Goal: Task Accomplishment & Management: Manage account settings

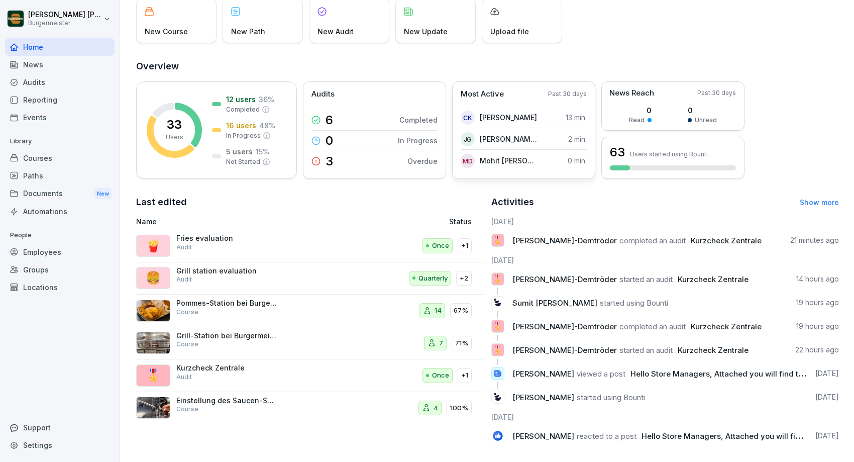
scroll to position [74, 0]
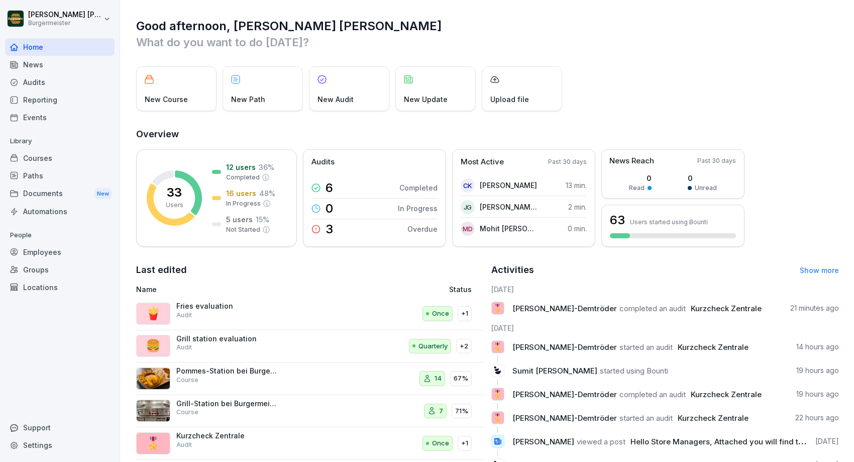
scroll to position [43, 0]
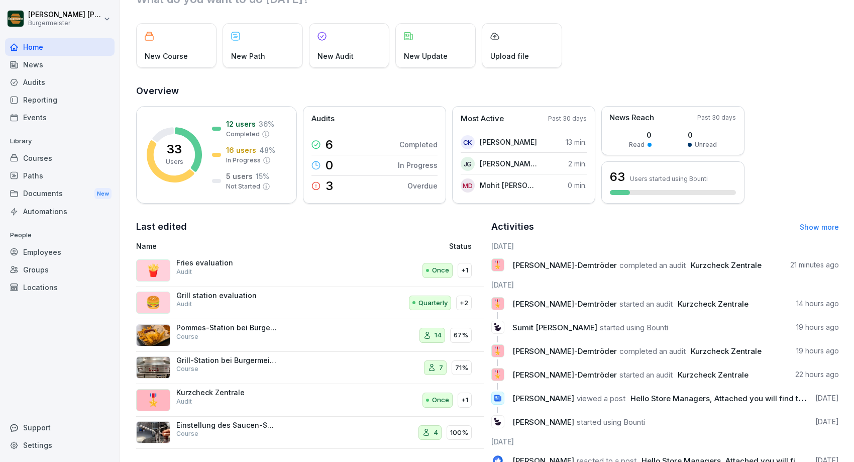
click at [35, 82] on div "Audits" at bounding box center [60, 82] width 110 height 18
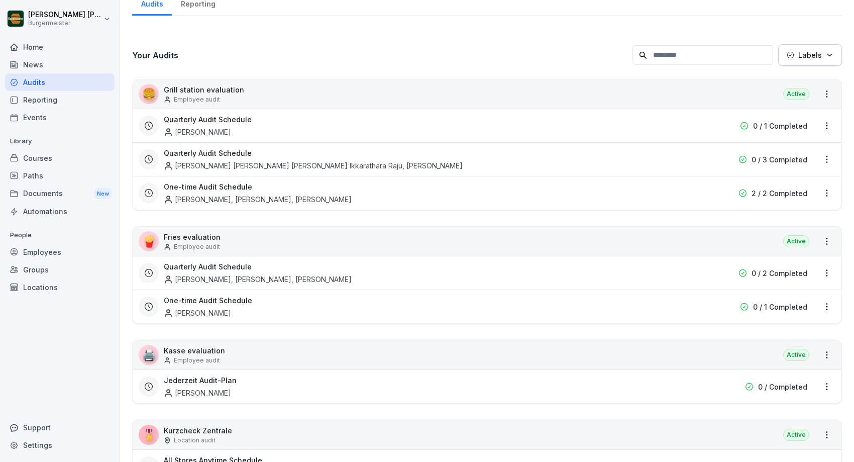
scroll to position [10, 0]
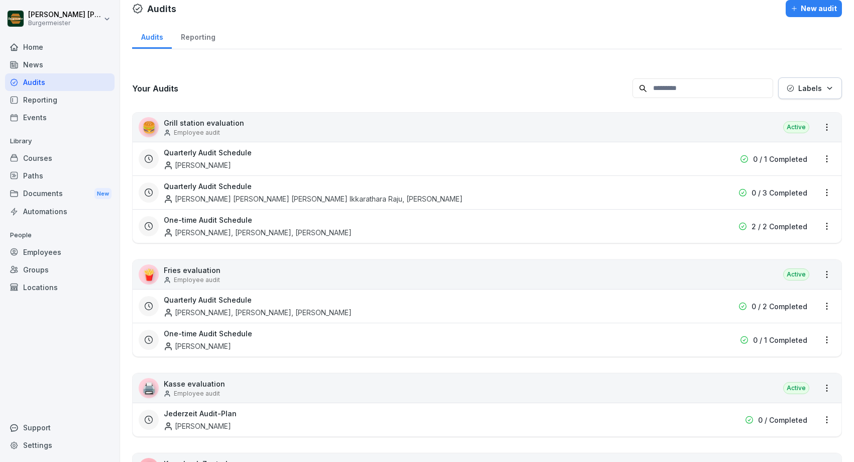
click at [190, 36] on div "Reporting" at bounding box center [198, 36] width 52 height 26
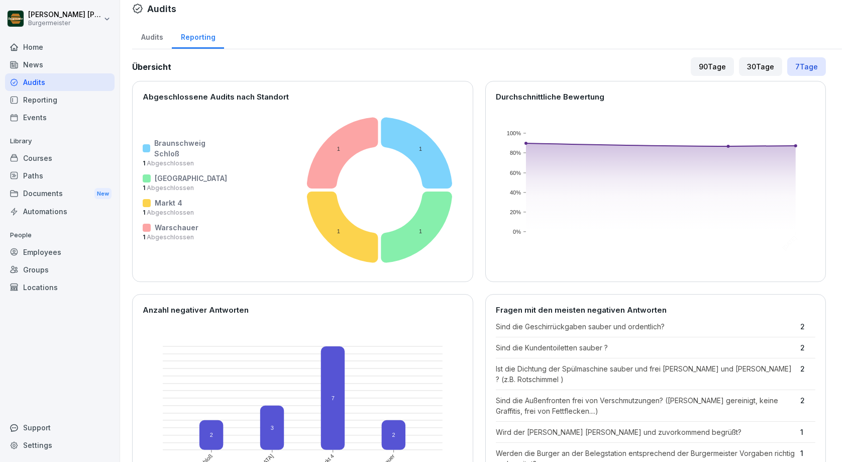
click at [149, 37] on div "Audits" at bounding box center [152, 36] width 40 height 26
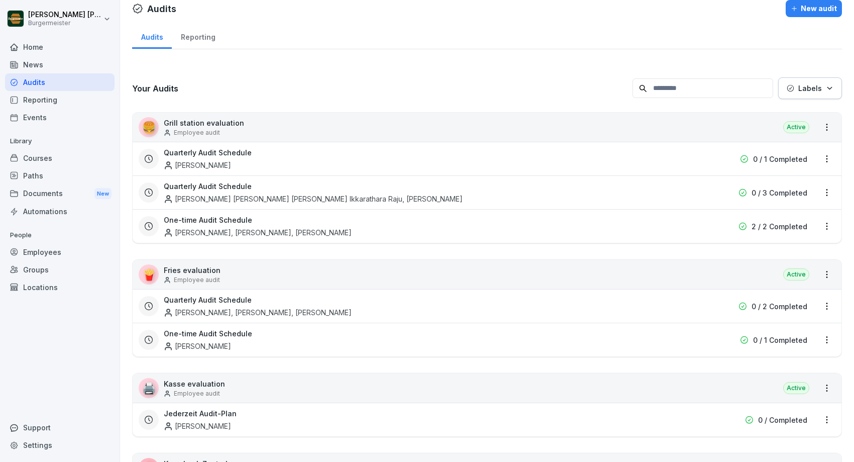
click at [67, 104] on div "Reporting" at bounding box center [60, 100] width 110 height 18
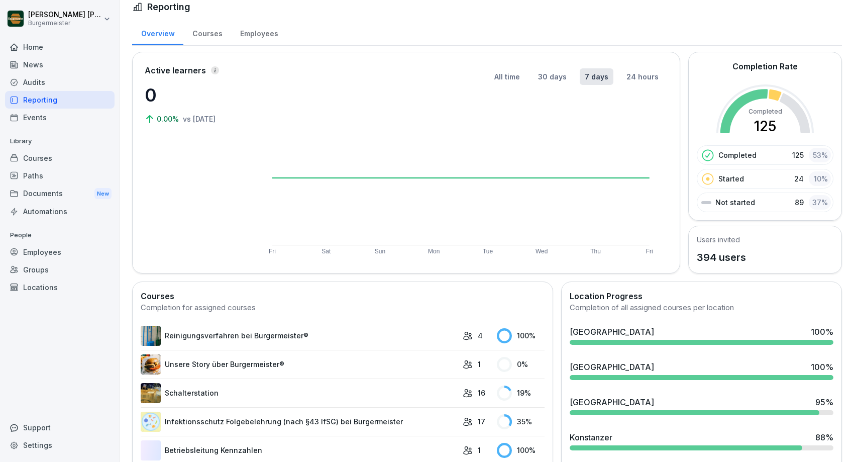
click at [51, 157] on div "Courses" at bounding box center [60, 158] width 110 height 18
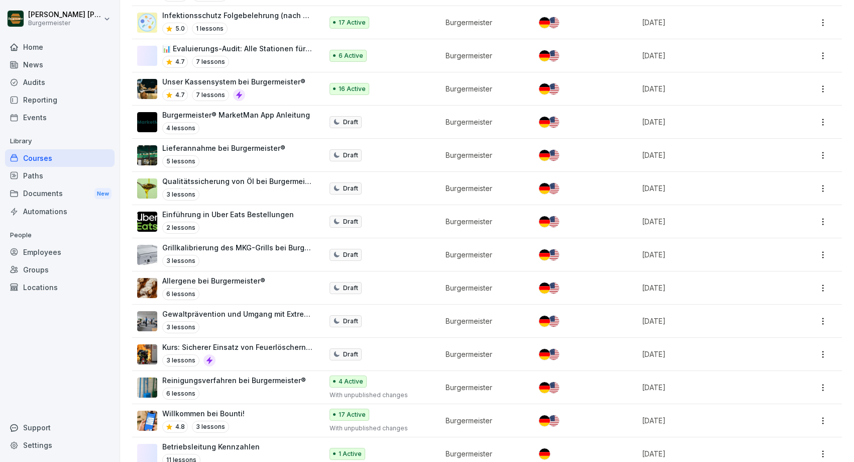
scroll to position [707, 0]
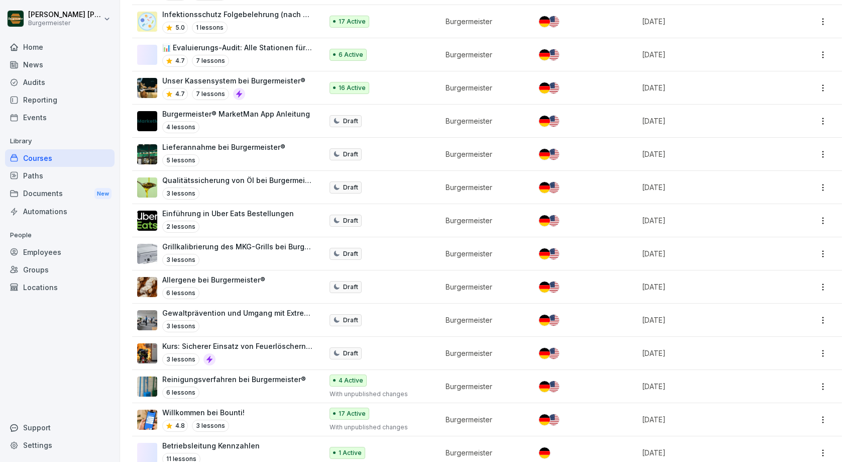
click at [33, 255] on div "Employees" at bounding box center [60, 252] width 110 height 18
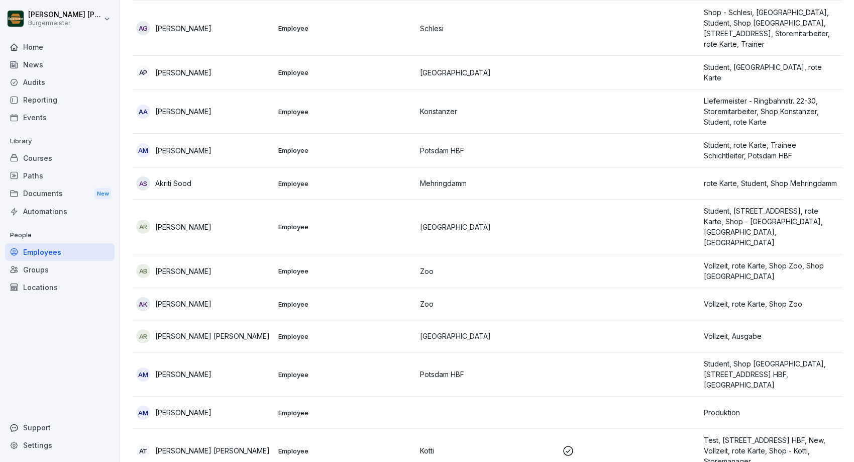
scroll to position [10, 0]
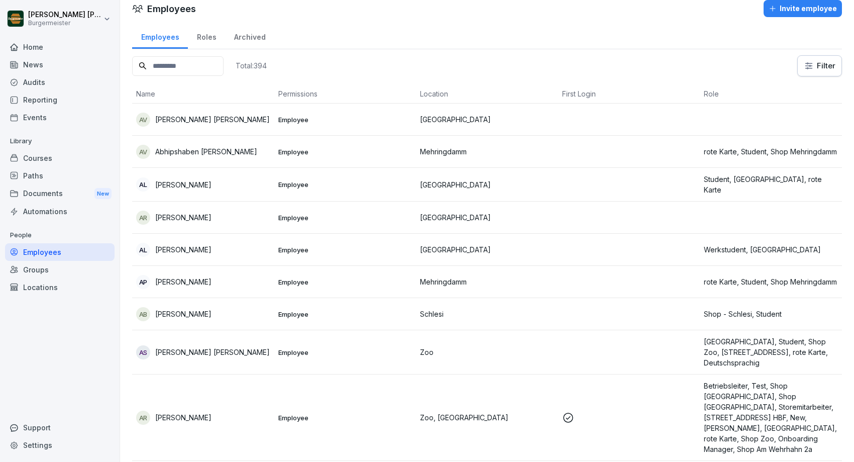
click at [211, 66] on input at bounding box center [177, 66] width 91 height 20
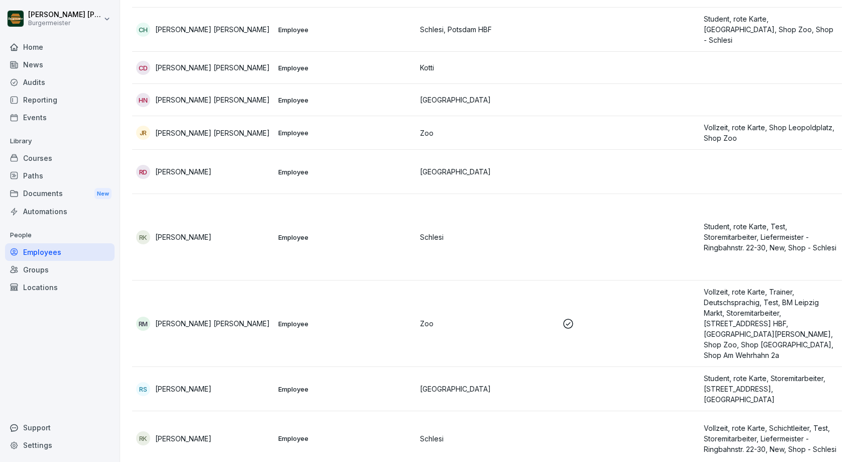
scroll to position [257, 0]
type input "***"
click at [219, 318] on p "[PERSON_NAME]" at bounding box center [212, 323] width 115 height 11
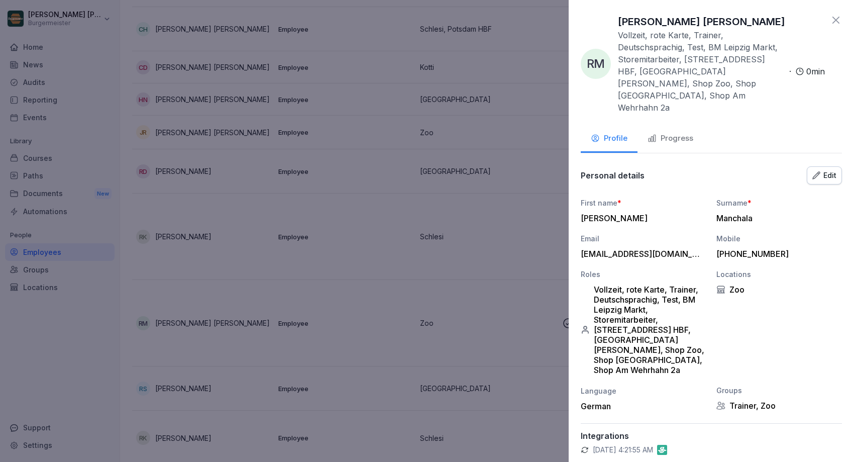
click at [827, 170] on div "Edit" at bounding box center [825, 175] width 24 height 11
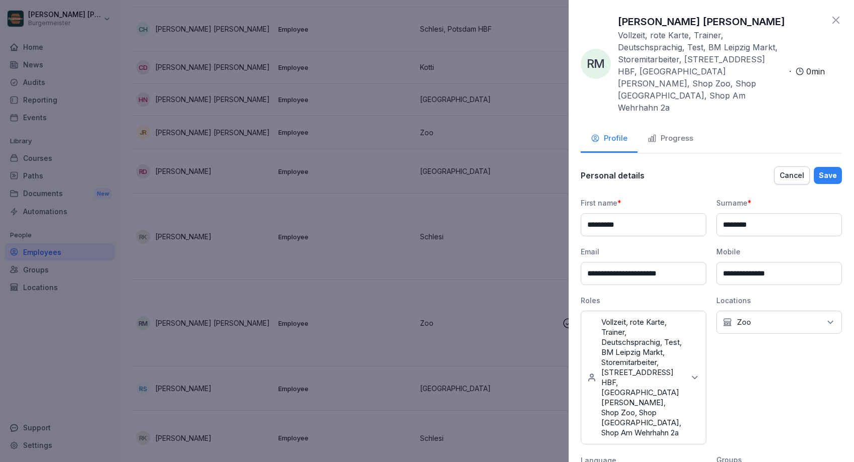
drag, startPoint x: 800, startPoint y: 244, endPoint x: 736, endPoint y: 244, distance: 63.8
click at [736, 262] on input "**********" at bounding box center [780, 273] width 126 height 23
type input "**********"
click at [831, 170] on div "Save" at bounding box center [828, 175] width 18 height 11
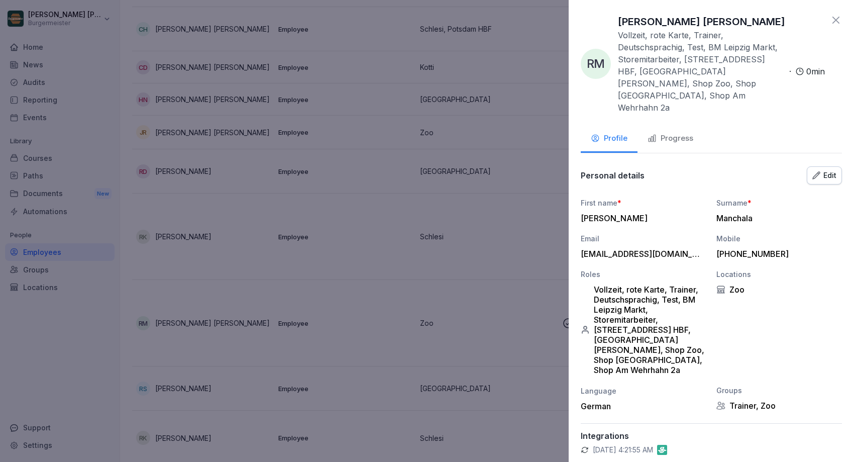
scroll to position [44, 0]
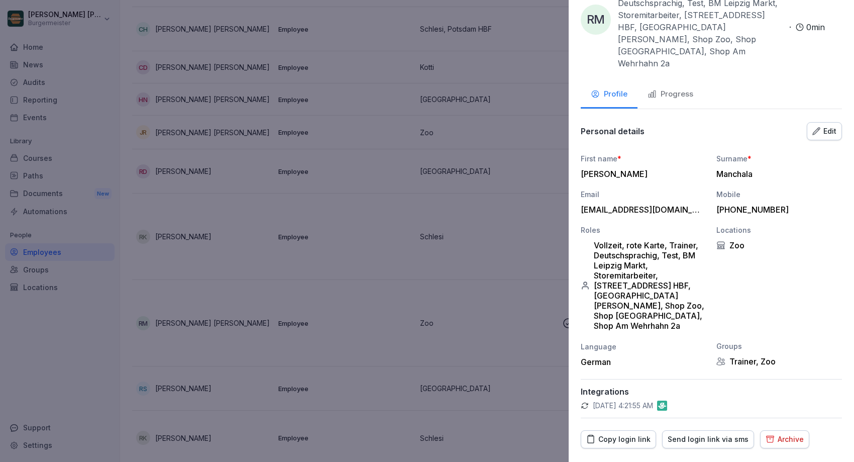
click at [692, 434] on div "Send login link via sms" at bounding box center [708, 439] width 81 height 11
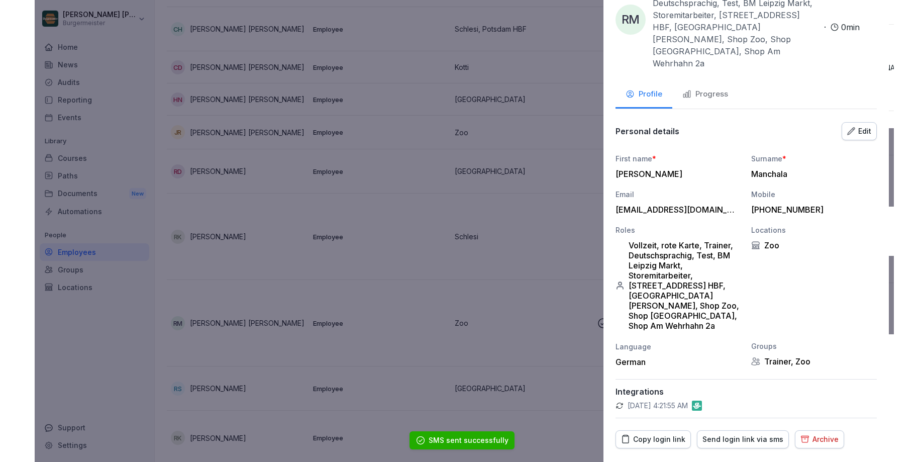
scroll to position [0, 0]
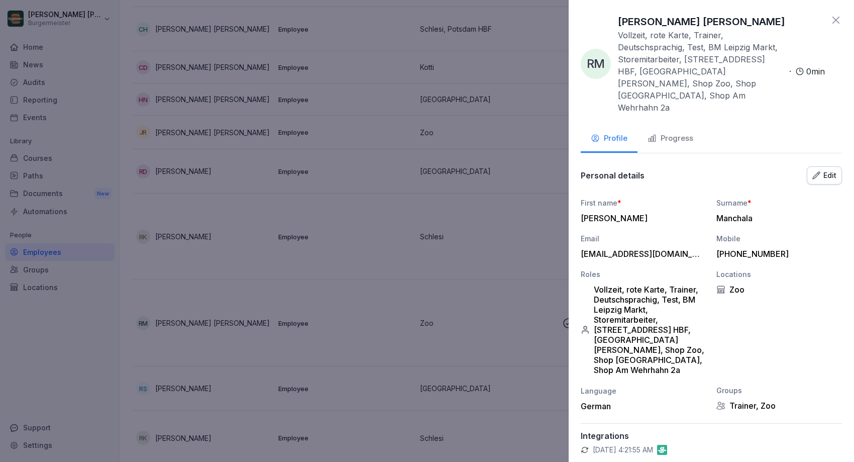
click at [835, 19] on icon at bounding box center [836, 20] width 7 height 7
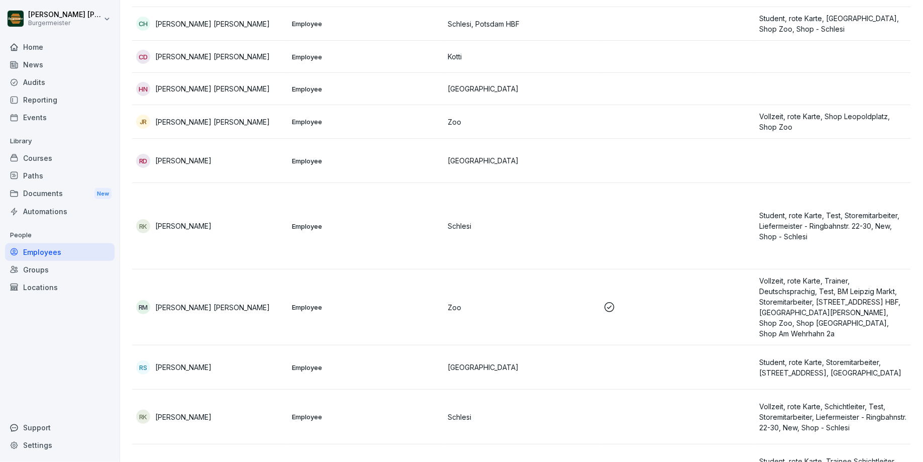
click at [41, 178] on div "Paths" at bounding box center [60, 176] width 110 height 18
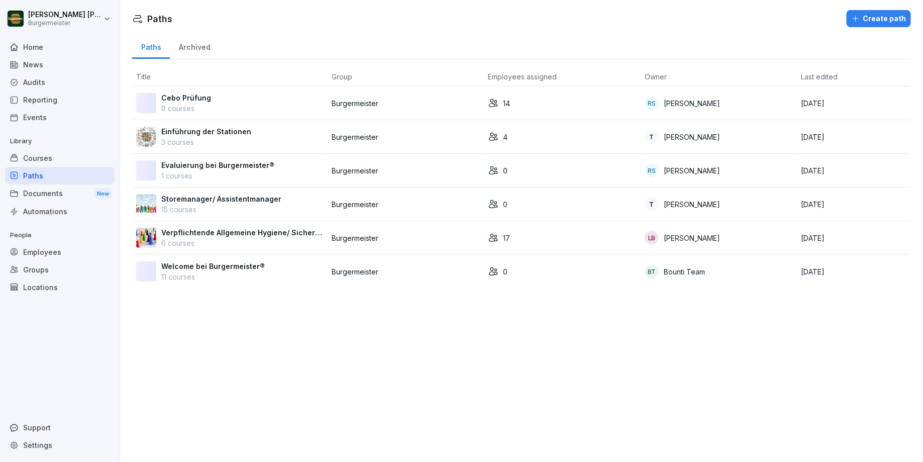
click at [41, 197] on div "Documents New" at bounding box center [60, 193] width 110 height 19
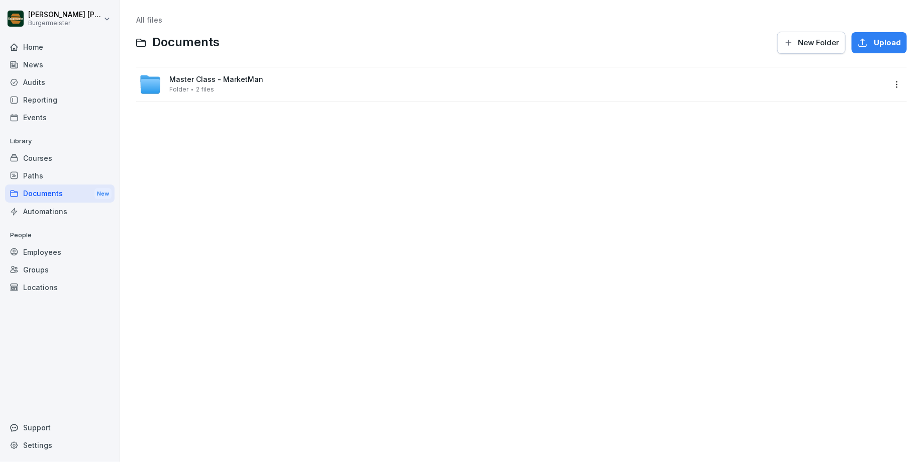
click at [854, 43] on span "Upload" at bounding box center [887, 42] width 27 height 11
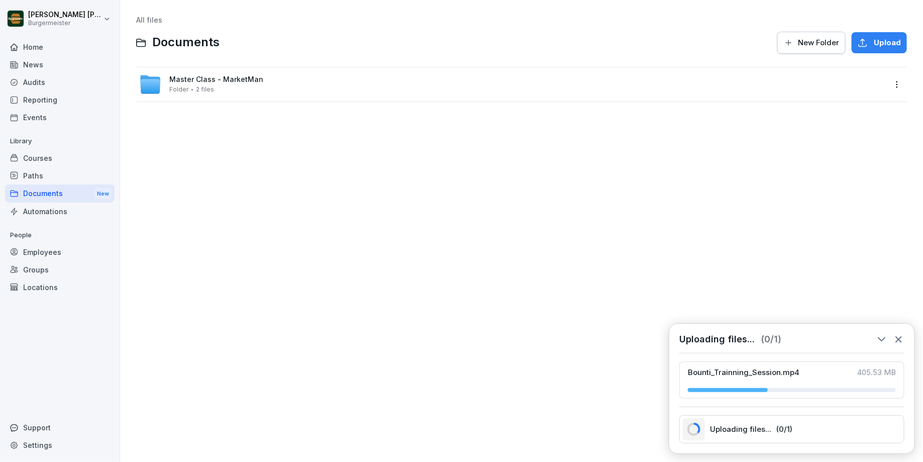
click at [854, 48] on div "Upload" at bounding box center [879, 42] width 43 height 11
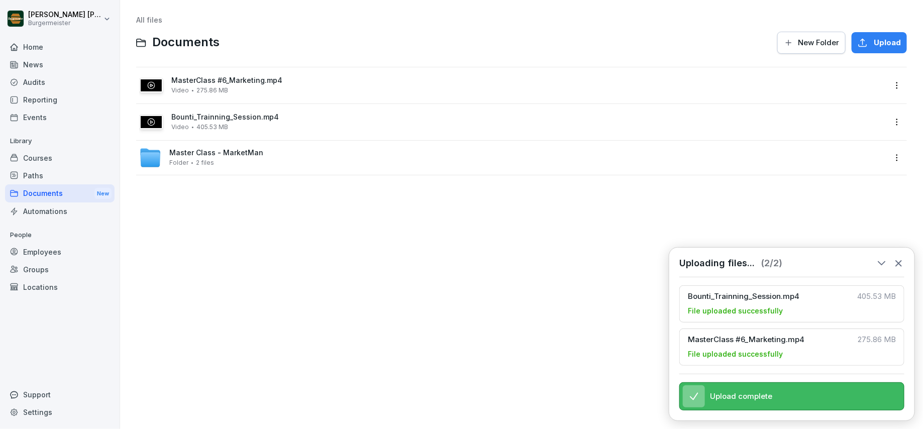
click at [854, 260] on icon at bounding box center [898, 263] width 11 height 11
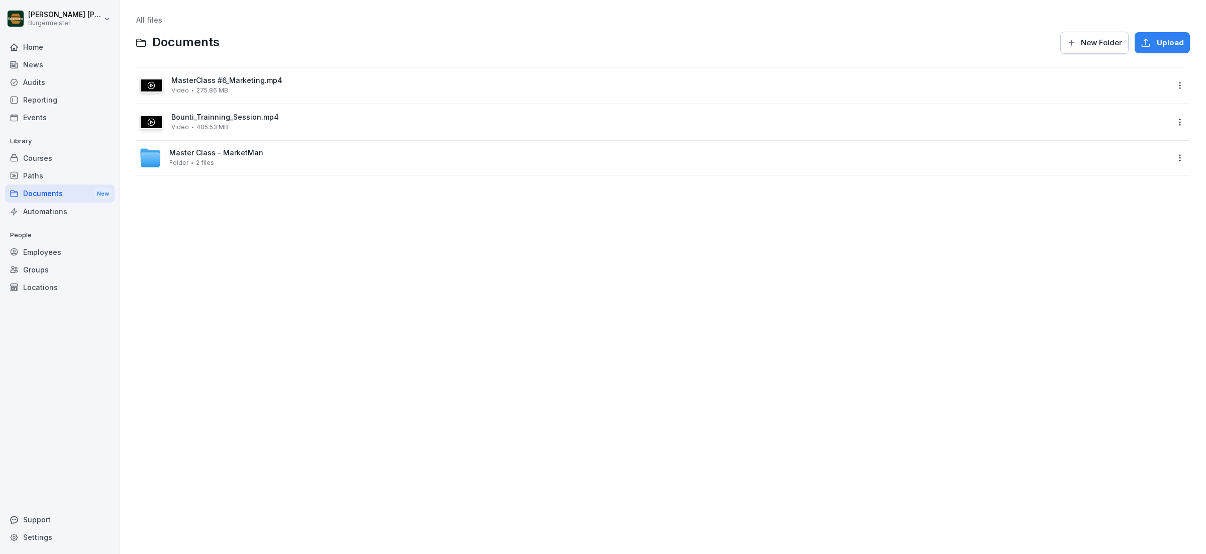
click at [854, 49] on button "Upload" at bounding box center [1162, 42] width 55 height 21
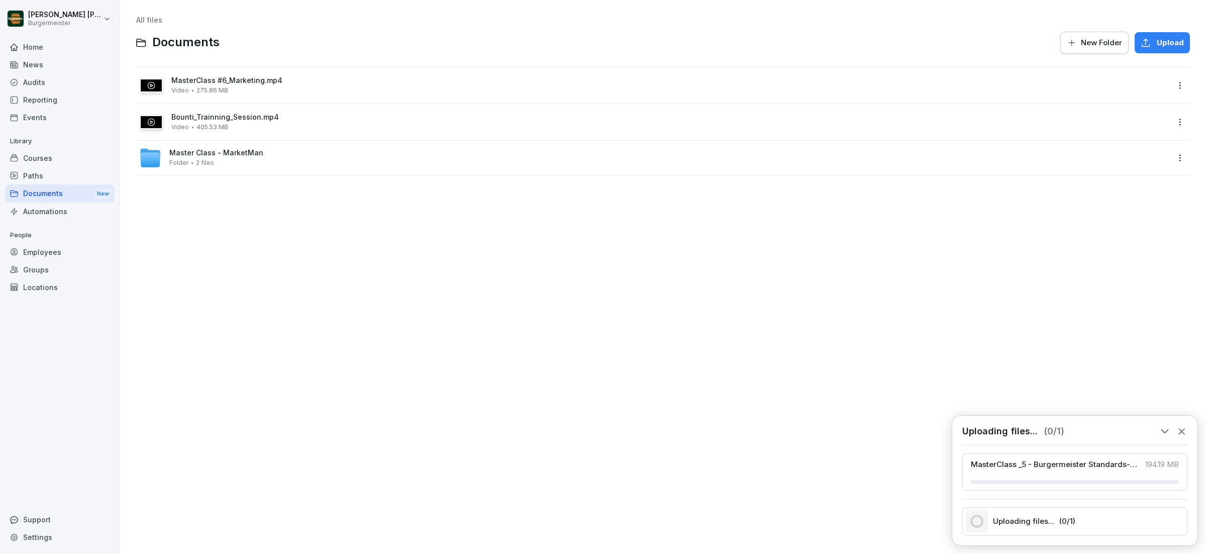
click at [854, 38] on icon "button" at bounding box center [1146, 43] width 10 height 10
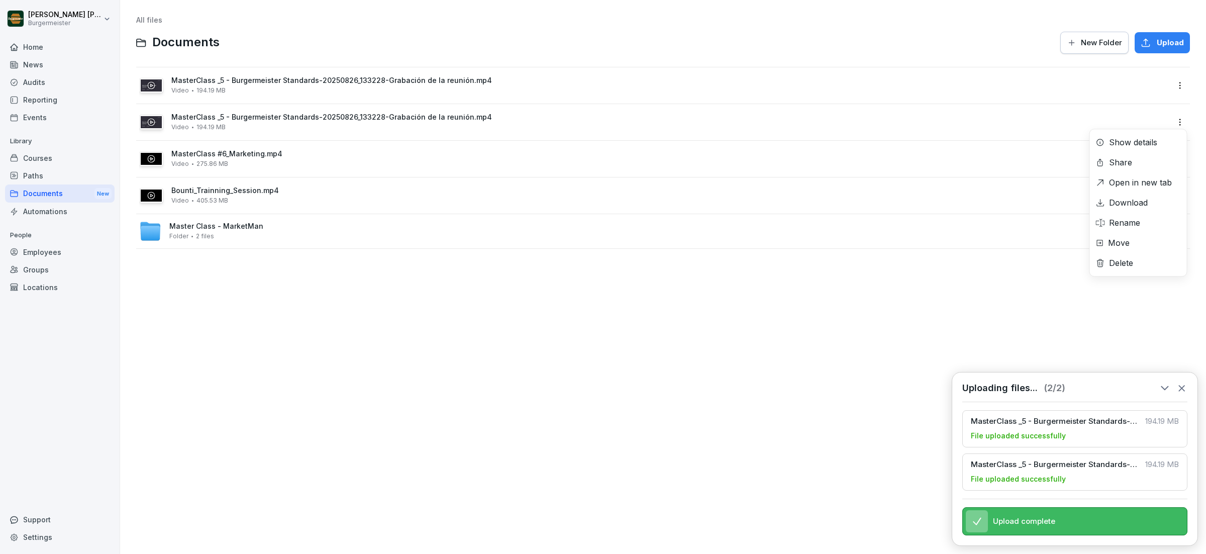
click at [854, 122] on html "Juan Jose Leonardi Gonzalez Burgermeister Home News Audits Reporting Events Lib…" at bounding box center [603, 277] width 1206 height 554
click at [854, 264] on div "Delete" at bounding box center [1121, 263] width 24 height 12
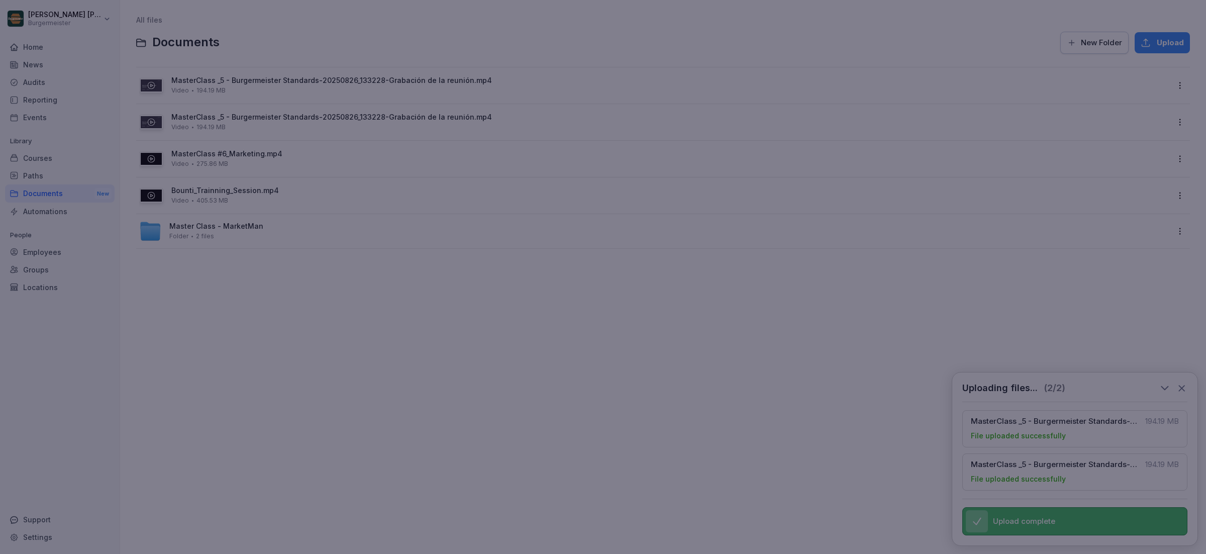
click at [359, 48] on div at bounding box center [603, 277] width 1206 height 554
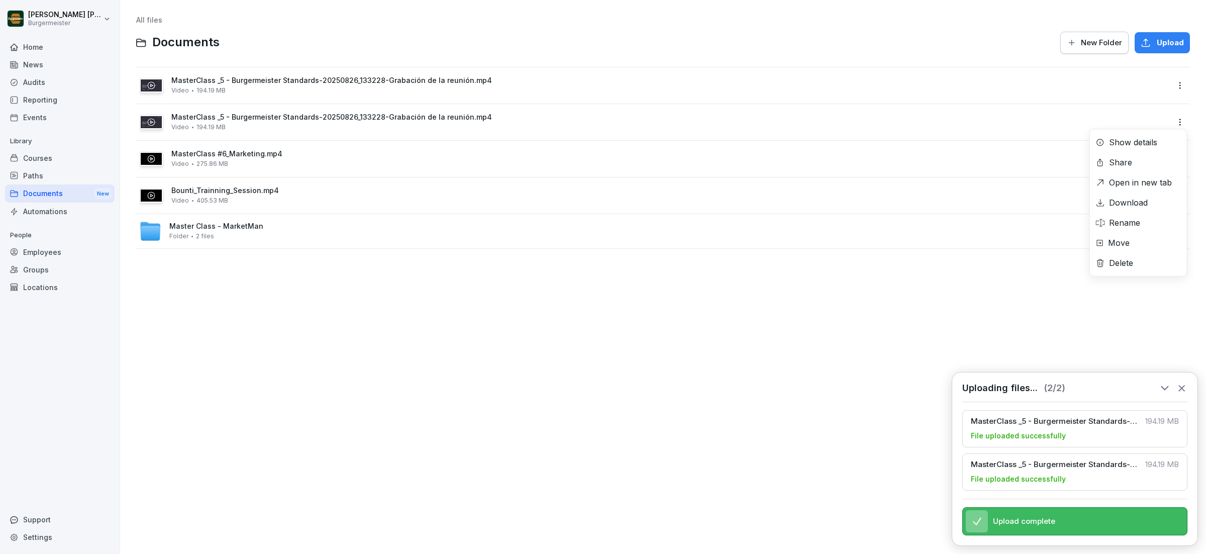
click at [854, 120] on html "Juan Jose Leonardi Gonzalez Burgermeister Home News Audits Reporting Events Lib…" at bounding box center [603, 277] width 1206 height 554
click at [854, 227] on div "Rename" at bounding box center [1124, 223] width 31 height 12
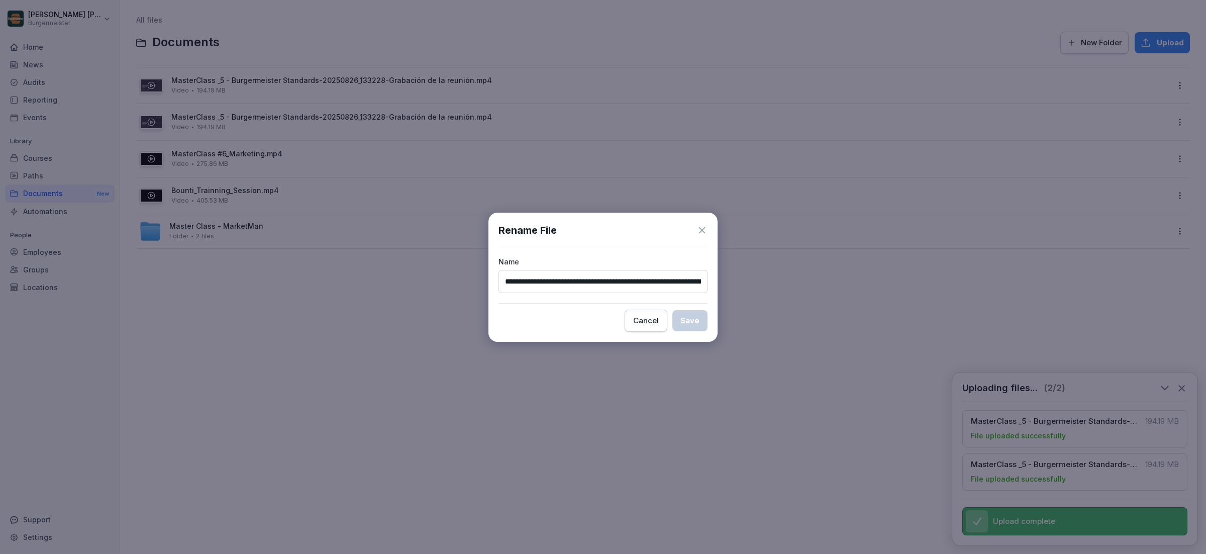
click at [657, 322] on div "Cancel" at bounding box center [646, 320] width 26 height 11
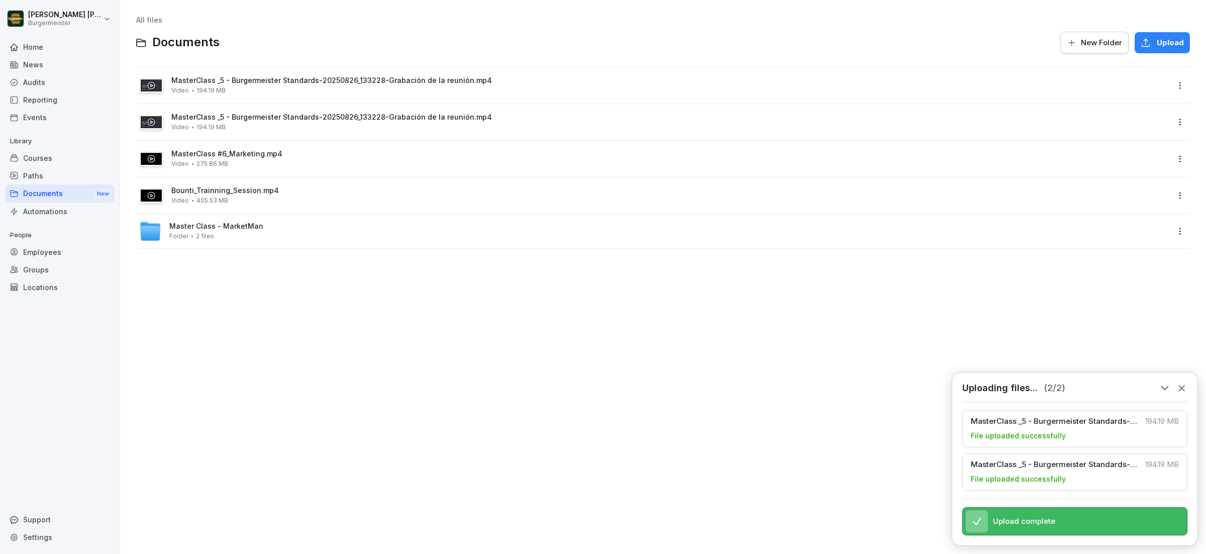
click at [854, 120] on html "Juan Jose Leonardi Gonzalez Burgermeister Home News Audits Reporting Events Lib…" at bounding box center [603, 277] width 1206 height 554
click at [854, 264] on div "Delete" at bounding box center [1121, 263] width 24 height 12
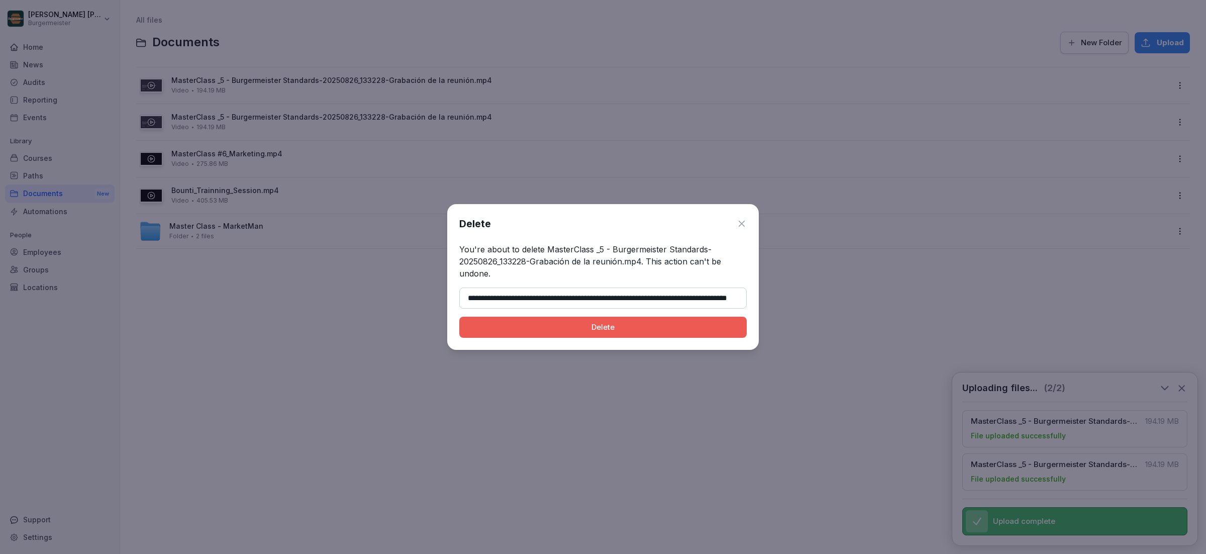
scroll to position [0, 55]
type input "**********"
click at [628, 331] on div "Delete" at bounding box center [602, 327] width 271 height 11
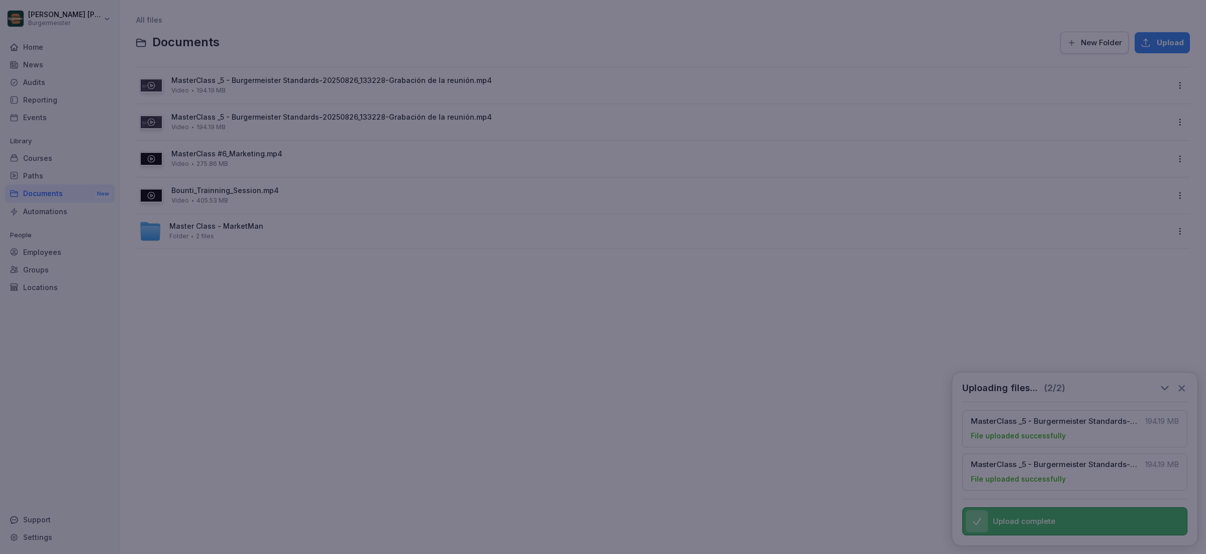
scroll to position [0, 0]
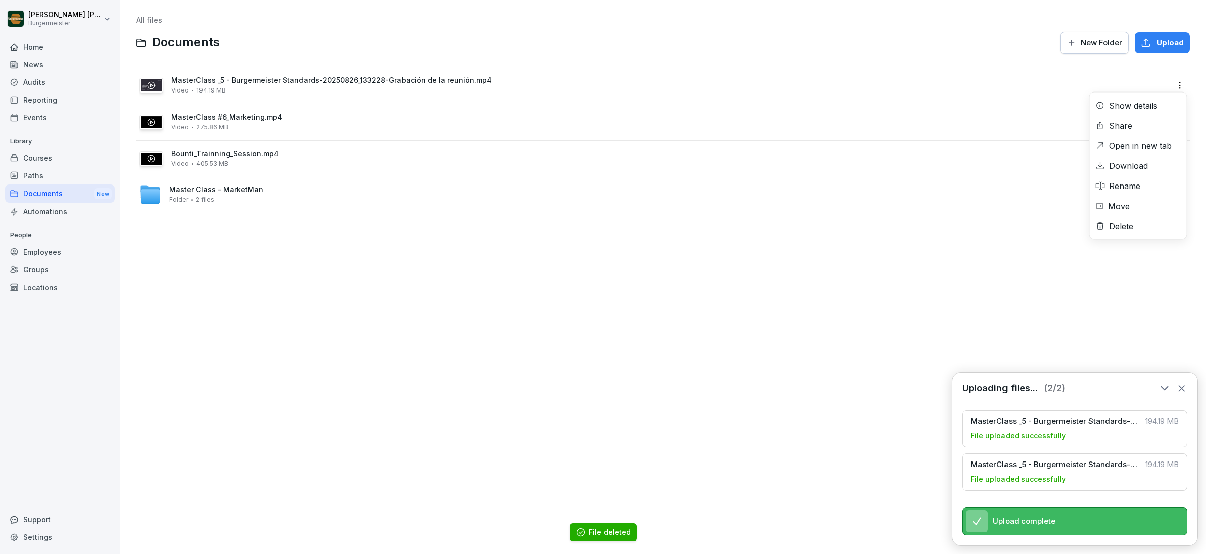
click at [854, 84] on html "Juan Jose Leonardi Gonzalez Burgermeister Home News Audits Reporting Events Lib…" at bounding box center [603, 277] width 1206 height 554
click at [854, 186] on div "Rename" at bounding box center [1124, 186] width 31 height 12
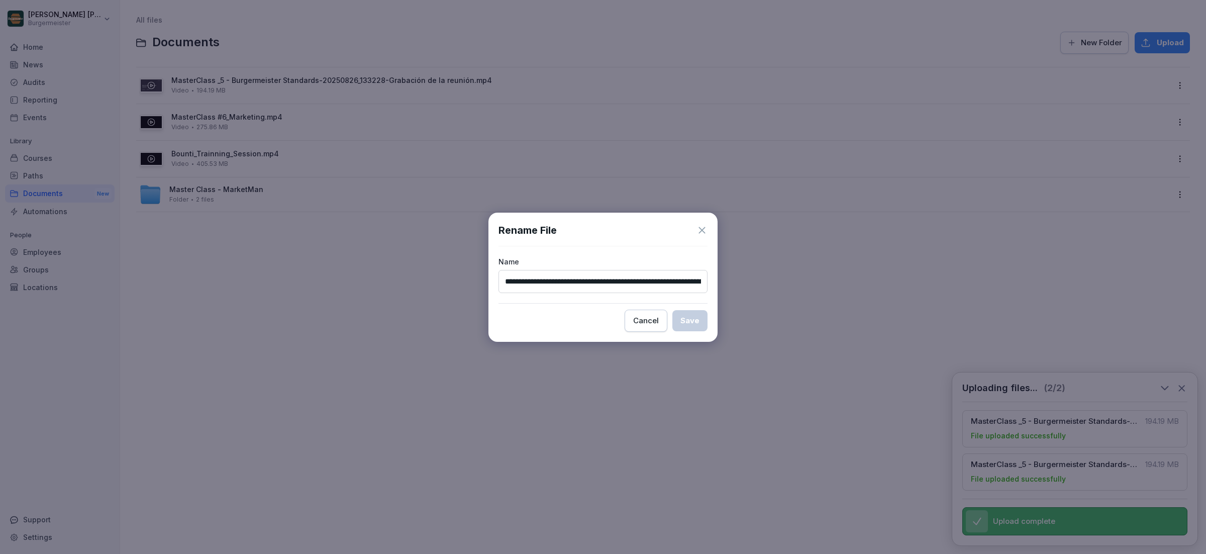
click at [573, 284] on input "**********" at bounding box center [602, 281] width 209 height 23
drag, startPoint x: 657, startPoint y: 281, endPoint x: 830, endPoint y: 279, distance: 172.9
click at [830, 279] on body "**********" at bounding box center [603, 277] width 1206 height 554
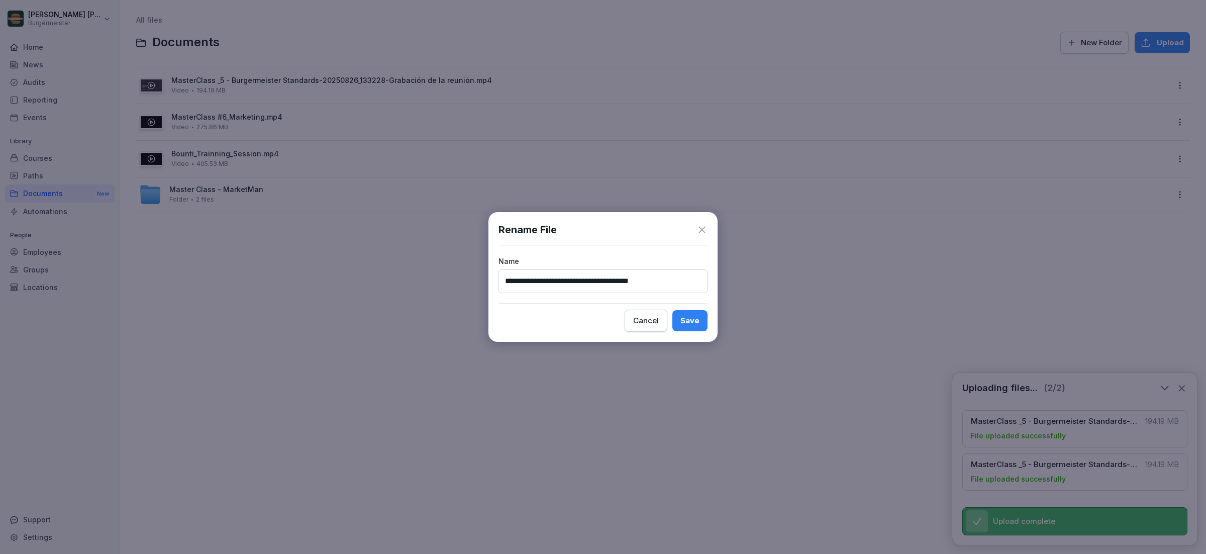
type input "**********"
click at [681, 319] on div "Save" at bounding box center [689, 320] width 19 height 11
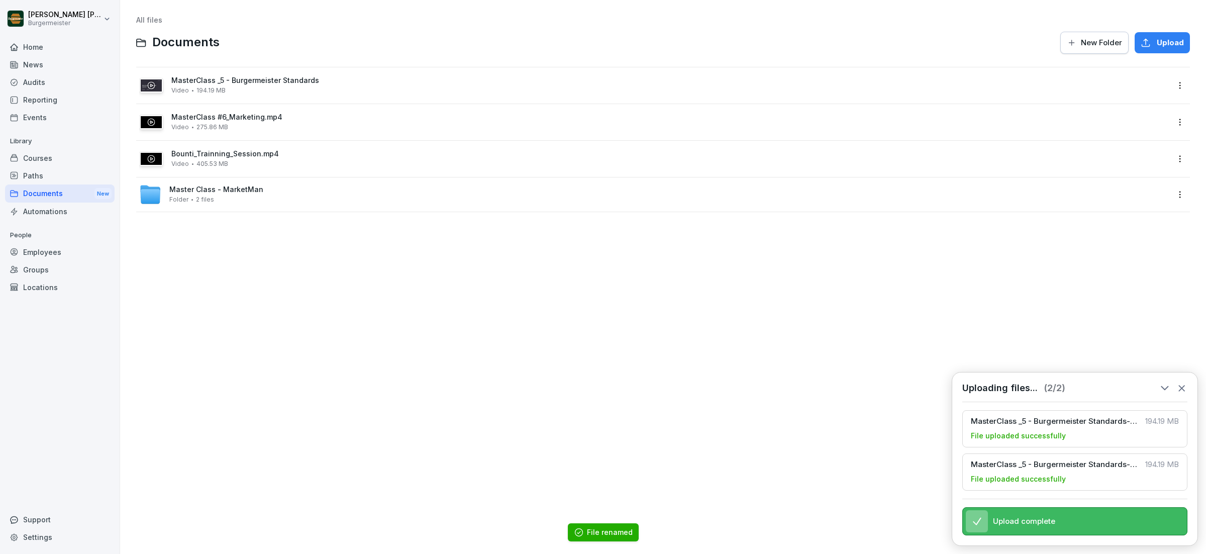
click at [854, 121] on html "Juan Jose Leonardi Gonzalez Burgermeister Home News Audits Reporting Events Lib…" at bounding box center [603, 277] width 1206 height 554
click at [854, 223] on div "Rename" at bounding box center [1124, 223] width 31 height 12
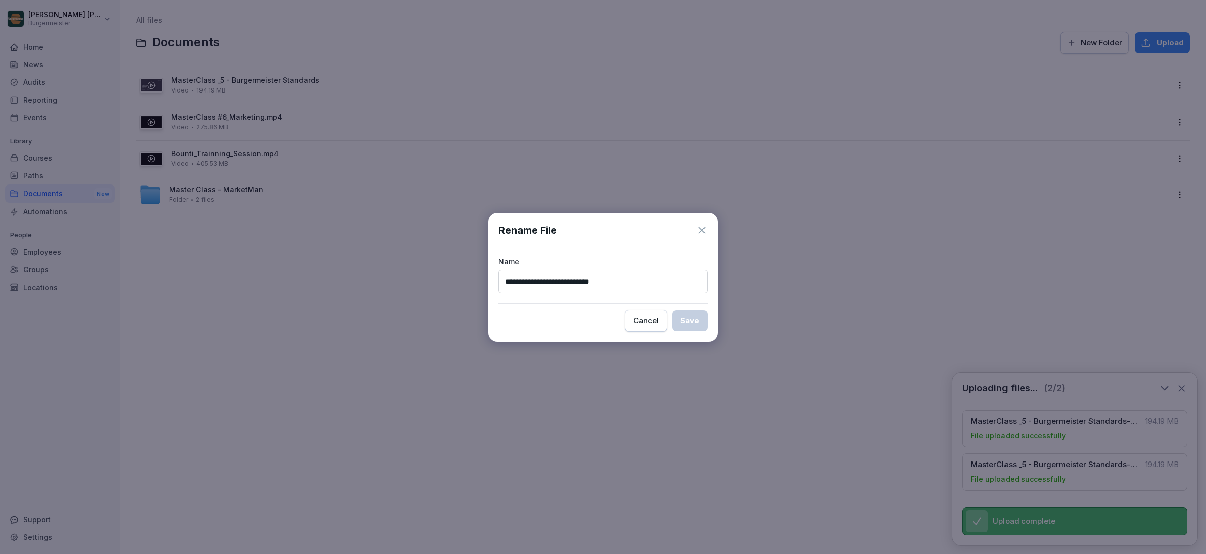
click at [641, 283] on input "**********" at bounding box center [602, 281] width 209 height 23
click at [565, 283] on input "**********" at bounding box center [602, 281] width 209 height 23
type input "**********"
click at [692, 319] on div "Save" at bounding box center [689, 320] width 19 height 11
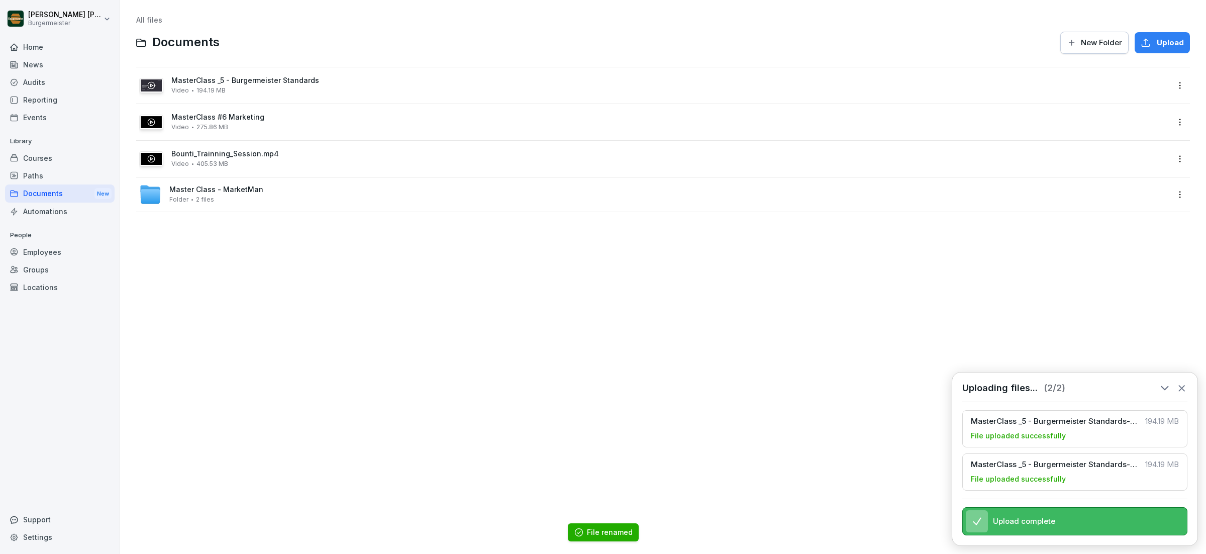
click at [854, 87] on html "Juan Jose Leonardi Gonzalez Burgermeister Home News Audits Reporting Events Lib…" at bounding box center [603, 277] width 1206 height 554
click at [854, 185] on div "Rename" at bounding box center [1124, 186] width 31 height 12
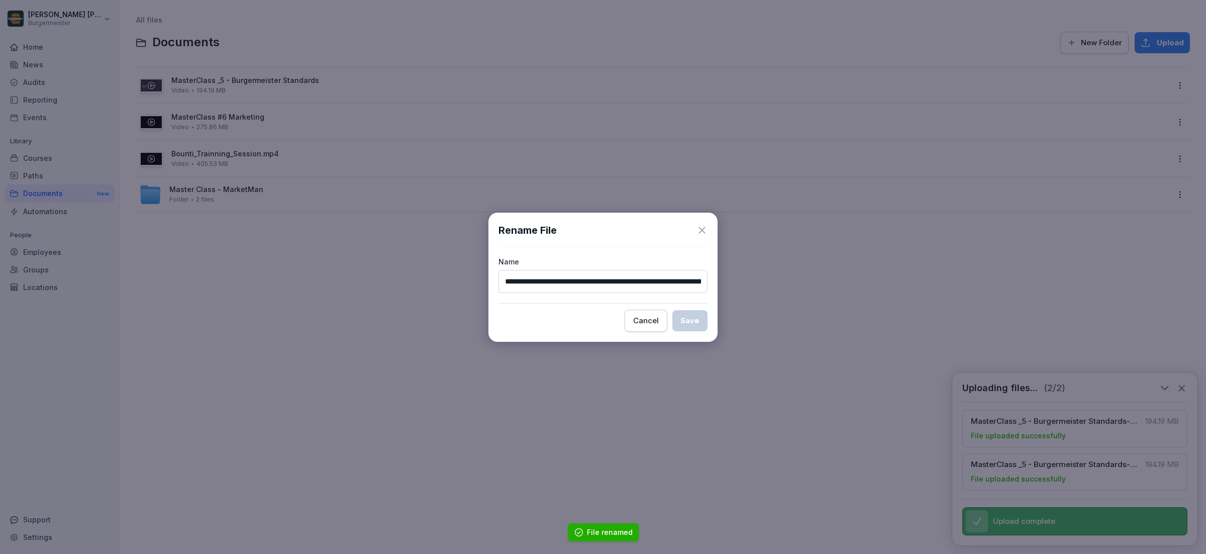
click at [562, 283] on input "**********" at bounding box center [602, 281] width 209 height 23
drag, startPoint x: 652, startPoint y: 281, endPoint x: 777, endPoint y: 285, distance: 125.7
click at [777, 285] on body "**********" at bounding box center [603, 277] width 1206 height 554
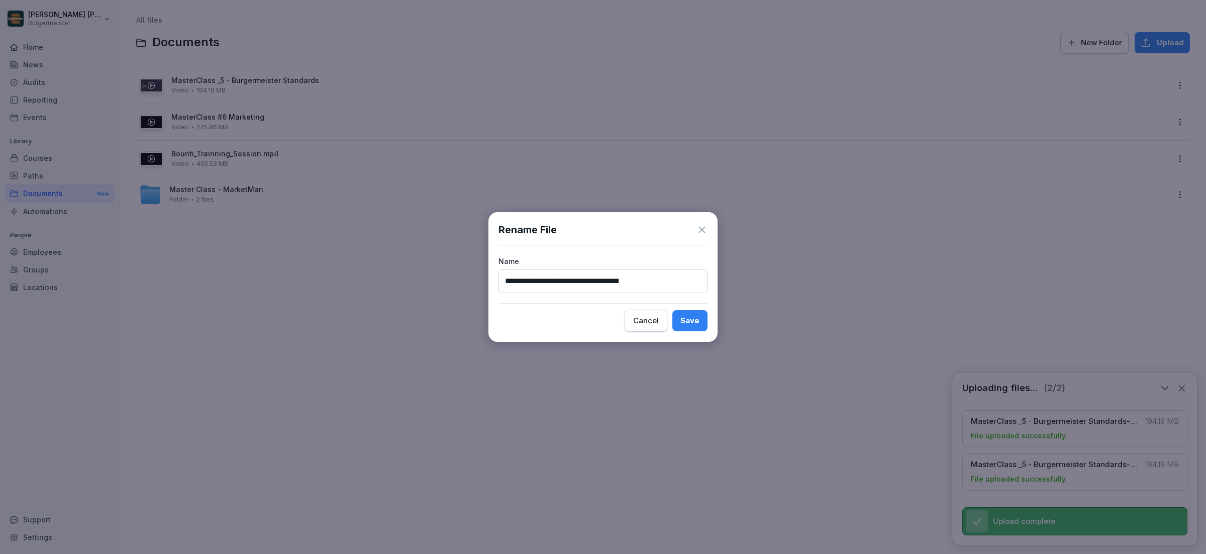
type input "**********"
click at [695, 313] on button "Save" at bounding box center [689, 320] width 35 height 21
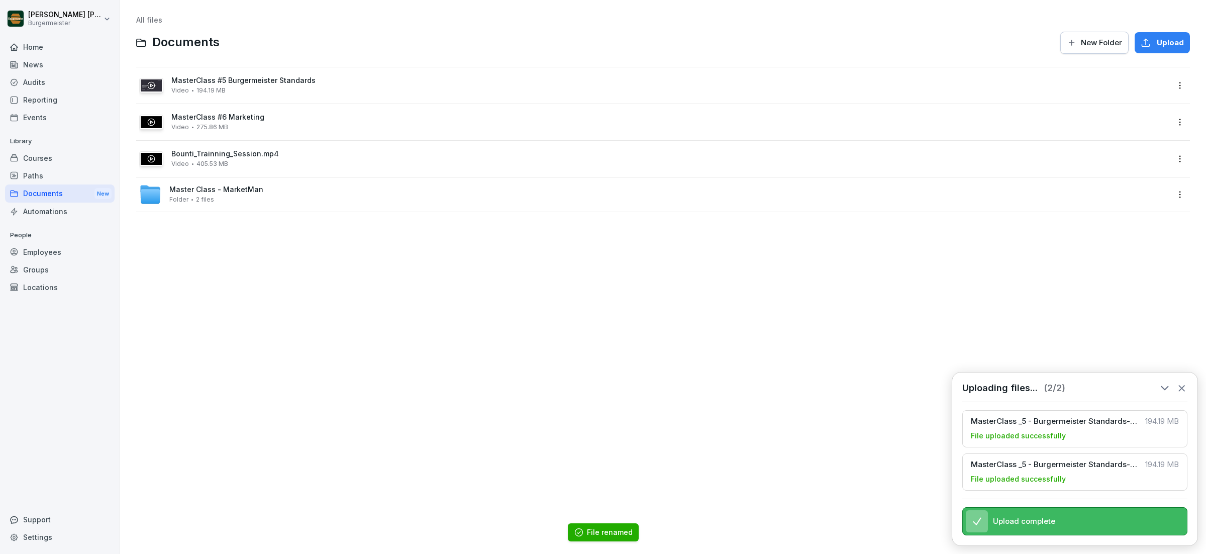
click at [854, 157] on html "Juan Jose Leonardi Gonzalez Burgermeister Home News Audits Reporting Events Lib…" at bounding box center [603, 277] width 1206 height 554
click at [854, 260] on div "Rename" at bounding box center [1124, 259] width 31 height 12
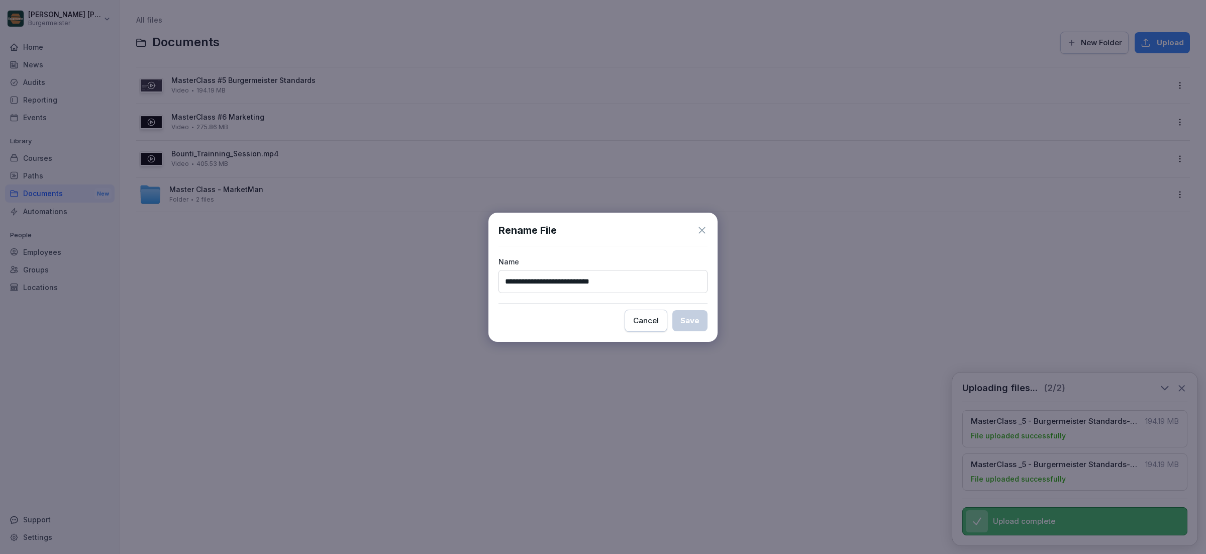
click at [638, 278] on input "**********" at bounding box center [602, 281] width 209 height 23
click at [569, 281] on input "**********" at bounding box center [602, 281] width 209 height 23
click at [531, 283] on input "**********" at bounding box center [602, 281] width 209 height 23
type input "**********"
click at [703, 320] on button "Save" at bounding box center [689, 320] width 35 height 21
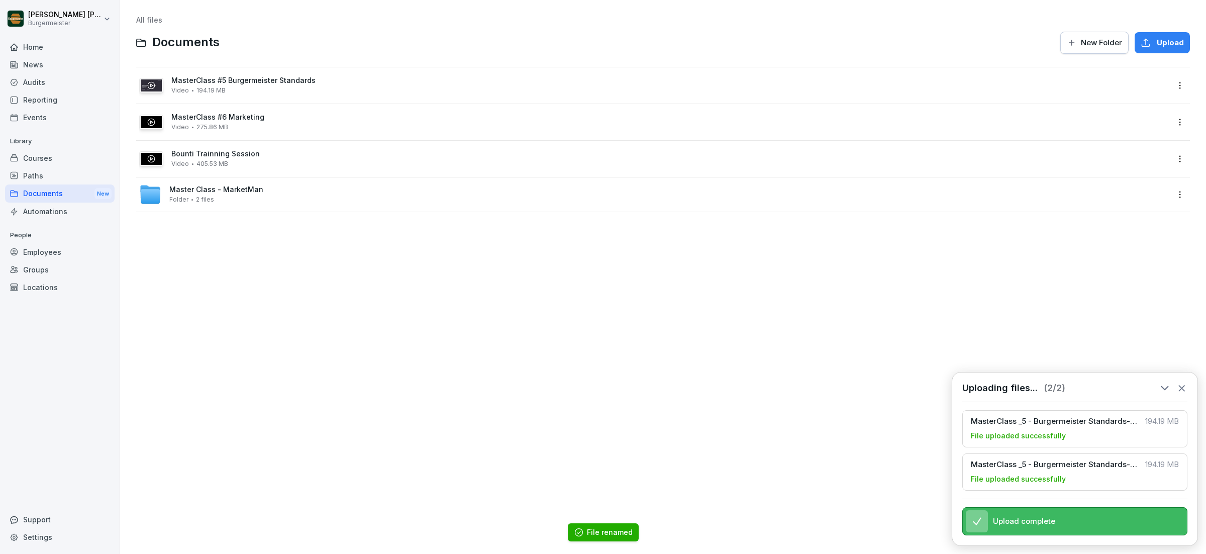
click at [444, 272] on div "All files Documents New Folder Upload MasterClass #5 Burgermeister Standards Vi…" at bounding box center [663, 277] width 1071 height 539
click at [253, 197] on div "Master Class - MarketMan Folder 2 files" at bounding box center [216, 194] width 94 height 18
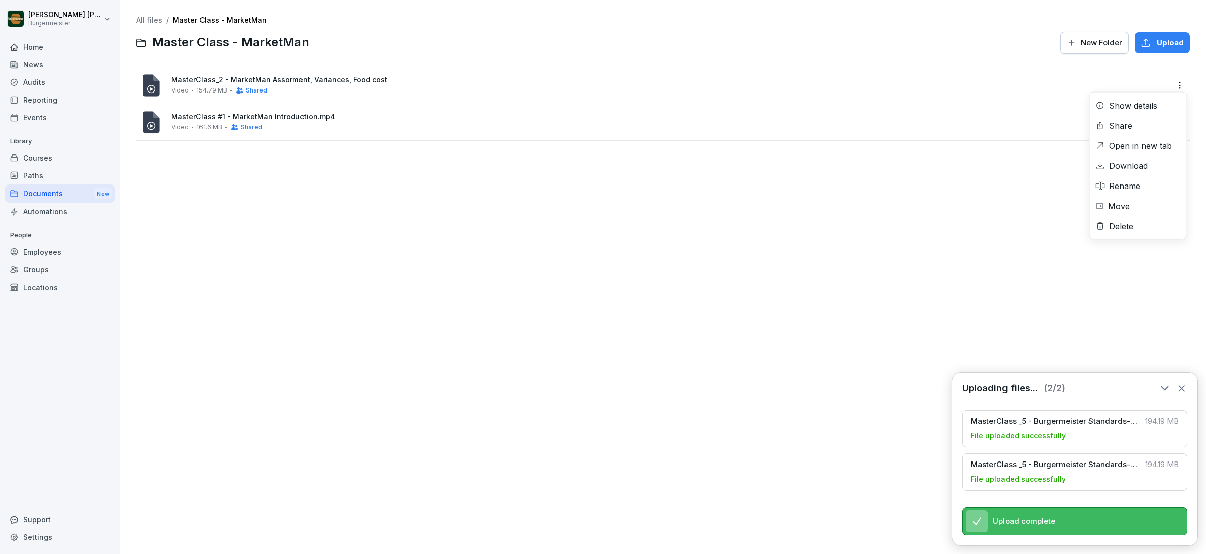
click at [854, 85] on html "Juan Jose Leonardi Gonzalez Burgermeister Home News Audits Reporting Events Lib…" at bounding box center [603, 277] width 1206 height 554
click at [854, 187] on div "Rename" at bounding box center [1124, 186] width 31 height 12
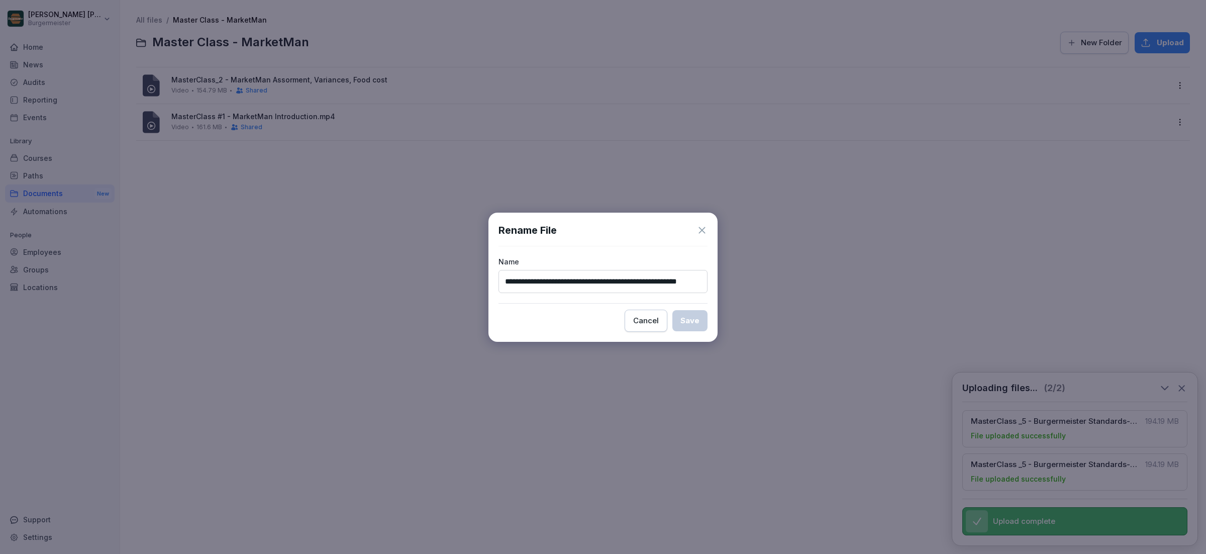
drag, startPoint x: 683, startPoint y: 282, endPoint x: 781, endPoint y: 282, distance: 98.0
click at [781, 282] on body "**********" at bounding box center [603, 277] width 1206 height 554
click at [566, 282] on input "**********" at bounding box center [602, 281] width 209 height 23
click at [553, 282] on input "**********" at bounding box center [602, 281] width 209 height 23
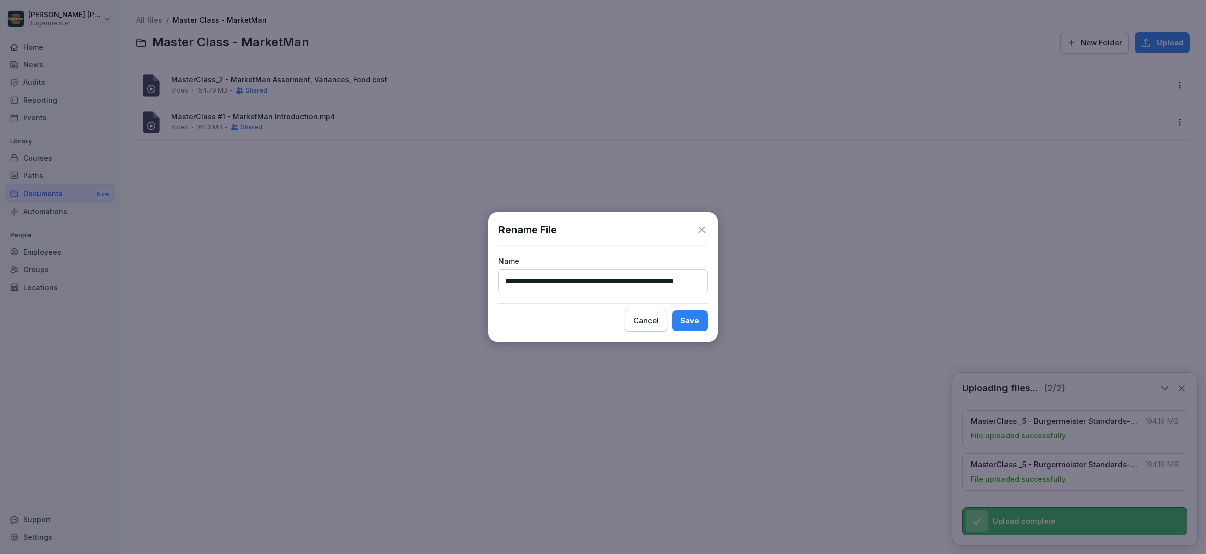
drag, startPoint x: 577, startPoint y: 280, endPoint x: 830, endPoint y: 280, distance: 252.3
click at [830, 280] on body "**********" at bounding box center [603, 277] width 1206 height 554
click at [687, 280] on input "**********" at bounding box center [602, 280] width 209 height 23
type input "**********"
click at [692, 325] on div "Save" at bounding box center [689, 320] width 19 height 11
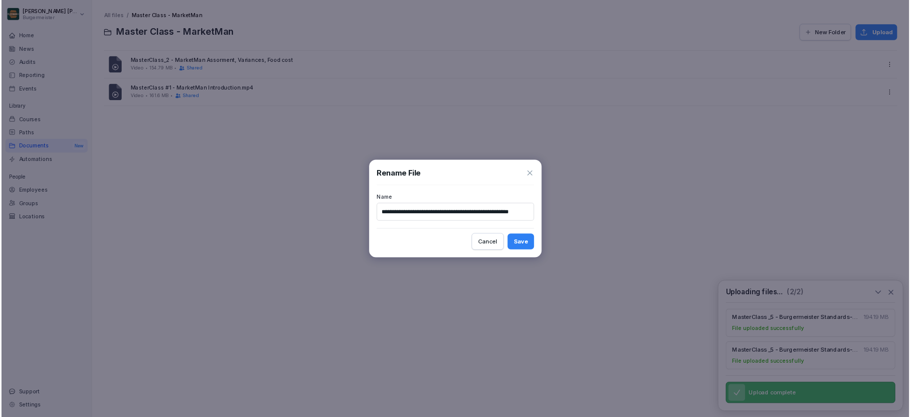
scroll to position [0, 0]
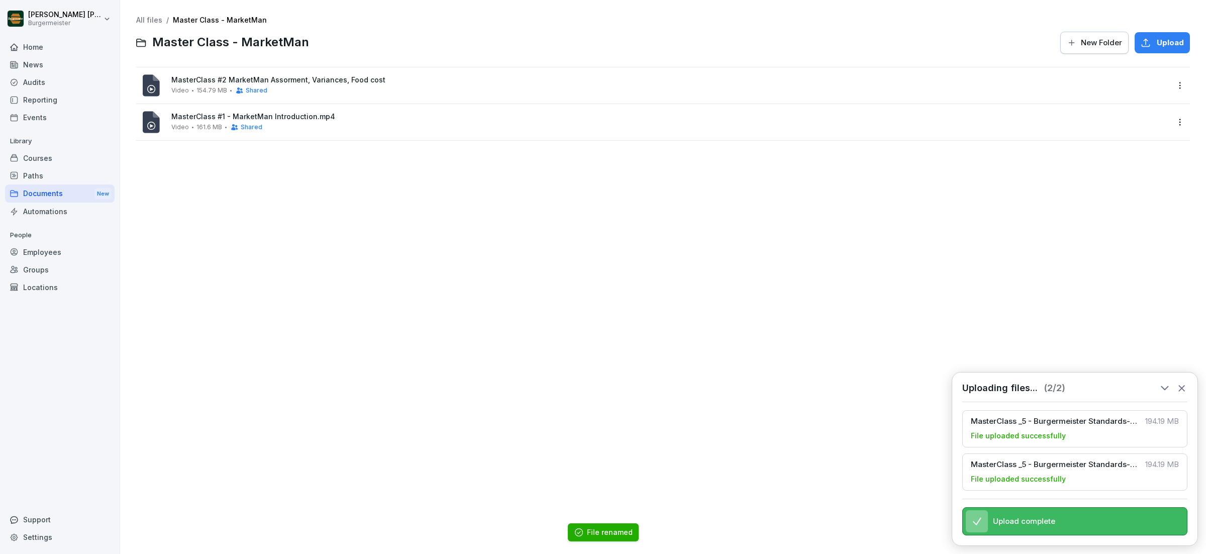
click at [325, 173] on div "All files / Master Class - MarketMan Master Class - MarketMan New Folder Upload…" at bounding box center [663, 277] width 1071 height 539
click at [144, 16] on link "All files" at bounding box center [149, 20] width 26 height 9
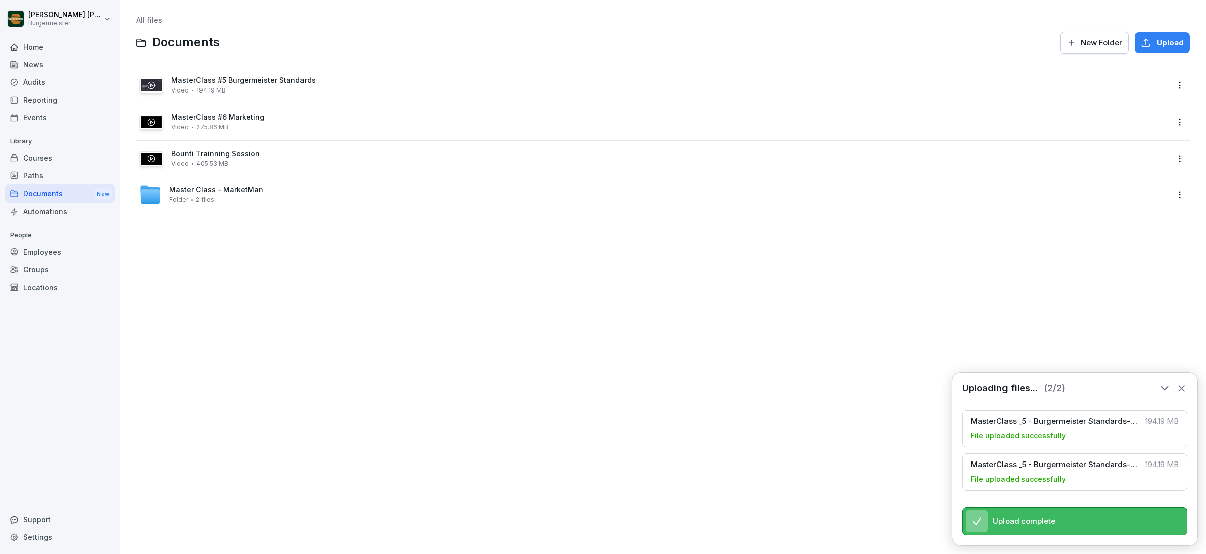
click at [854, 388] on icon at bounding box center [1181, 387] width 11 height 11
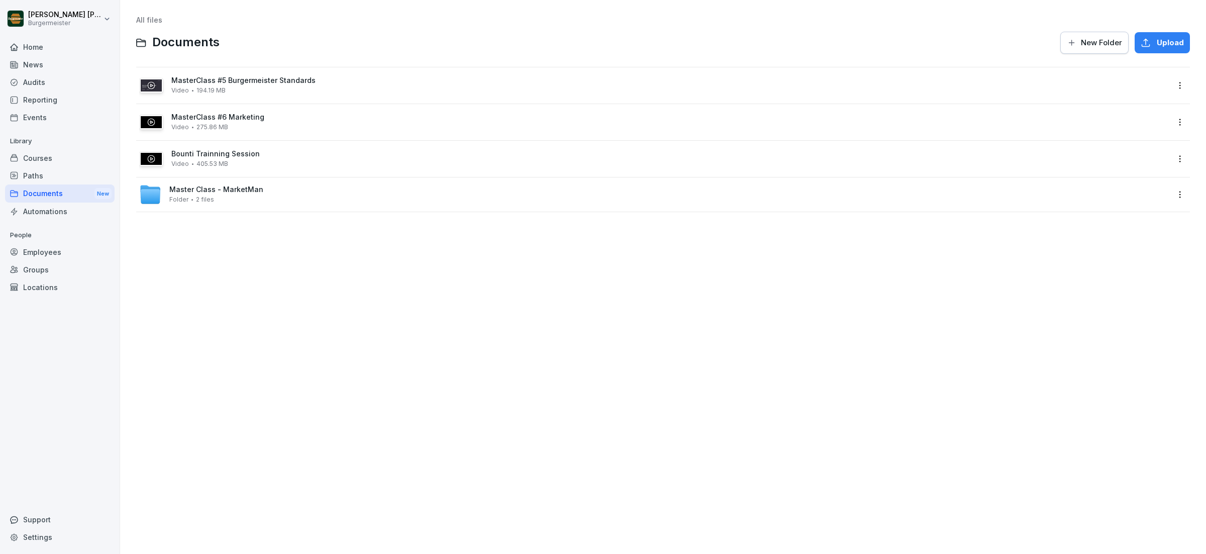
click at [291, 95] on div "MasterClass #5 Burgermeister Standards Video 194.19 MB" at bounding box center [654, 85] width 1030 height 24
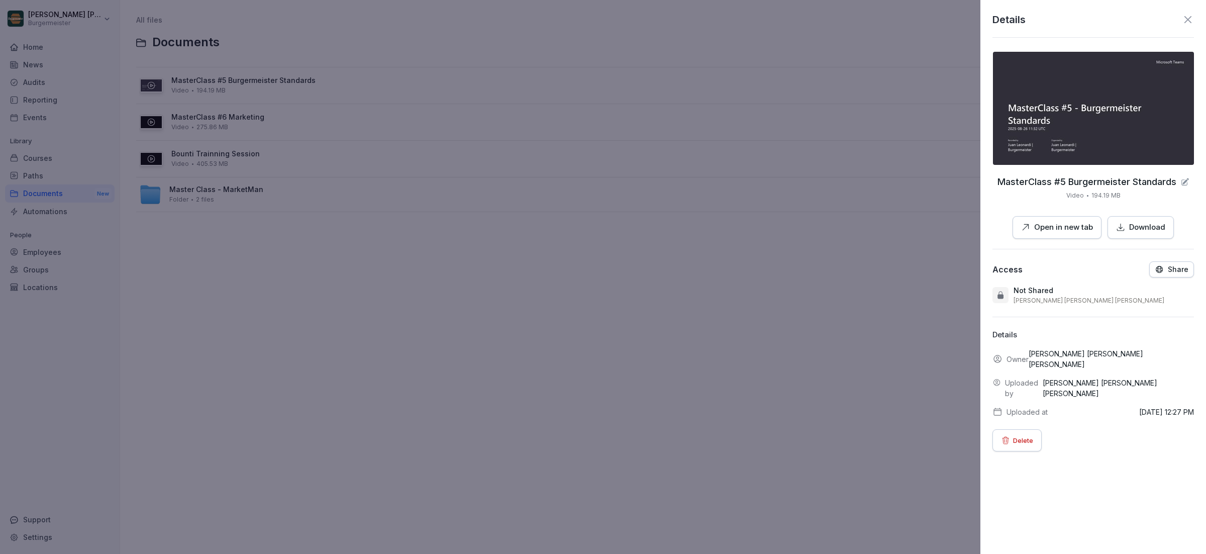
click at [854, 17] on icon at bounding box center [1188, 20] width 12 height 12
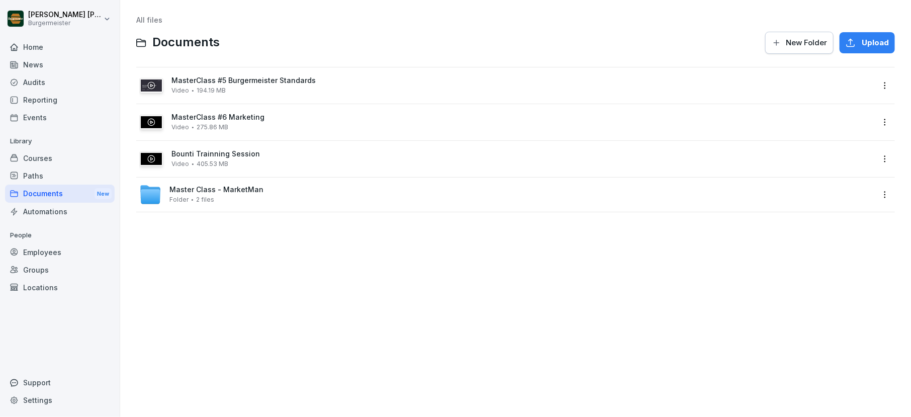
click at [247, 195] on div "Master Class - MarketMan Folder 2 files" at bounding box center [216, 194] width 94 height 18
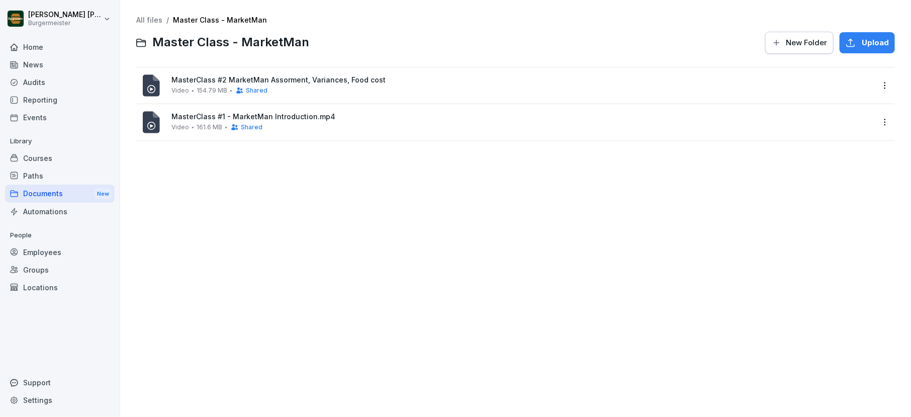
click at [437, 91] on div "MasterClass #2 MarketMan Assorment, Variances, Food cost Video 154.79 MB Shared" at bounding box center [522, 85] width 702 height 19
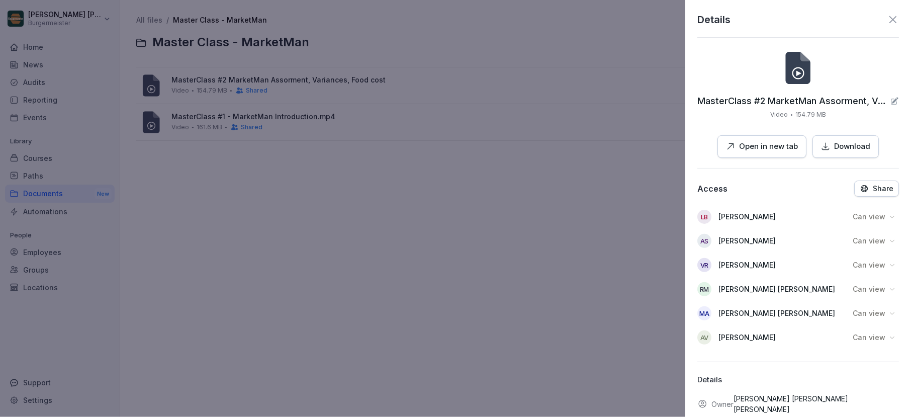
click at [384, 188] on div at bounding box center [455, 208] width 911 height 417
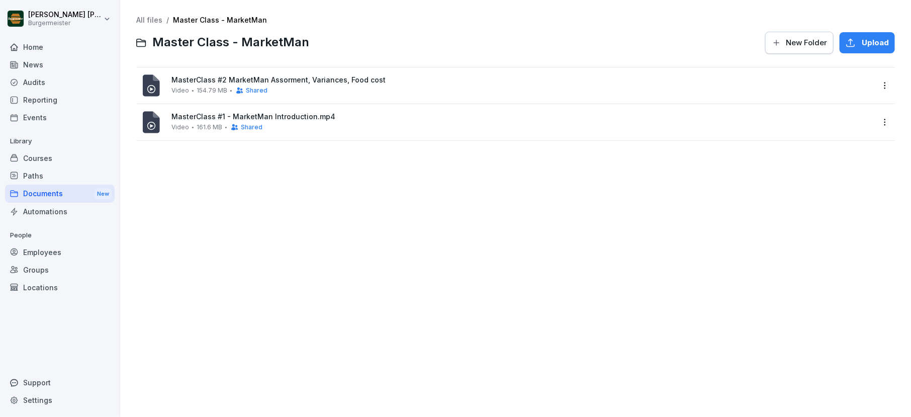
click at [200, 87] on span "154.79 MB" at bounding box center [211, 90] width 31 height 7
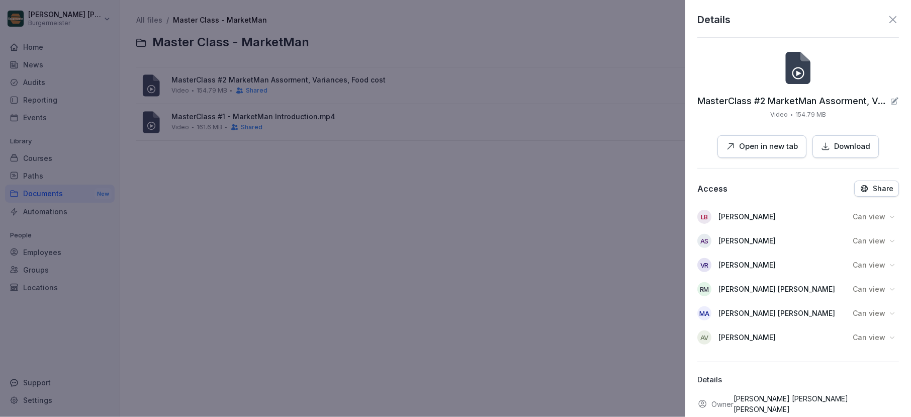
click at [278, 208] on div at bounding box center [455, 208] width 911 height 417
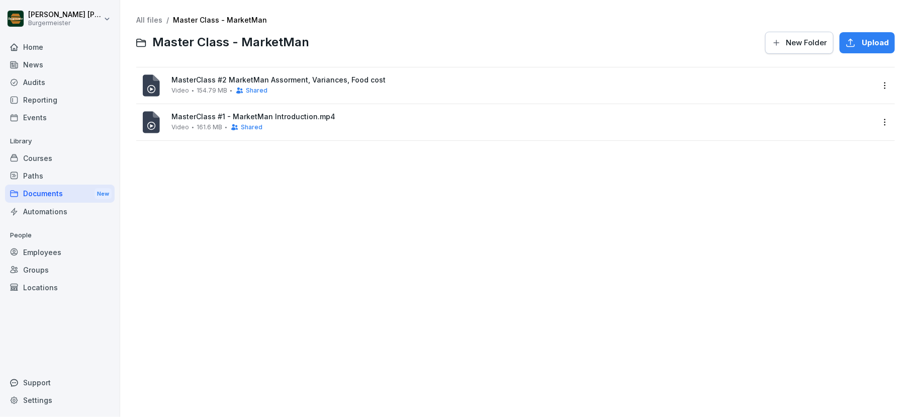
click at [854, 124] on html "Juan Jose Leonardi Gonzalez Burgermeister Home News Audits Reporting Events Lib…" at bounding box center [455, 208] width 911 height 417
click at [847, 160] on div "Share" at bounding box center [842, 163] width 97 height 20
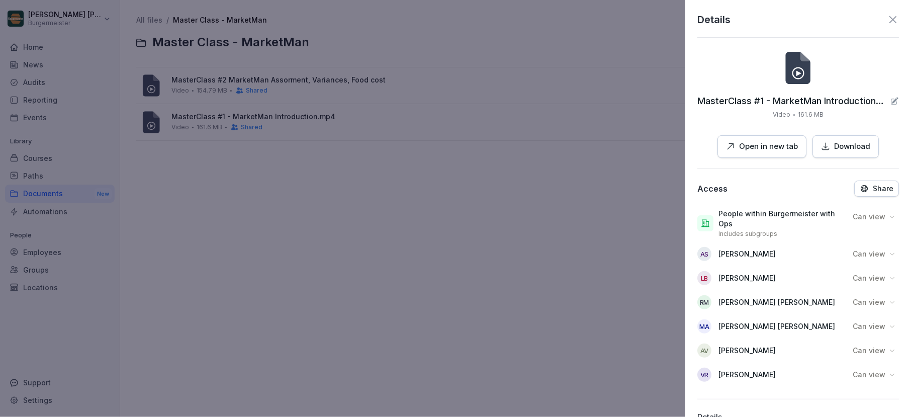
click at [854, 192] on button "Share" at bounding box center [876, 188] width 45 height 16
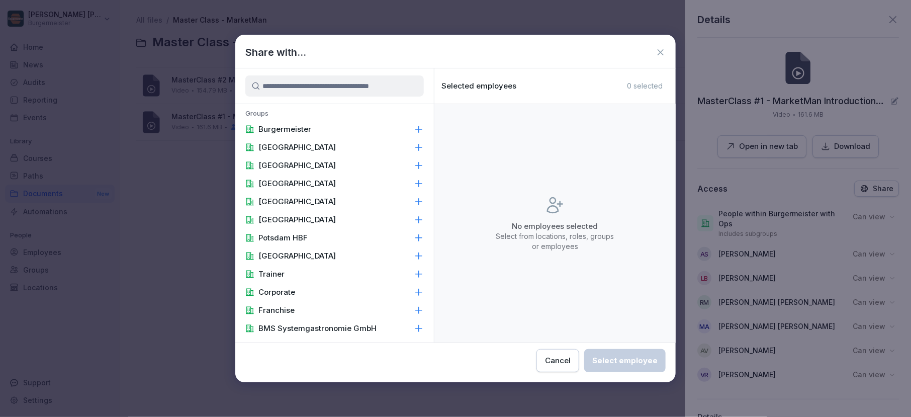
click at [363, 91] on input at bounding box center [334, 85] width 178 height 21
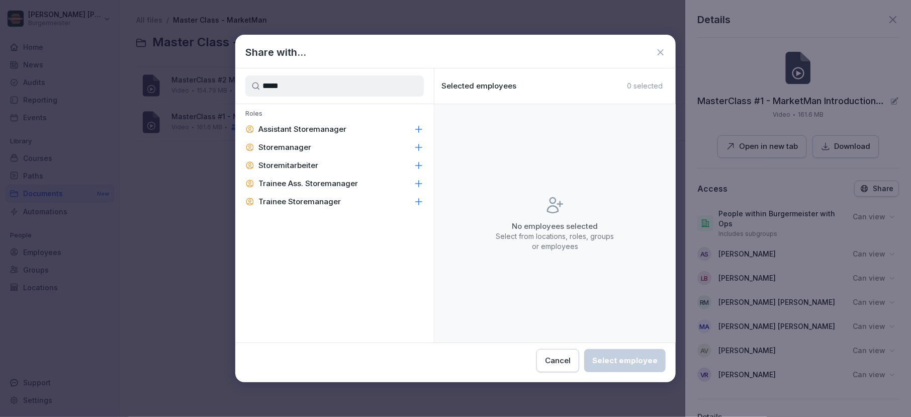
type input "*****"
click at [419, 144] on icon at bounding box center [419, 147] width 7 height 7
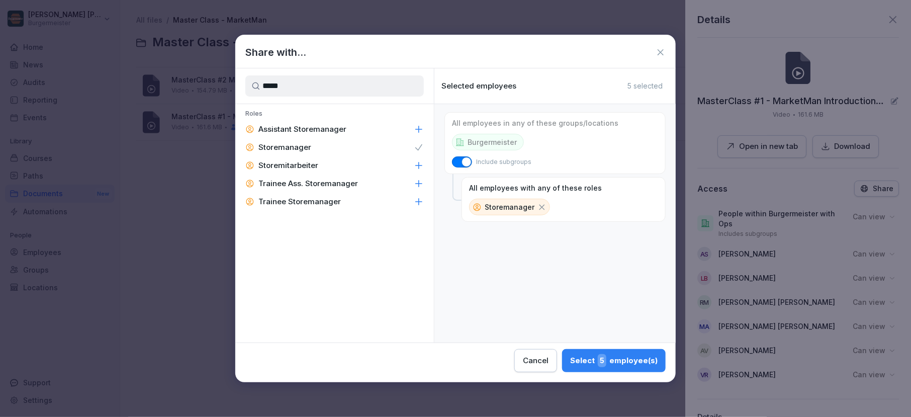
click at [420, 128] on icon at bounding box center [419, 129] width 10 height 10
click at [589, 358] on div "Select 11 employee(s)" at bounding box center [612, 360] width 89 height 13
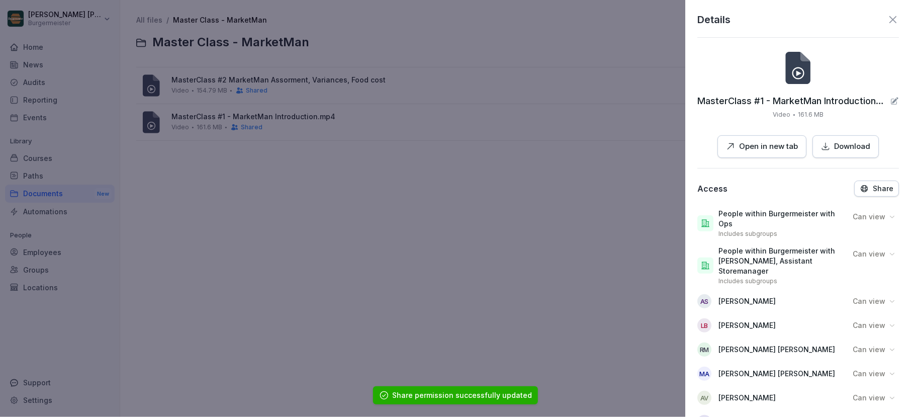
click at [854, 20] on icon at bounding box center [892, 20] width 12 height 12
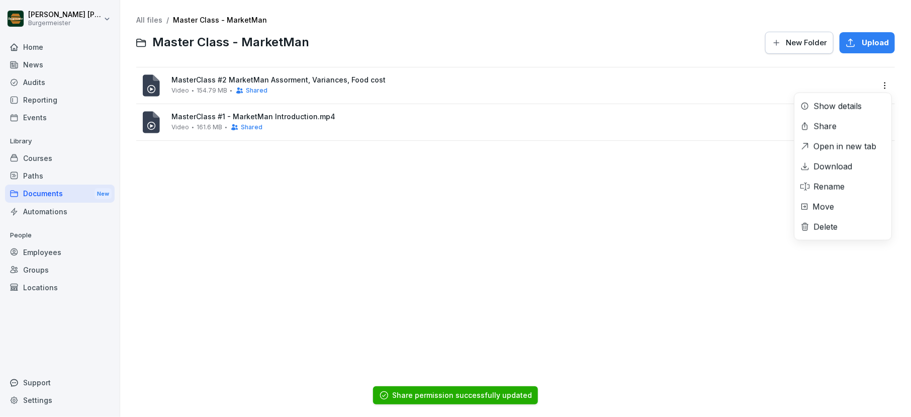
click at [854, 88] on html "Juan Jose Leonardi Gonzalez Burgermeister Home News Audits Reporting Events Lib…" at bounding box center [455, 208] width 911 height 417
click at [832, 130] on div "Share" at bounding box center [824, 126] width 23 height 12
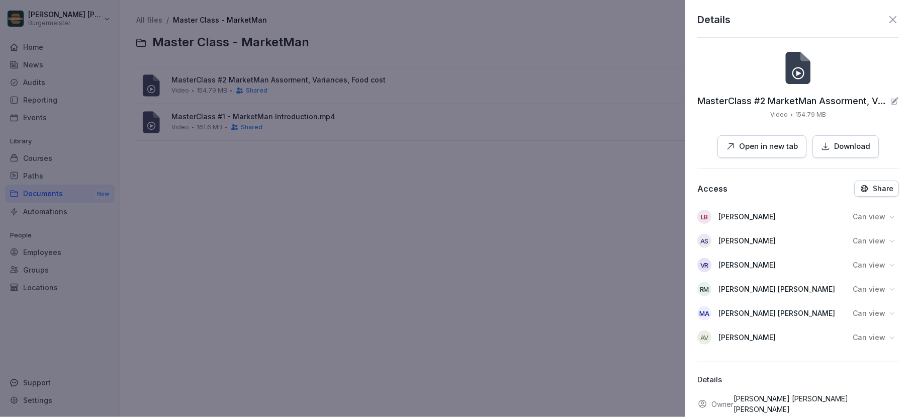
click at [854, 19] on icon at bounding box center [892, 20] width 12 height 12
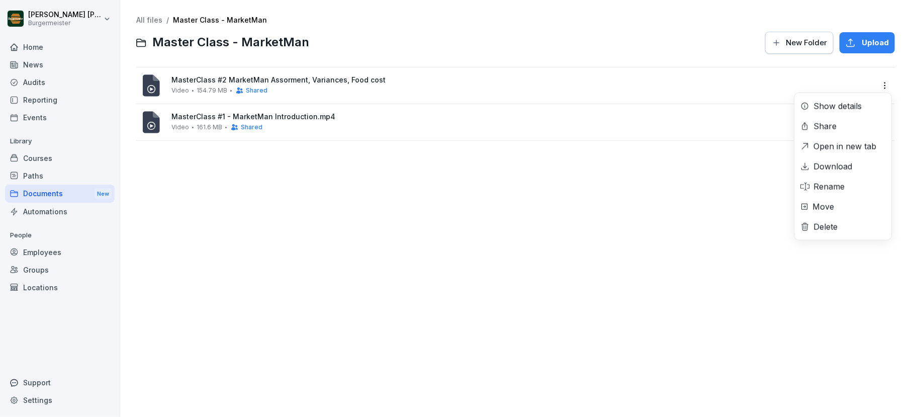
click at [854, 83] on html "Juan Jose Leonardi Gonzalez Burgermeister Home News Audits Reporting Events Lib…" at bounding box center [455, 208] width 911 height 417
click at [838, 127] on div "Share" at bounding box center [842, 126] width 97 height 20
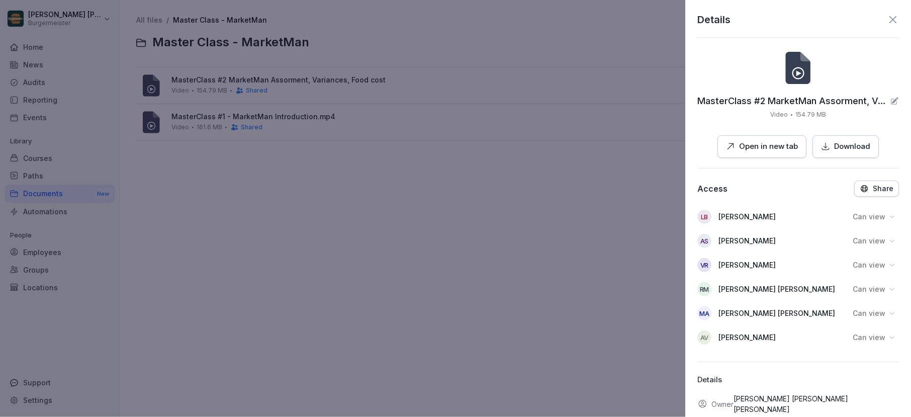
click at [854, 190] on p "Share" at bounding box center [882, 188] width 21 height 8
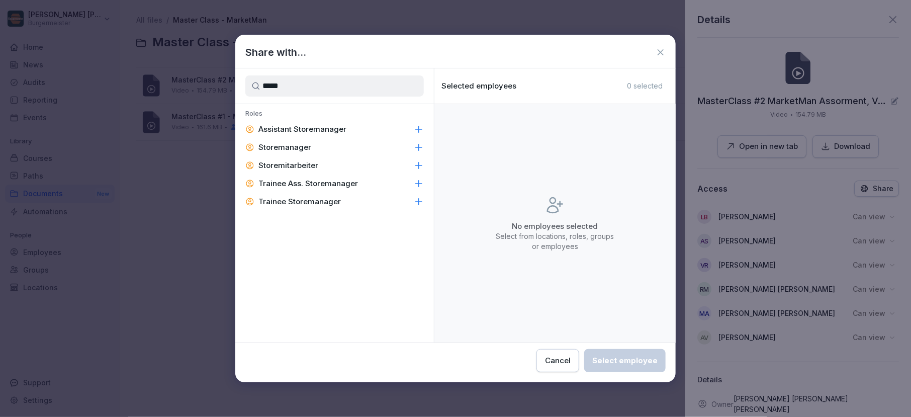
type input "*****"
click at [423, 127] on icon at bounding box center [419, 129] width 10 height 10
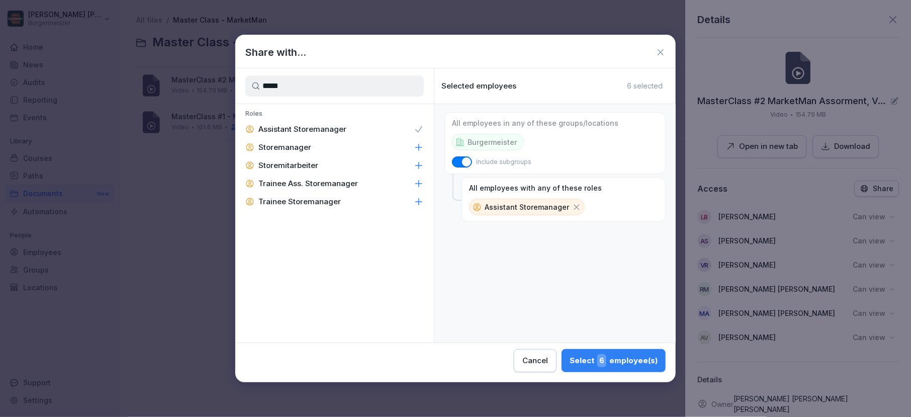
click at [421, 144] on icon at bounding box center [419, 147] width 10 height 10
click at [589, 349] on button "Select 11 employee(s)" at bounding box center [612, 360] width 105 height 23
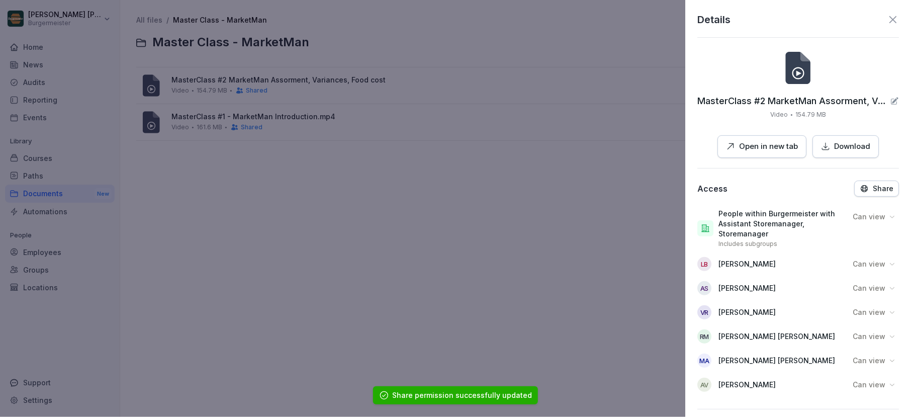
click at [472, 189] on div at bounding box center [455, 208] width 911 height 417
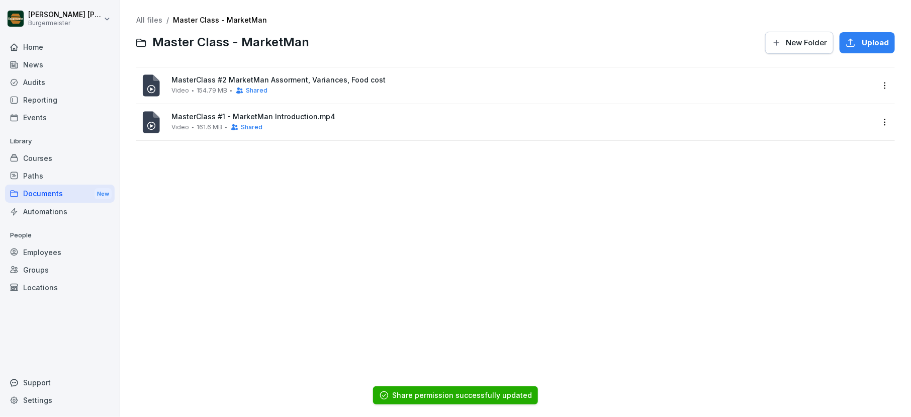
click at [147, 15] on div "All files / Master Class - MarketMan Master Class - MarketMan New Folder Upload…" at bounding box center [515, 208] width 775 height 401
click at [147, 19] on link "All files" at bounding box center [149, 20] width 26 height 9
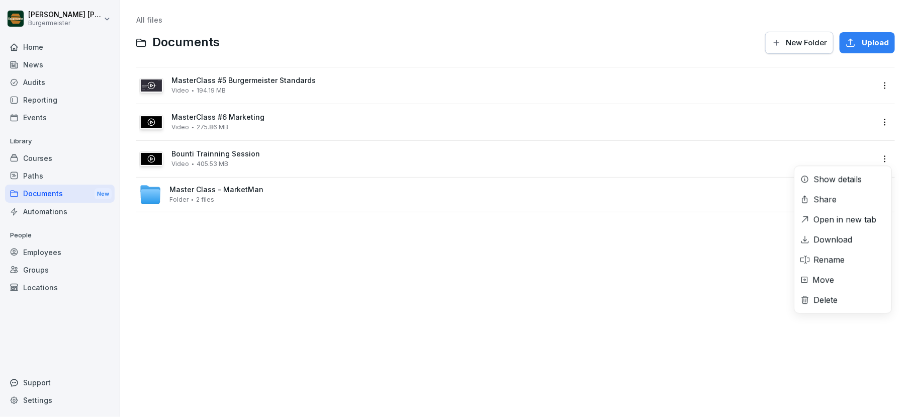
click at [854, 160] on html "Juan Jose Leonardi Gonzalez Burgermeister Home News Audits Reporting Events Lib…" at bounding box center [455, 208] width 911 height 417
click at [818, 202] on div "Share" at bounding box center [824, 199] width 23 height 12
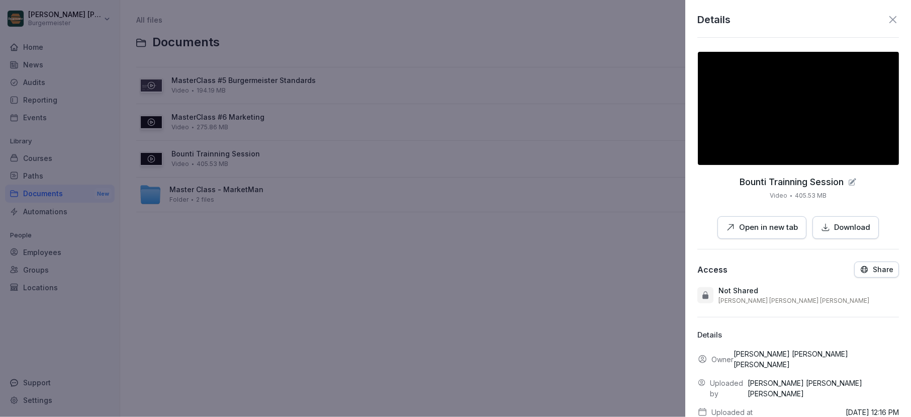
click at [854, 267] on p "Share" at bounding box center [882, 269] width 21 height 8
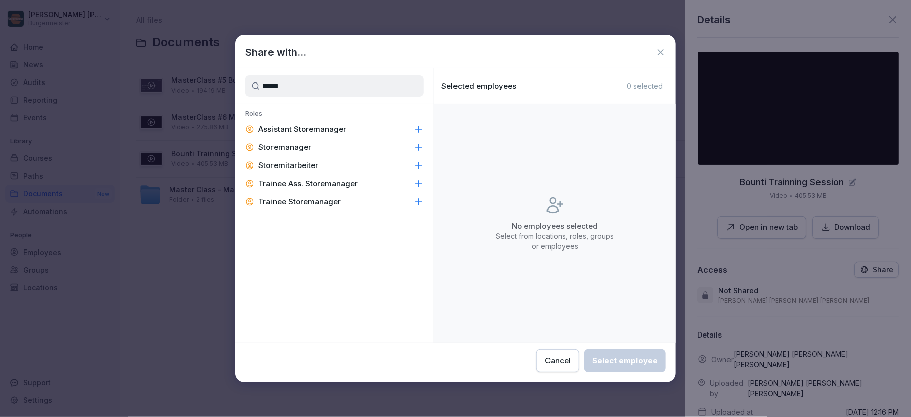
click at [422, 125] on icon at bounding box center [419, 129] width 10 height 10
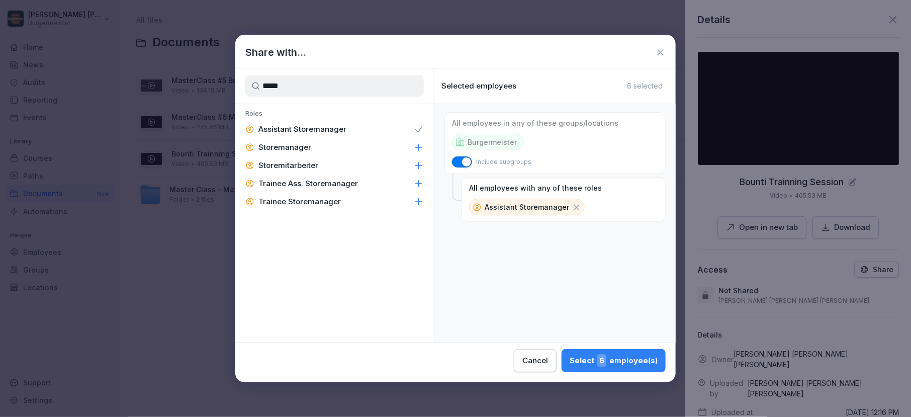
click at [419, 145] on icon at bounding box center [419, 147] width 10 height 10
click at [372, 91] on input "*****" at bounding box center [334, 85] width 178 height 21
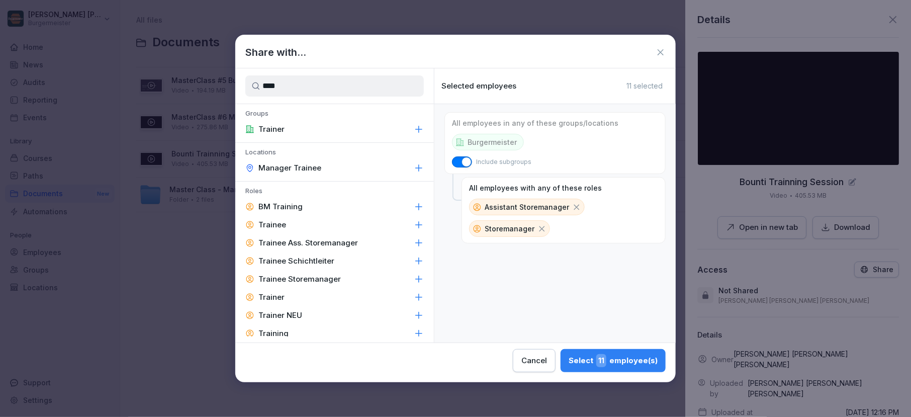
click at [355, 131] on div "Trainer" at bounding box center [334, 129] width 198 height 18
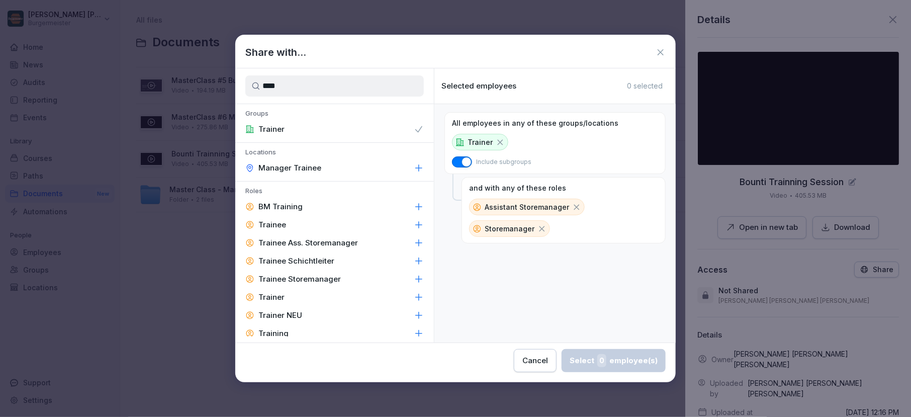
click at [480, 143] on p "Trainer" at bounding box center [479, 142] width 25 height 11
click at [423, 127] on icon at bounding box center [419, 129] width 10 height 10
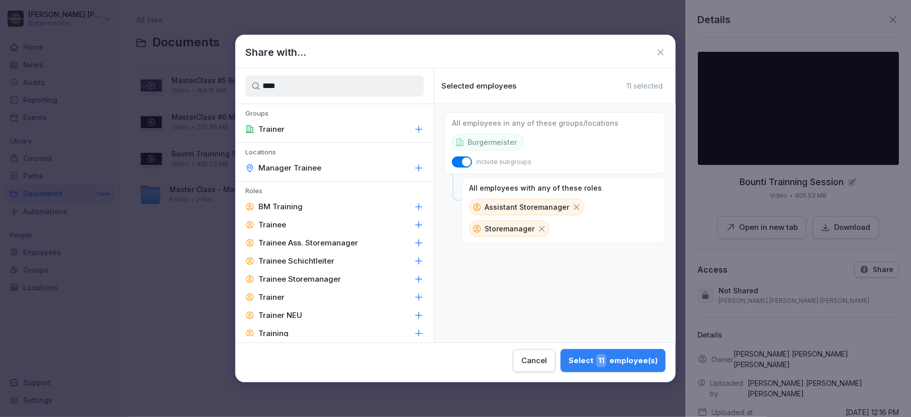
click at [373, 87] on input "****" at bounding box center [334, 85] width 178 height 21
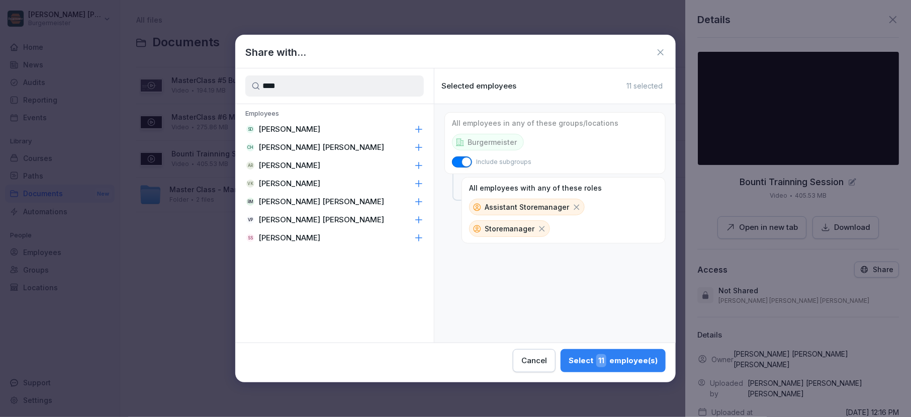
click at [315, 164] on p "Adith Raj Ikkarathara Raju" at bounding box center [289, 165] width 62 height 10
click at [309, 197] on p "Raj Kumar Manchala" at bounding box center [321, 201] width 126 height 10
click at [306, 87] on input "***" at bounding box center [334, 85] width 178 height 21
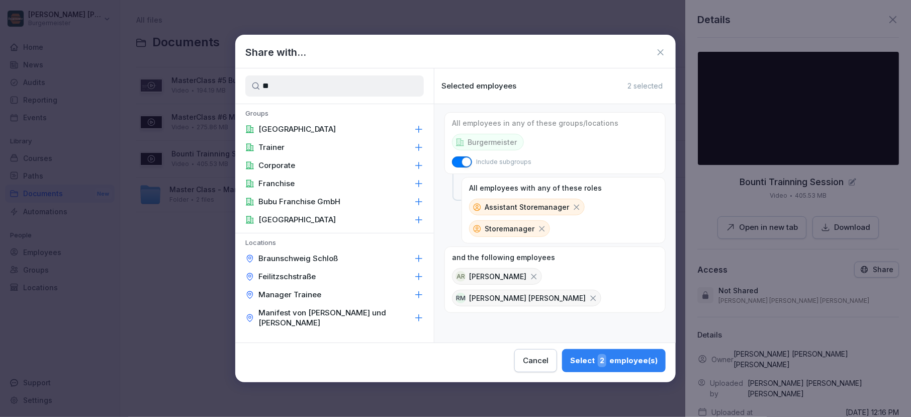
type input "*"
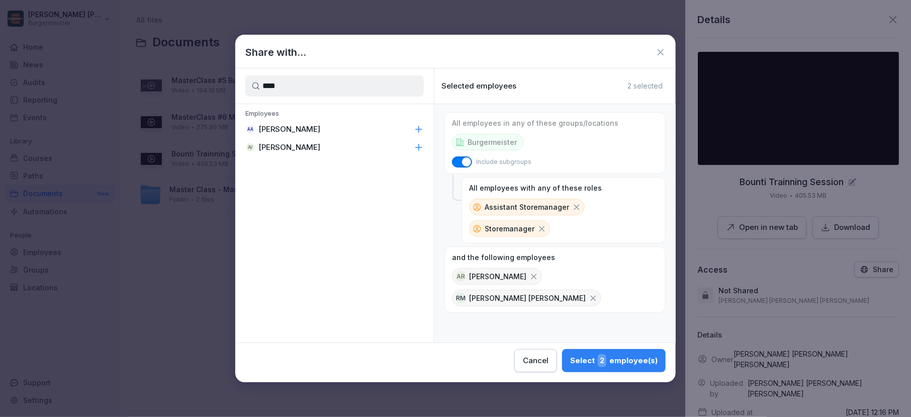
type input "****"
click at [313, 144] on p "Arun Vijayakumar" at bounding box center [289, 147] width 62 height 10
click at [309, 88] on input "****" at bounding box center [334, 85] width 178 height 21
type input "******"
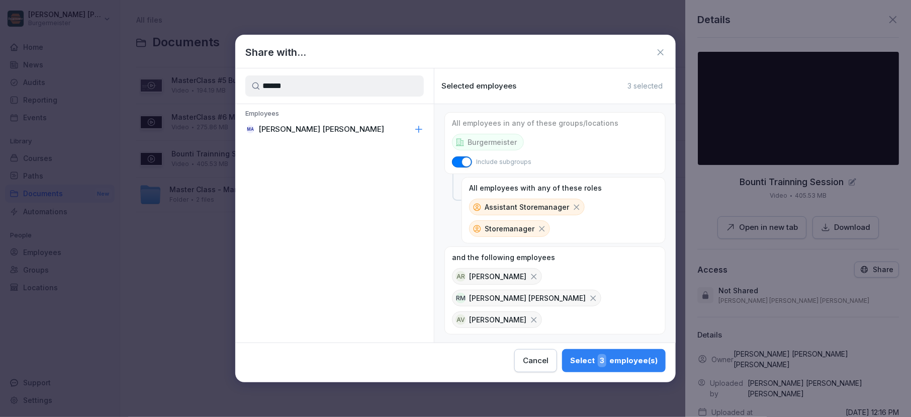
click at [356, 129] on p "[PERSON_NAME] [PERSON_NAME]" at bounding box center [321, 129] width 126 height 10
click at [617, 361] on div "Select 4 employee(s)" at bounding box center [613, 360] width 88 height 13
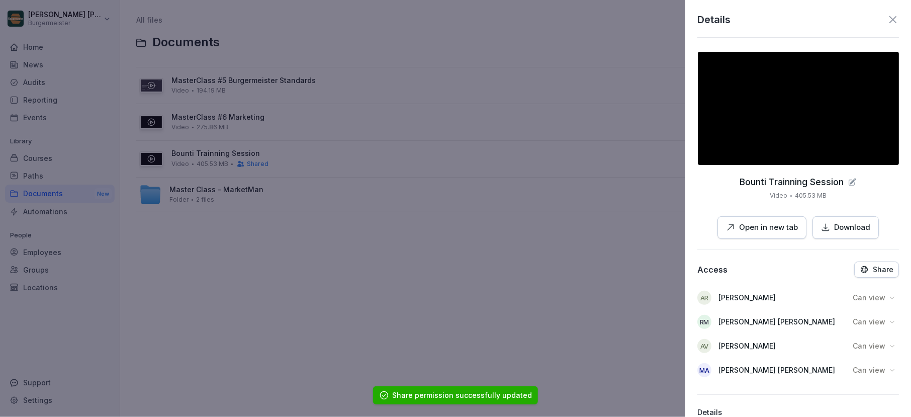
click at [854, 21] on icon at bounding box center [892, 19] width 7 height 7
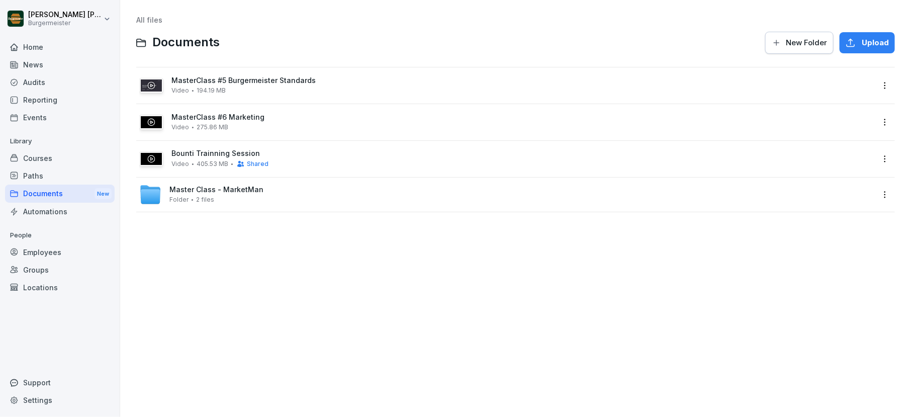
click at [41, 271] on div "Groups" at bounding box center [60, 270] width 110 height 18
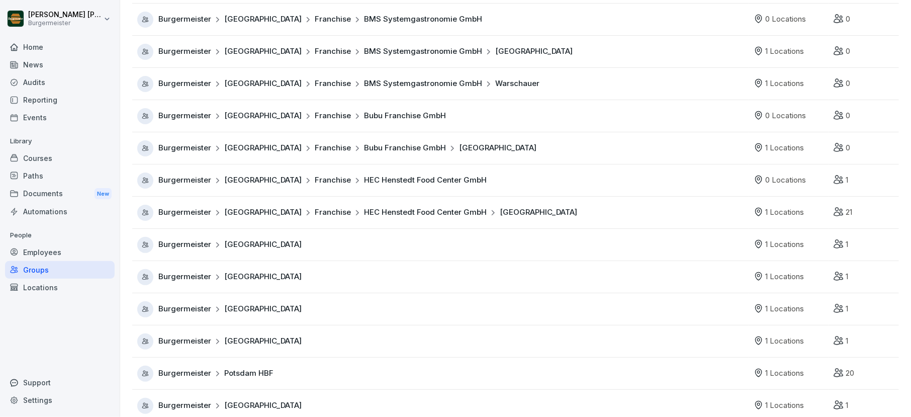
scroll to position [447, 0]
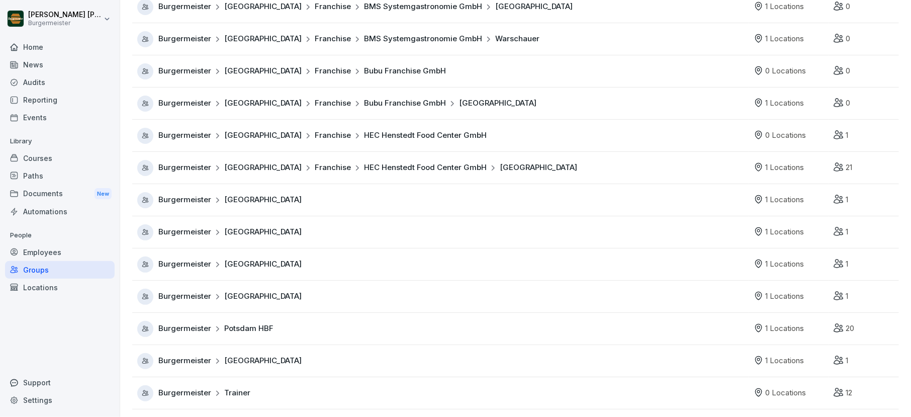
click at [230, 393] on span "Trainer" at bounding box center [237, 393] width 26 height 12
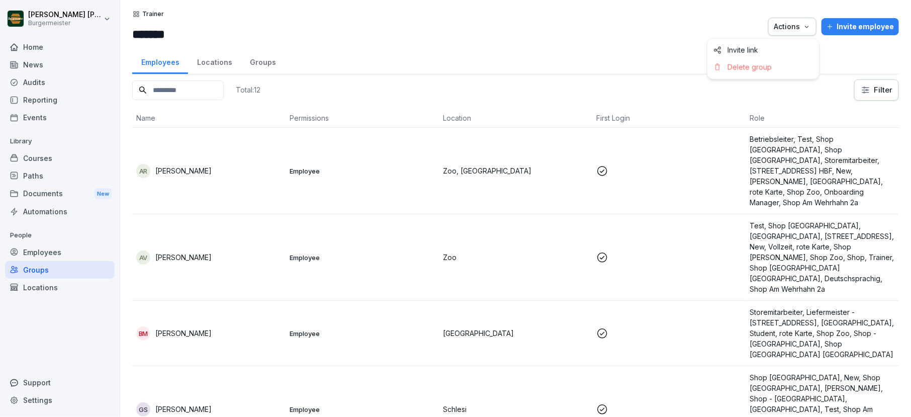
click at [799, 30] on div "Actions" at bounding box center [791, 26] width 37 height 11
click at [742, 28] on html "Juan Jose Leonardi Gonzalez Burgermeister Home News Audits Reporting Events Lib…" at bounding box center [455, 208] width 911 height 417
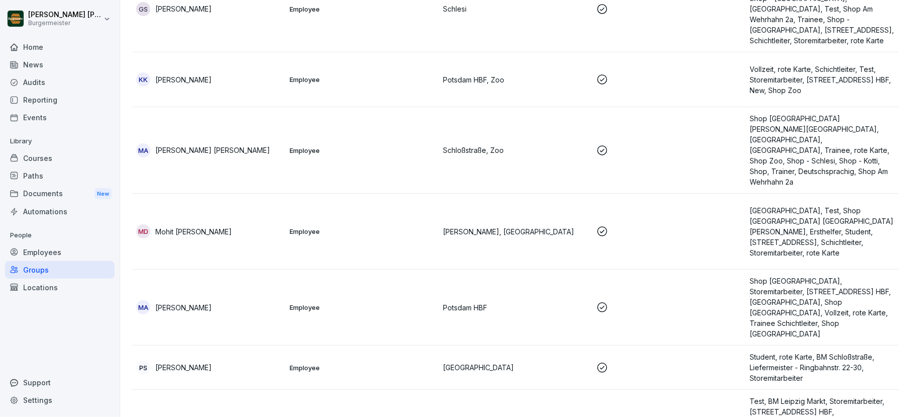
scroll to position [396, 0]
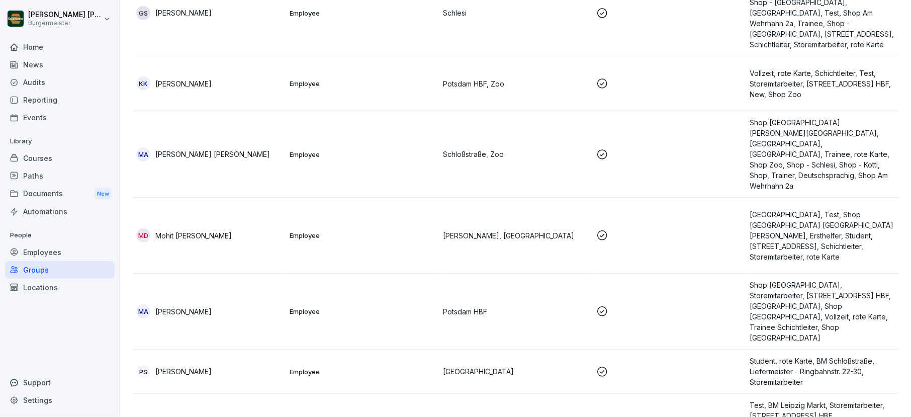
click at [46, 195] on div "Documents New" at bounding box center [60, 193] width 110 height 19
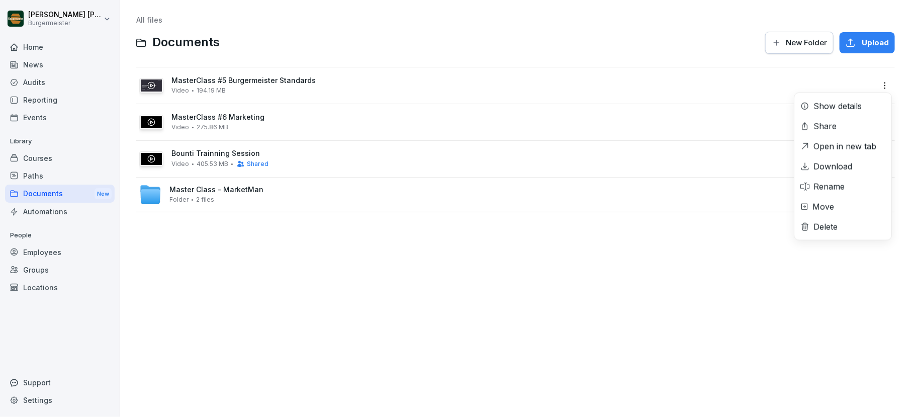
click at [854, 84] on html "Juan Jose Leonardi Gonzalez Burgermeister Home News Audits Reporting Events Lib…" at bounding box center [455, 208] width 911 height 417
click at [822, 122] on div "Share" at bounding box center [824, 126] width 23 height 12
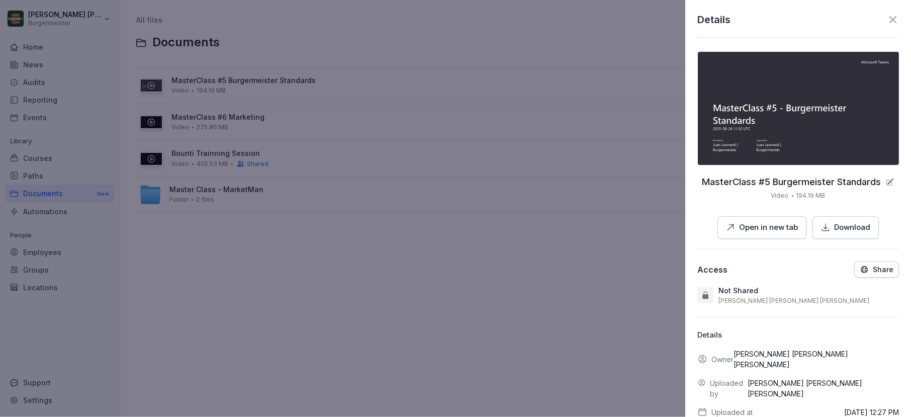
click at [854, 271] on p "Share" at bounding box center [882, 269] width 21 height 8
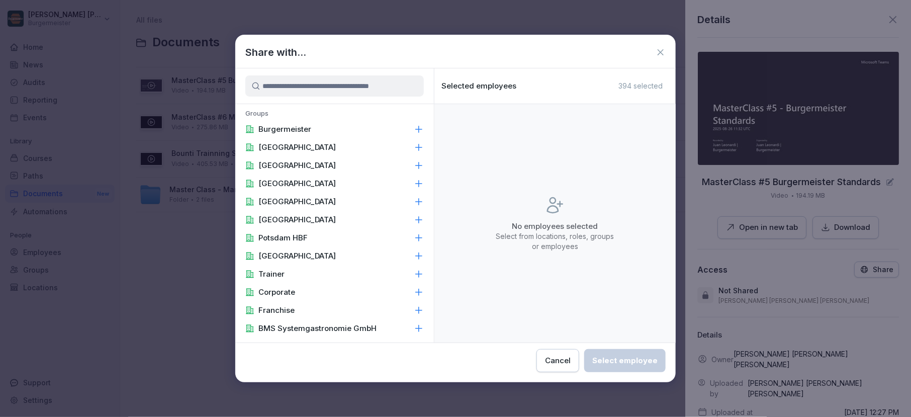
click at [321, 88] on input at bounding box center [334, 85] width 178 height 21
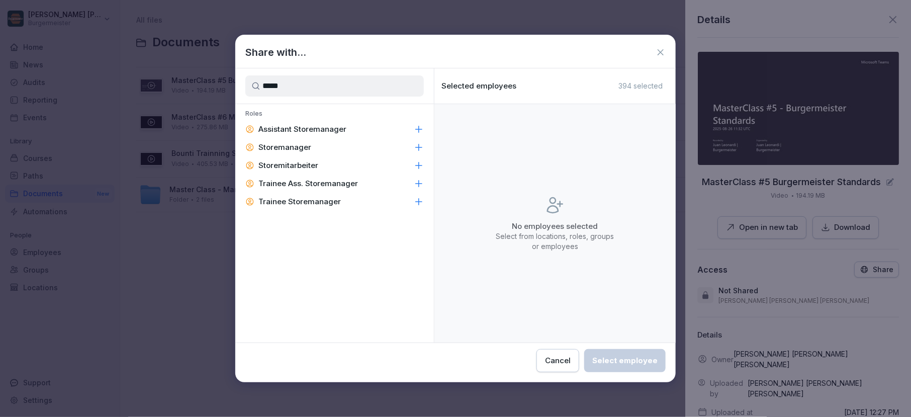
click at [419, 127] on icon at bounding box center [419, 129] width 10 height 10
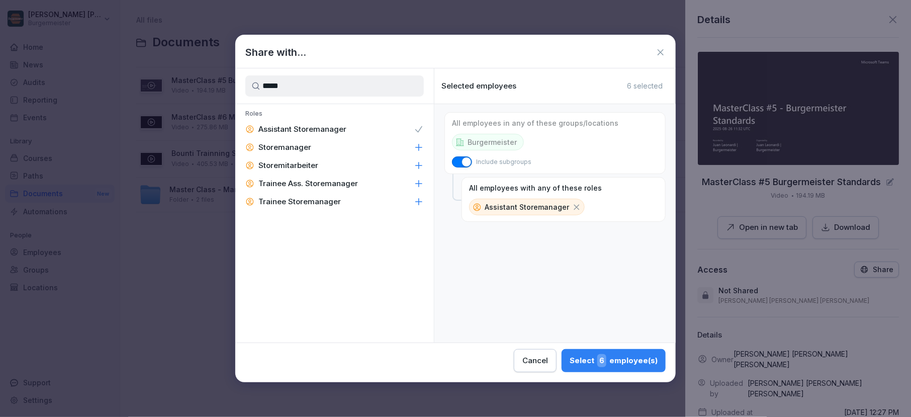
click at [419, 145] on icon at bounding box center [419, 147] width 10 height 10
click at [386, 90] on input "*****" at bounding box center [334, 85] width 178 height 21
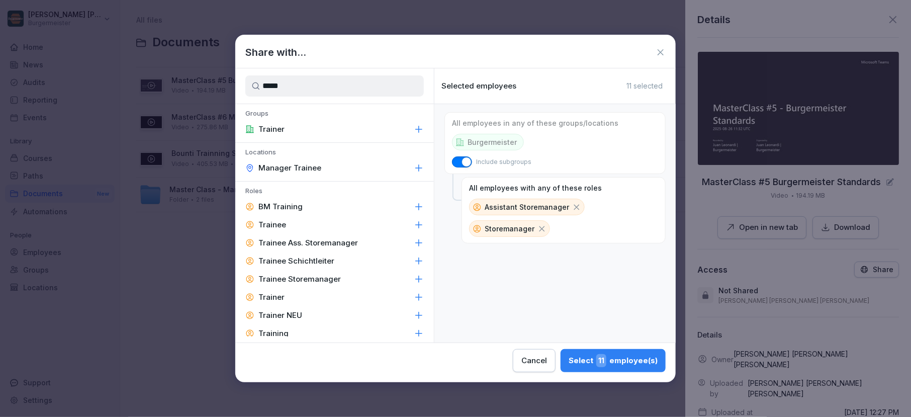
type input "*****"
click at [418, 127] on icon at bounding box center [419, 129] width 10 height 10
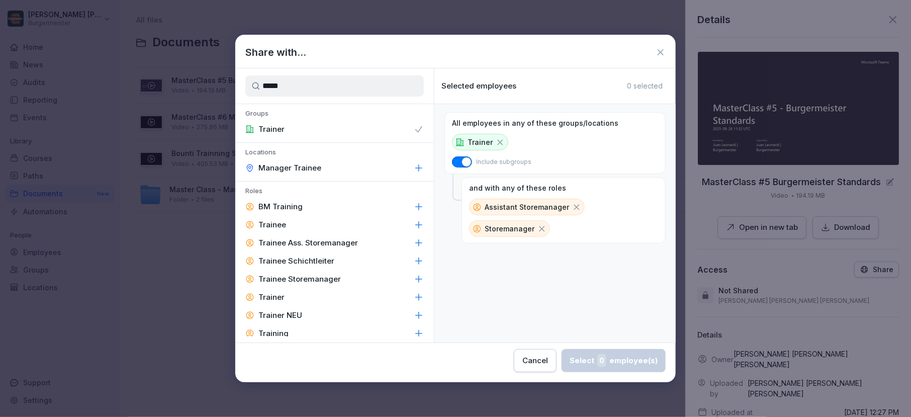
click at [474, 140] on p "Trainer" at bounding box center [479, 142] width 25 height 11
click at [462, 162] on span "button" at bounding box center [466, 162] width 10 height 10
click at [462, 162] on button "button" at bounding box center [462, 161] width 20 height 11
click at [333, 131] on div "Trainer" at bounding box center [334, 129] width 198 height 18
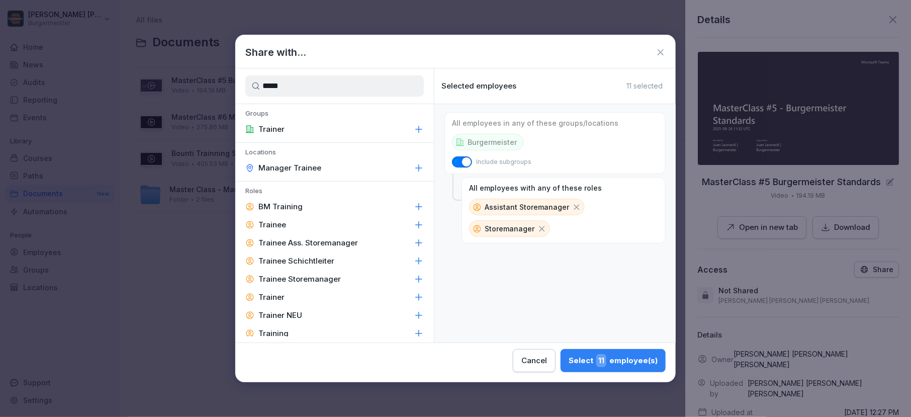
click at [313, 226] on div "Trainee" at bounding box center [334, 225] width 198 height 18
click at [283, 224] on p "Trainee" at bounding box center [272, 225] width 28 height 10
click at [281, 297] on p "Trainer" at bounding box center [271, 297] width 26 height 10
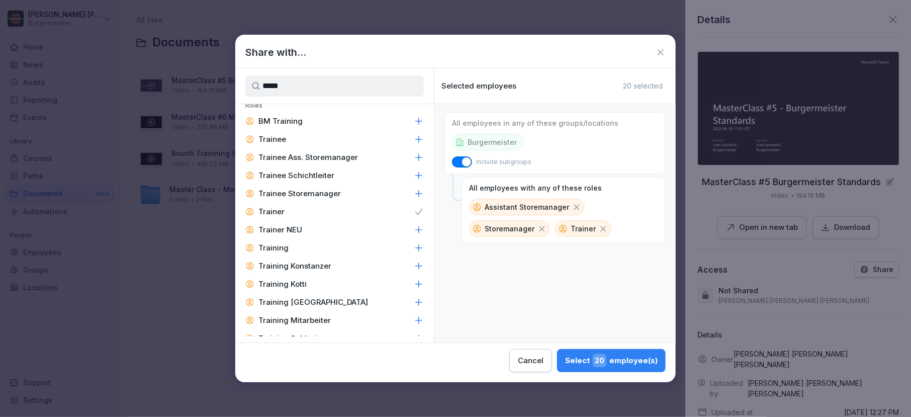
scroll to position [86, 0]
click at [612, 362] on div "Select 20 employee(s)" at bounding box center [611, 360] width 92 height 13
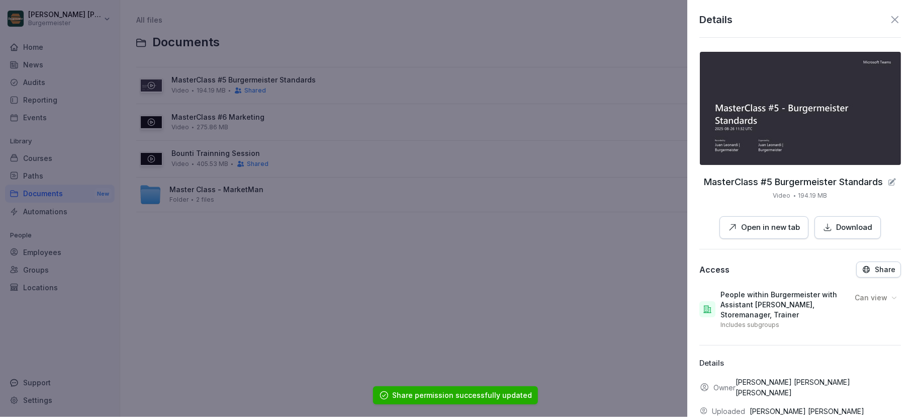
click at [270, 296] on div at bounding box center [455, 208] width 911 height 417
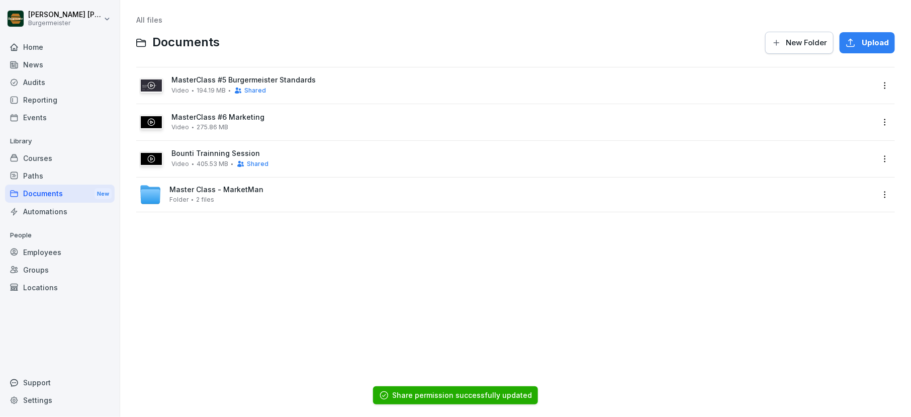
click at [28, 290] on div "Locations" at bounding box center [60, 287] width 110 height 18
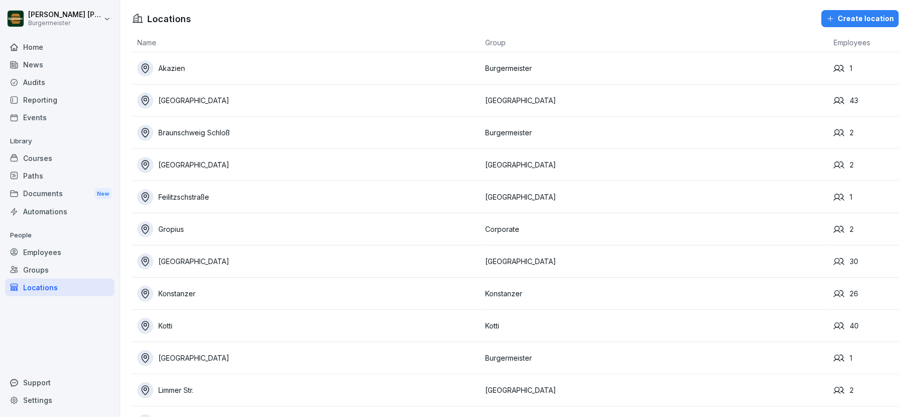
click at [40, 274] on div "Groups" at bounding box center [60, 270] width 110 height 18
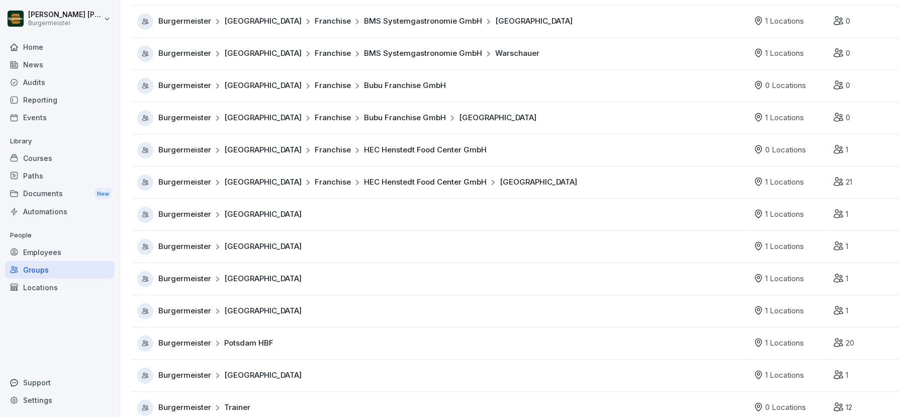
scroll to position [447, 0]
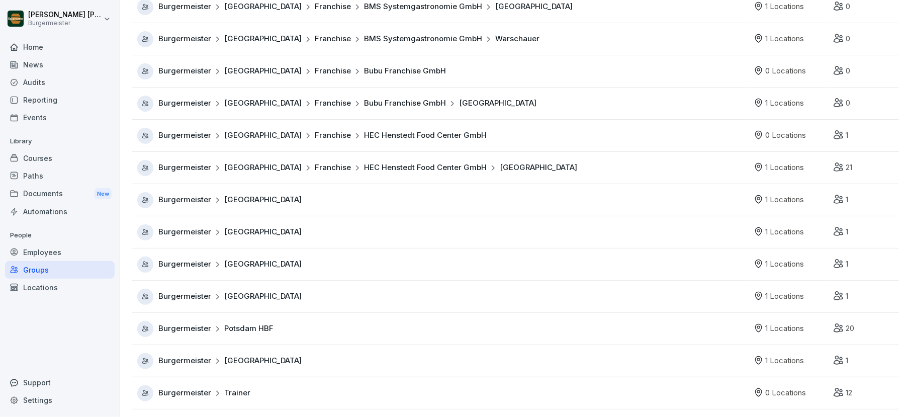
click at [232, 387] on span "Trainer" at bounding box center [237, 393] width 26 height 12
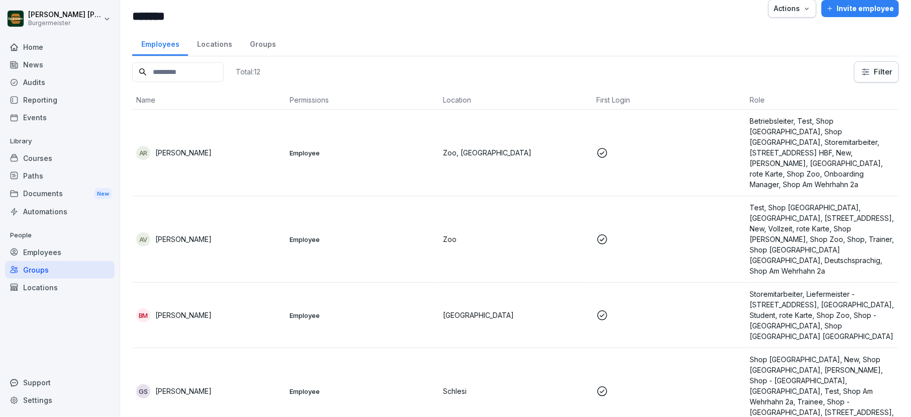
click at [200, 40] on div "Locations" at bounding box center [214, 43] width 53 height 26
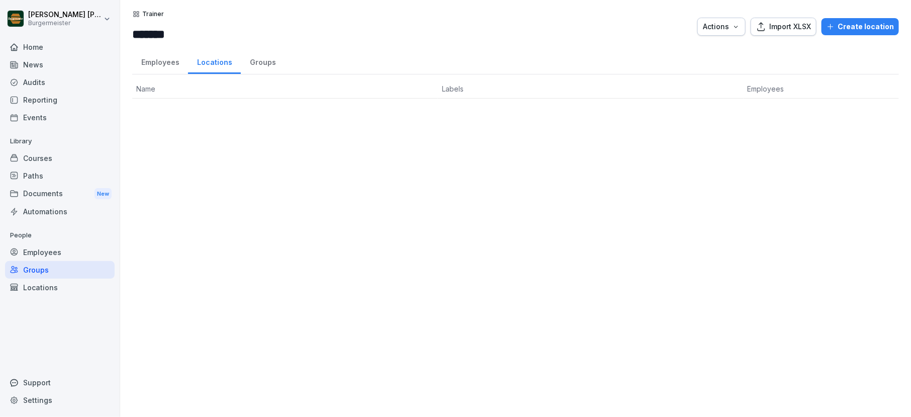
click at [253, 38] on input "*******" at bounding box center [192, 34] width 121 height 18
click at [259, 66] on div "Groups" at bounding box center [263, 61] width 44 height 26
click at [159, 65] on div "Employees" at bounding box center [160, 61] width 56 height 26
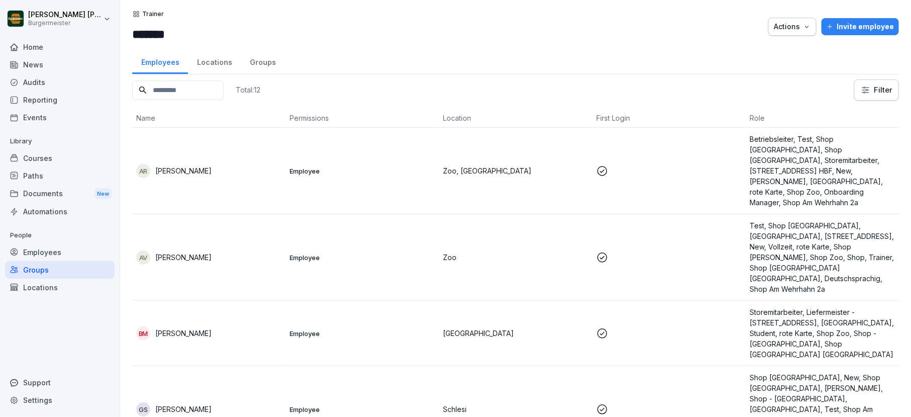
click at [196, 30] on input "*******" at bounding box center [192, 34] width 121 height 18
type input "**********"
click at [497, 68] on div "Employees Locations Groups" at bounding box center [515, 61] width 766 height 26
click at [35, 159] on div "Courses" at bounding box center [60, 158] width 110 height 18
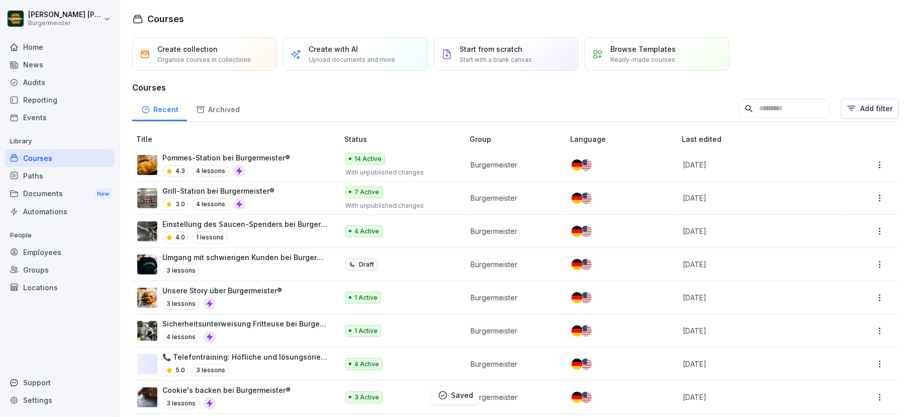
click at [37, 176] on div "Paths" at bounding box center [60, 176] width 110 height 18
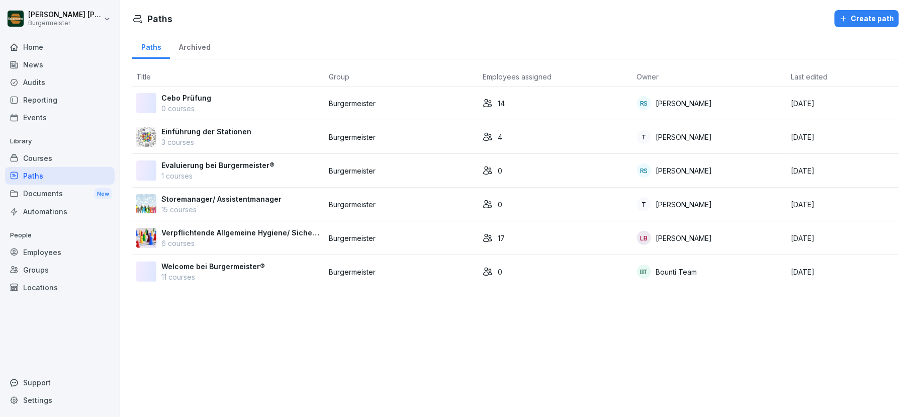
click at [39, 196] on div "Documents New" at bounding box center [60, 193] width 110 height 19
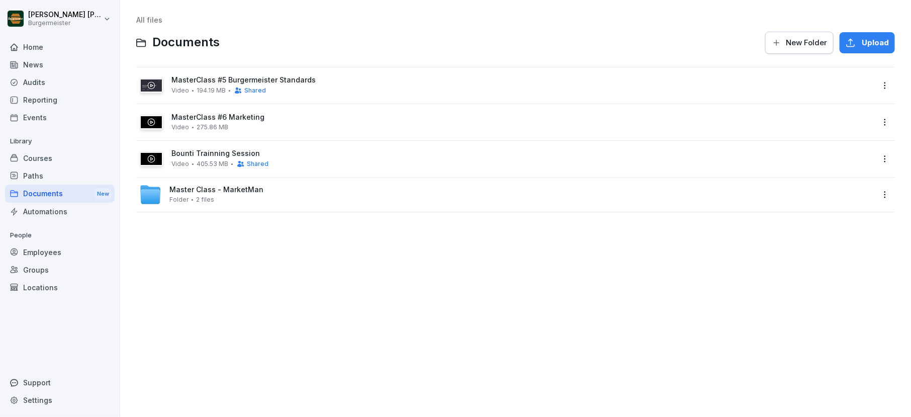
click at [854, 122] on html "Juan Jose Leonardi Gonzalez Burgermeister Home News Audits Reporting Events Lib…" at bounding box center [455, 208] width 911 height 417
click at [825, 160] on div "Share" at bounding box center [824, 163] width 23 height 12
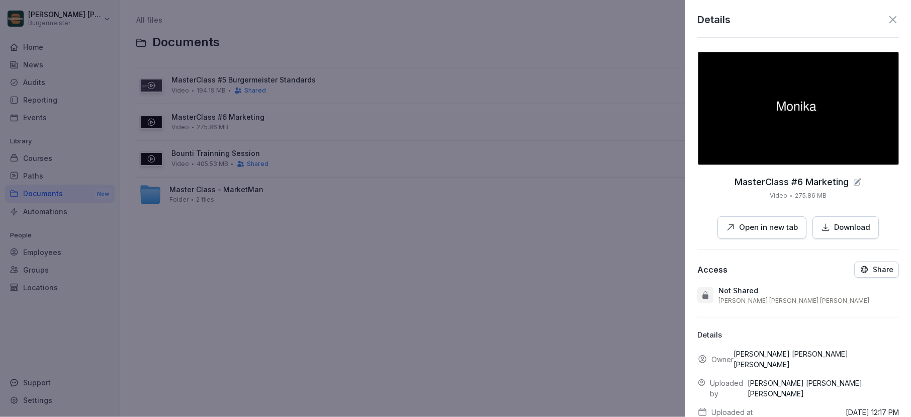
click at [854, 261] on button "Share" at bounding box center [876, 269] width 45 height 16
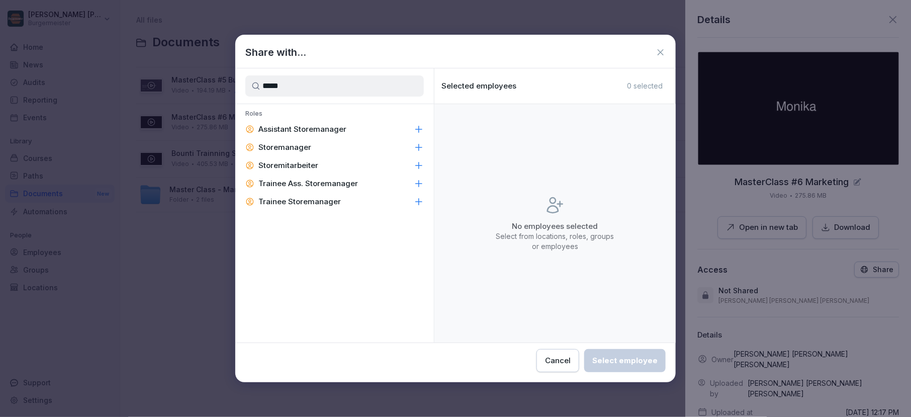
click at [421, 144] on icon at bounding box center [419, 147] width 10 height 10
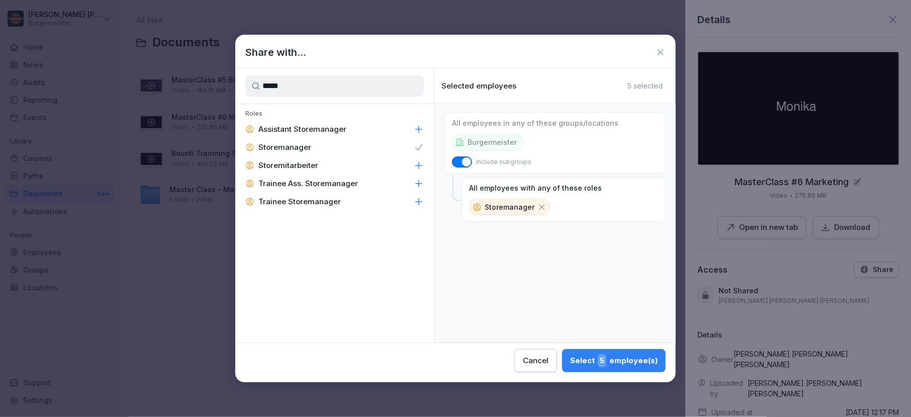
click at [420, 127] on icon at bounding box center [419, 129] width 10 height 10
click at [395, 91] on input "*****" at bounding box center [334, 85] width 178 height 21
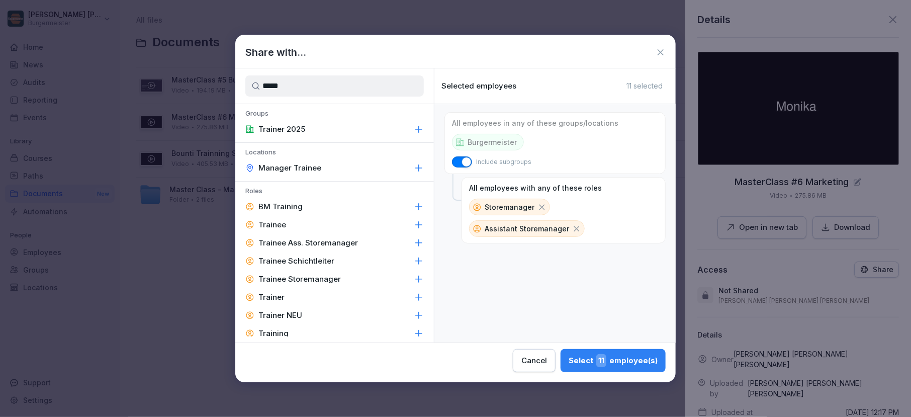
type input "*****"
click at [405, 128] on div "Trainer 2025" at bounding box center [334, 129] width 198 height 18
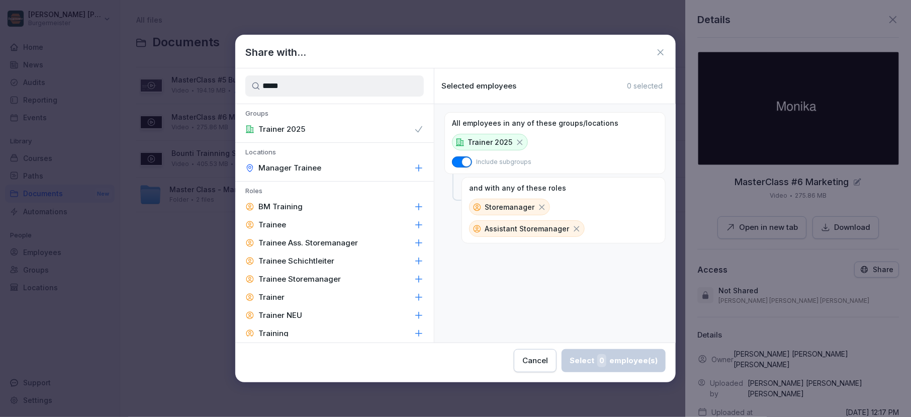
click at [467, 163] on span "button" at bounding box center [466, 162] width 10 height 10
click at [467, 163] on button "button" at bounding box center [462, 161] width 20 height 11
click at [607, 345] on div "Cancel Select 0 employee(s)" at bounding box center [455, 357] width 440 height 29
click at [478, 138] on p "Trainer 2025" at bounding box center [489, 142] width 45 height 11
drag, startPoint x: 478, startPoint y: 138, endPoint x: 505, endPoint y: 207, distance: 74.0
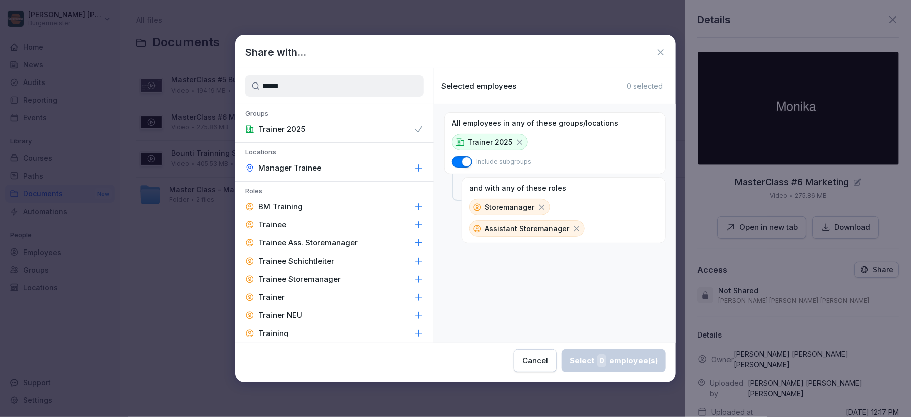
click at [505, 208] on div "All employees in any of these groups/locations Trainer 2025 Include subgroups a…" at bounding box center [554, 223] width 241 height 238
click at [463, 160] on span "button" at bounding box center [466, 162] width 10 height 10
click at [342, 129] on div "Trainer 2025" at bounding box center [334, 129] width 198 height 18
click at [347, 129] on div "Trainer 2025" at bounding box center [334, 129] width 198 height 18
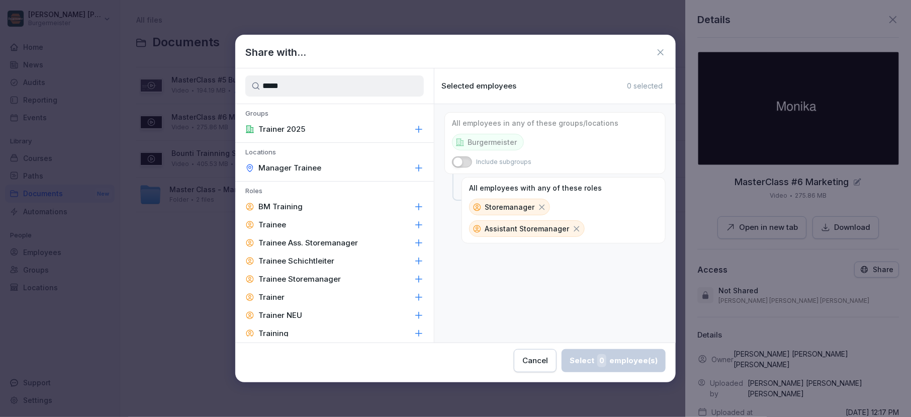
click at [466, 161] on button "button" at bounding box center [462, 161] width 20 height 11
click at [340, 123] on div "Trainer 2025" at bounding box center [334, 129] width 198 height 18
click at [354, 129] on div "Trainer 2025" at bounding box center [334, 129] width 198 height 18
click at [585, 370] on button "Select 11 employee(s)" at bounding box center [612, 360] width 105 height 23
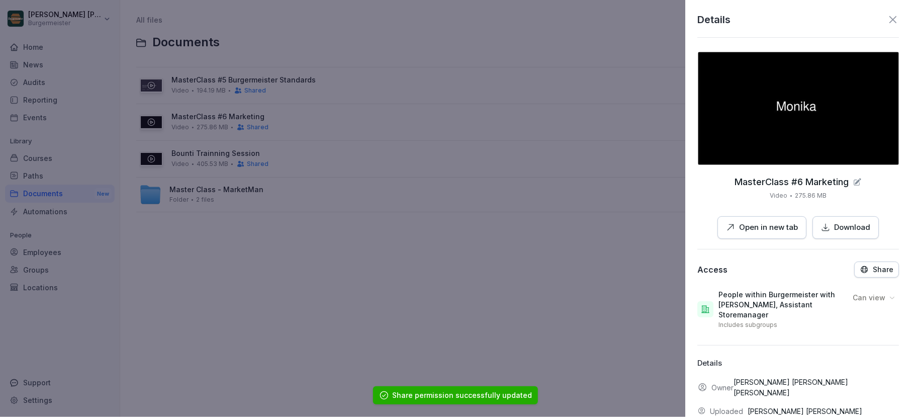
click at [854, 20] on icon at bounding box center [892, 19] width 7 height 7
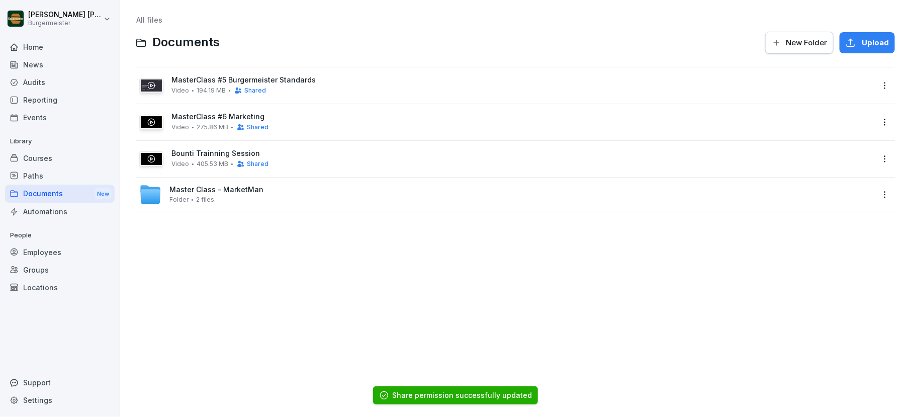
click at [343, 85] on div "MasterClass #5 Burgermeister Standards Video 194.19 MB Shared" at bounding box center [522, 85] width 702 height 19
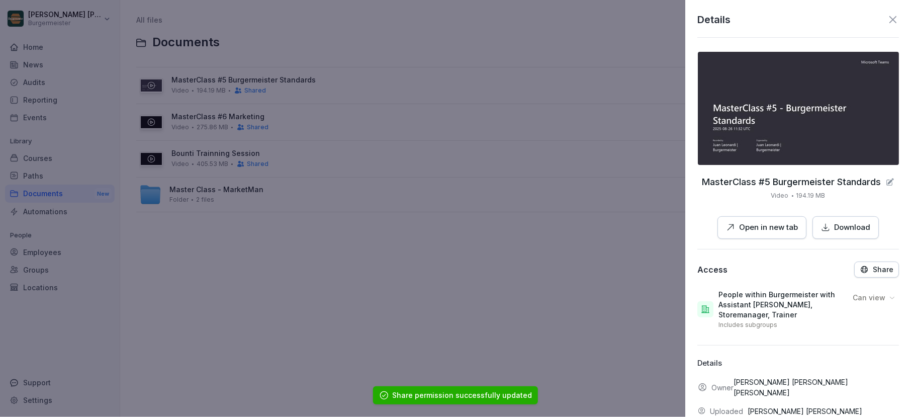
scroll to position [52, 0]
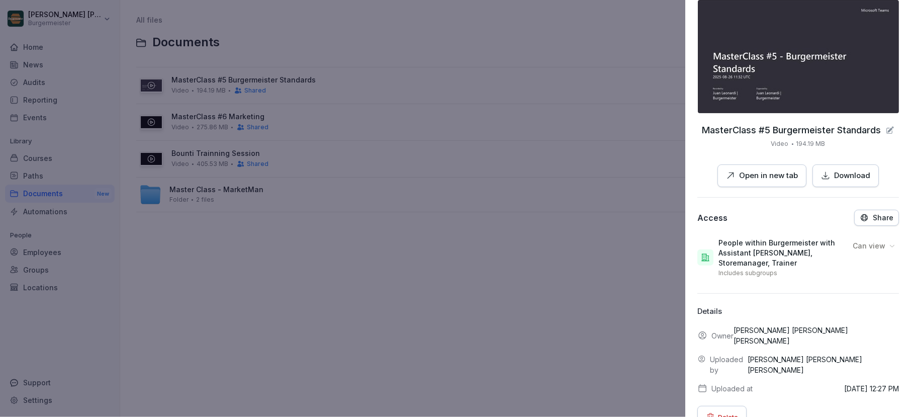
click at [854, 245] on p "Can view" at bounding box center [868, 246] width 33 height 10
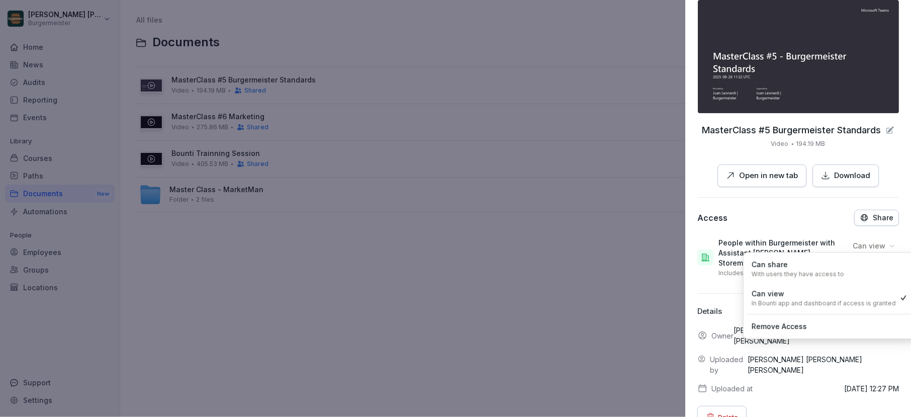
click at [854, 216] on div "Share" at bounding box center [876, 217] width 34 height 9
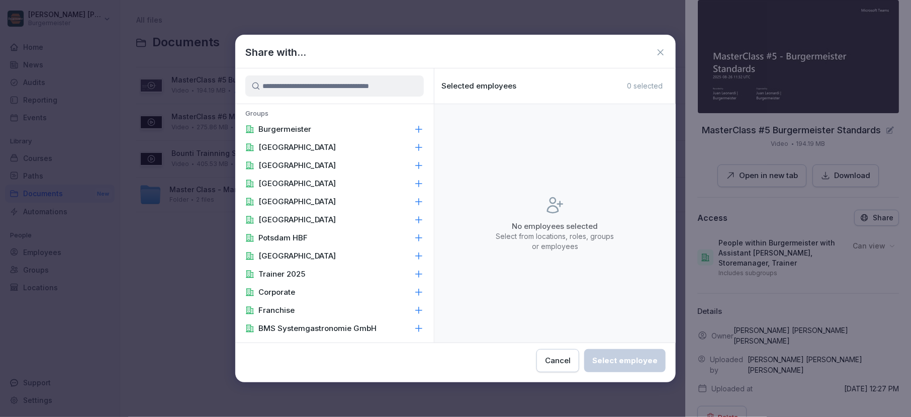
click at [566, 360] on div "Cancel" at bounding box center [558, 360] width 26 height 11
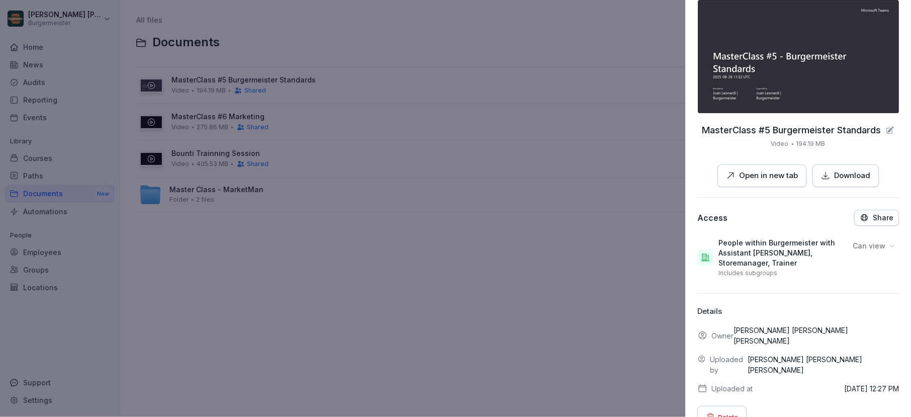
click at [39, 265] on div at bounding box center [455, 208] width 911 height 417
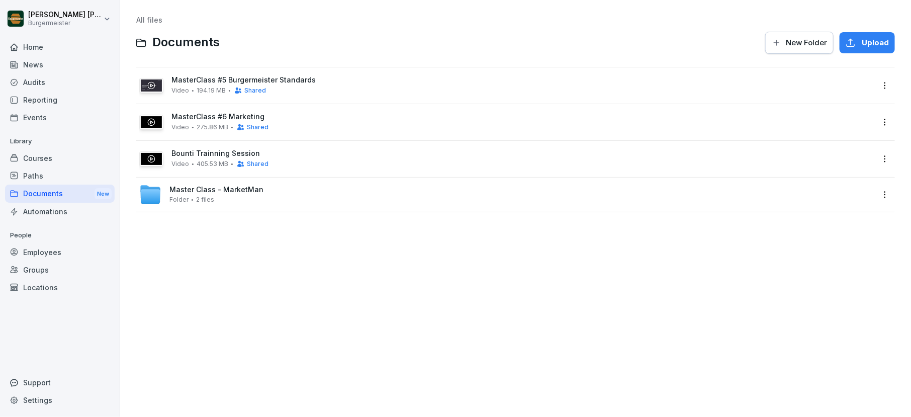
click at [40, 271] on div "Groups" at bounding box center [60, 270] width 110 height 18
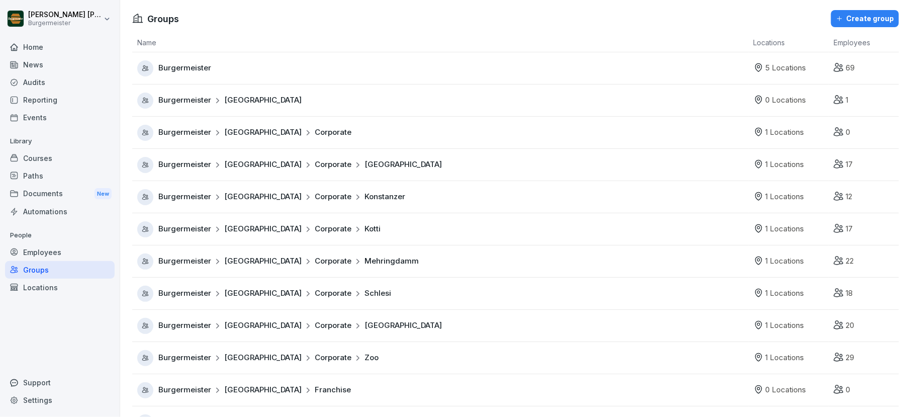
click at [42, 290] on div "Locations" at bounding box center [60, 287] width 110 height 18
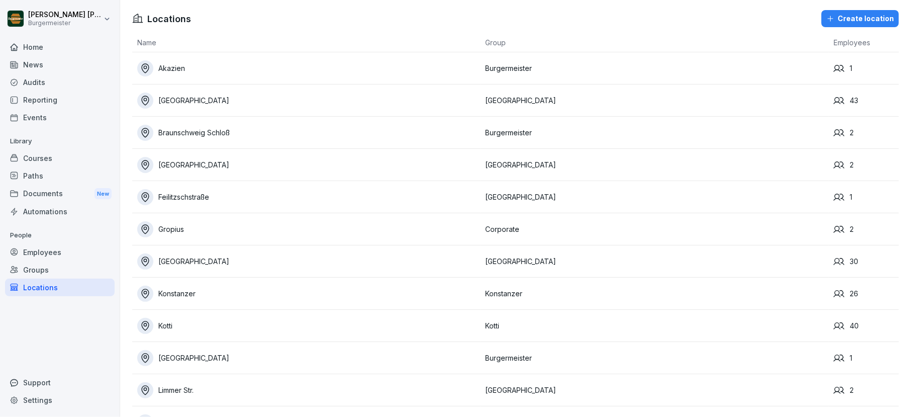
click at [42, 251] on div "Employees" at bounding box center [60, 252] width 110 height 18
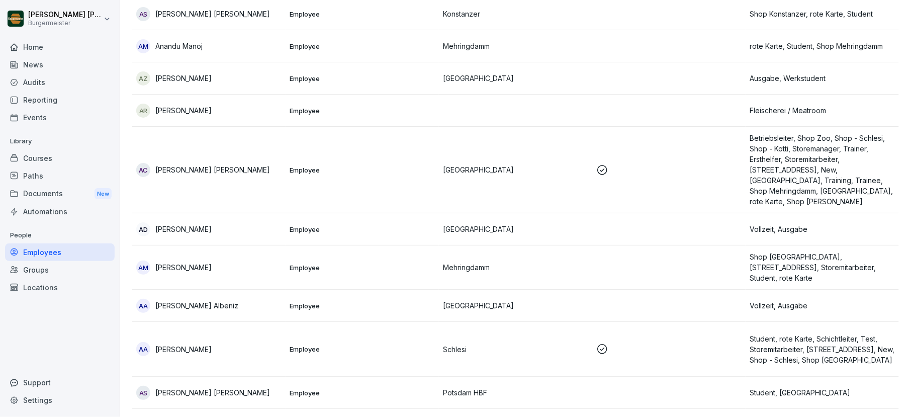
scroll to position [1441, 0]
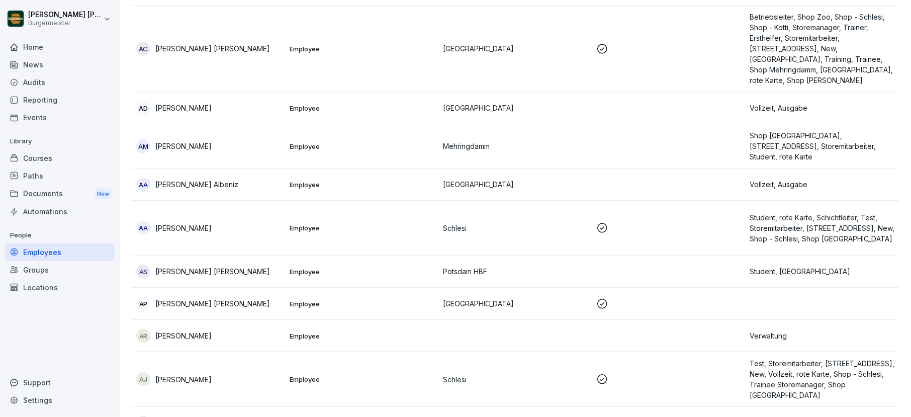
click at [35, 275] on div "Groups" at bounding box center [60, 270] width 110 height 18
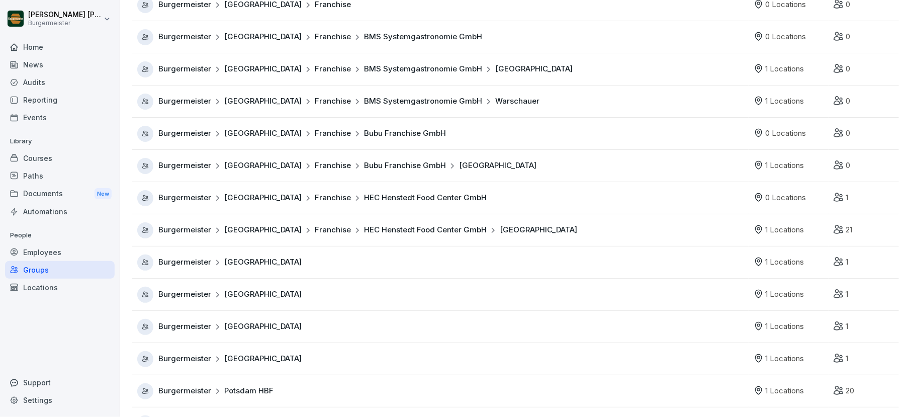
scroll to position [447, 0]
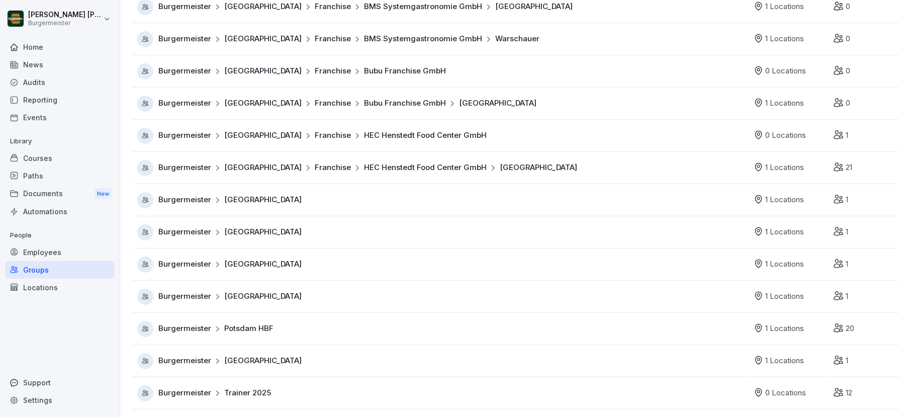
click at [265, 390] on span "Trainer 2025" at bounding box center [247, 393] width 47 height 12
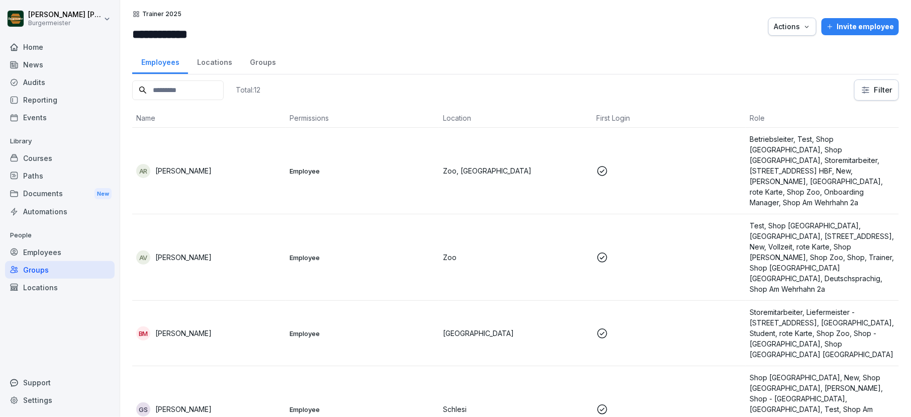
click at [221, 65] on div "Locations" at bounding box center [214, 61] width 53 height 26
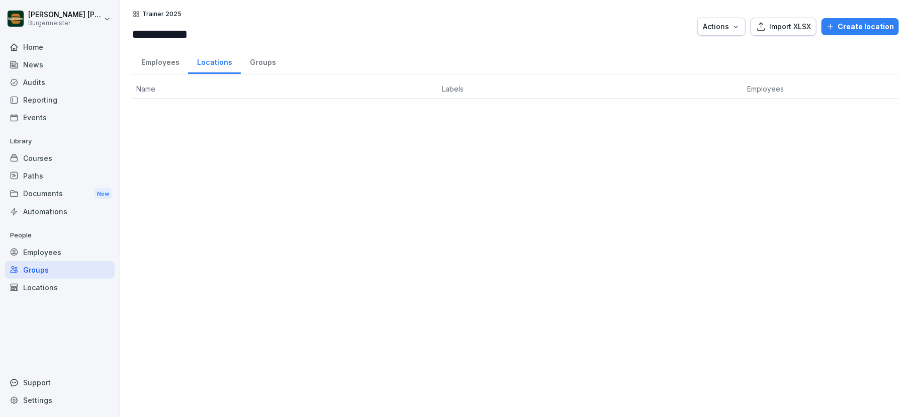
click at [260, 63] on div "Groups" at bounding box center [263, 61] width 44 height 26
click at [198, 59] on div "Locations" at bounding box center [214, 61] width 53 height 26
click at [151, 62] on div "Employees" at bounding box center [160, 61] width 56 height 26
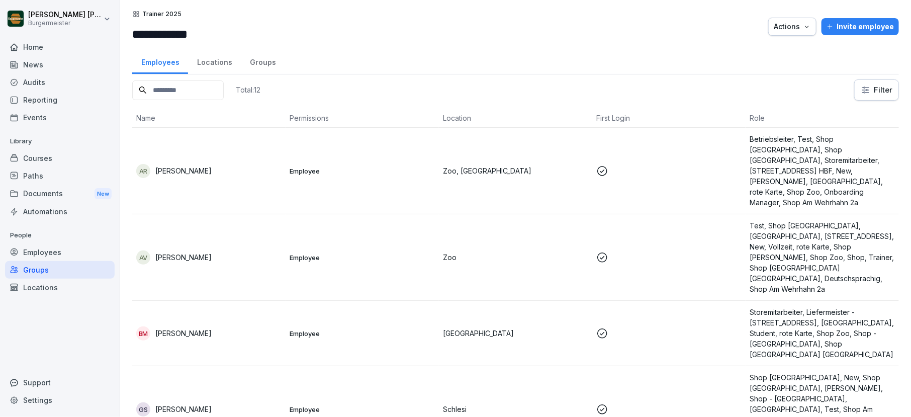
click at [802, 23] on div "Actions" at bounding box center [791, 26] width 37 height 11
click at [840, 51] on html "**********" at bounding box center [455, 208] width 911 height 417
click at [844, 30] on div "Invite employee" at bounding box center [859, 26] width 67 height 11
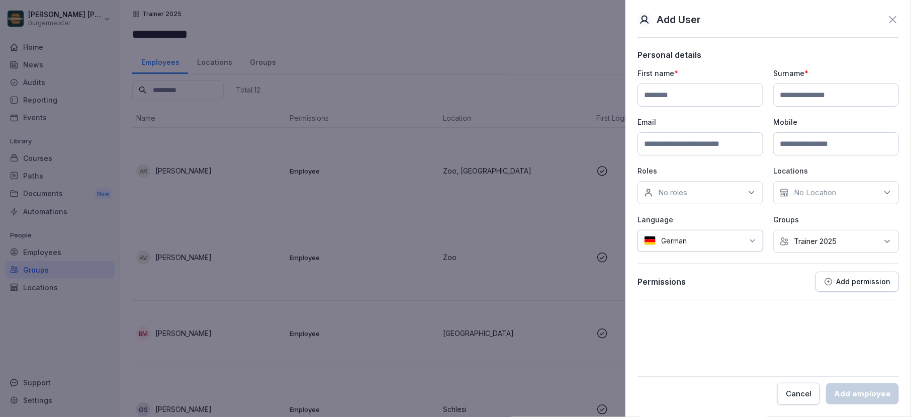
click at [854, 19] on icon at bounding box center [892, 20] width 12 height 12
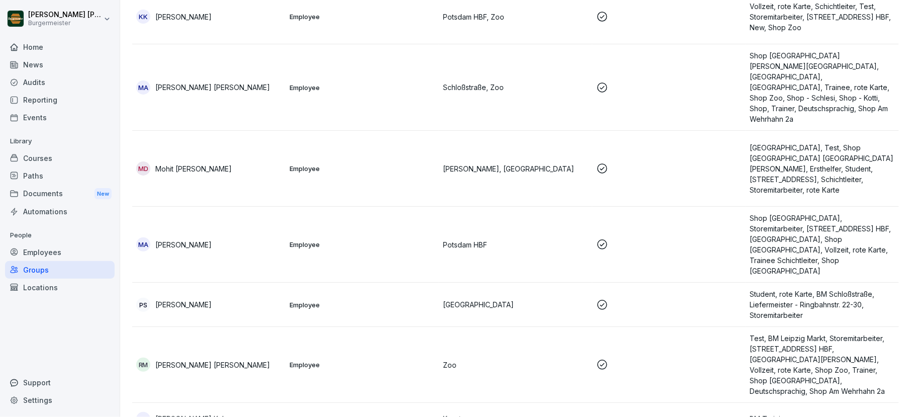
scroll to position [502, 0]
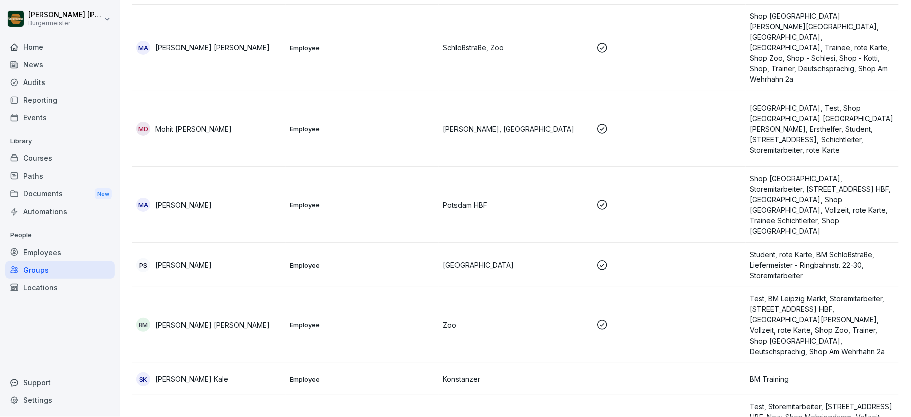
click at [284, 363] on td "SK Sujit Vitthal Kale" at bounding box center [208, 379] width 153 height 32
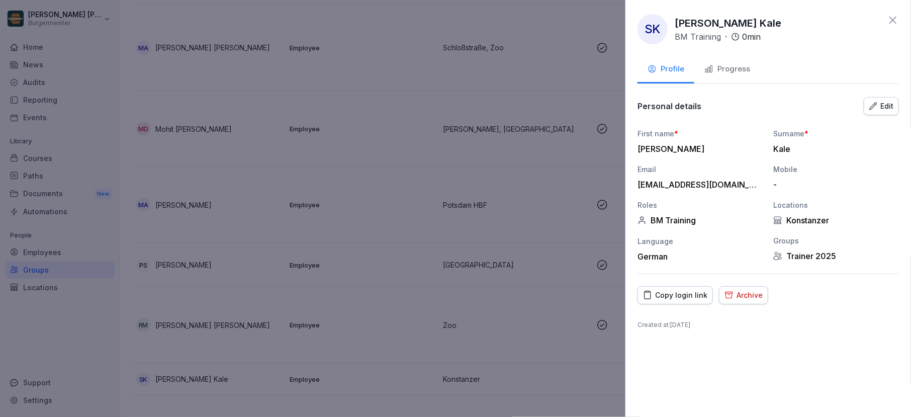
click at [854, 19] on icon at bounding box center [892, 20] width 12 height 12
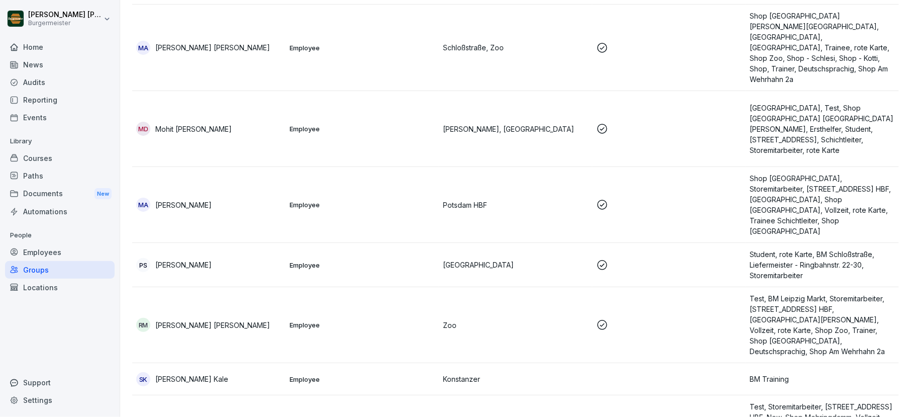
click at [38, 81] on div "Audits" at bounding box center [60, 82] width 110 height 18
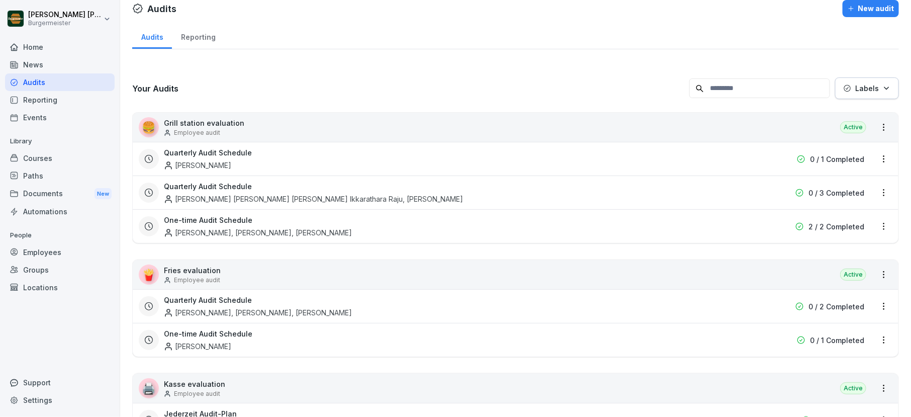
click at [39, 61] on div "News" at bounding box center [60, 65] width 110 height 18
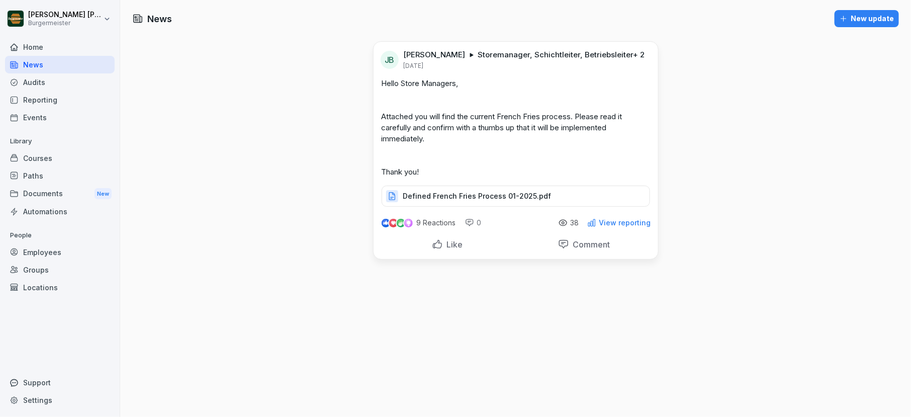
click at [40, 44] on div "Home" at bounding box center [60, 47] width 110 height 18
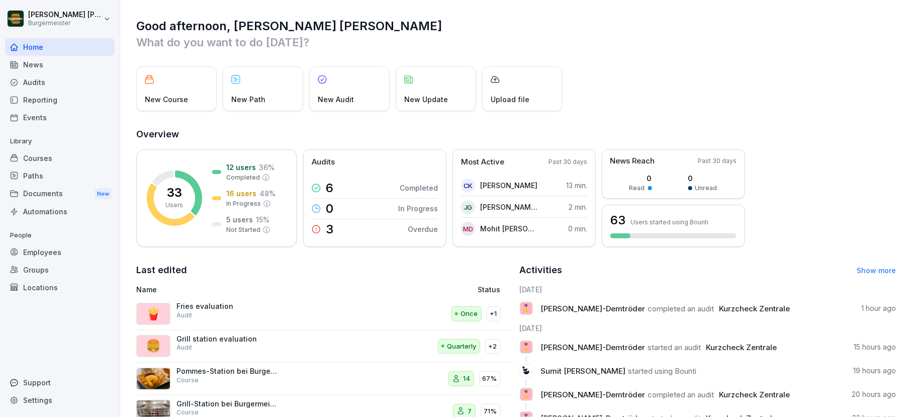
click at [31, 96] on div "Reporting" at bounding box center [60, 100] width 110 height 18
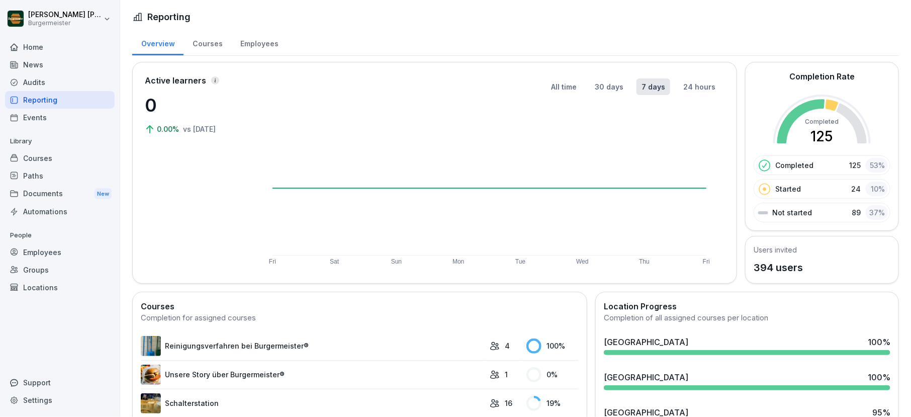
click at [32, 123] on div "Events" at bounding box center [60, 118] width 110 height 18
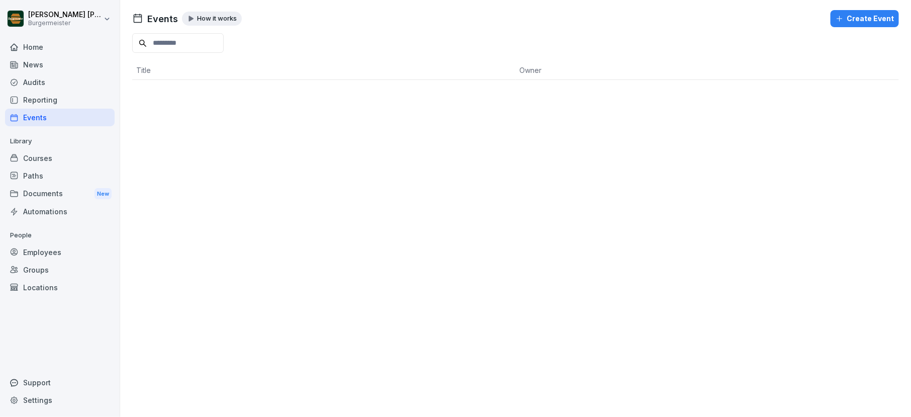
click at [33, 170] on div "Paths" at bounding box center [60, 176] width 110 height 18
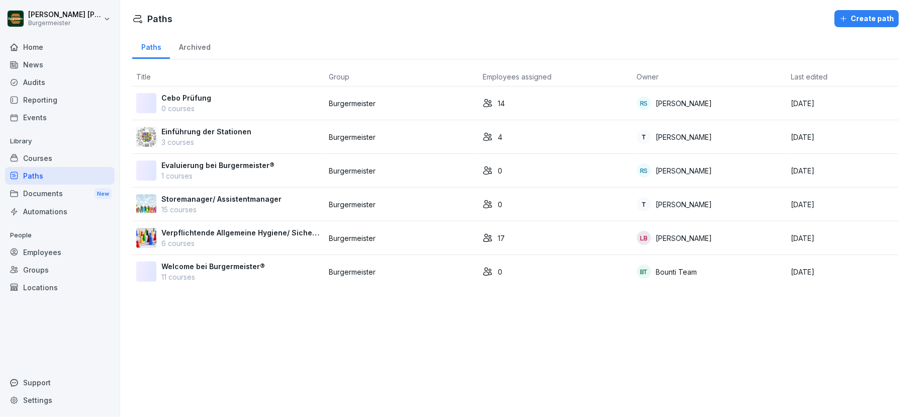
click at [40, 154] on div "Courses" at bounding box center [60, 158] width 110 height 18
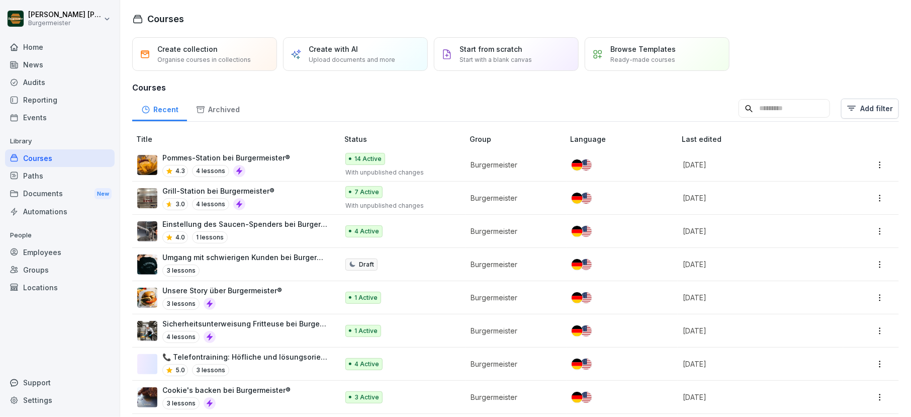
click at [42, 196] on div "Documents New" at bounding box center [60, 193] width 110 height 19
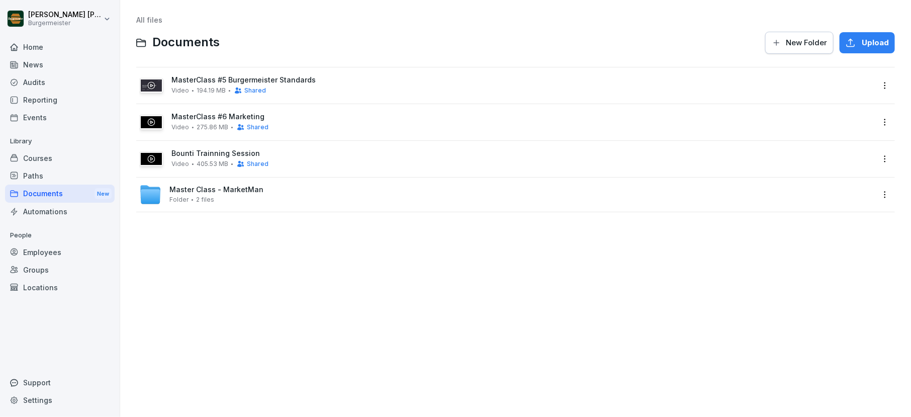
click at [42, 213] on div "Automations" at bounding box center [60, 212] width 110 height 18
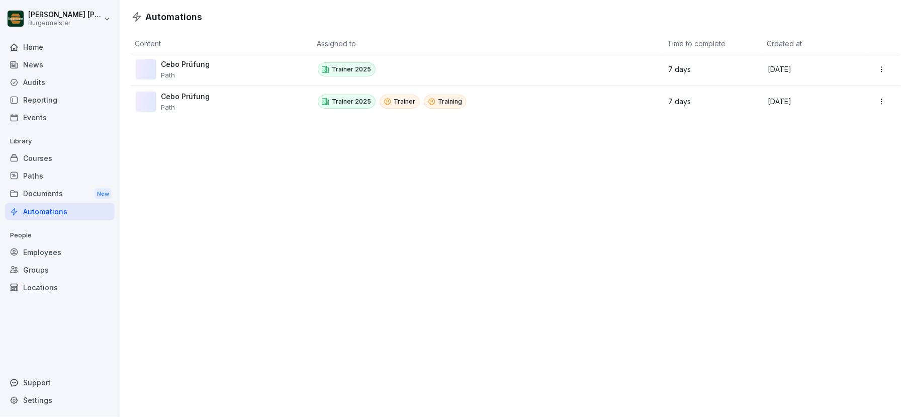
click at [40, 250] on div "Employees" at bounding box center [60, 252] width 110 height 18
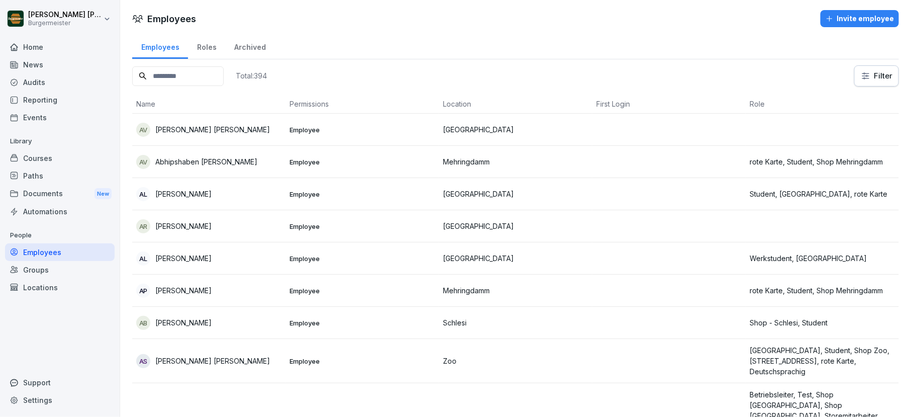
click at [42, 269] on div "Groups" at bounding box center [60, 270] width 110 height 18
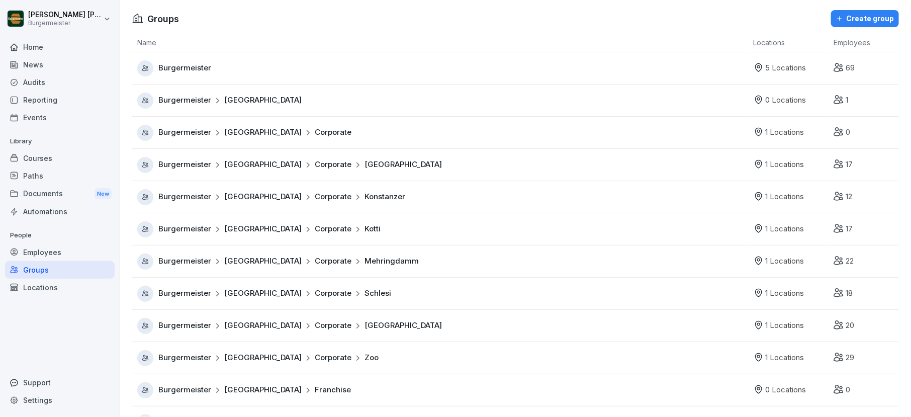
click at [36, 251] on div "Employees" at bounding box center [60, 252] width 110 height 18
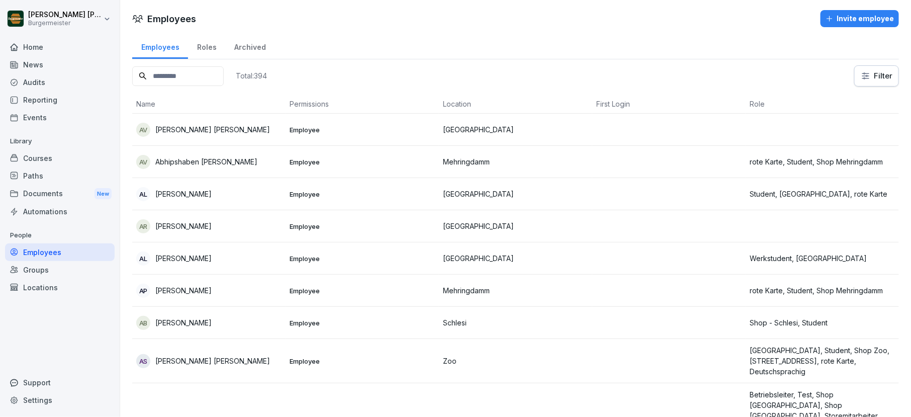
click at [41, 271] on div "Groups" at bounding box center [60, 270] width 110 height 18
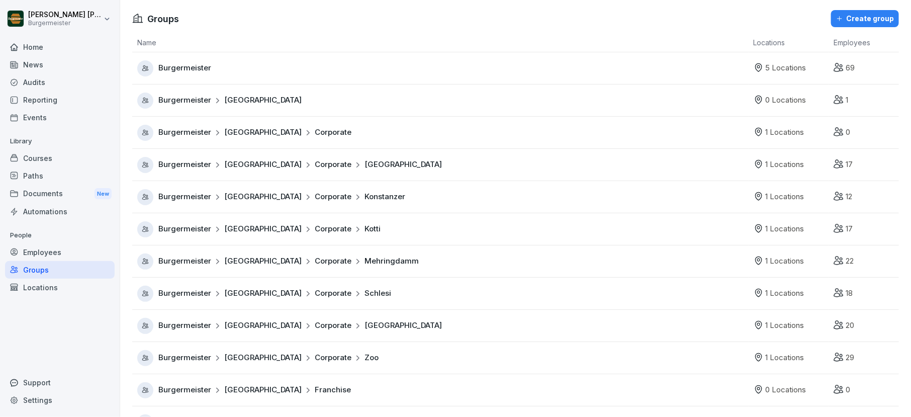
scroll to position [447, 0]
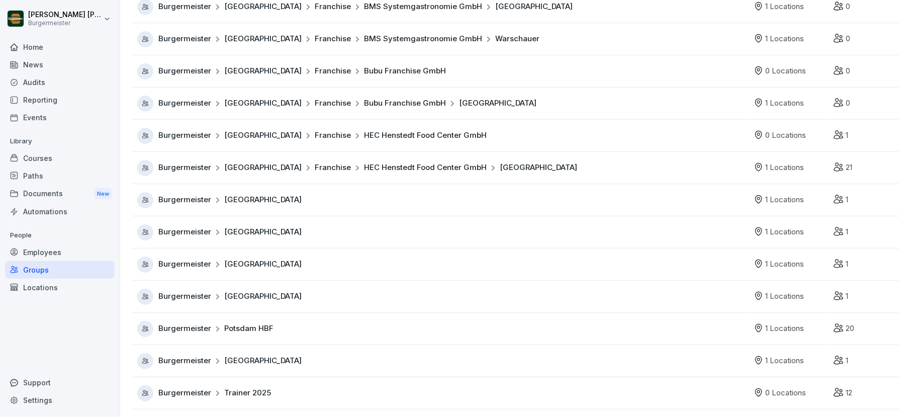
click at [240, 390] on span "Trainer 2025" at bounding box center [247, 393] width 47 height 12
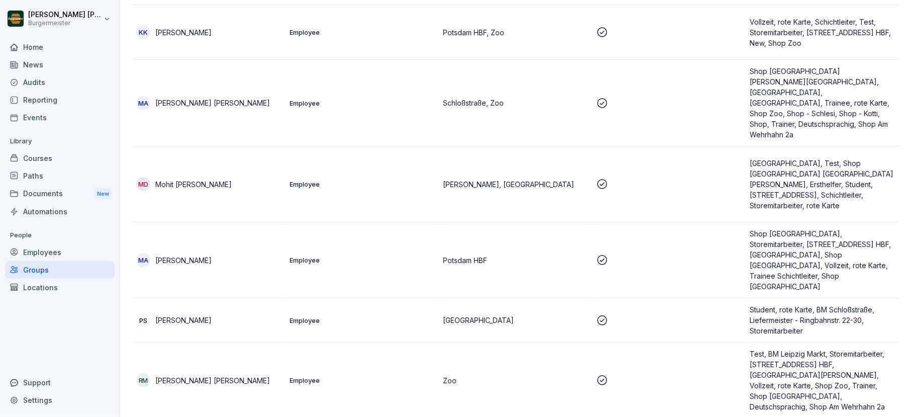
scroll to position [18, 0]
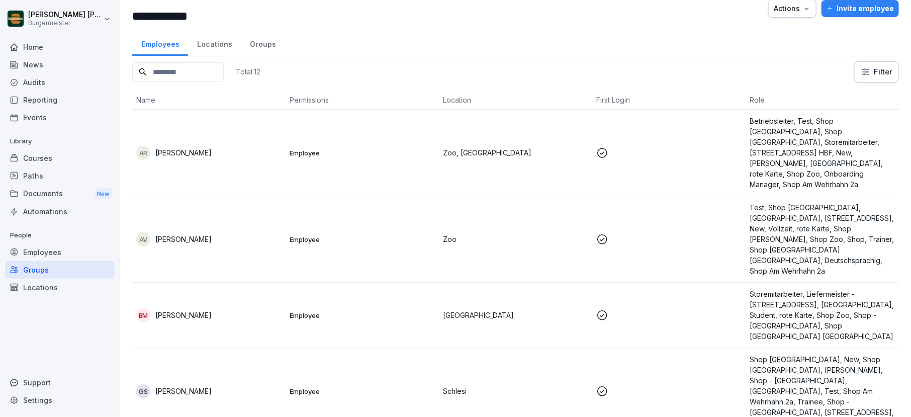
click at [184, 147] on p "Adith Raj Ikkarathara Raju" at bounding box center [183, 152] width 56 height 11
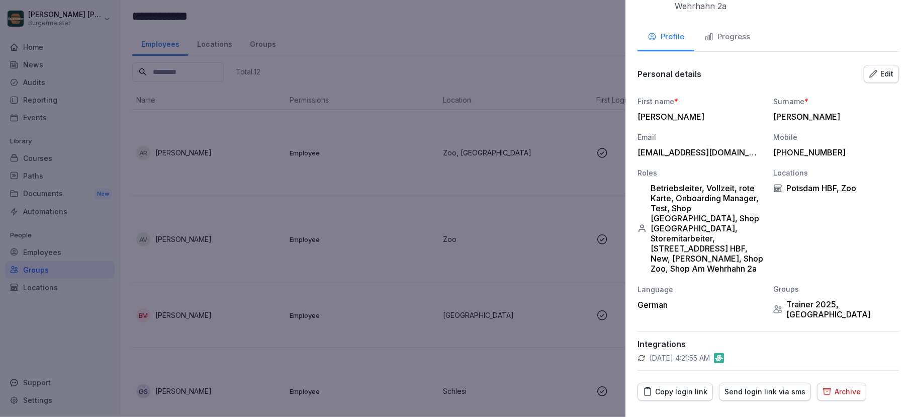
scroll to position [0, 0]
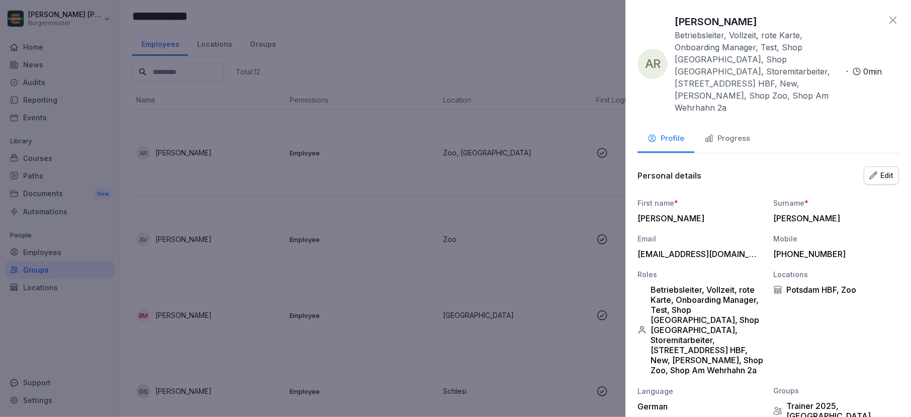
click at [730, 133] on div "Progress" at bounding box center [727, 139] width 46 height 12
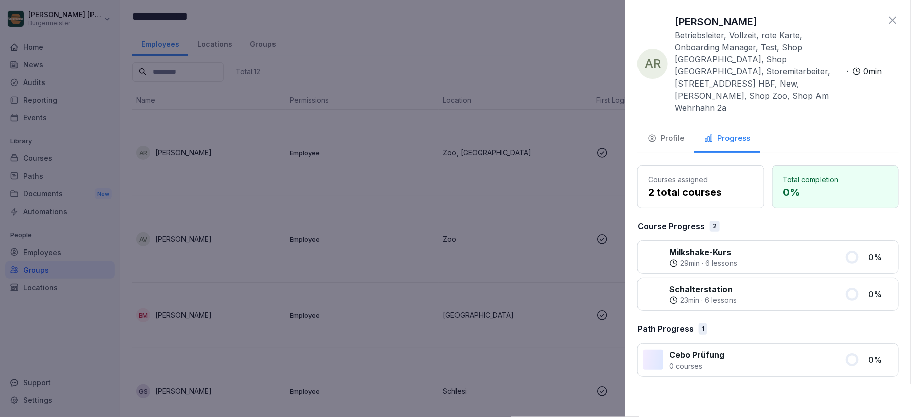
click at [676, 133] on div "Profile" at bounding box center [665, 139] width 37 height 12
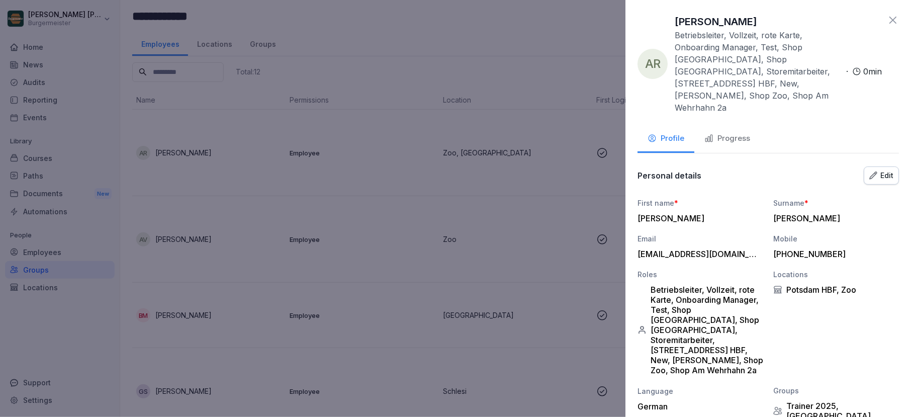
click at [854, 169] on button "Edit" at bounding box center [880, 175] width 35 height 18
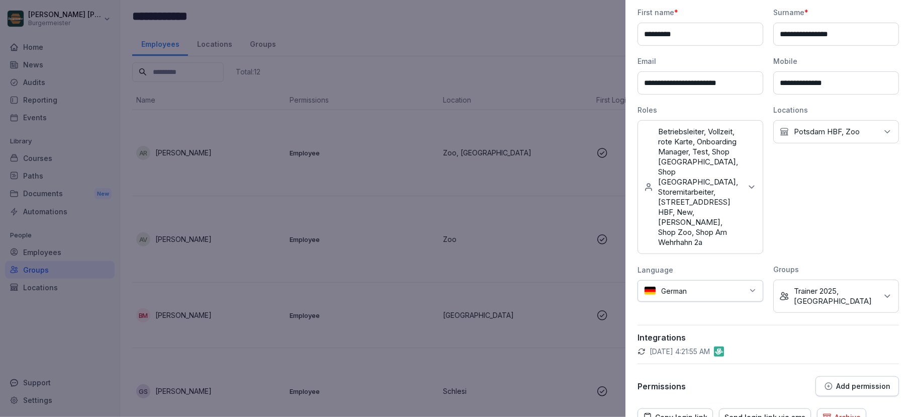
scroll to position [188, 0]
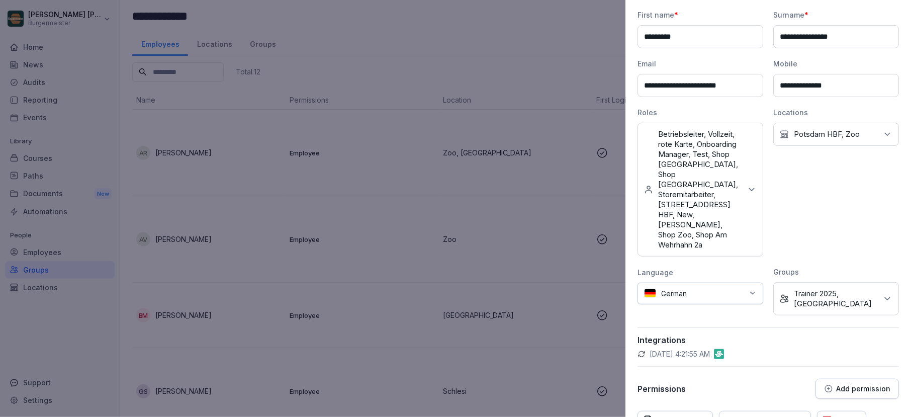
click at [813, 288] on p "Trainer 2025, Potsdam HBF" at bounding box center [834, 298] width 83 height 20
type input "*"
click at [836, 193] on div "Locations No Location Potsdam HBF, Zoo" at bounding box center [836, 181] width 126 height 149
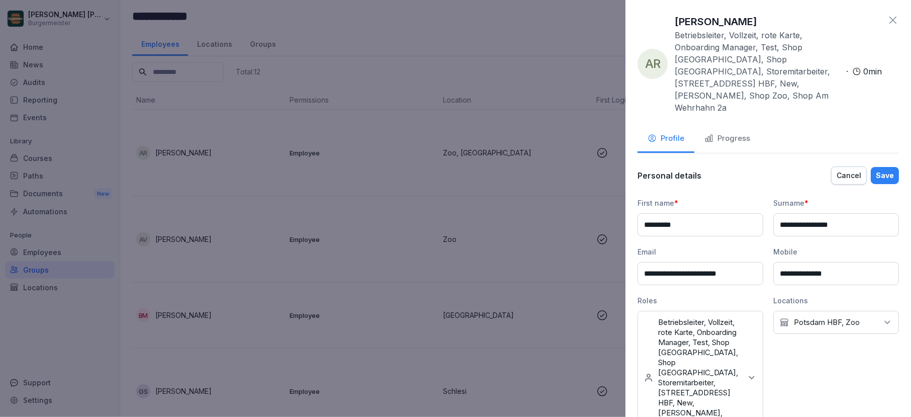
click at [854, 19] on icon at bounding box center [892, 20] width 12 height 12
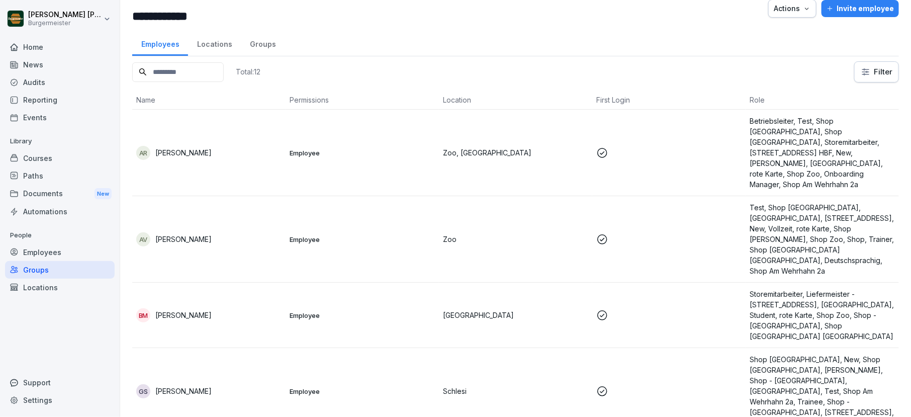
click at [38, 285] on div "Locations" at bounding box center [60, 287] width 110 height 18
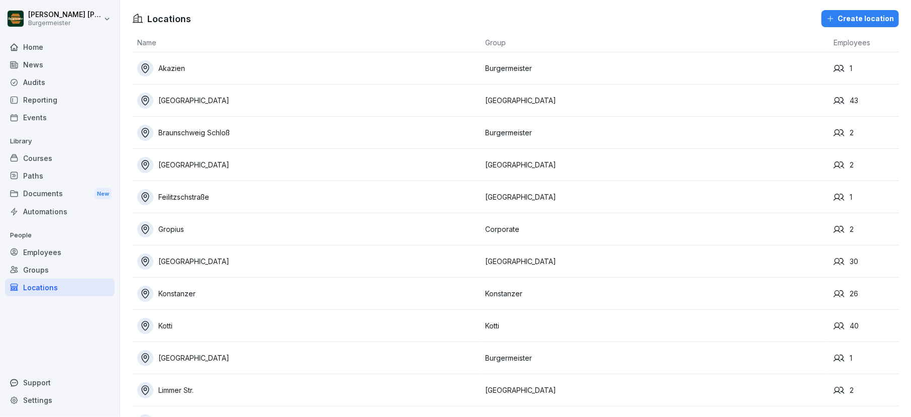
scroll to position [383, 0]
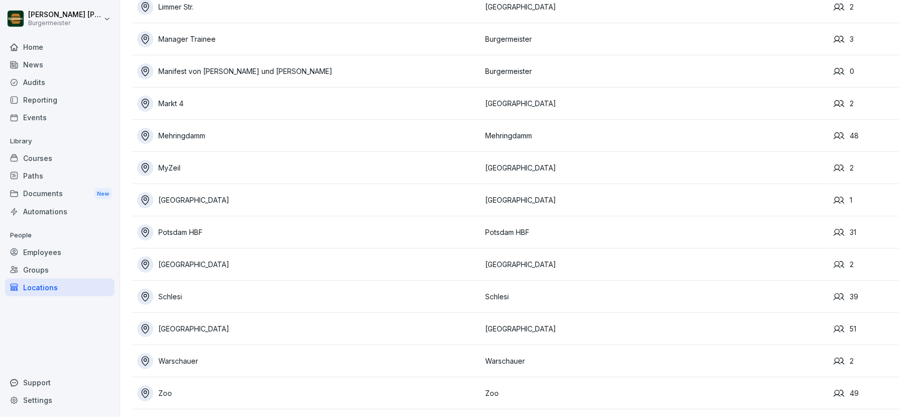
click at [43, 248] on div "Employees" at bounding box center [60, 252] width 110 height 18
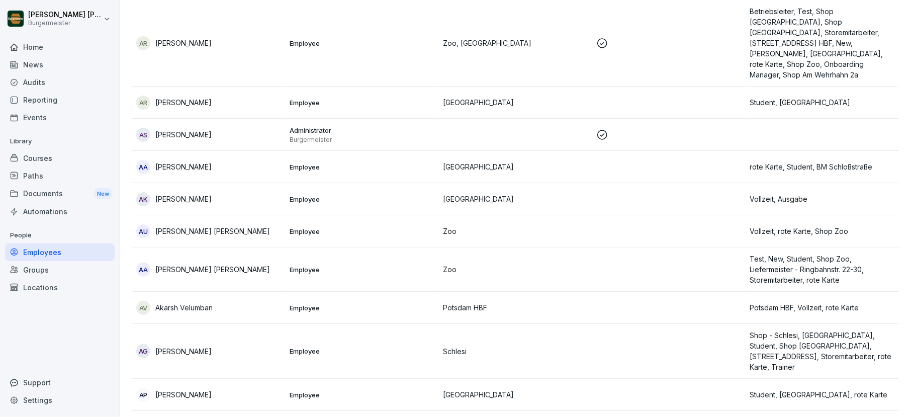
scroll to position [10, 0]
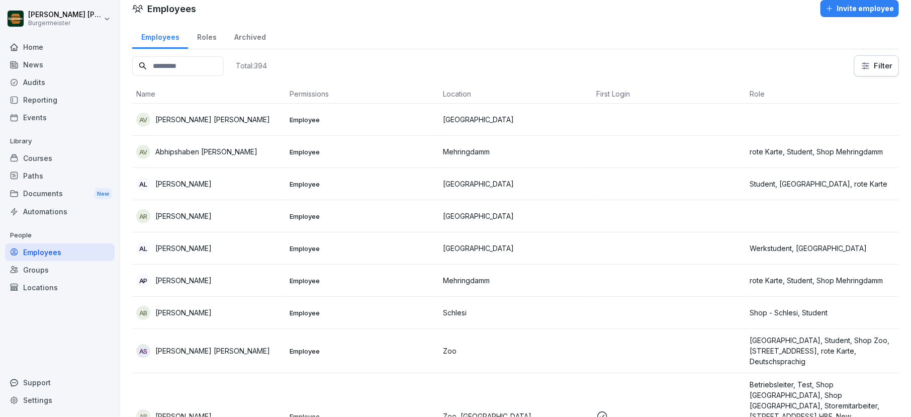
click at [196, 65] on input at bounding box center [177, 66] width 91 height 20
click at [214, 34] on div "Roles" at bounding box center [206, 36] width 37 height 26
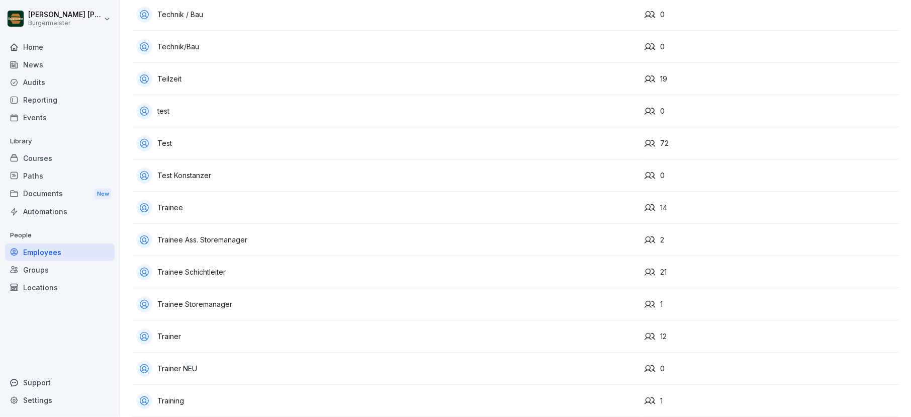
scroll to position [2611, 0]
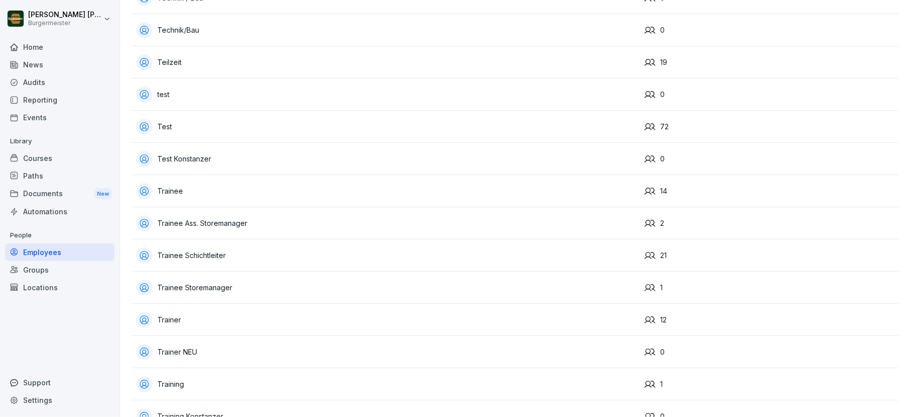
click at [177, 321] on div "Trainer" at bounding box center [386, 320] width 500 height 16
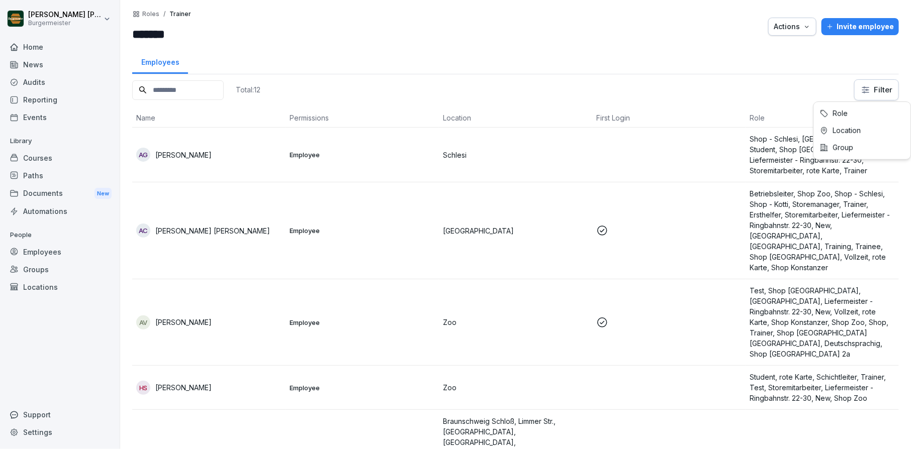
click at [876, 94] on html "Juan Jose Leonardi Gonzalez Burgermeister Home News Audits Reporting Events Lib…" at bounding box center [455, 224] width 911 height 449
click at [686, 85] on html "Juan Jose Leonardi Gonzalez Burgermeister Home News Audits Reporting Events Lib…" at bounding box center [455, 224] width 911 height 449
click at [185, 81] on input at bounding box center [177, 90] width 91 height 20
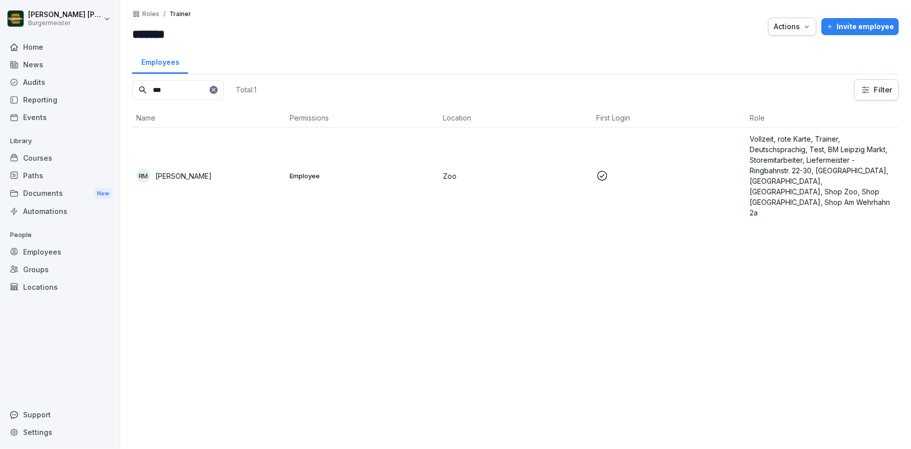
type input "***"
click at [186, 171] on p "[PERSON_NAME] [PERSON_NAME]" at bounding box center [183, 176] width 56 height 11
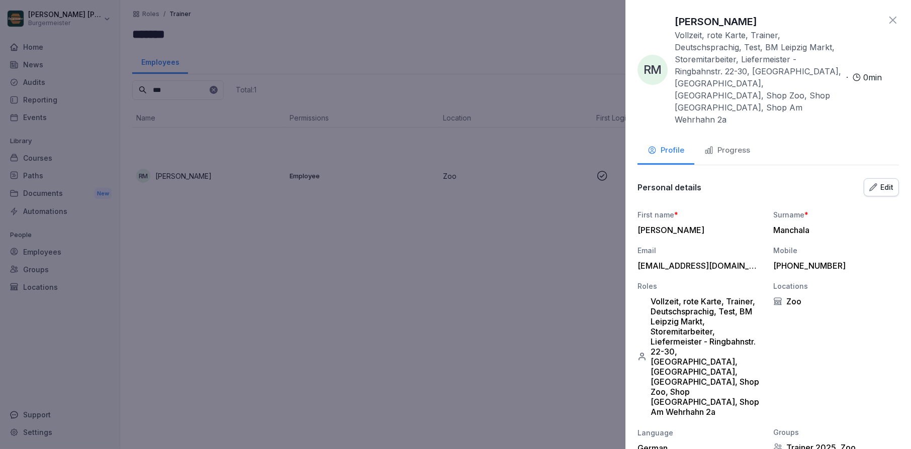
click at [895, 22] on icon at bounding box center [892, 20] width 12 height 12
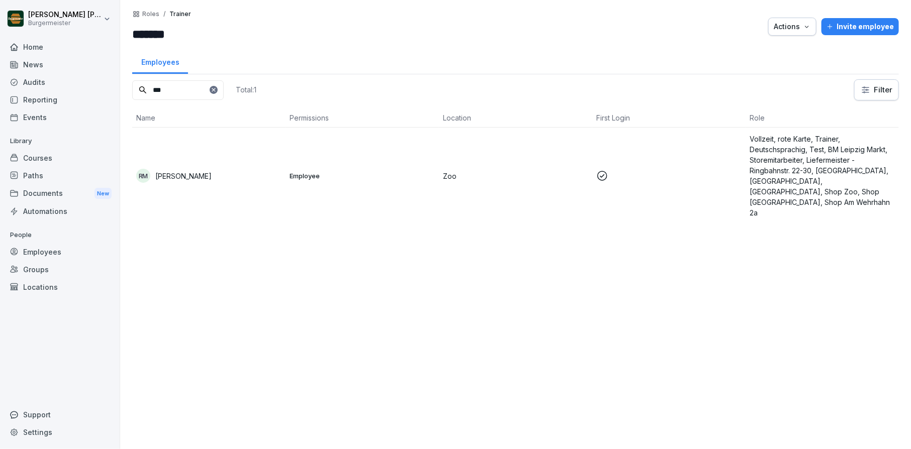
click at [188, 171] on p "[PERSON_NAME] [PERSON_NAME]" at bounding box center [183, 176] width 56 height 11
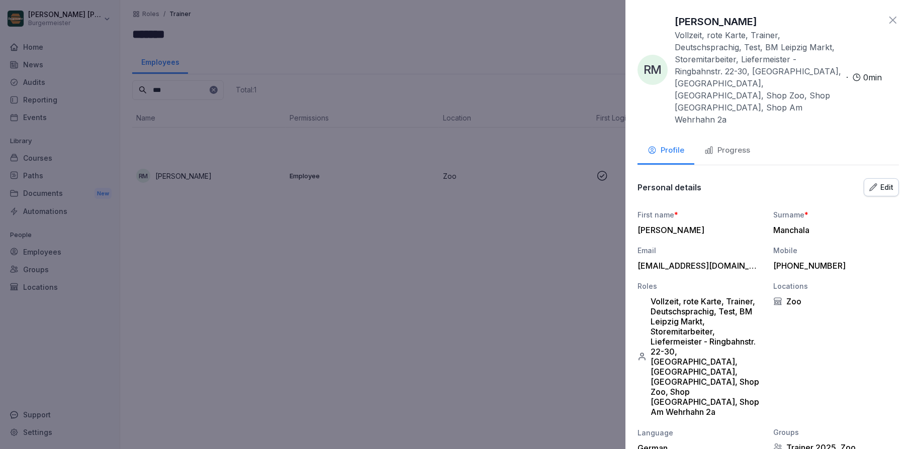
click at [893, 178] on button "Edit" at bounding box center [880, 187] width 35 height 18
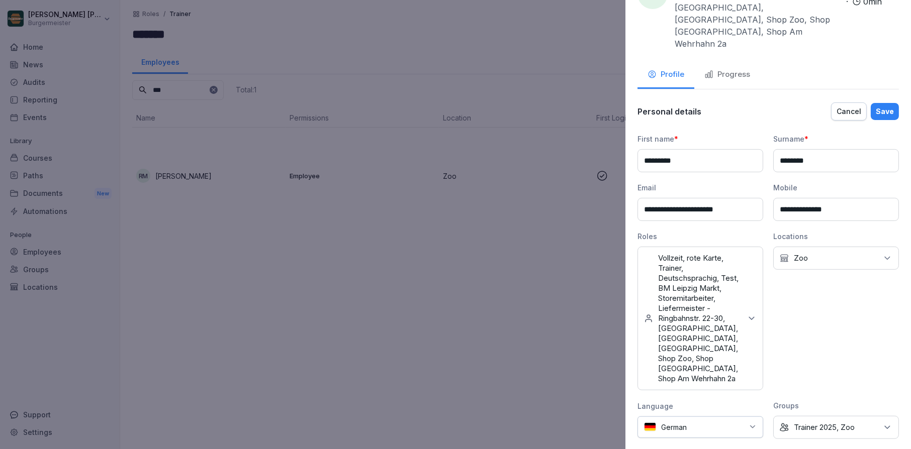
scroll to position [77, 0]
click at [734, 252] on p "Vollzeit, rote Karte, Trainer, Deutschsprachig, Test, BM Leipzig Markt, Storemi…" at bounding box center [699, 317] width 83 height 131
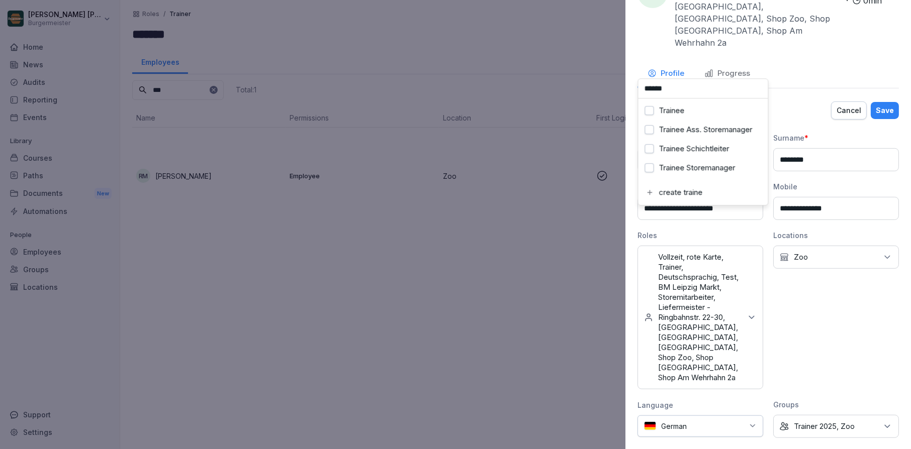
type input "*******"
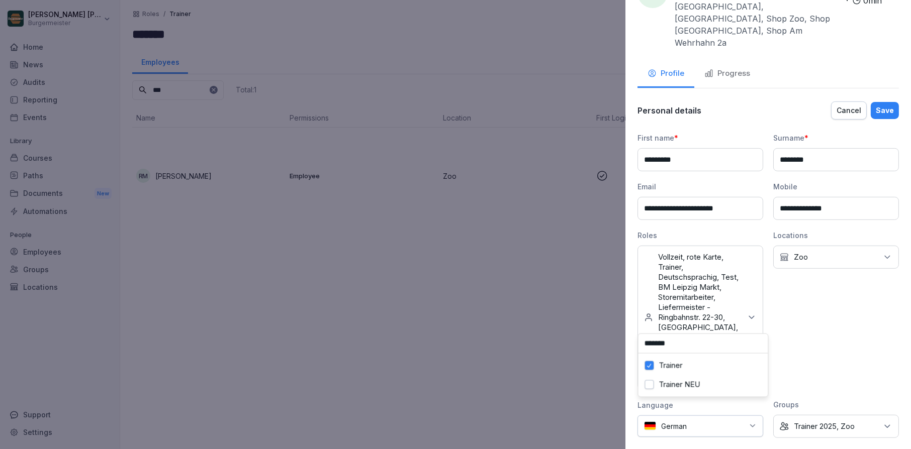
click at [722, 252] on p "Vollzeit, rote Karte, Trainer, Deutschsprachig, Test, BM Leipzig Markt, Storemi…" at bounding box center [699, 317] width 83 height 131
type input "*******"
click at [779, 292] on div "Locations No Location Zoo" at bounding box center [836, 309] width 126 height 159
click at [881, 105] on div "Save" at bounding box center [884, 110] width 18 height 11
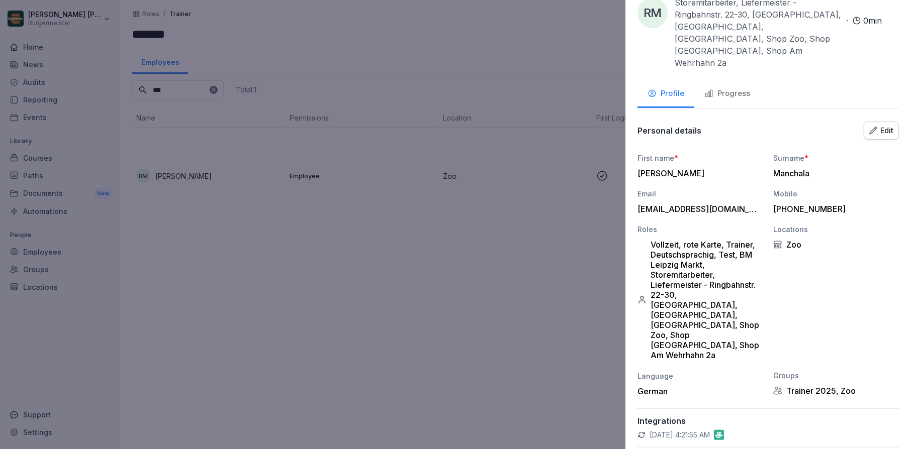
click at [318, 293] on div at bounding box center [455, 224] width 911 height 449
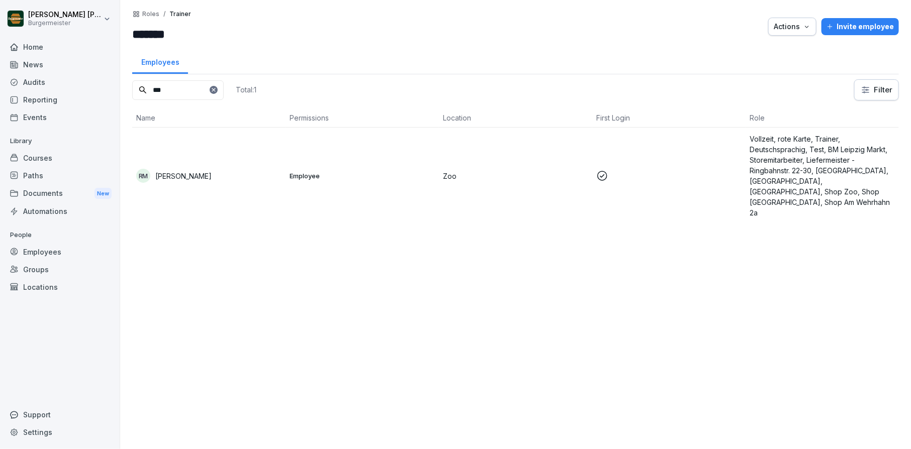
click at [215, 90] on icon at bounding box center [214, 90] width 4 height 4
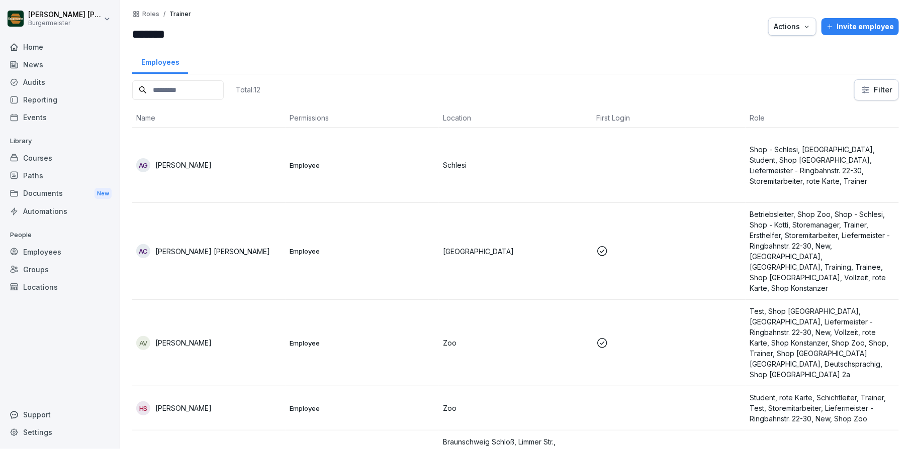
click at [153, 17] on p "Roles" at bounding box center [150, 14] width 17 height 7
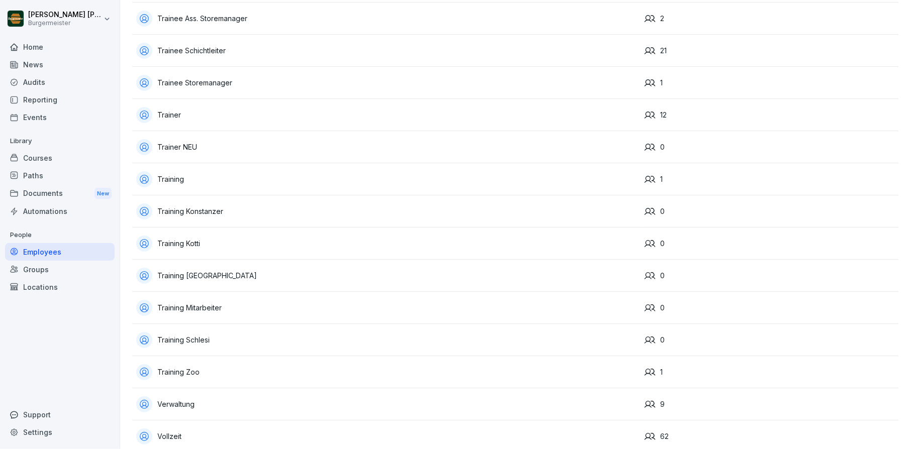
scroll to position [2809, 0]
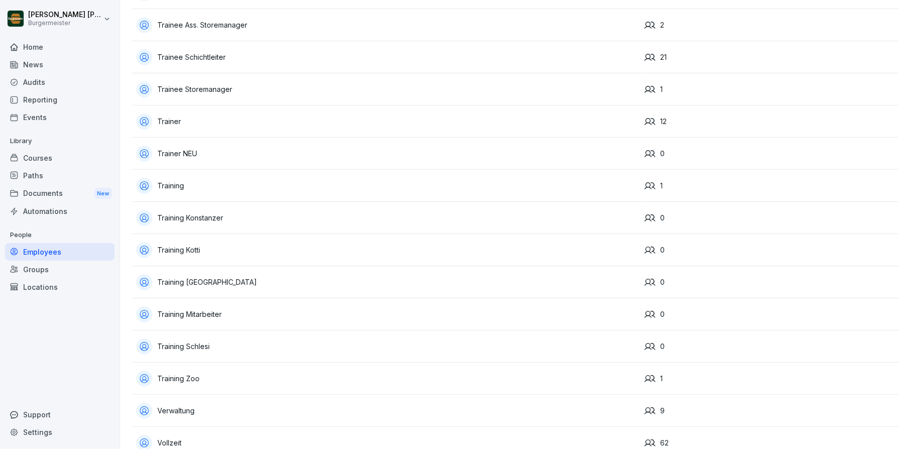
click at [186, 147] on div "Trainer NEU" at bounding box center [386, 154] width 500 height 16
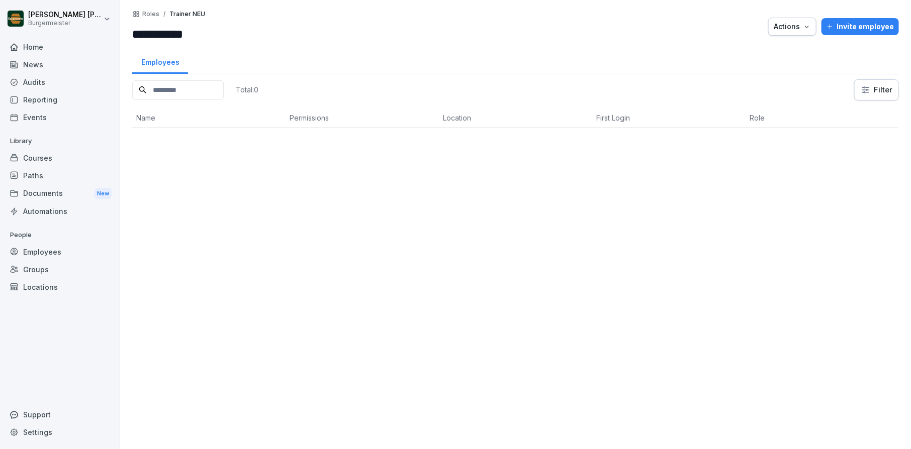
click at [186, 85] on input at bounding box center [177, 90] width 91 height 20
type input "*"
click at [147, 15] on p "Roles" at bounding box center [150, 14] width 17 height 7
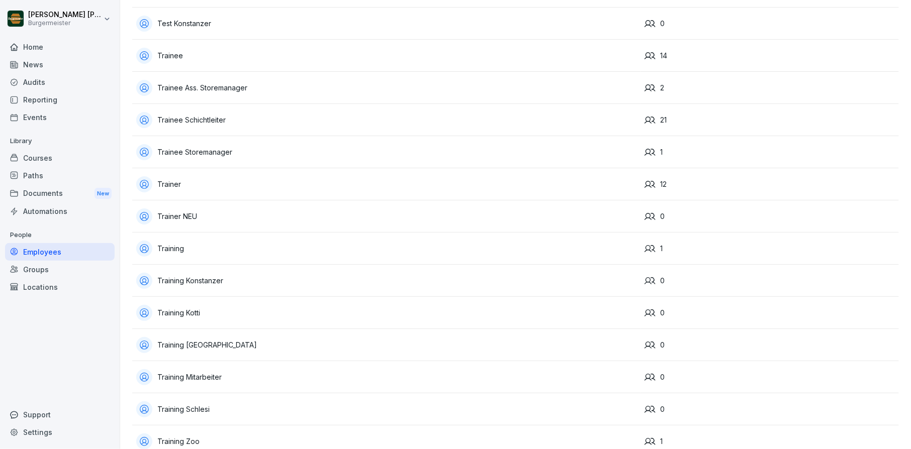
scroll to position [2890, 0]
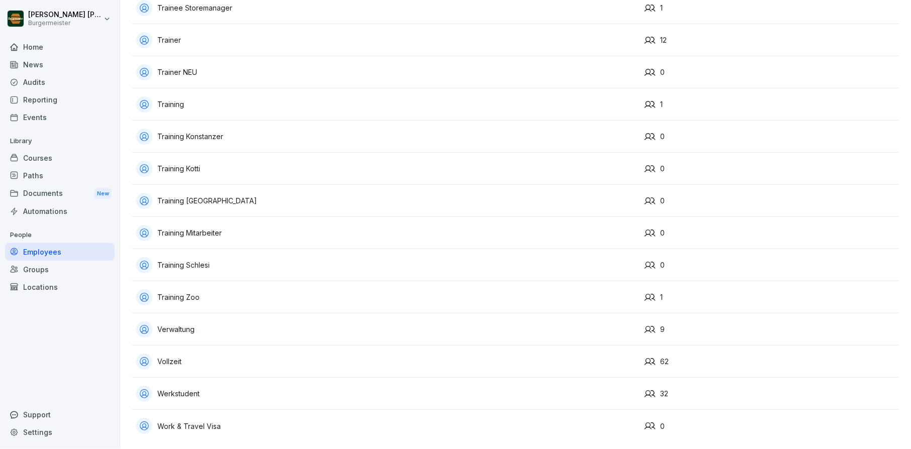
click at [174, 100] on div "Training" at bounding box center [386, 104] width 500 height 16
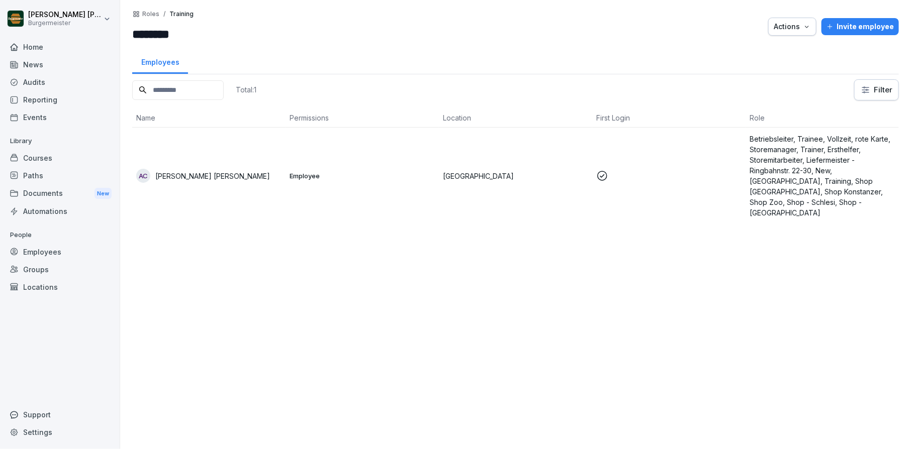
click at [146, 14] on p "Roles" at bounding box center [150, 14] width 17 height 7
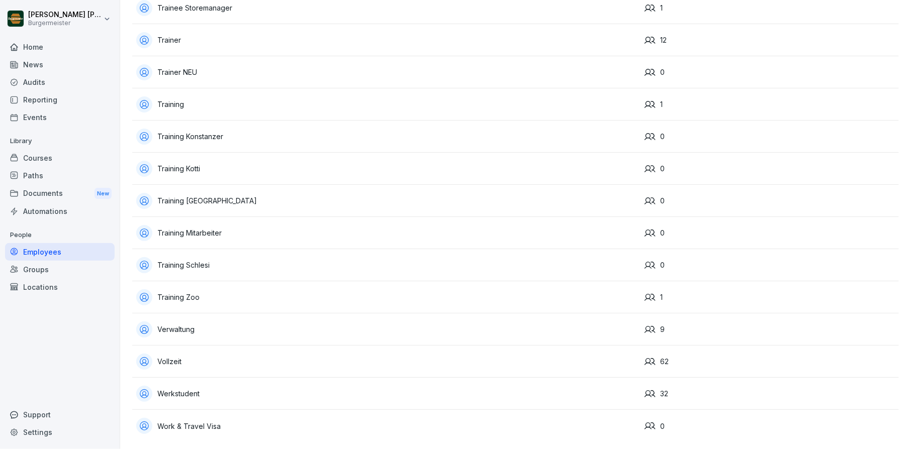
scroll to position [2836, 0]
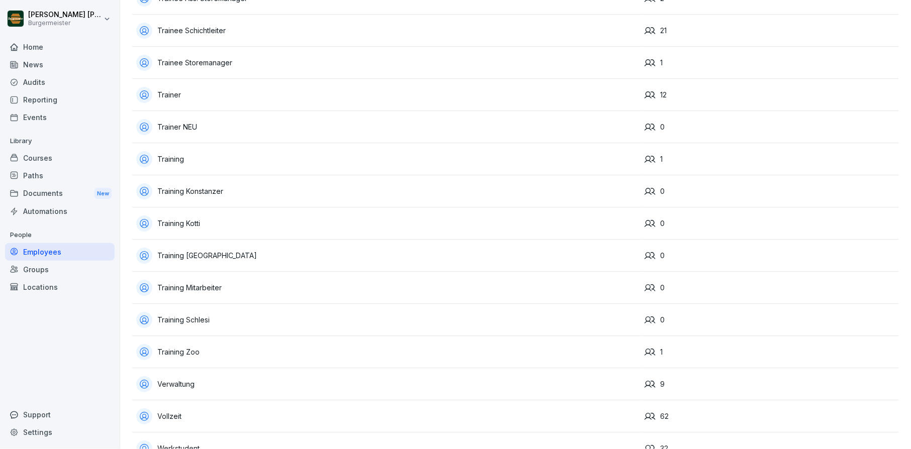
click at [179, 92] on div "Trainer" at bounding box center [386, 95] width 500 height 16
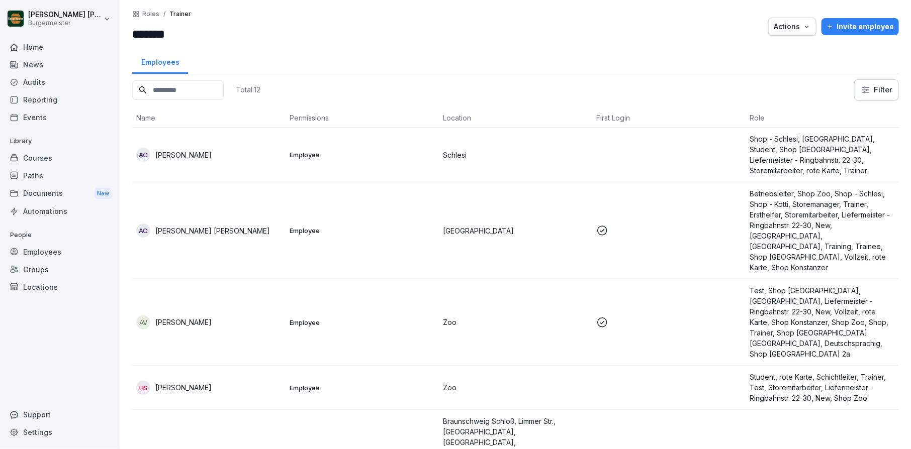
click at [851, 26] on div "Invite employee" at bounding box center [859, 26] width 67 height 11
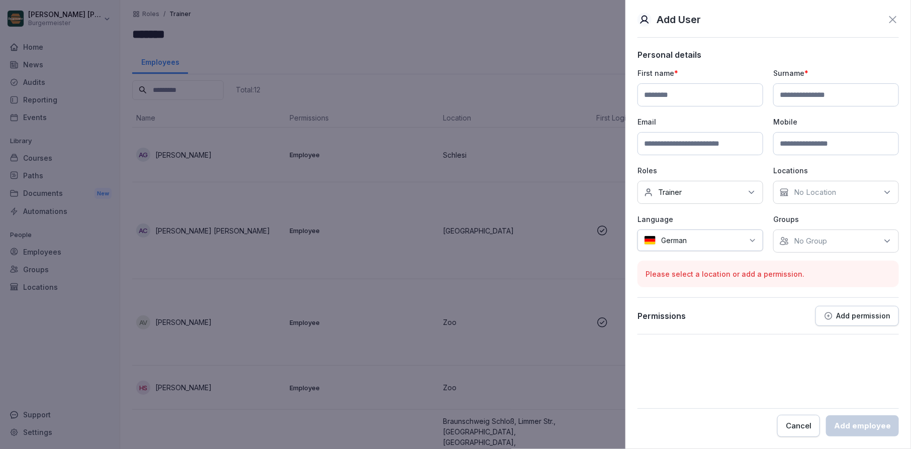
click at [720, 96] on input at bounding box center [700, 94] width 126 height 23
type input "***"
click at [892, 16] on icon at bounding box center [892, 20] width 12 height 12
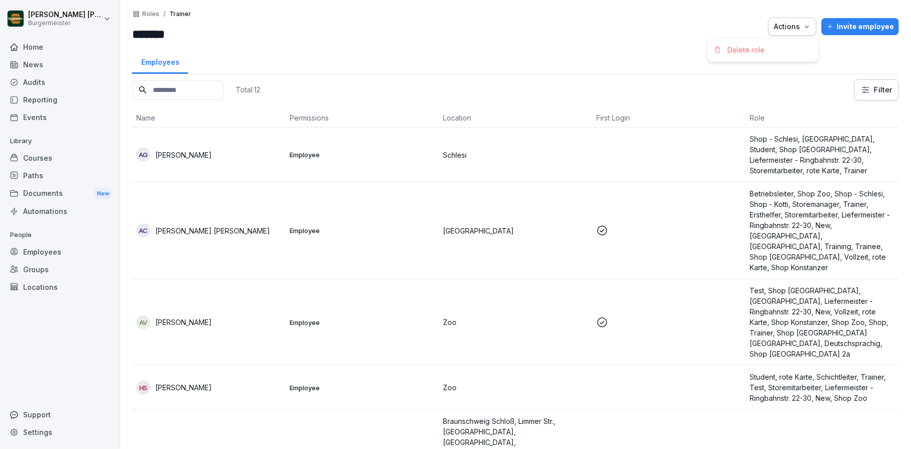
click at [794, 27] on div "Actions" at bounding box center [791, 26] width 37 height 11
click at [778, 98] on html "Juan Jose Leonardi Gonzalez Burgermeister Home News Audits Reporting Events Lib…" at bounding box center [455, 224] width 911 height 449
click at [857, 96] on html "Juan Jose Leonardi Gonzalez Burgermeister Home News Audits Reporting Events Lib…" at bounding box center [455, 224] width 911 height 449
click at [740, 77] on html "Juan Jose Leonardi Gonzalez Burgermeister Home News Audits Reporting Events Lib…" at bounding box center [455, 224] width 911 height 449
click at [173, 82] on input at bounding box center [177, 90] width 91 height 20
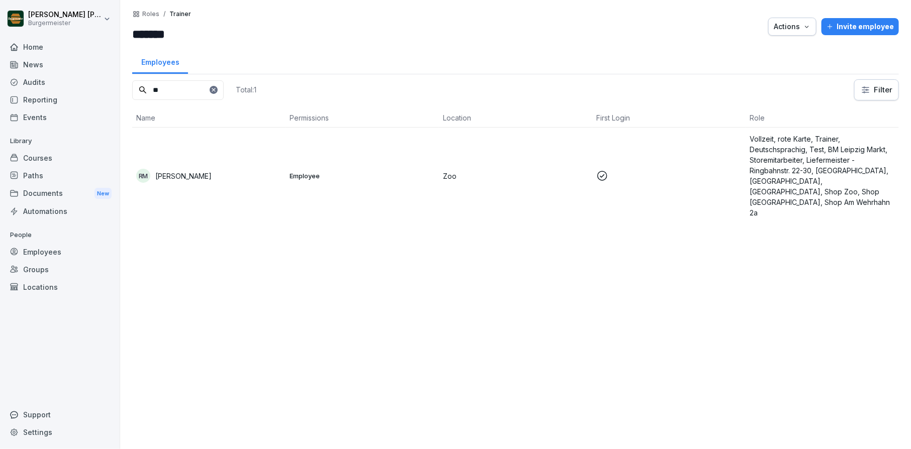
type input "*"
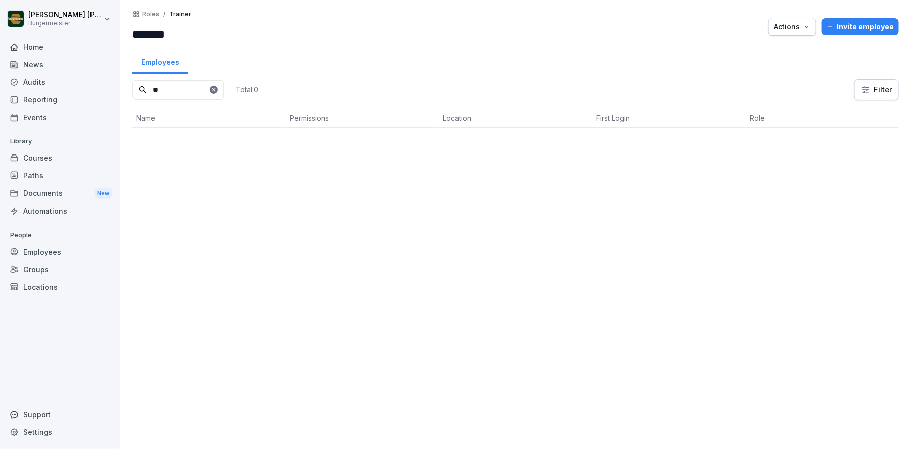
type input "*"
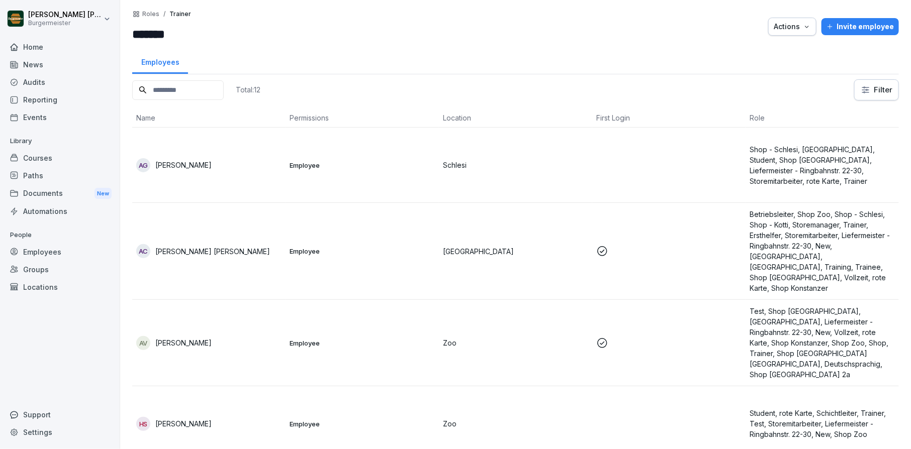
click at [240, 43] on input "*******" at bounding box center [192, 34] width 121 height 18
click at [37, 255] on div "Employees" at bounding box center [60, 252] width 110 height 18
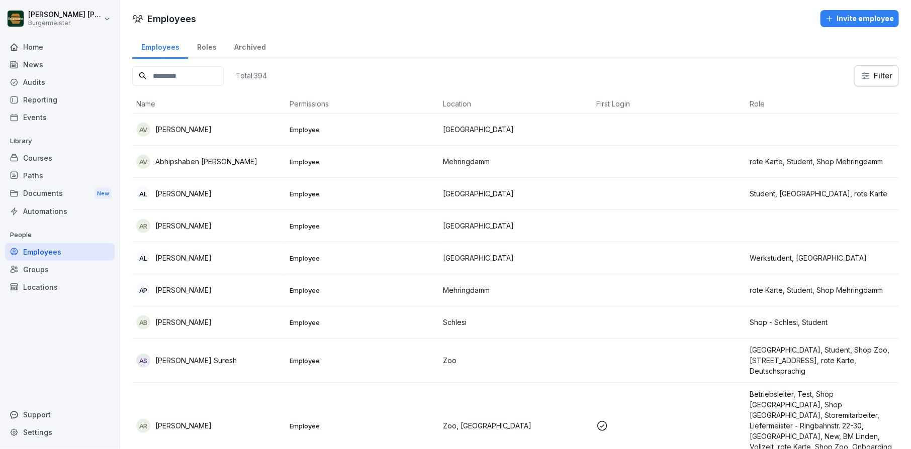
click at [212, 67] on input at bounding box center [177, 76] width 91 height 20
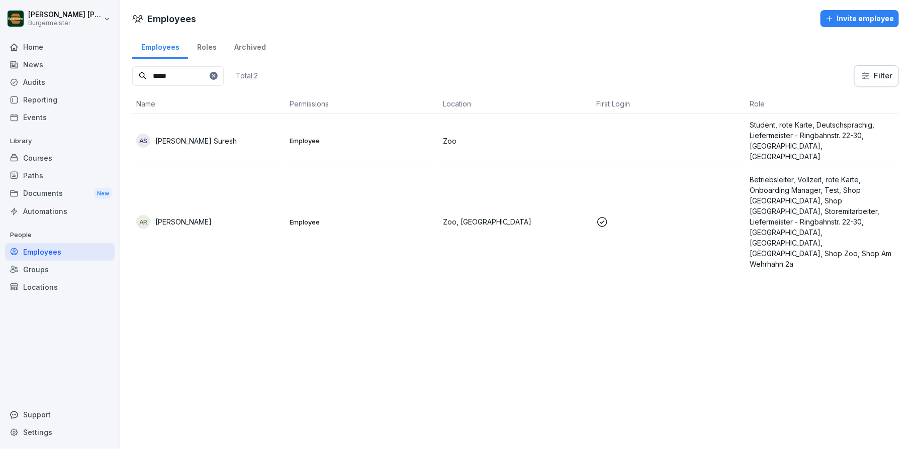
type input "*****"
click at [219, 215] on div "AR Adith Raj Ikkarathara Raju" at bounding box center [208, 222] width 145 height 14
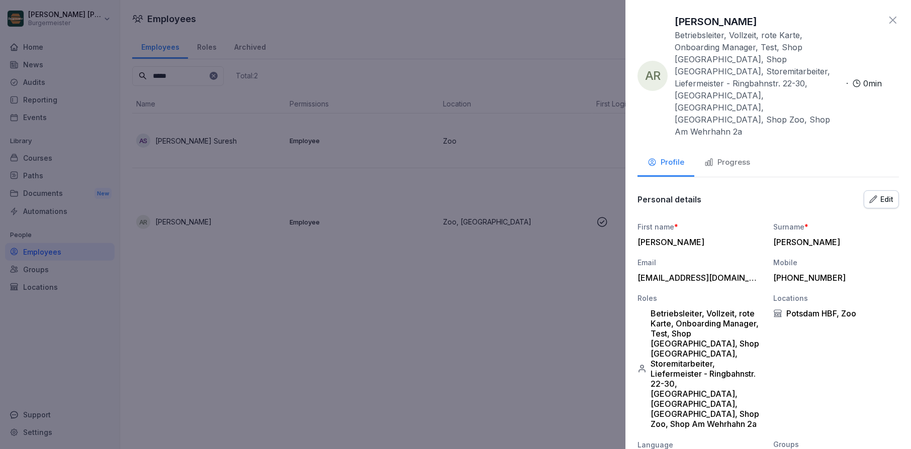
click at [716, 337] on div "Betriebsleiter, Vollzeit, rote Karte, Onboarding Manager, Test, Shop Braunschwe…" at bounding box center [700, 369] width 126 height 121
click at [884, 194] on div "Edit" at bounding box center [881, 199] width 24 height 11
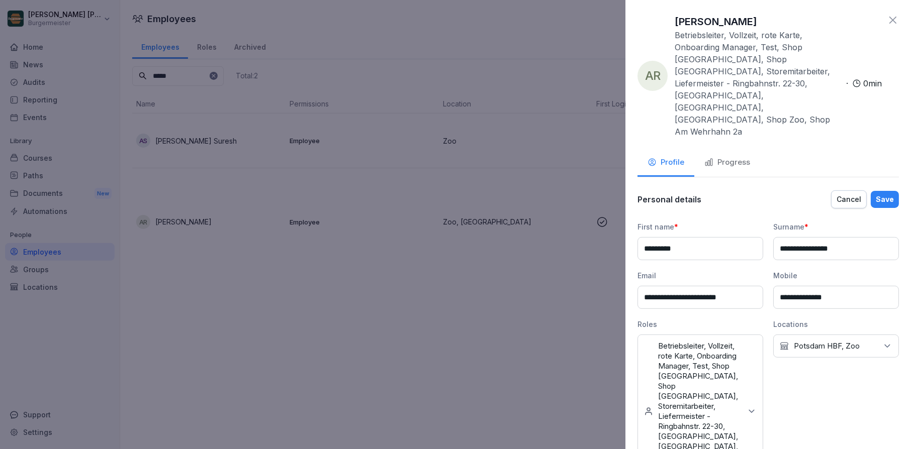
click at [731, 346] on p "Betriebsleiter, Vollzeit, rote Karte, Onboarding Manager, Test, Shop Braunschwe…" at bounding box center [699, 411] width 83 height 141
type input "*"
type input "*******"
click at [676, 266] on label "Trainer" at bounding box center [671, 263] width 24 height 9
click at [892, 189] on div "Personal details Cancel Save" at bounding box center [767, 199] width 261 height 20
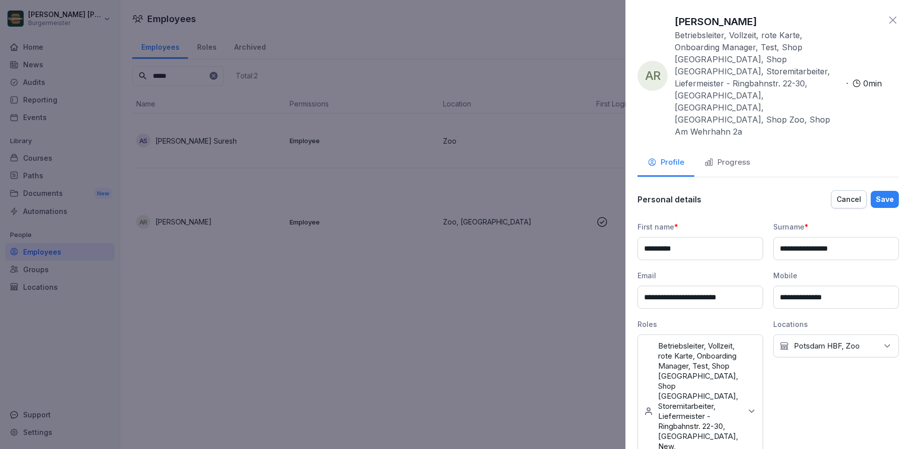
click at [891, 194] on div "Save" at bounding box center [884, 199] width 18 height 11
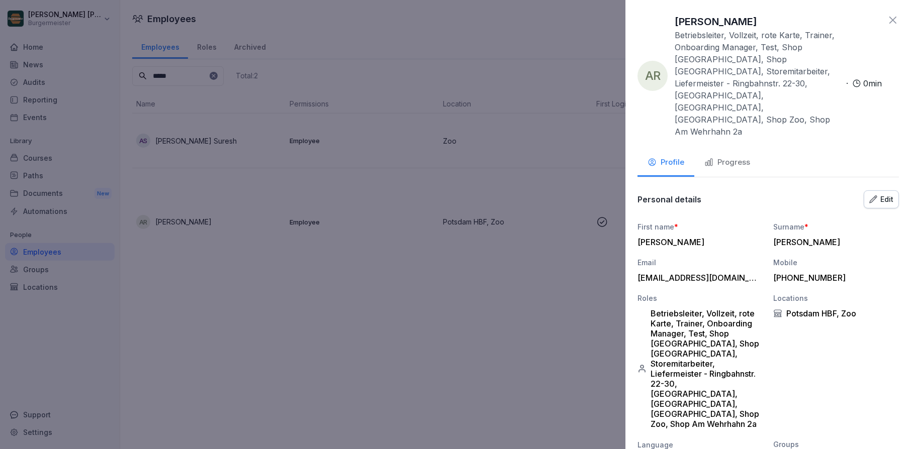
click at [893, 21] on icon at bounding box center [892, 20] width 7 height 7
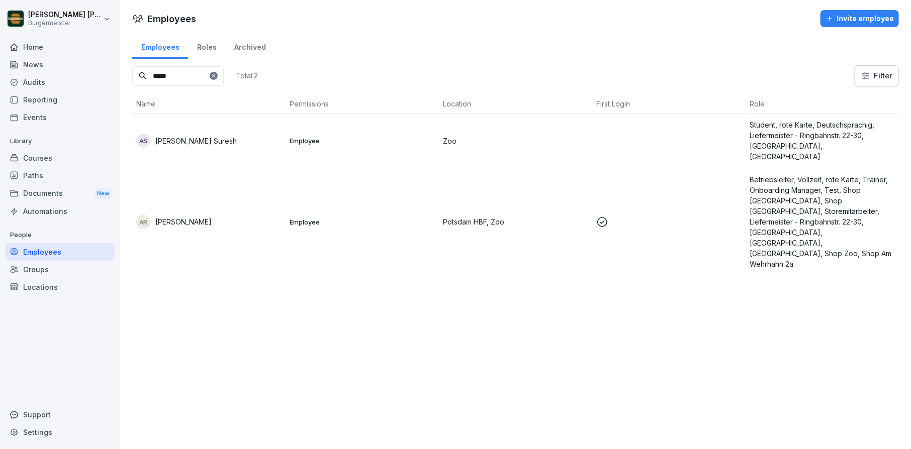
click at [184, 74] on input "*****" at bounding box center [177, 76] width 91 height 20
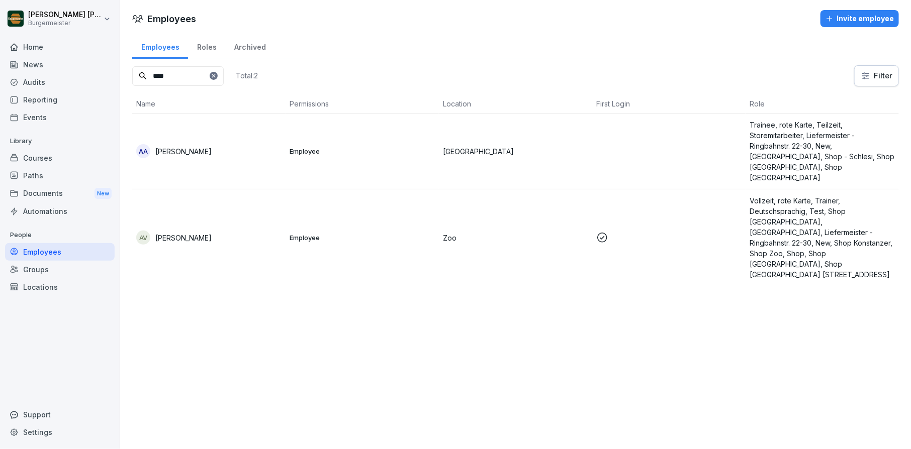
type input "****"
click at [180, 233] on p "Arun Vijayakumar" at bounding box center [183, 238] width 56 height 11
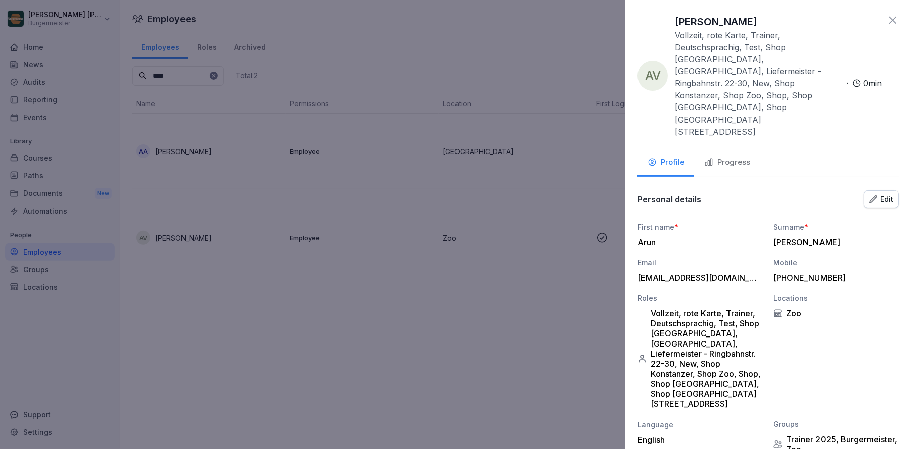
click at [885, 194] on div "Edit" at bounding box center [881, 199] width 24 height 11
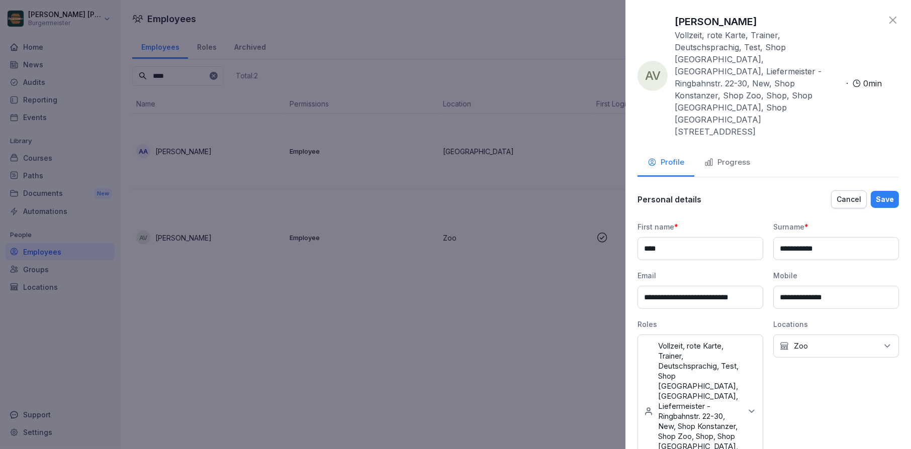
click at [731, 346] on p "Vollzeit, rote Karte, Trainer, Deutschsprachig, Test, Shop Stuttgart, BM Leipzi…" at bounding box center [699, 411] width 83 height 141
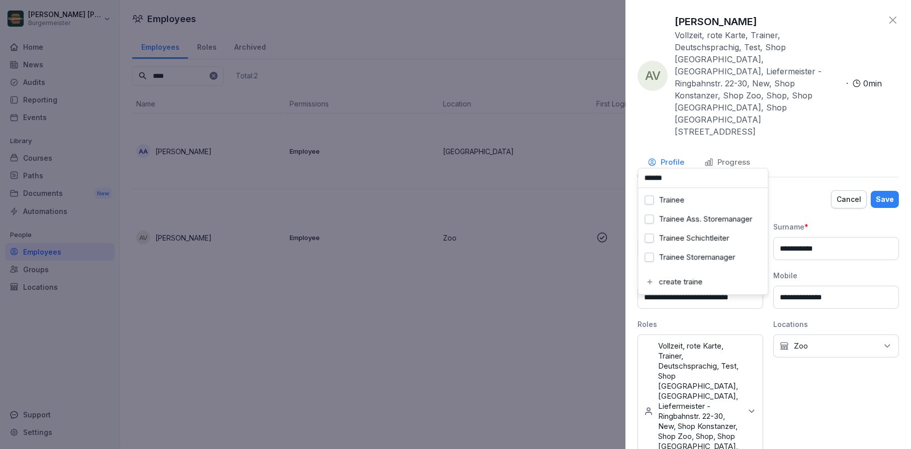
type input "*******"
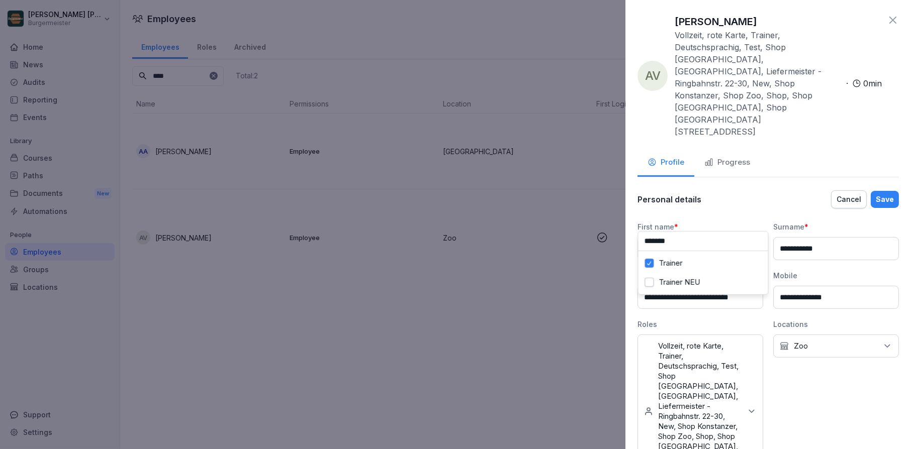
click at [893, 18] on icon at bounding box center [892, 20] width 12 height 12
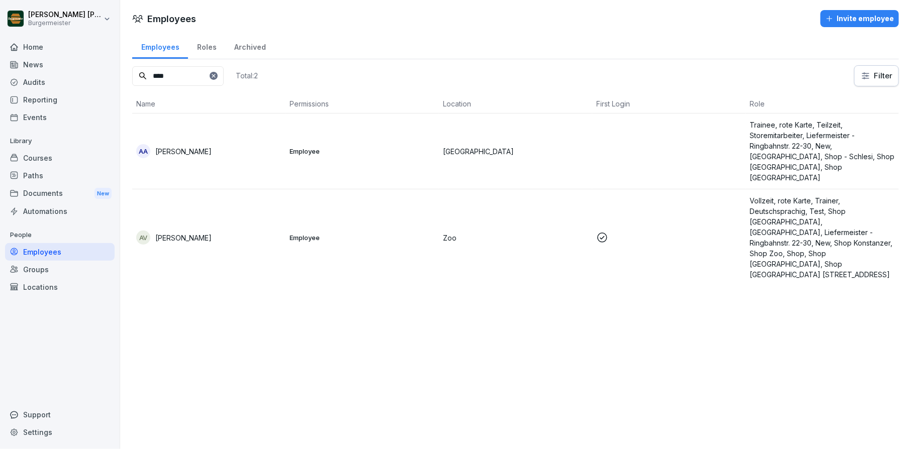
click at [192, 78] on input "****" at bounding box center [177, 76] width 91 height 20
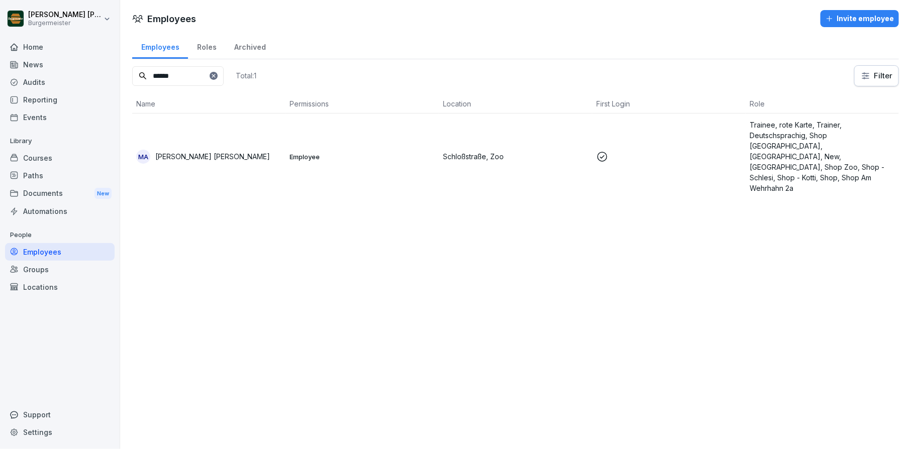
click at [191, 151] on p "[PERSON_NAME] [PERSON_NAME]" at bounding box center [212, 156] width 115 height 11
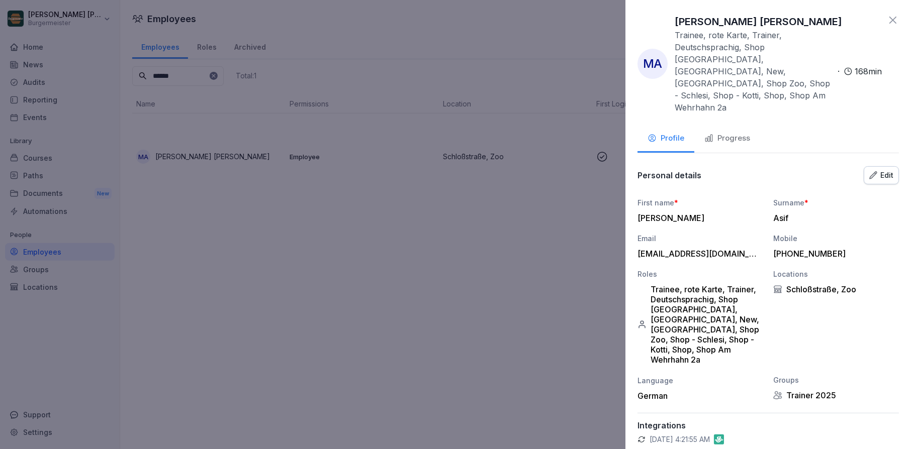
click at [878, 170] on div "Edit" at bounding box center [881, 175] width 24 height 11
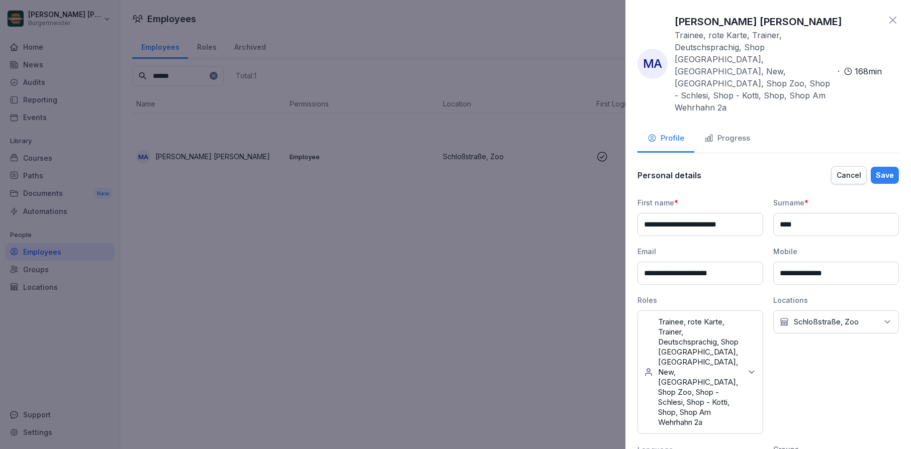
click at [713, 317] on p "Trainee, rote Karte, Trainer, Deutschsprachig, Shop Braunschweig, BM Leipzig Ma…" at bounding box center [699, 372] width 83 height 111
click at [891, 13] on div "**********" at bounding box center [767, 224] width 285 height 449
click at [893, 26] on div "MA Mohammad Mishkat Hossain Asif Trainee, rote Karte, Trainer, Deutschsprachig,…" at bounding box center [767, 63] width 261 height 99
click at [893, 23] on icon at bounding box center [892, 20] width 12 height 12
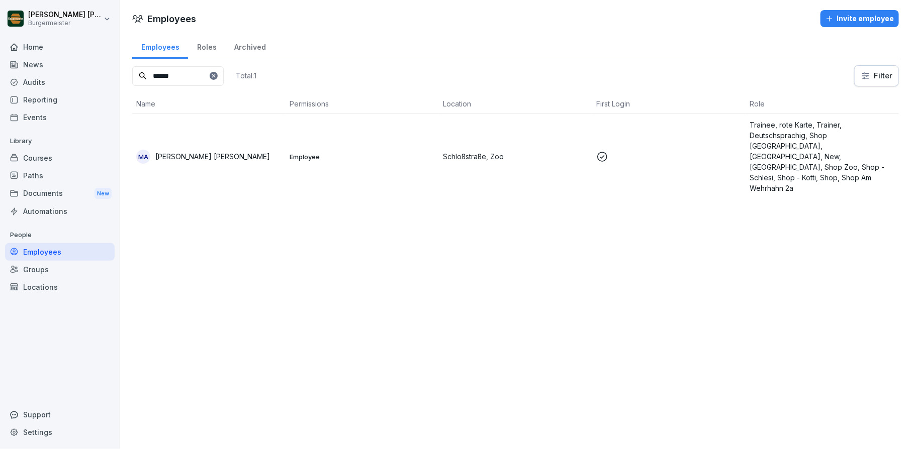
click at [186, 77] on input "******" at bounding box center [177, 76] width 91 height 20
type input "******"
click at [234, 150] on div "VR Vignesh Ramesh" at bounding box center [208, 157] width 145 height 14
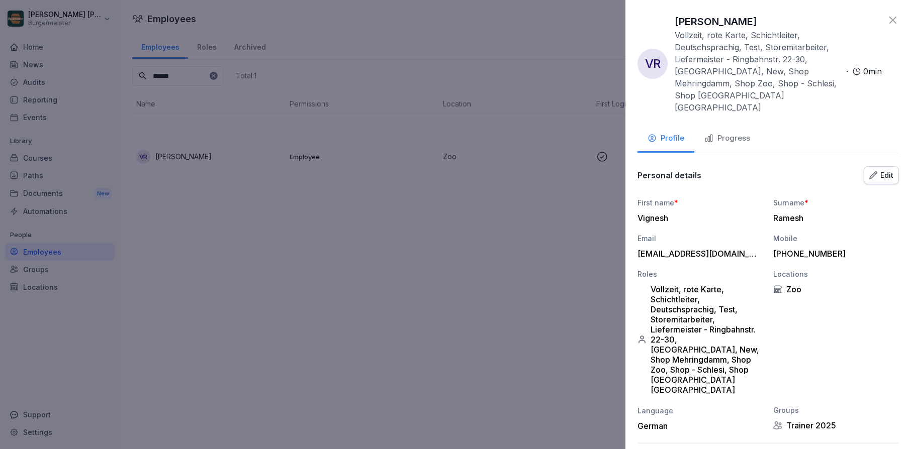
click at [869, 170] on div "Edit" at bounding box center [881, 175] width 24 height 11
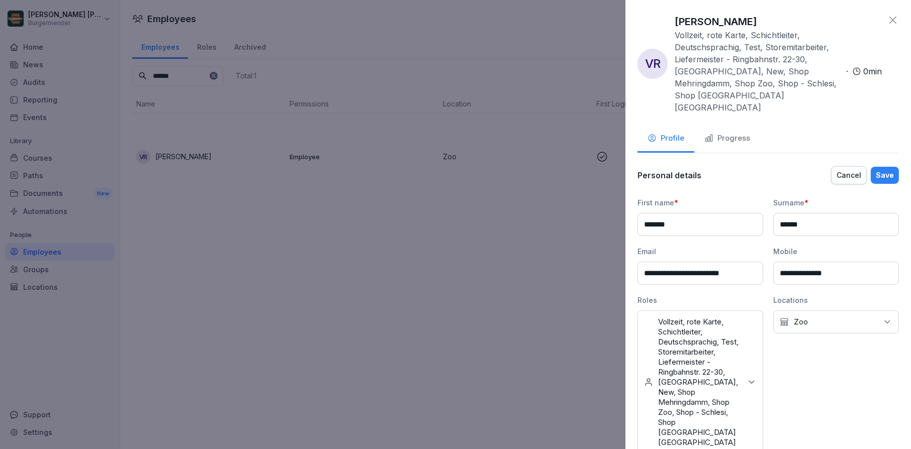
click at [719, 319] on p "Vollzeit, rote Karte, Schichtleiter, Deutschsprachig, Test, Storemitarbeiter, L…" at bounding box center [699, 382] width 83 height 131
type input "*******"
click at [680, 264] on label "Trainer" at bounding box center [671, 263] width 24 height 9
click at [888, 170] on div "Save" at bounding box center [884, 175] width 18 height 11
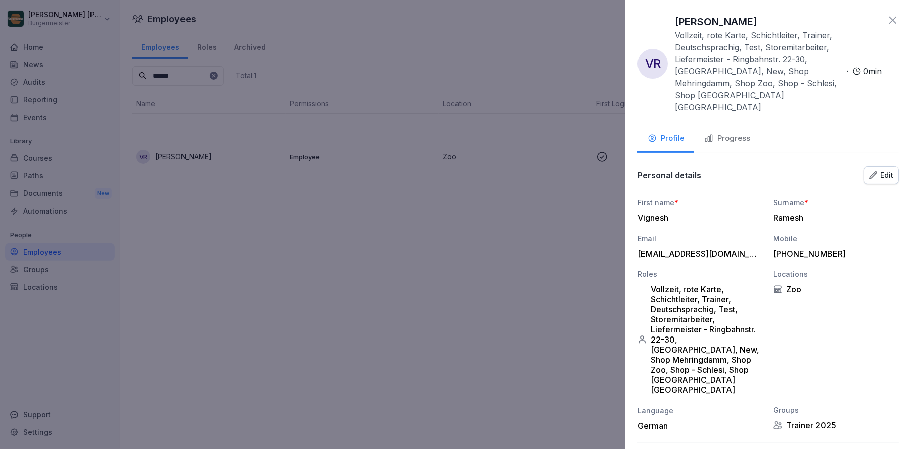
click at [889, 20] on icon at bounding box center [892, 20] width 12 height 12
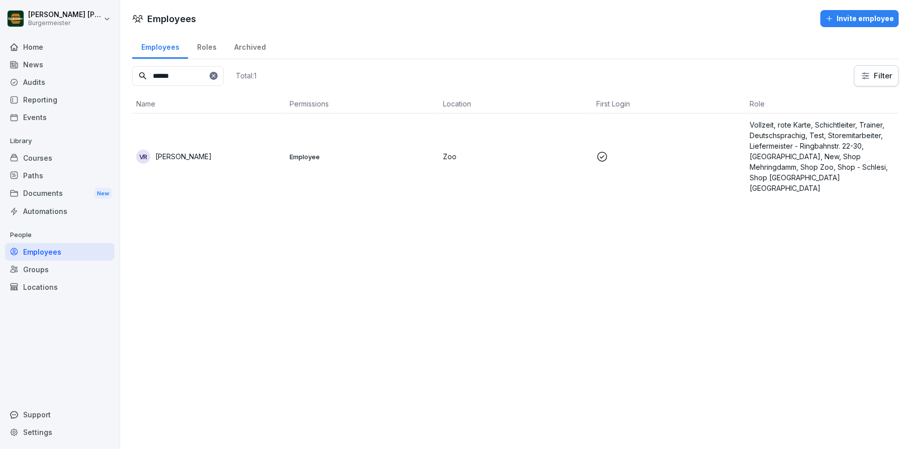
click at [217, 74] on icon at bounding box center [214, 76] width 6 height 6
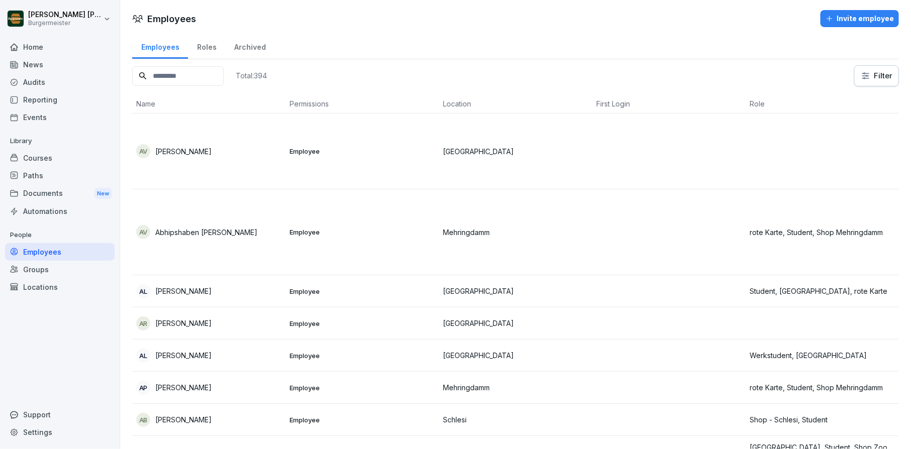
click at [189, 74] on input at bounding box center [177, 76] width 91 height 20
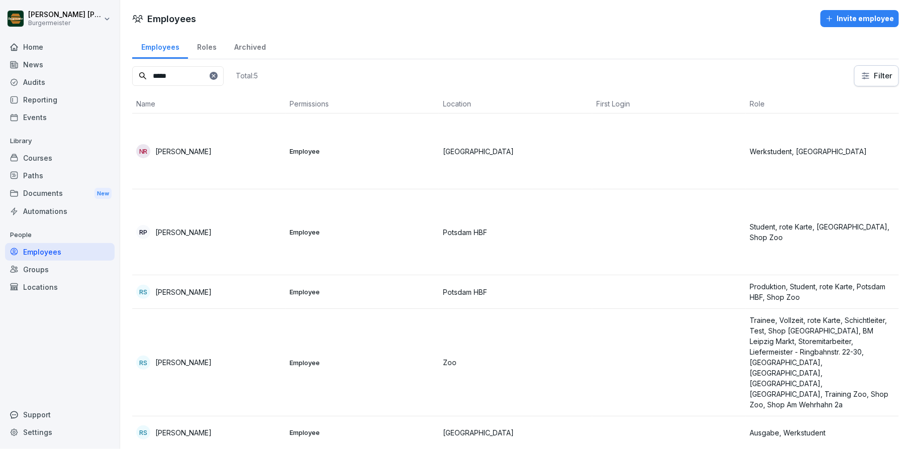
type input "*****"
click at [196, 358] on td "RS Rahul Sachdeva" at bounding box center [208, 363] width 153 height 108
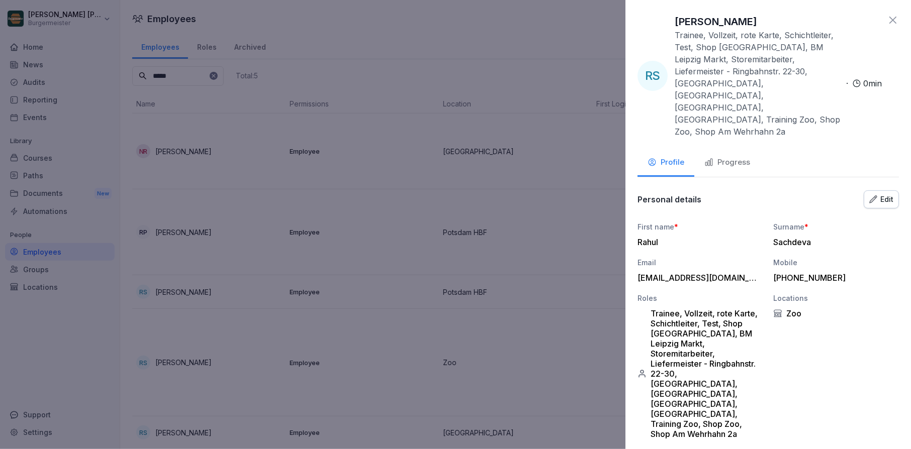
click at [887, 194] on div "Edit" at bounding box center [881, 199] width 24 height 11
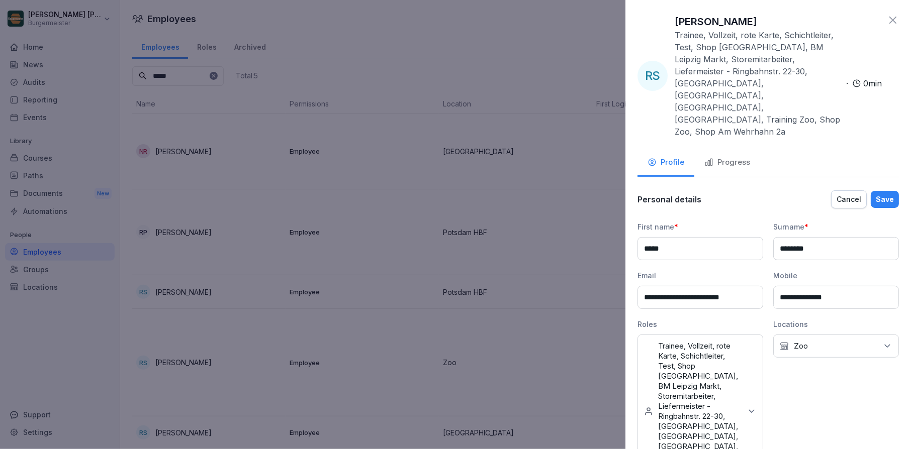
click at [720, 341] on p "Trainee, Vollzeit, rote Karte, Schichtleiter, Test, Shop Braunschweig, BM Leipz…" at bounding box center [699, 411] width 83 height 141
type input "*******"
click at [681, 261] on label "Trainer" at bounding box center [671, 263] width 24 height 9
click at [892, 194] on div "Save" at bounding box center [884, 199] width 18 height 11
click at [884, 194] on div "Save" at bounding box center [884, 199] width 18 height 11
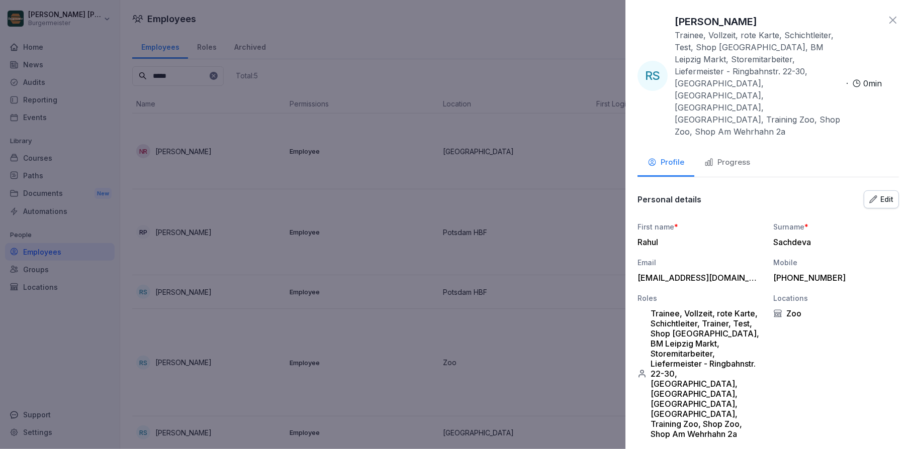
click at [895, 20] on icon at bounding box center [892, 20] width 12 height 12
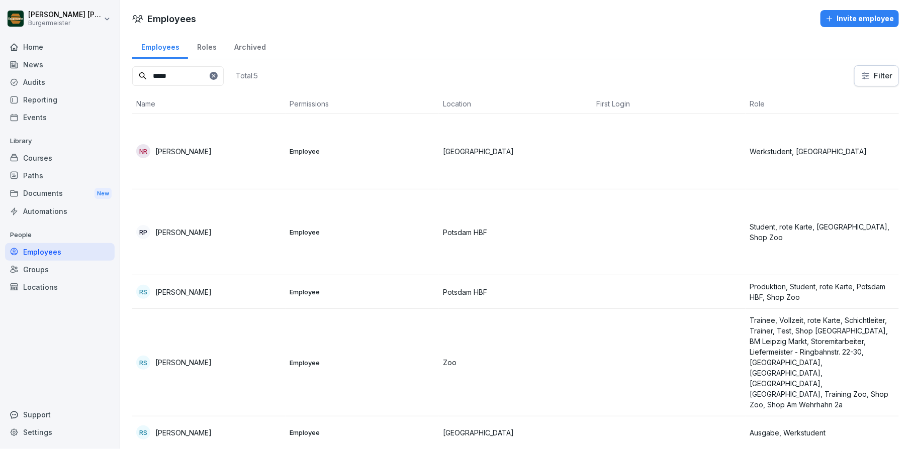
click at [199, 72] on input "*****" at bounding box center [177, 76] width 91 height 20
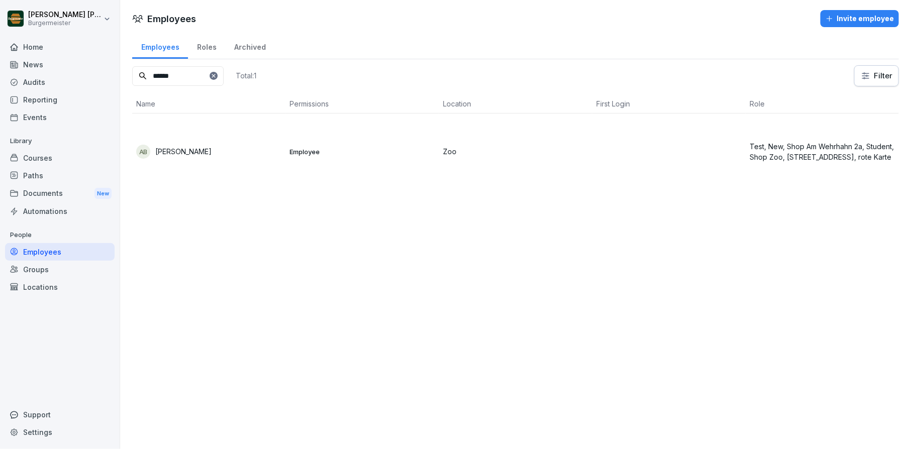
type input "******"
click at [198, 148] on p "Anusmita Barman" at bounding box center [183, 151] width 56 height 11
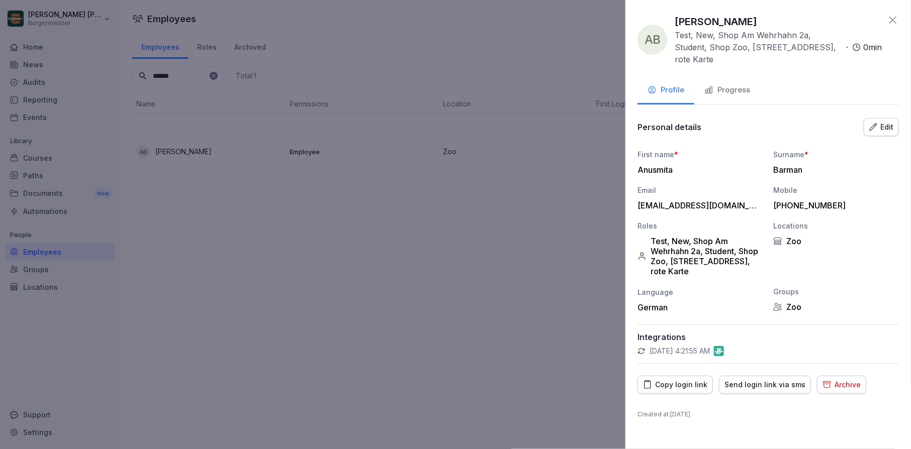
click at [870, 123] on icon "button" at bounding box center [873, 127] width 8 height 8
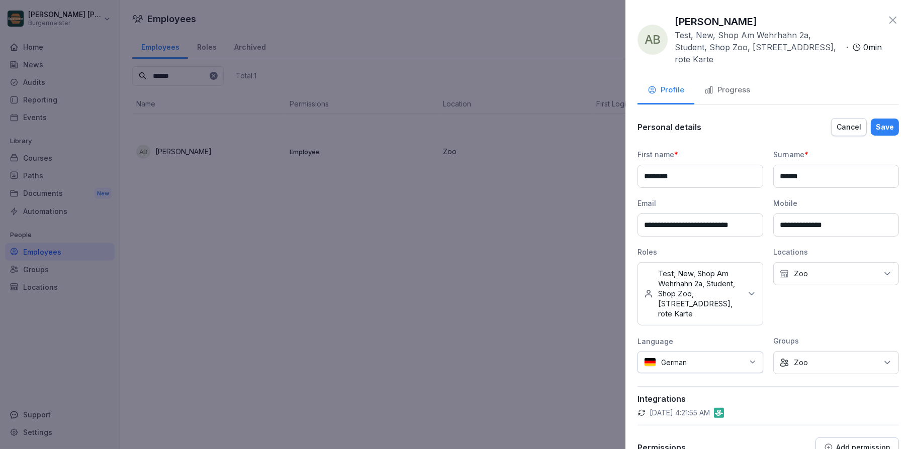
click at [722, 297] on p "Test, New, Shop Am Wehrhahn 2a, Student, Shop Zoo, Liefermeister - Ringbahnstr.…" at bounding box center [699, 294] width 83 height 50
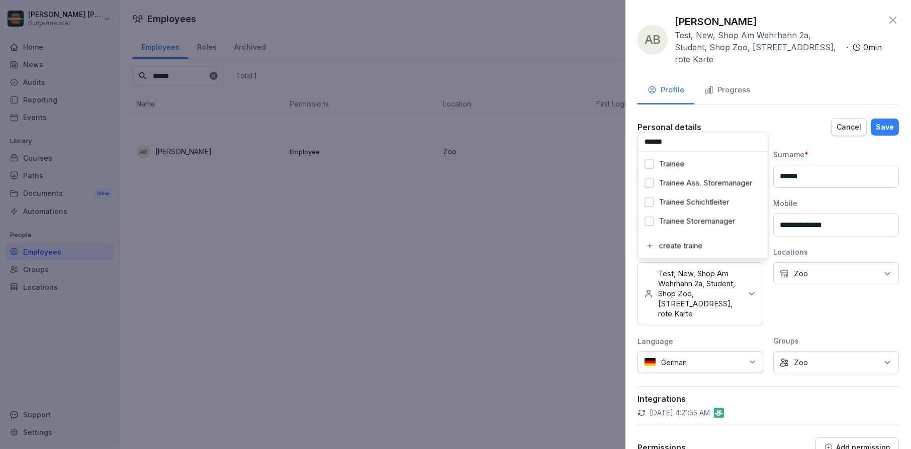
scroll to position [38, 0]
type input "******"
click at [684, 205] on div "Trainer" at bounding box center [703, 202] width 125 height 19
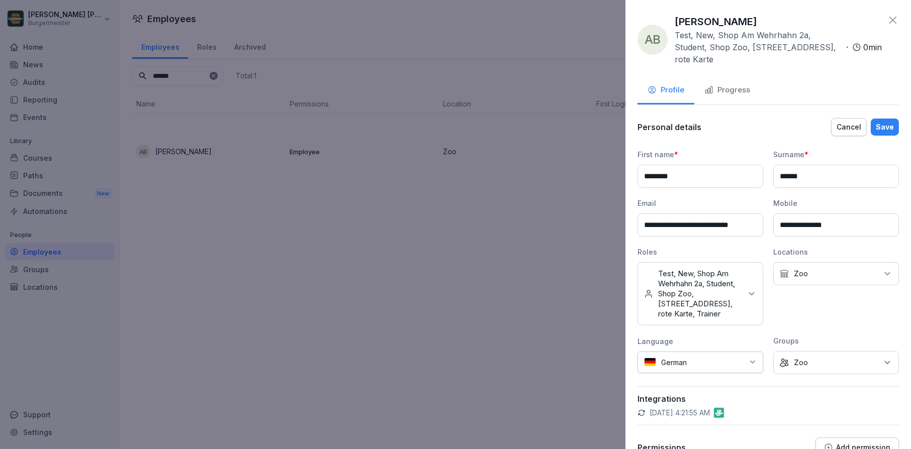
click at [803, 129] on div "Personal details Cancel Save" at bounding box center [767, 127] width 261 height 20
click at [883, 124] on div "Save" at bounding box center [884, 127] width 18 height 11
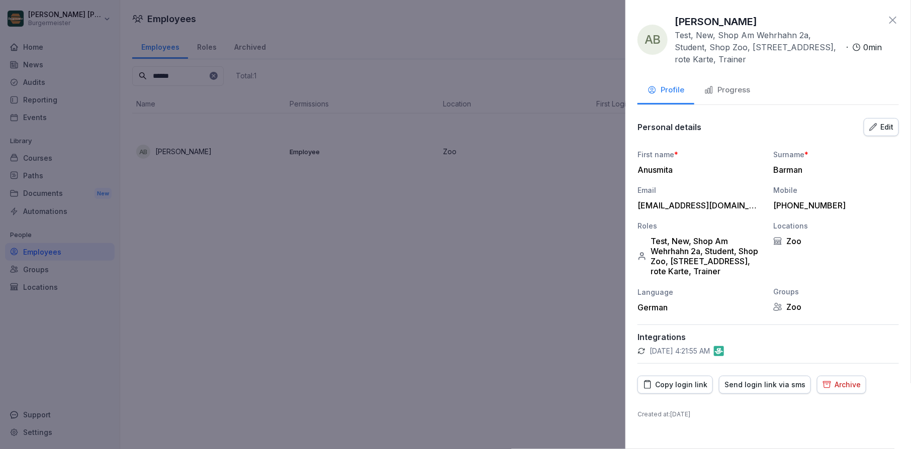
click at [893, 20] on icon at bounding box center [892, 20] width 7 height 7
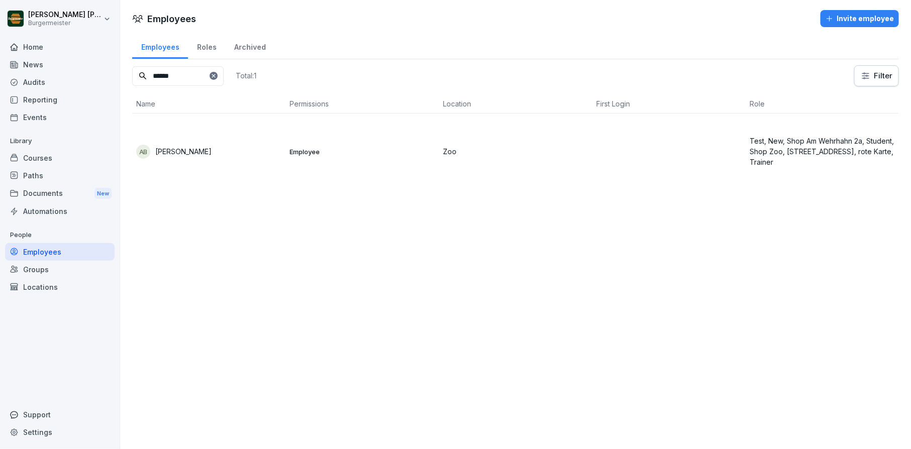
click at [218, 73] on div at bounding box center [214, 76] width 8 height 8
click at [217, 73] on icon at bounding box center [214, 76] width 6 height 6
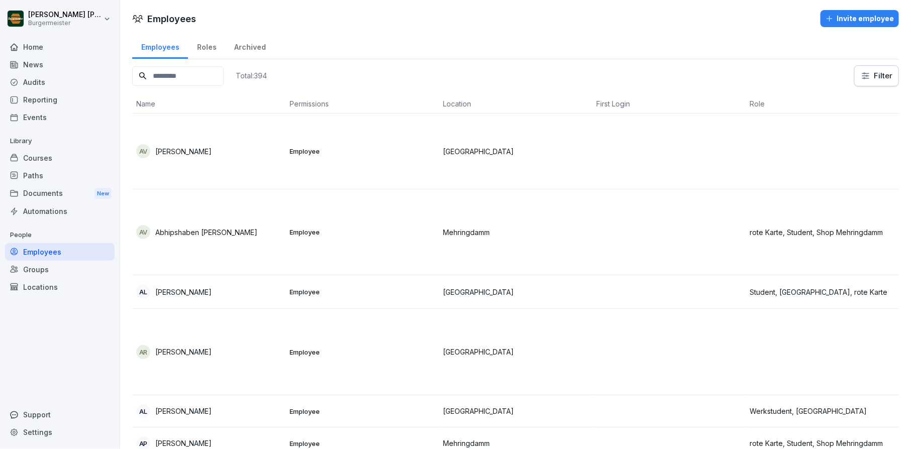
click at [191, 74] on input at bounding box center [177, 76] width 91 height 20
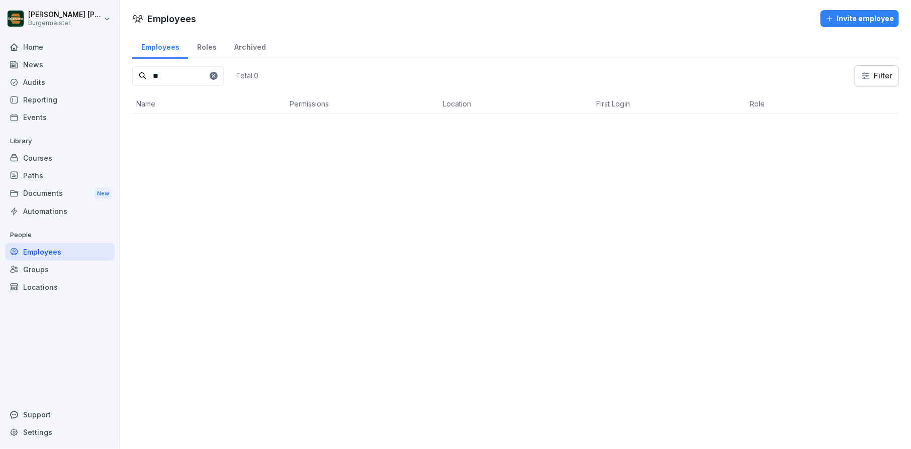
type input "*"
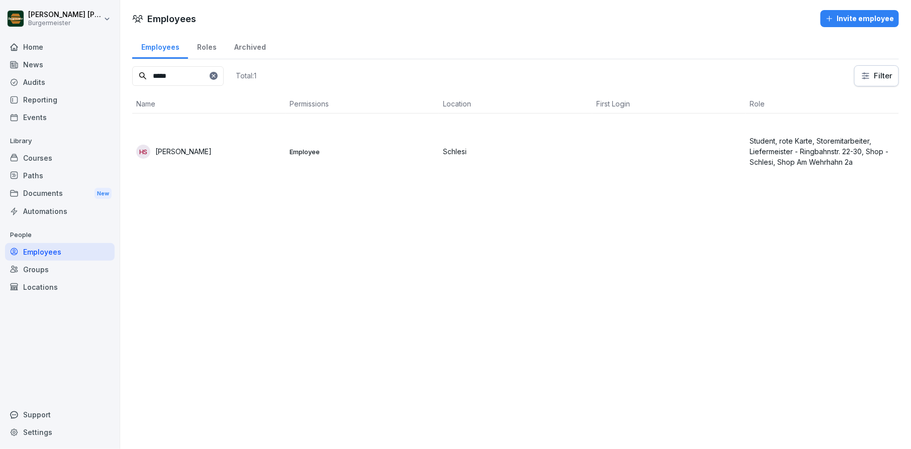
type input "*****"
click at [189, 152] on p "Habin Shaji" at bounding box center [183, 151] width 56 height 11
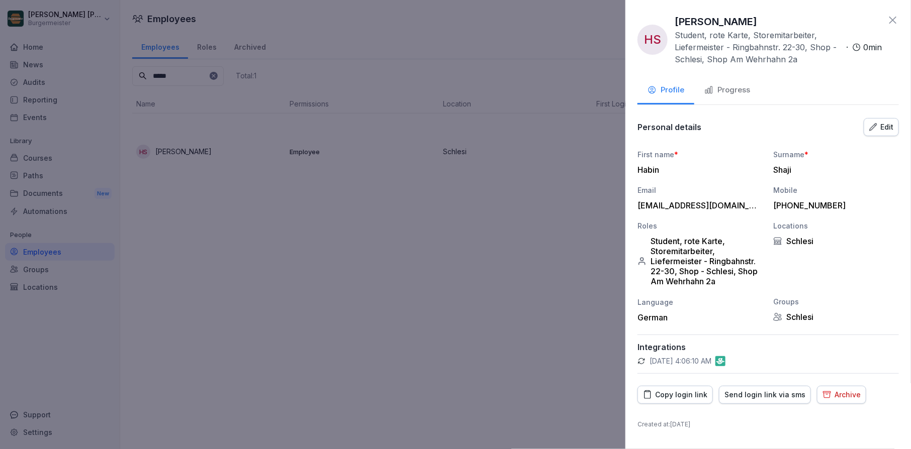
click at [871, 129] on icon "button" at bounding box center [873, 127] width 8 height 8
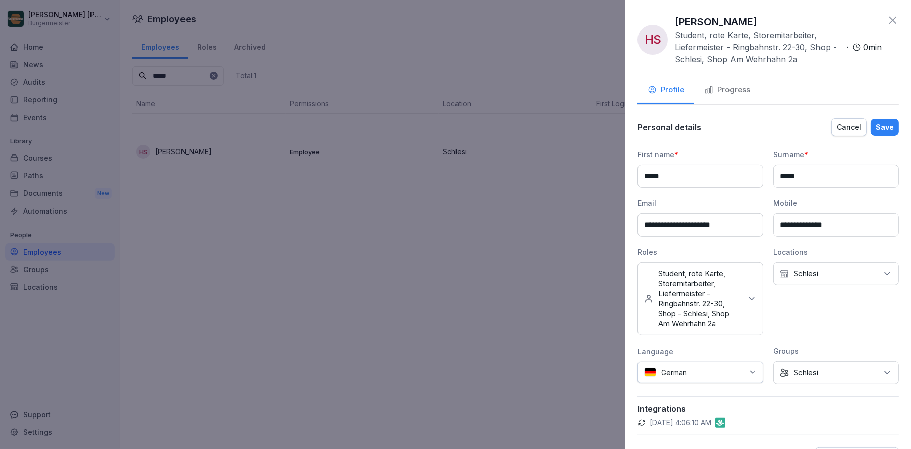
click at [732, 287] on p "Student, rote Karte, Storemitarbeiter, Liefermeister - Ringbahnstr. 22-30, Shop…" at bounding box center [699, 299] width 83 height 60
type input "*******"
click at [676, 368] on label "Trainer" at bounding box center [671, 368] width 24 height 9
click at [892, 125] on div "Save" at bounding box center [884, 127] width 18 height 11
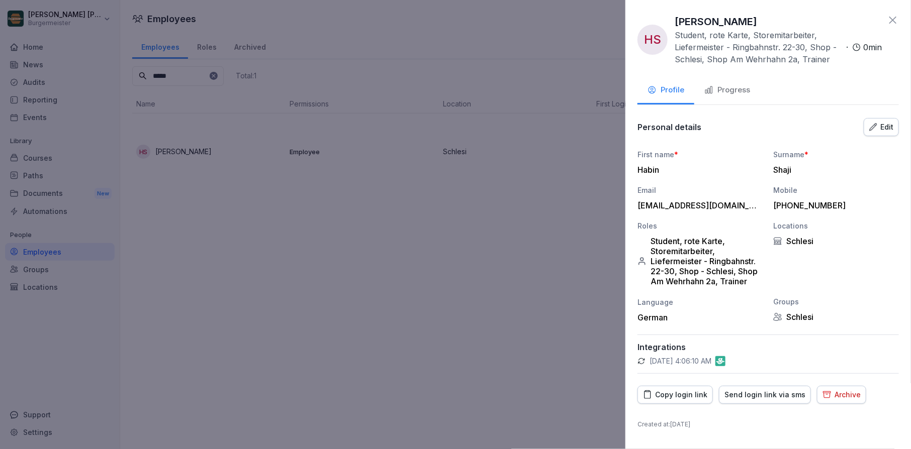
click at [892, 21] on icon at bounding box center [892, 20] width 12 height 12
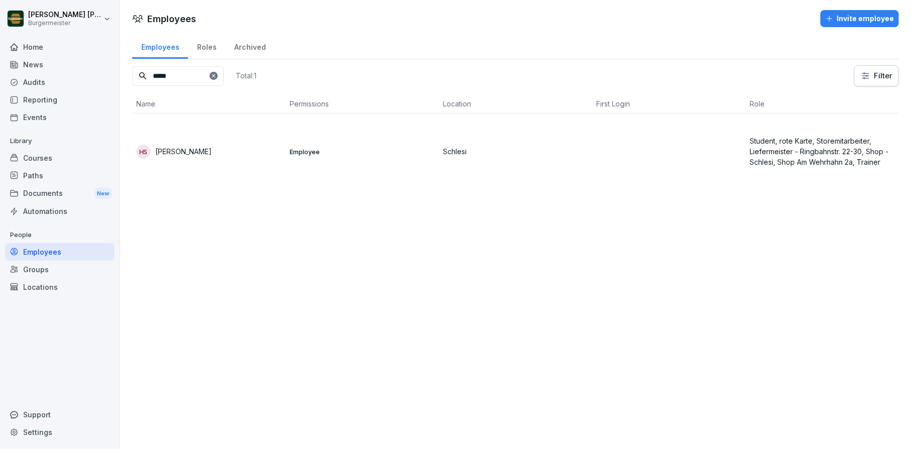
click at [217, 75] on icon at bounding box center [214, 76] width 6 height 6
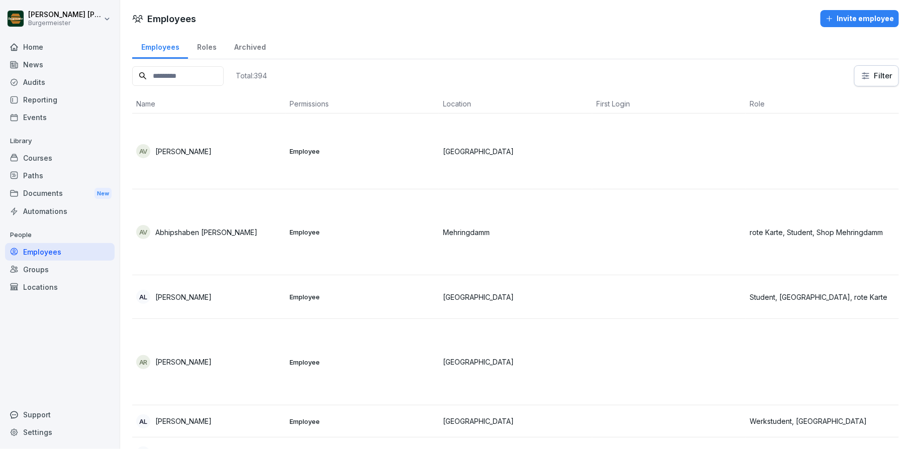
click at [188, 75] on input at bounding box center [177, 76] width 91 height 20
click at [41, 190] on div "Documents New" at bounding box center [60, 193] width 110 height 19
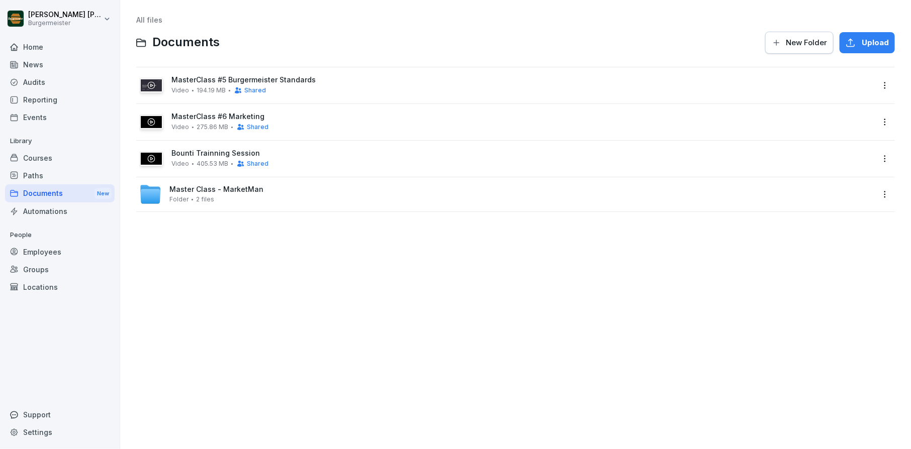
click at [369, 184] on div "Master Class - MarketMan Folder 2 files" at bounding box center [506, 194] width 734 height 22
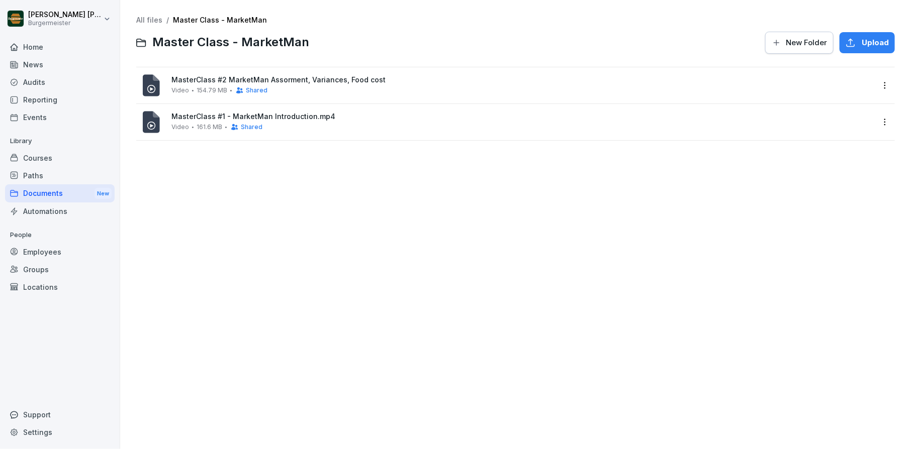
click at [885, 86] on html "Juan Jose Leonardi Gonzalez Burgermeister Home News Audits Reporting Events Lib…" at bounding box center [455, 224] width 911 height 449
click at [829, 122] on div "Share" at bounding box center [824, 126] width 23 height 12
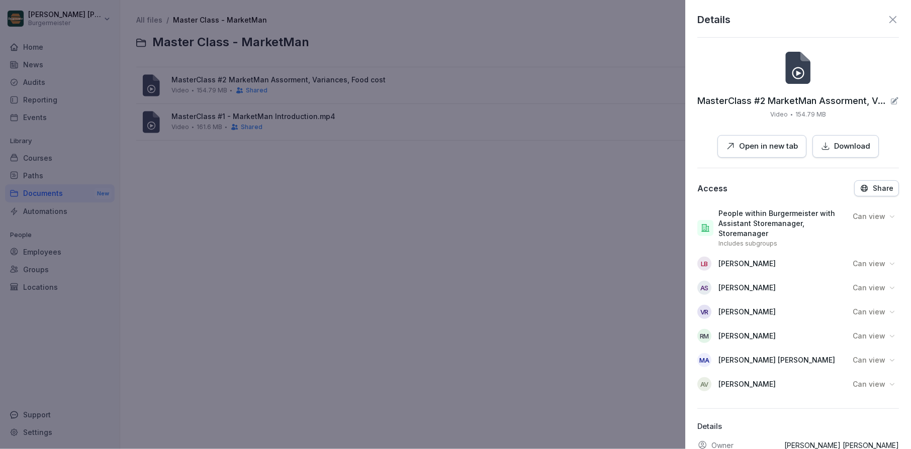
click at [867, 187] on icon "button" at bounding box center [864, 188] width 7 height 7
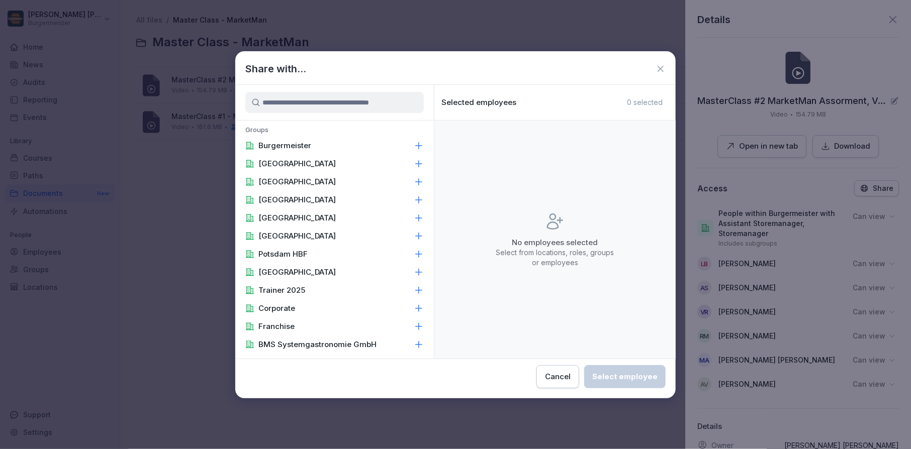
click at [391, 108] on input at bounding box center [334, 102] width 178 height 21
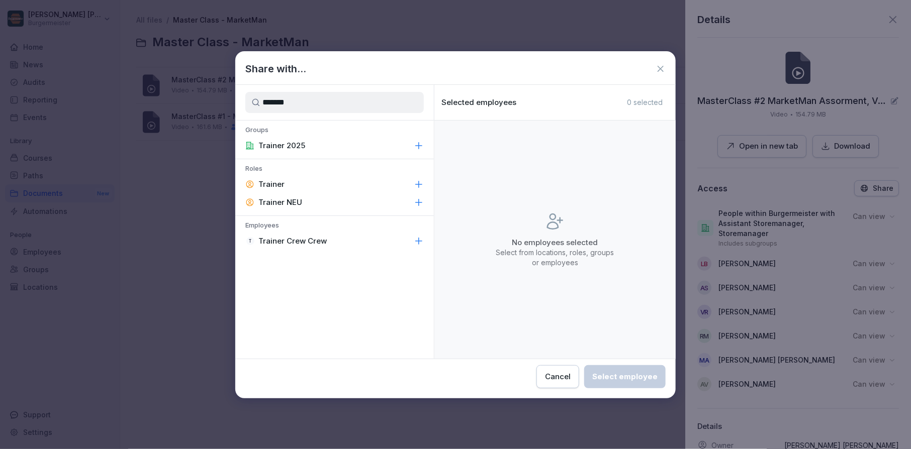
type input "*******"
click at [306, 183] on div "Trainer" at bounding box center [334, 184] width 198 height 18
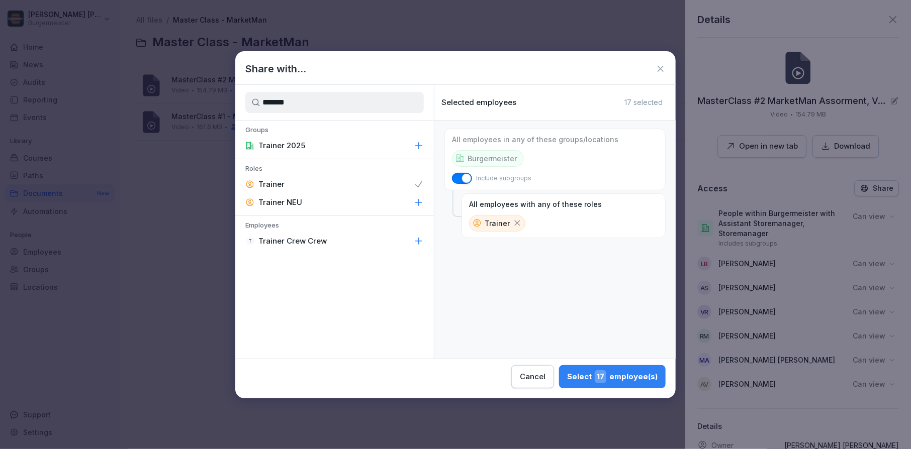
click at [606, 379] on span "17" at bounding box center [600, 376] width 12 height 13
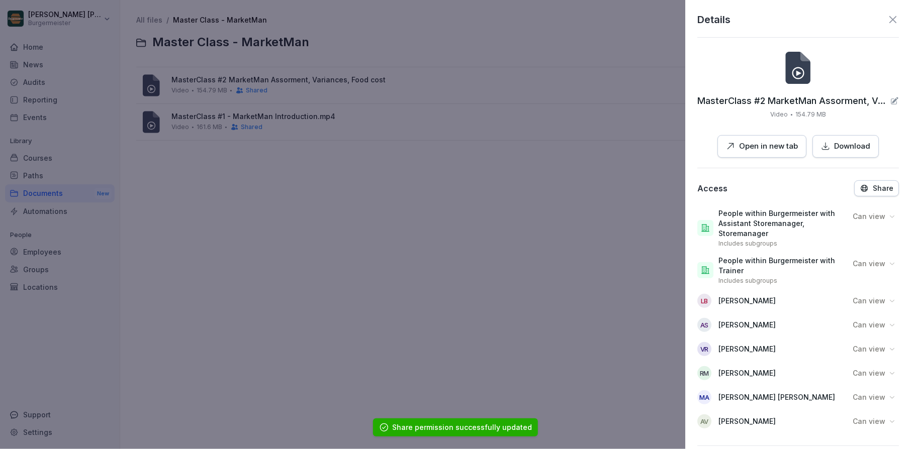
click at [610, 221] on div at bounding box center [455, 224] width 911 height 449
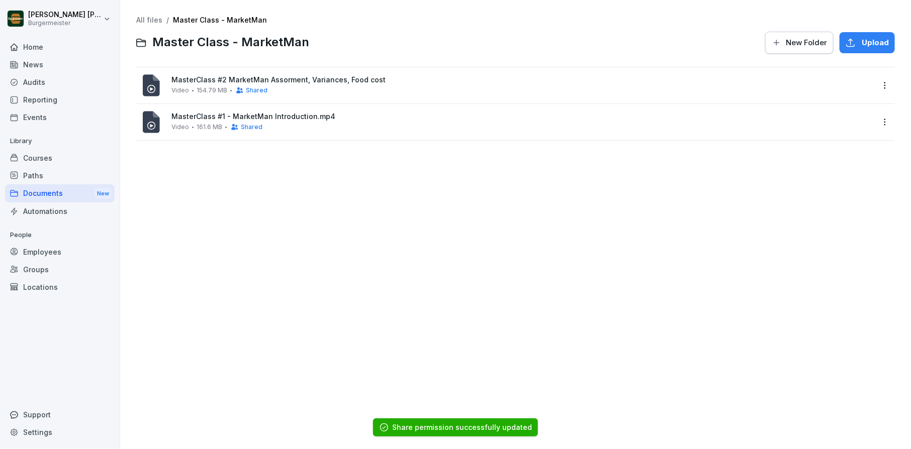
click at [887, 121] on html "Juan Jose Leonardi Gonzalez Burgermeister Home News Audits Reporting Events Lib…" at bounding box center [455, 224] width 911 height 449
click at [830, 167] on div "Share" at bounding box center [824, 163] width 23 height 12
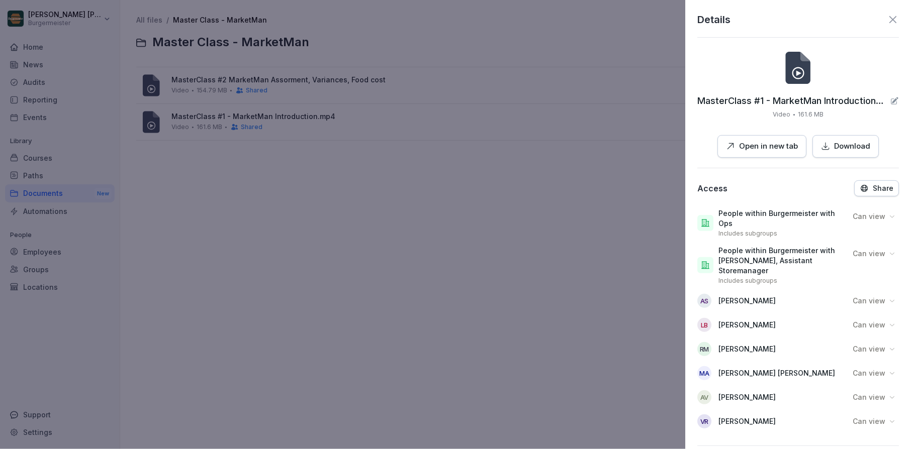
click at [875, 181] on button "Share" at bounding box center [876, 188] width 45 height 16
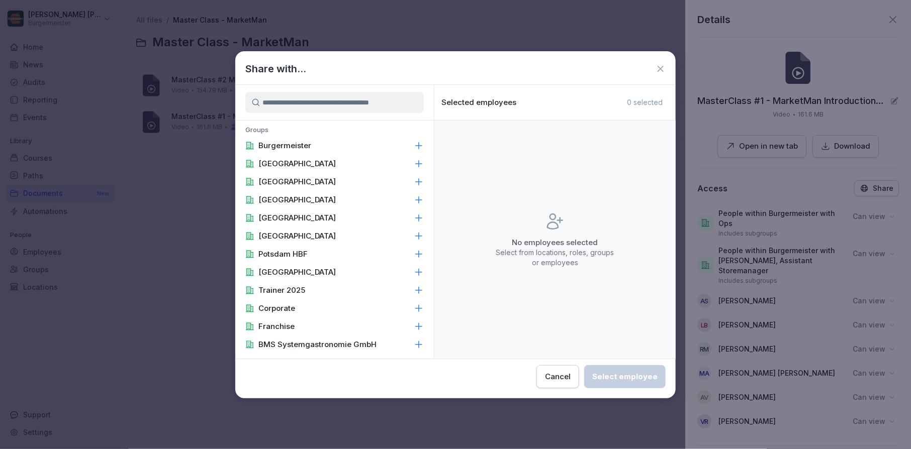
click at [364, 104] on input at bounding box center [334, 102] width 178 height 21
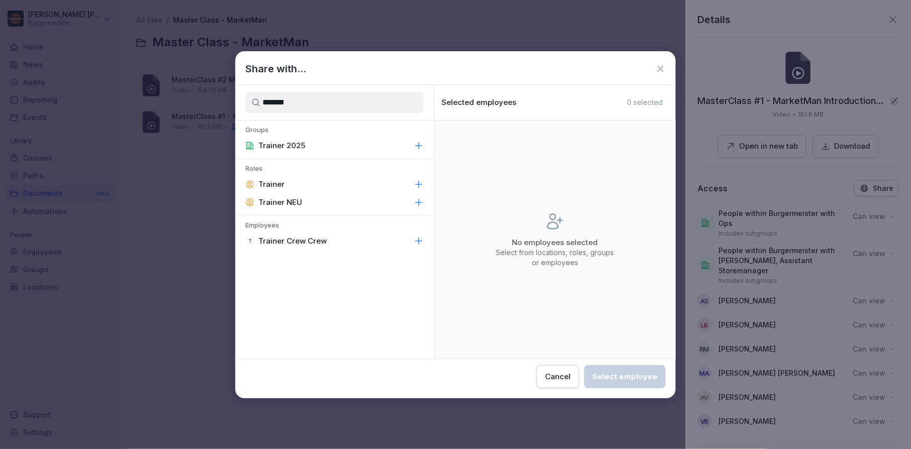
type input "*******"
click at [281, 180] on p "Trainer" at bounding box center [271, 184] width 26 height 10
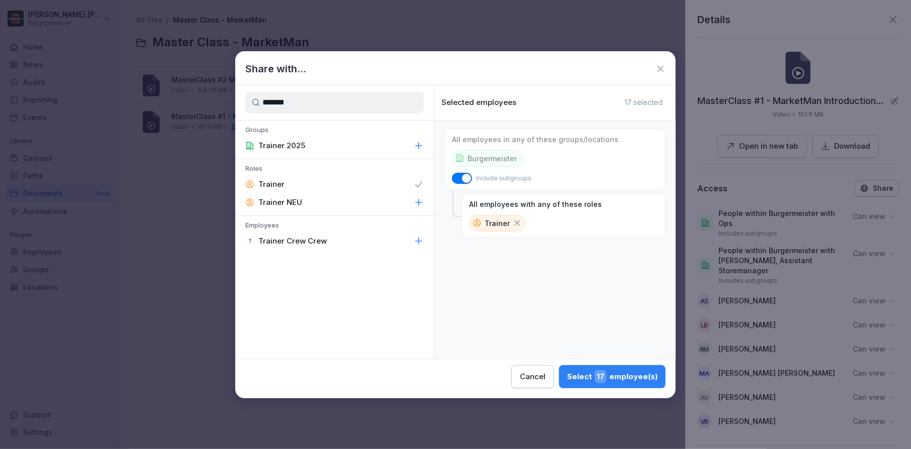
click at [602, 378] on span "17" at bounding box center [600, 376] width 12 height 13
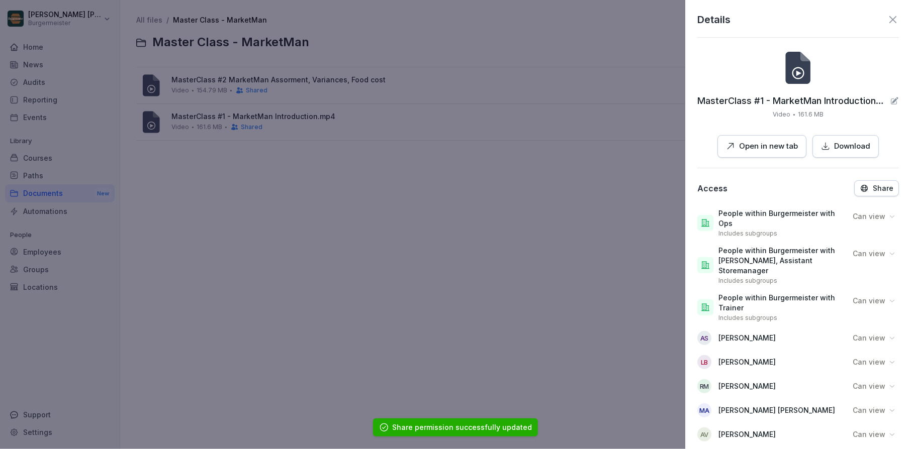
click at [254, 173] on div at bounding box center [455, 224] width 911 height 449
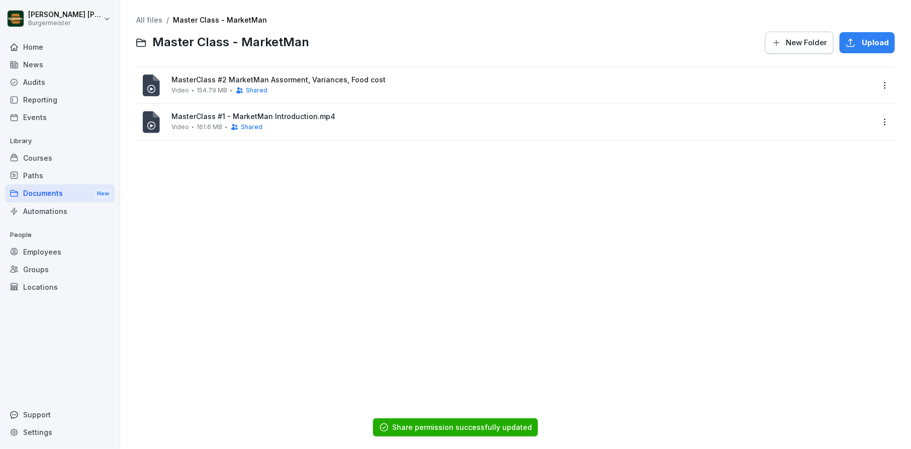
click at [150, 16] on link "All files" at bounding box center [149, 20] width 26 height 9
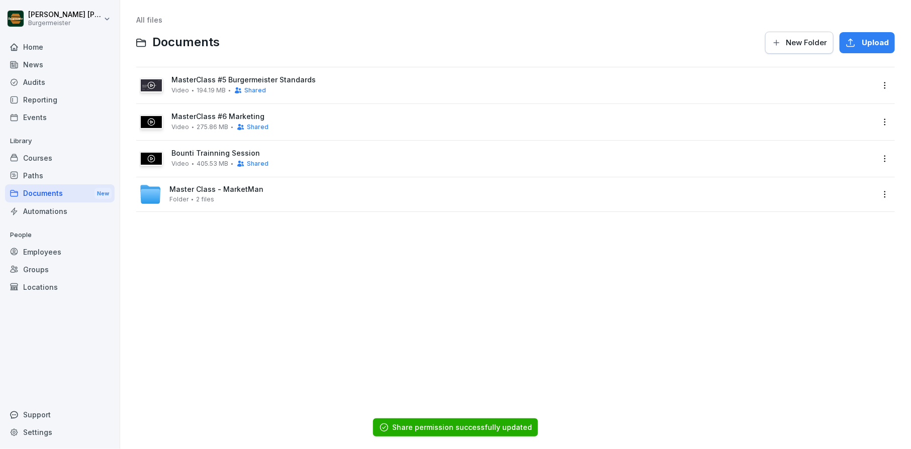
click at [885, 154] on html "Juan Jose Leonardi Gonzalez Burgermeister Home News Audits Reporting Events Lib…" at bounding box center [455, 224] width 911 height 449
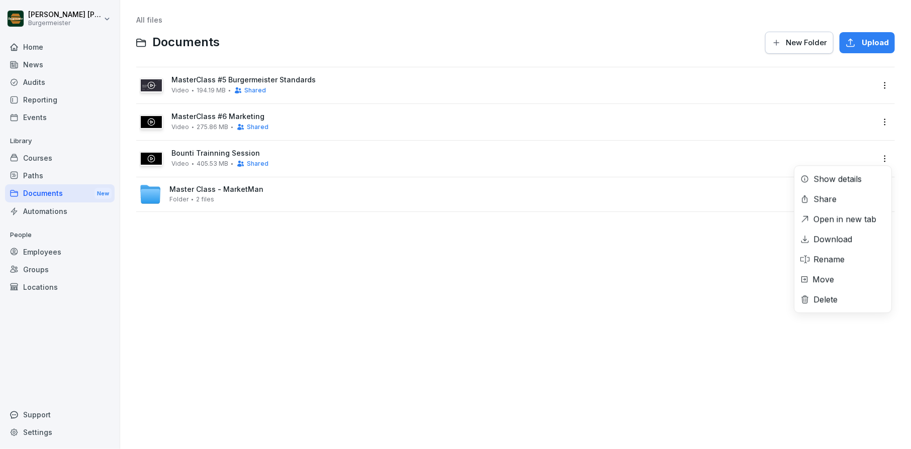
click at [824, 200] on div "Share" at bounding box center [824, 199] width 23 height 12
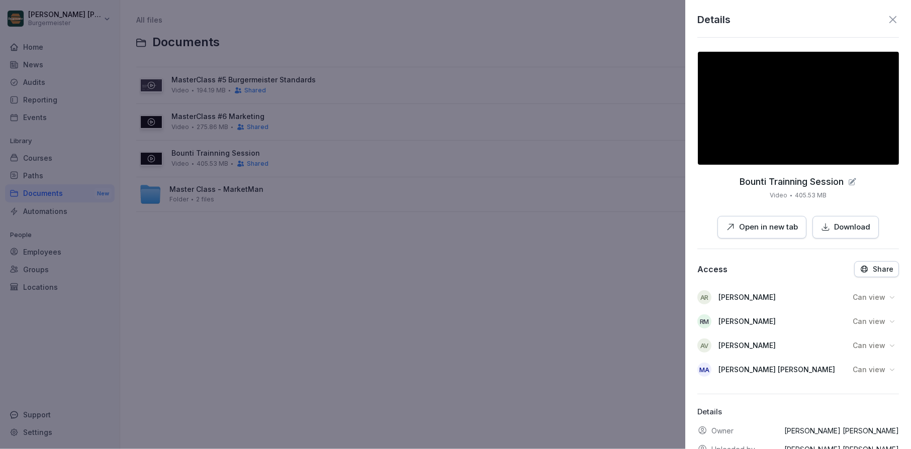
click at [866, 266] on icon "button" at bounding box center [863, 269] width 9 height 9
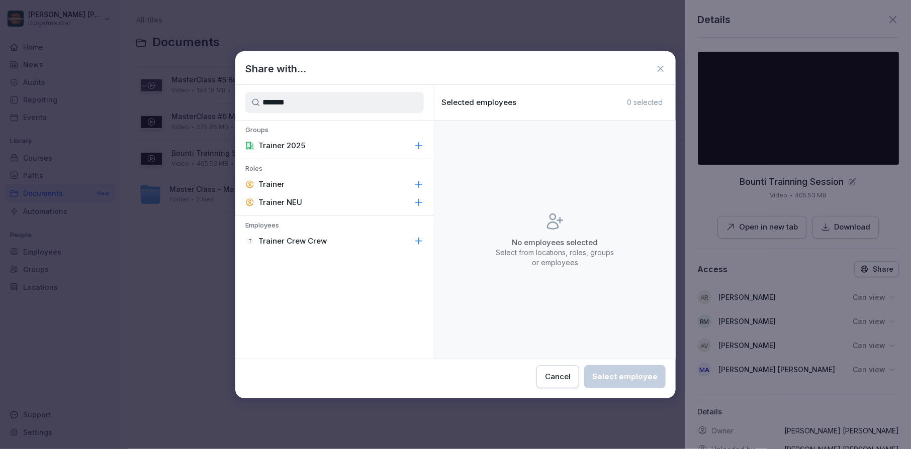
click at [280, 188] on p "Trainer" at bounding box center [271, 184] width 26 height 10
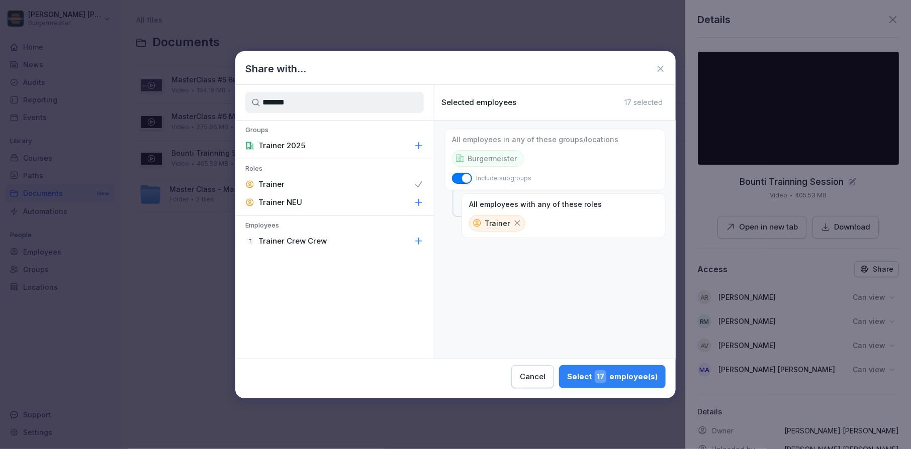
click at [304, 103] on input "*******" at bounding box center [334, 102] width 178 height 21
click at [274, 144] on div "Ops" at bounding box center [334, 146] width 198 height 18
click at [313, 97] on input "***" at bounding box center [334, 102] width 178 height 21
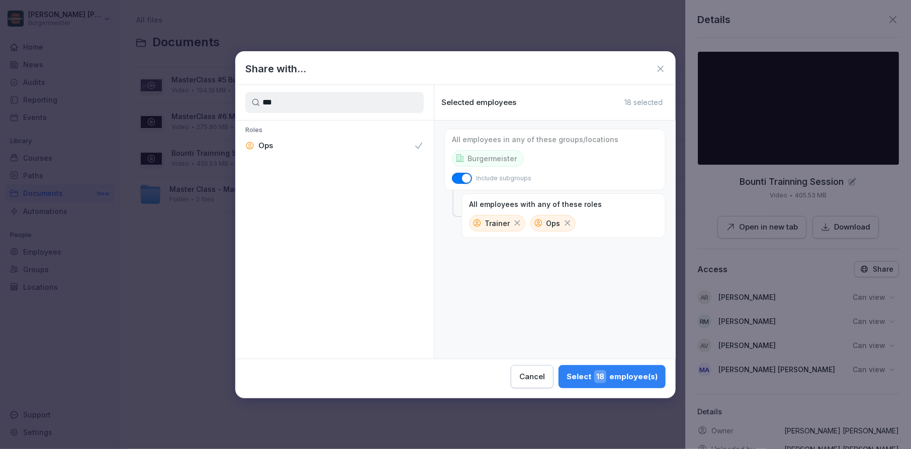
type input "*"
type input "****"
click at [292, 147] on p "Leander Brune" at bounding box center [289, 146] width 62 height 10
click at [625, 377] on div "Select 1 employee(s)" at bounding box center [614, 376] width 86 height 13
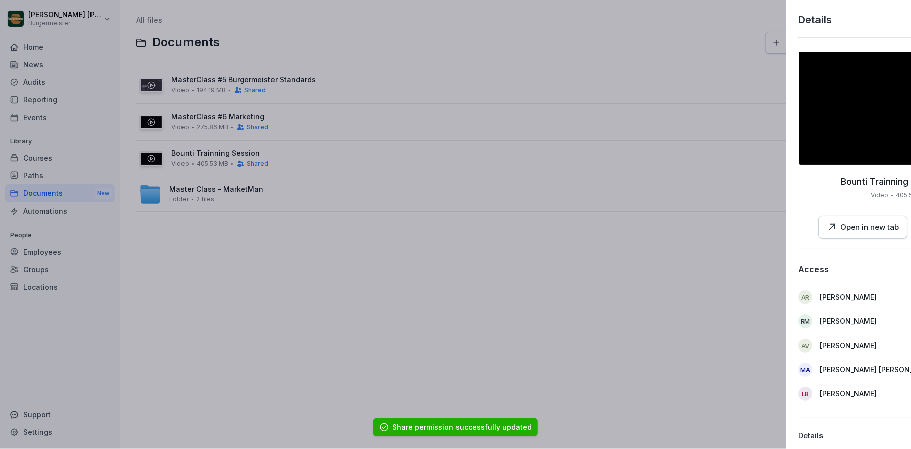
click at [232, 124] on div at bounding box center [455, 224] width 911 height 449
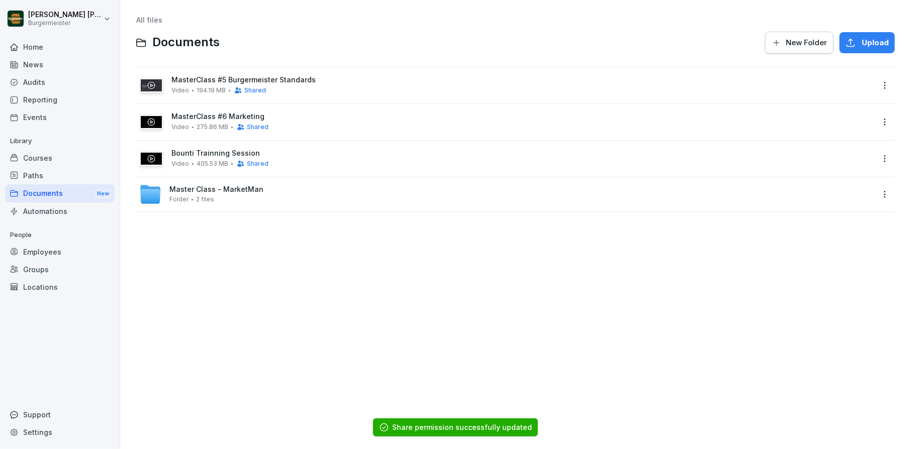
click at [886, 123] on html "Juan Jose Leonardi Gonzalez Burgermeister Home News Audits Reporting Events Lib…" at bounding box center [455, 224] width 911 height 449
click at [828, 159] on div "Share" at bounding box center [824, 163] width 23 height 12
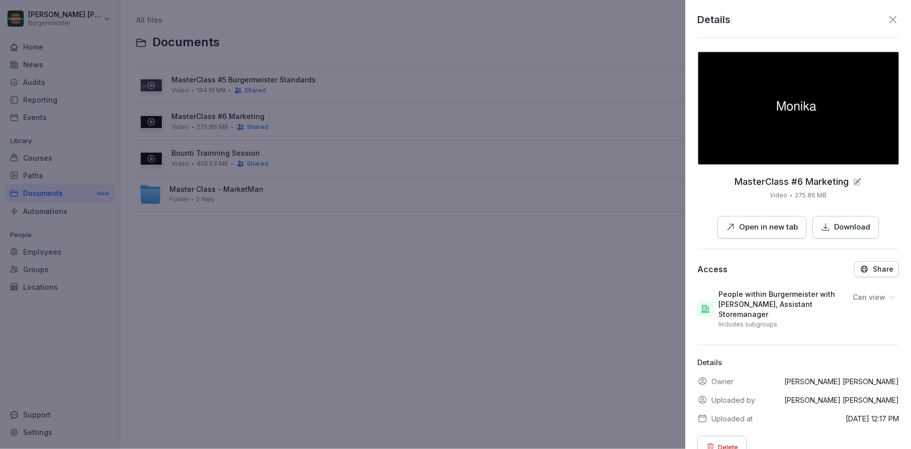
click at [868, 270] on icon "button" at bounding box center [863, 269] width 9 height 9
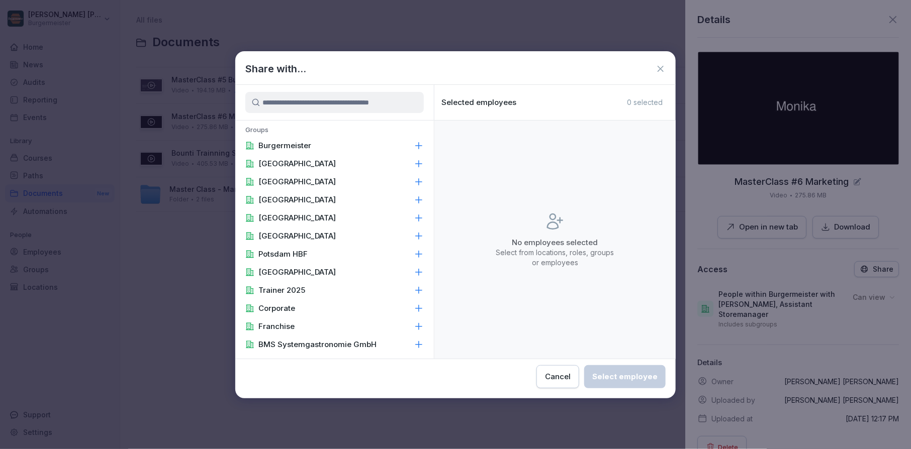
click at [284, 108] on input at bounding box center [334, 102] width 178 height 21
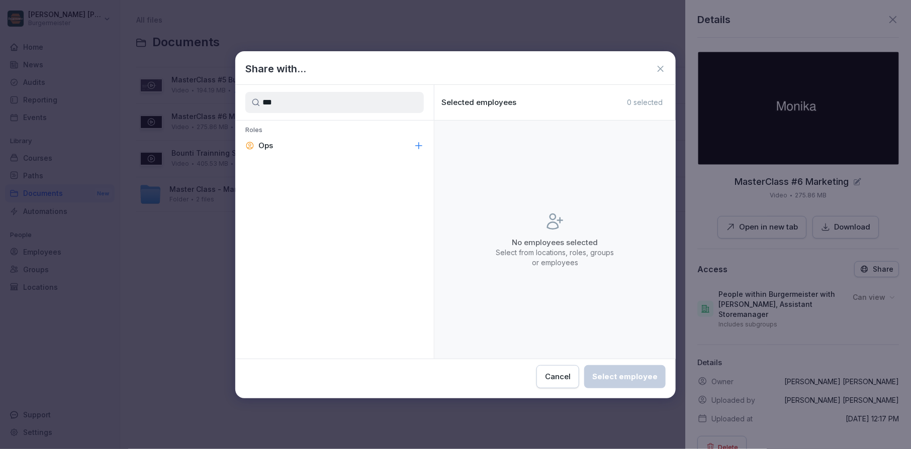
click at [266, 144] on p "Ops" at bounding box center [265, 146] width 15 height 10
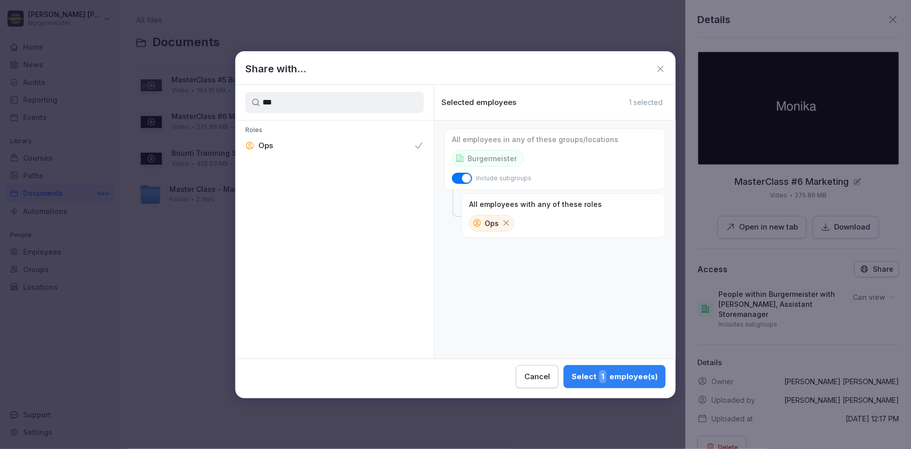
click at [287, 97] on input "***" at bounding box center [334, 102] width 178 height 21
type input "****"
click at [281, 141] on p "Leander Brune" at bounding box center [289, 146] width 62 height 10
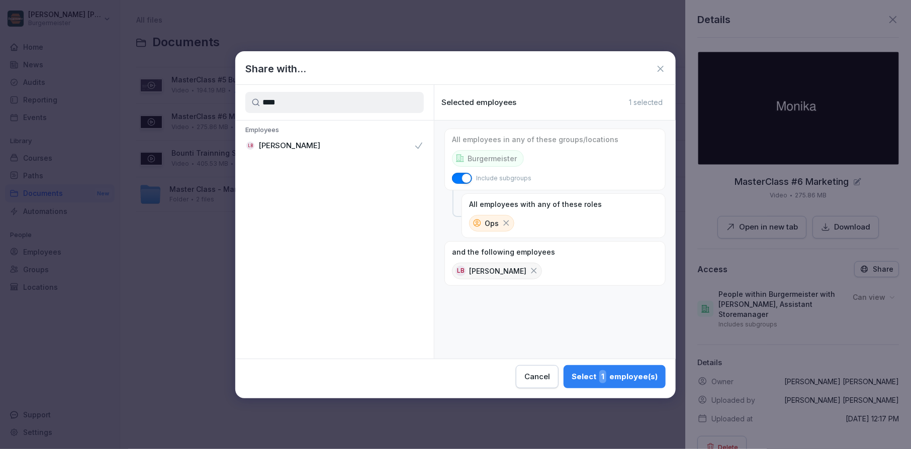
click at [613, 372] on div "Select 1 employee(s)" at bounding box center [614, 376] width 86 height 13
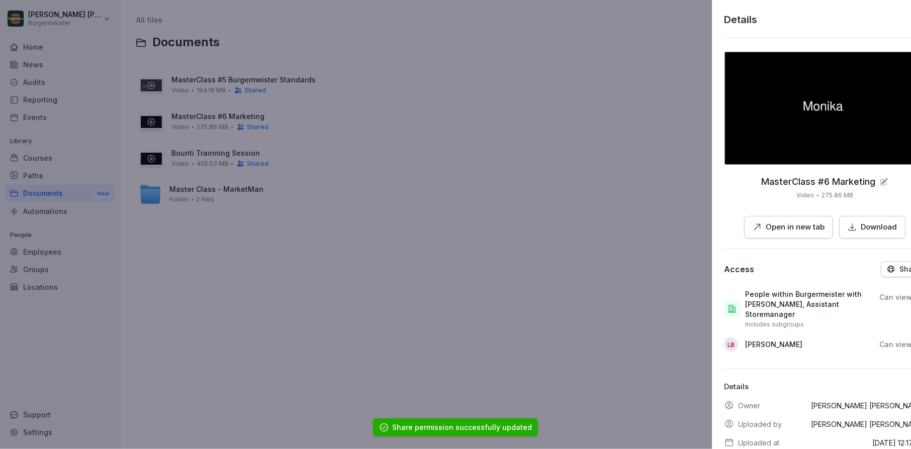
click at [439, 272] on div at bounding box center [455, 224] width 911 height 449
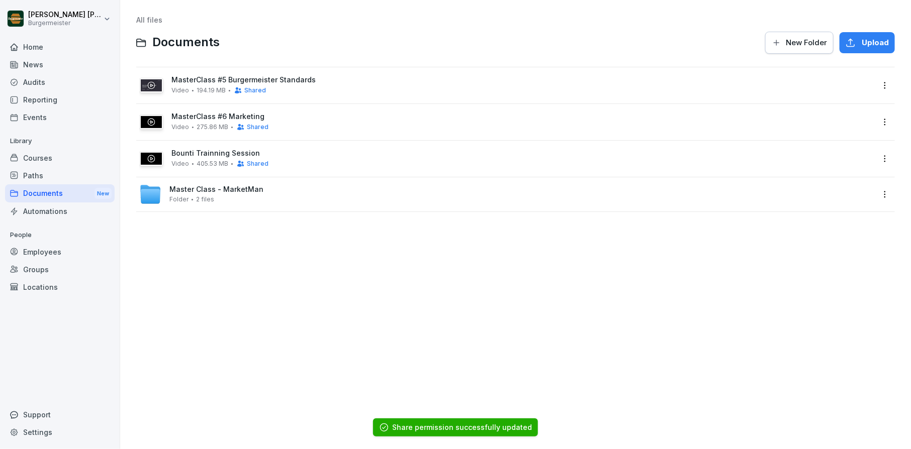
click at [876, 83] on div "MasterClass #5 Burgermeister Standards Video 194.19 MB Shared" at bounding box center [515, 85] width 758 height 36
click at [885, 84] on html "Juan Jose Leonardi Gonzalez Burgermeister Home News Audits Reporting Events Lib…" at bounding box center [455, 224] width 911 height 449
click at [826, 121] on div "Share" at bounding box center [824, 126] width 23 height 12
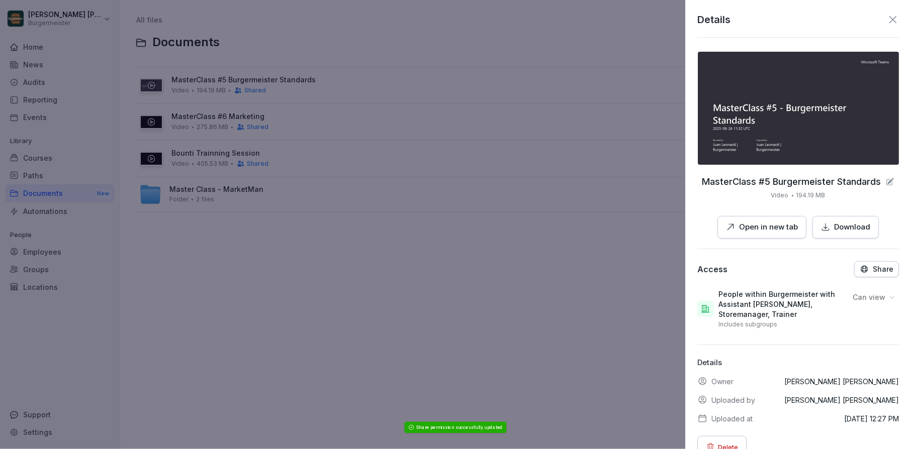
click at [873, 268] on div "Share" at bounding box center [876, 269] width 34 height 9
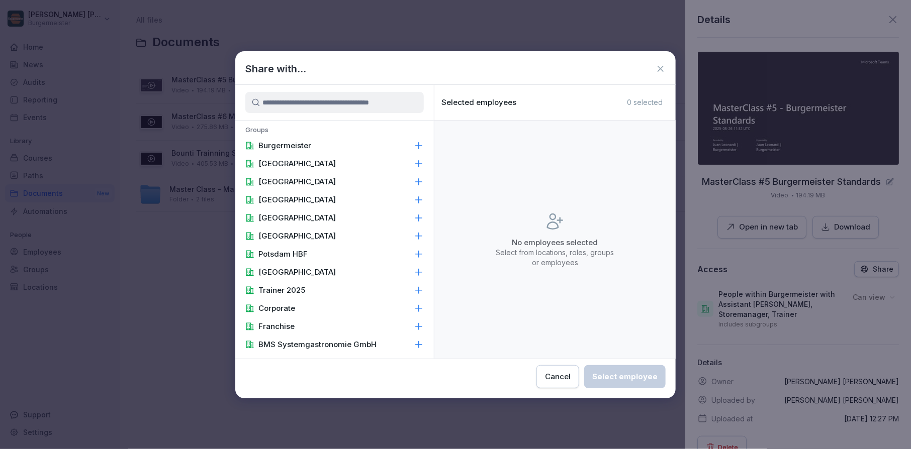
click at [333, 105] on input at bounding box center [334, 102] width 178 height 21
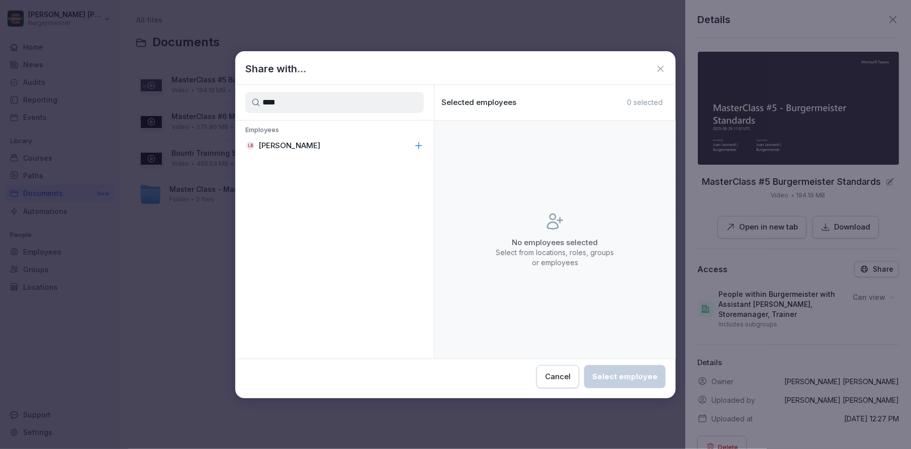
click at [312, 148] on div "LB Leander Brune" at bounding box center [334, 146] width 198 height 18
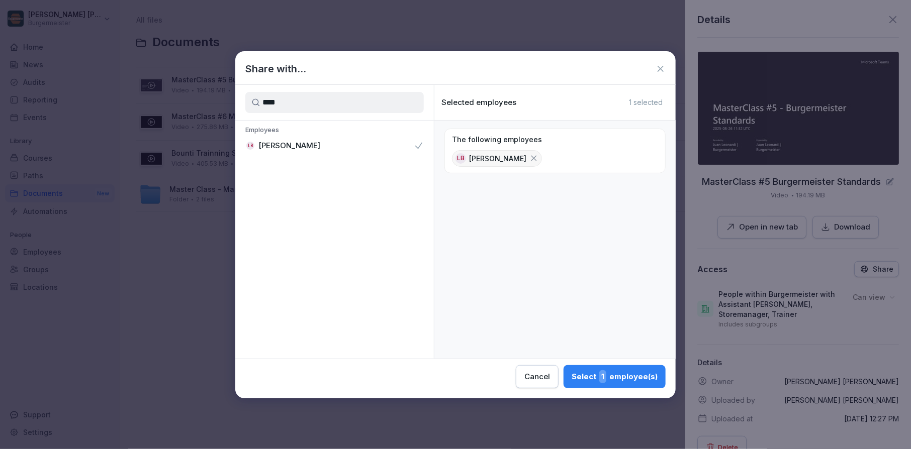
click at [301, 104] on input "****" at bounding box center [334, 102] width 178 height 21
type input "***"
click at [291, 139] on div "Ops" at bounding box center [334, 146] width 198 height 18
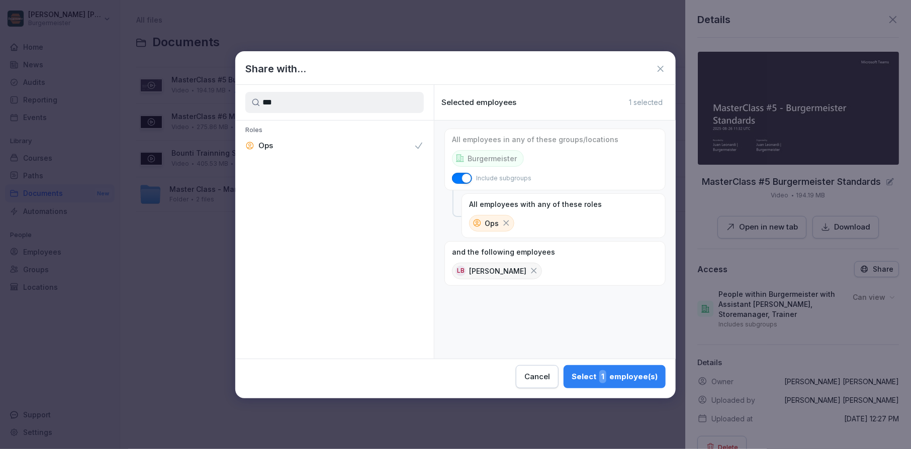
click at [624, 376] on div "Select 1 employee(s)" at bounding box center [614, 376] width 86 height 13
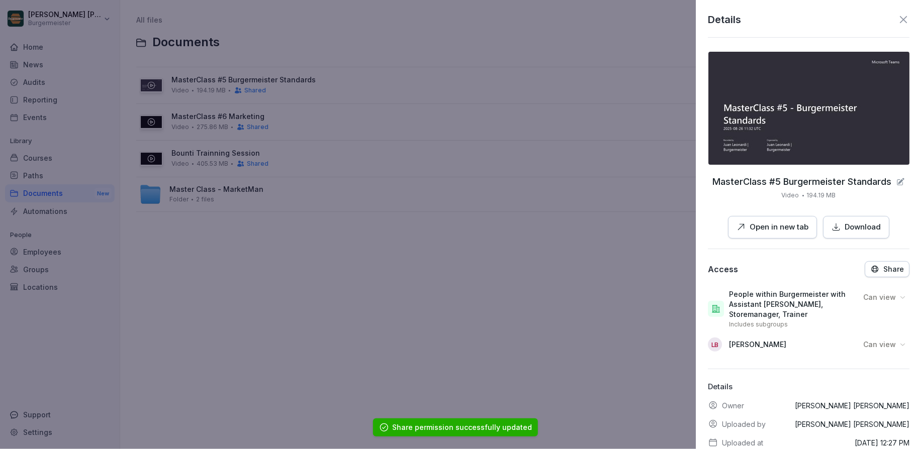
click at [621, 242] on div at bounding box center [455, 224] width 911 height 449
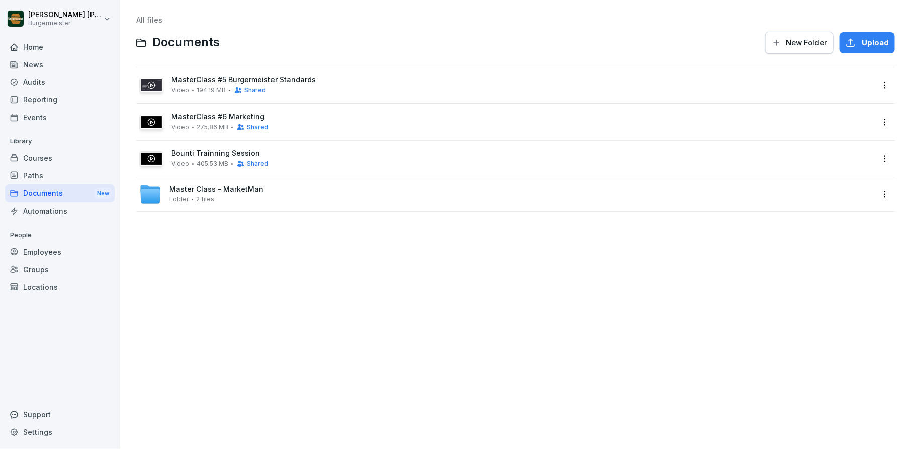
click at [35, 47] on div "Home" at bounding box center [60, 47] width 110 height 18
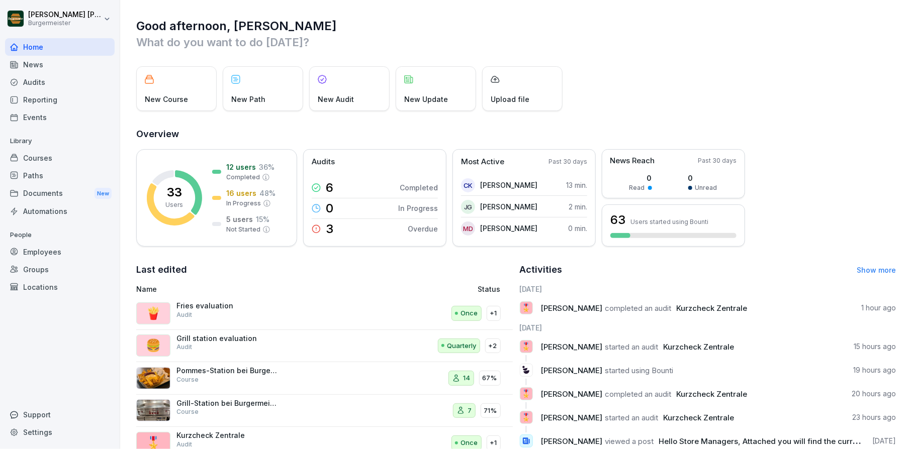
click at [39, 82] on div "Audits" at bounding box center [60, 82] width 110 height 18
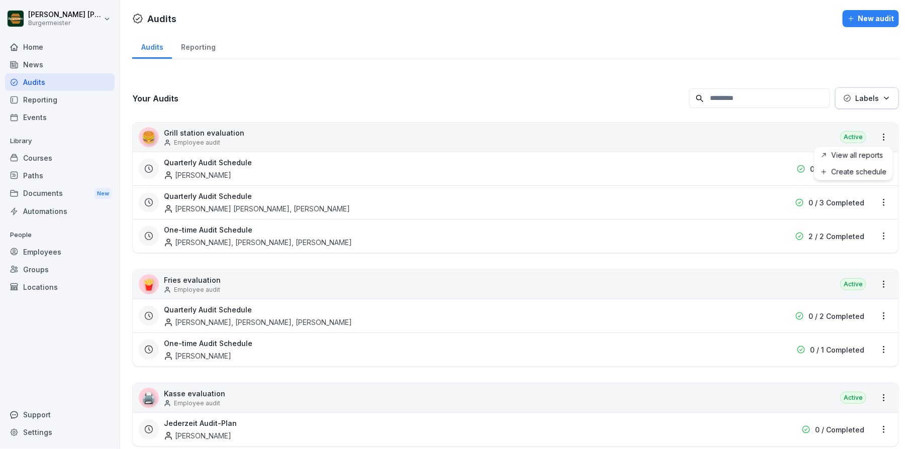
click at [887, 130] on html "Juan Jose Leonardi Gonzalez Burgermeister Home News Audits Reporting Events Lib…" at bounding box center [455, 224] width 911 height 449
click at [0, 0] on link "View all reports" at bounding box center [0, 0] width 0 height 0
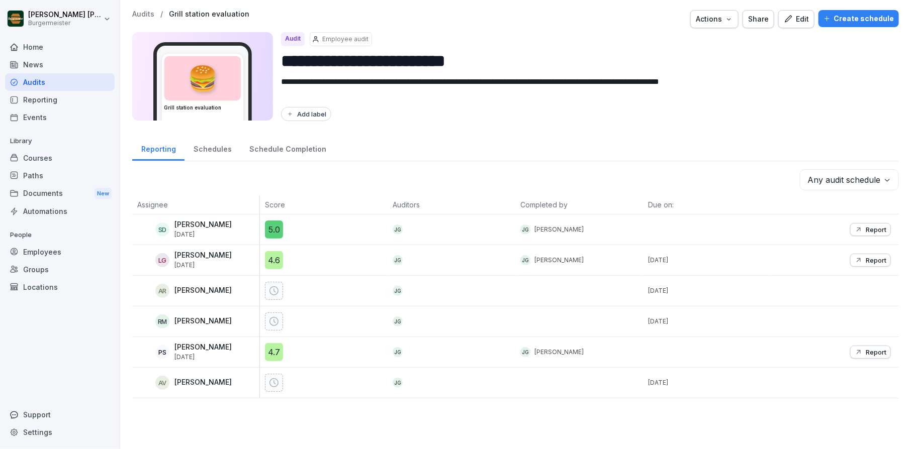
drag, startPoint x: 662, startPoint y: 290, endPoint x: 691, endPoint y: 284, distance: 29.8
click at [691, 286] on p "Sep 15, 2025" at bounding box center [709, 290] width 123 height 9
click at [681, 286] on p "Sep 15, 2025" at bounding box center [709, 290] width 123 height 9
click at [283, 148] on div "Schedule Completion" at bounding box center [287, 148] width 94 height 26
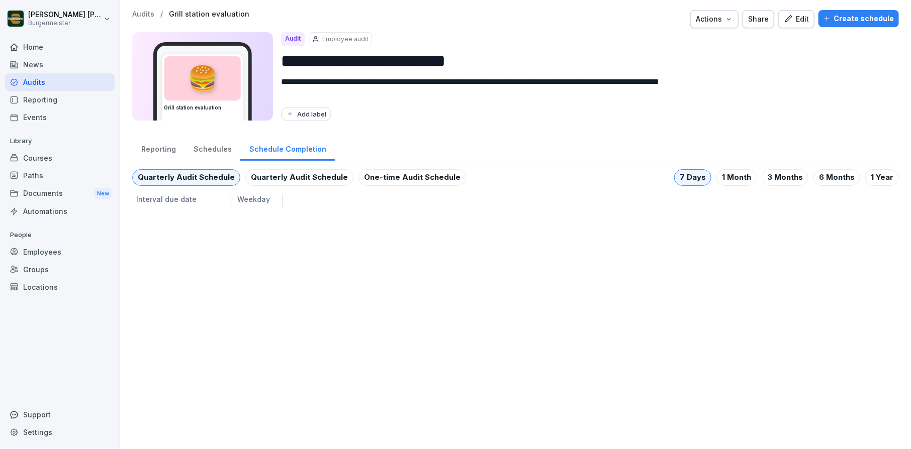
click at [217, 148] on div "Schedules" at bounding box center [212, 148] width 56 height 26
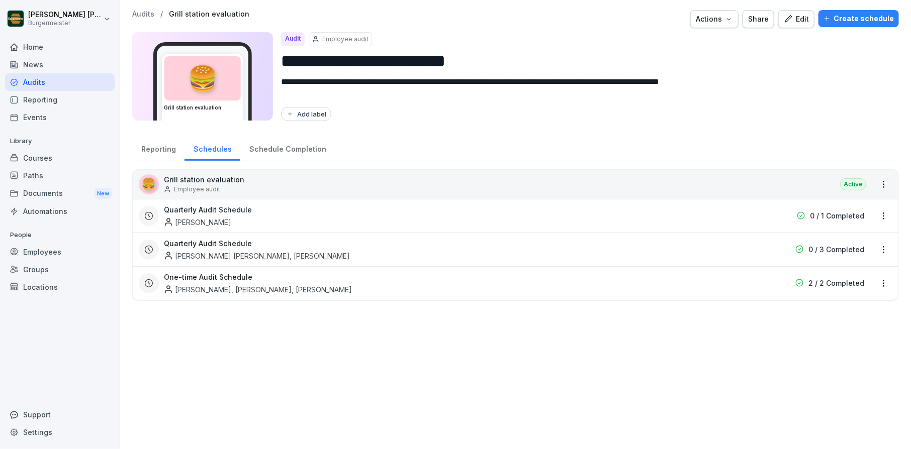
click at [154, 143] on div "Reporting" at bounding box center [158, 148] width 52 height 26
click at [293, 141] on div "Schedule Completion" at bounding box center [287, 148] width 94 height 26
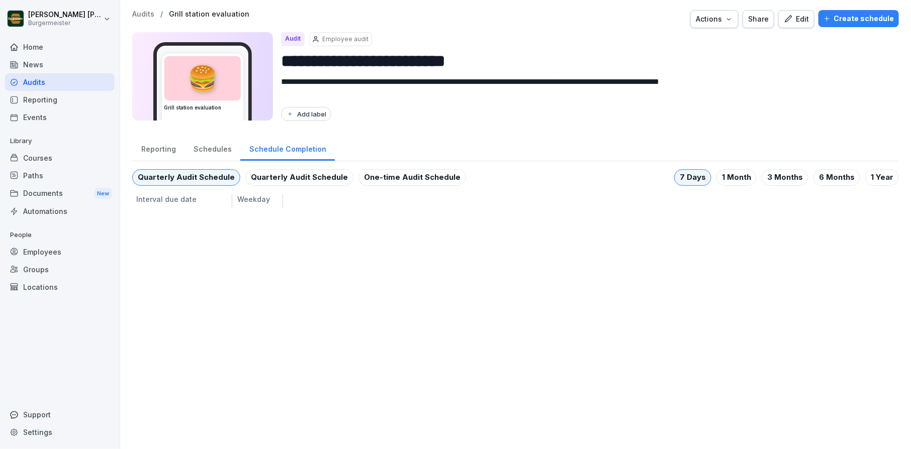
click at [790, 16] on icon "button" at bounding box center [787, 19] width 9 height 9
click at [804, 23] on div "Edit" at bounding box center [795, 19] width 25 height 11
click at [730, 22] on div "Actions" at bounding box center [713, 19] width 37 height 11
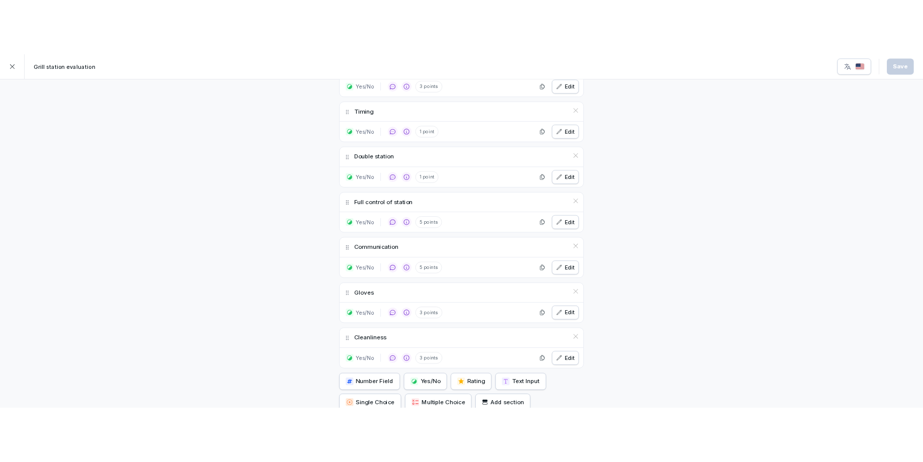
scroll to position [959, 0]
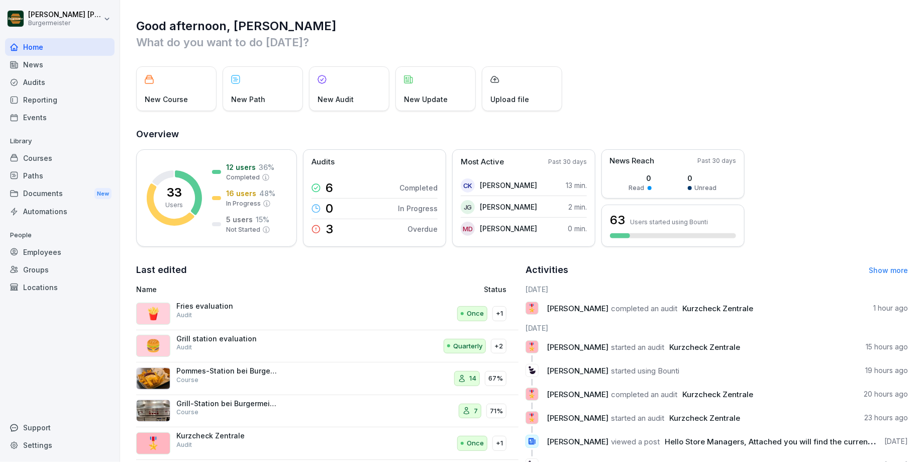
click at [41, 84] on div "Audits" at bounding box center [60, 82] width 110 height 18
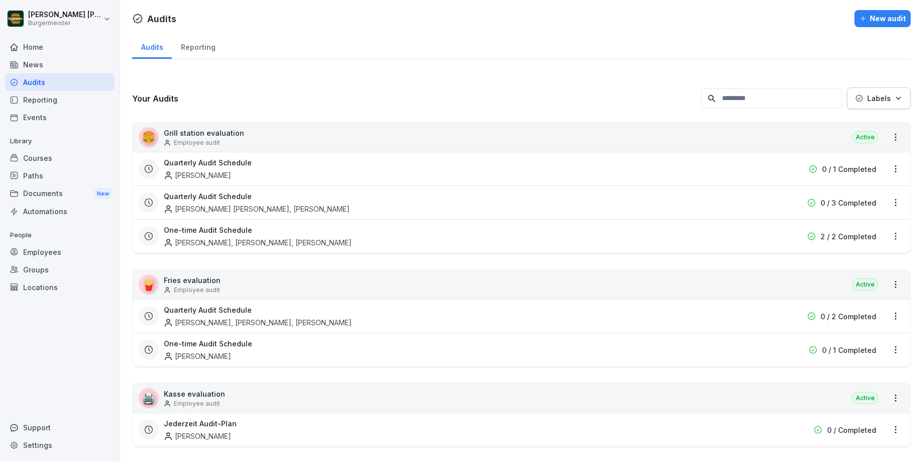
click at [41, 91] on div "Reporting" at bounding box center [60, 100] width 110 height 18
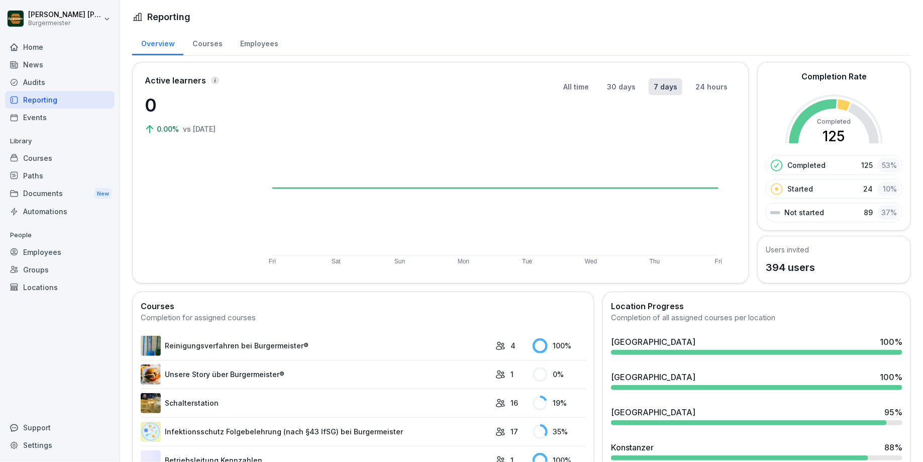
click at [41, 109] on div "Events" at bounding box center [60, 118] width 110 height 18
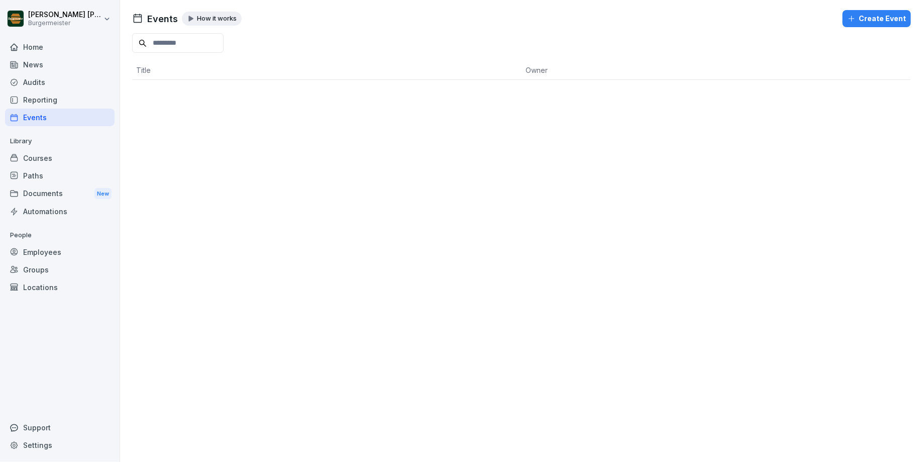
click at [53, 163] on div "Courses" at bounding box center [60, 158] width 110 height 18
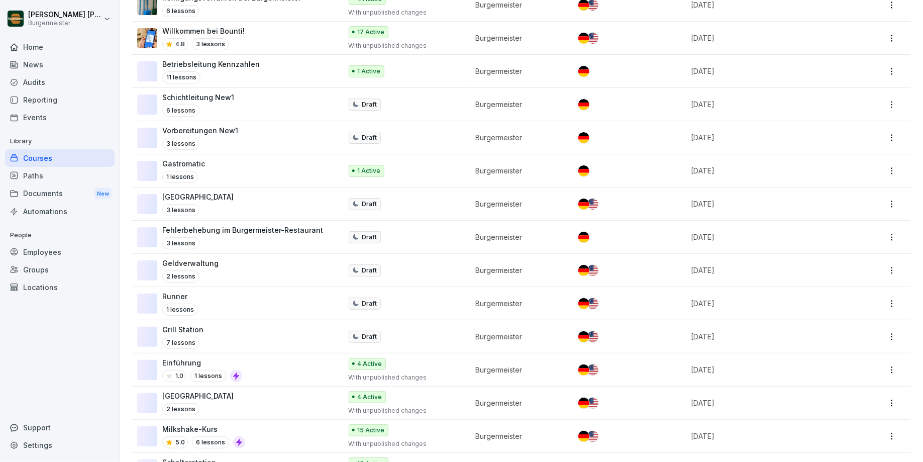
scroll to position [1137, 0]
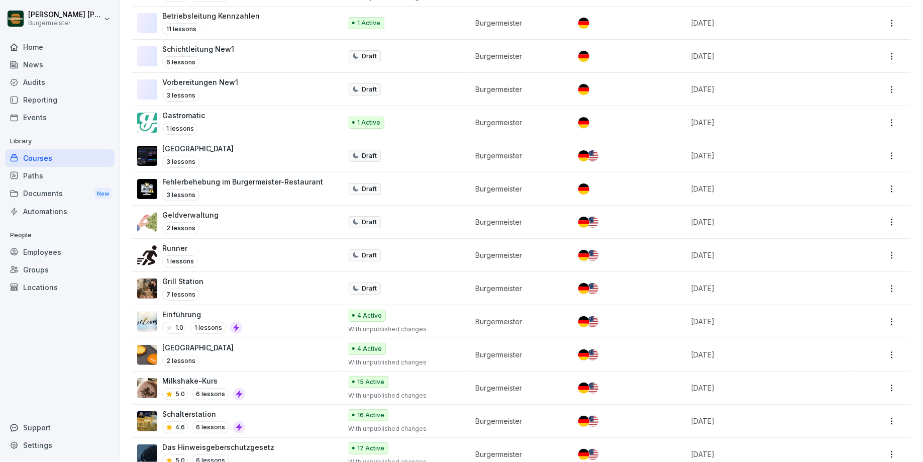
click at [36, 177] on div "Paths" at bounding box center [60, 176] width 110 height 18
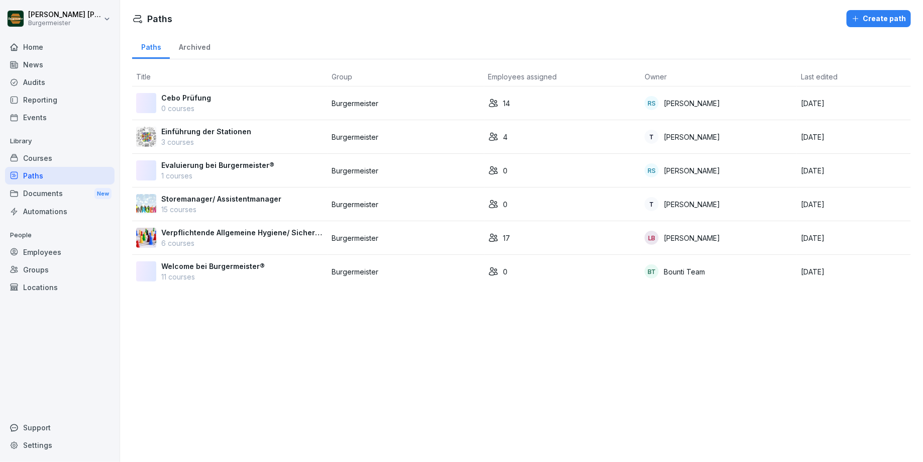
click at [39, 198] on div "Documents New" at bounding box center [60, 193] width 110 height 19
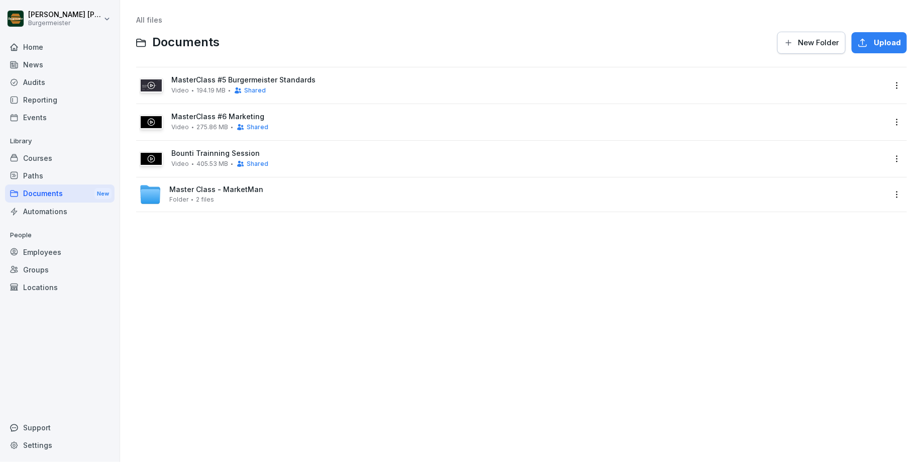
click at [38, 215] on div "Automations" at bounding box center [60, 212] width 110 height 18
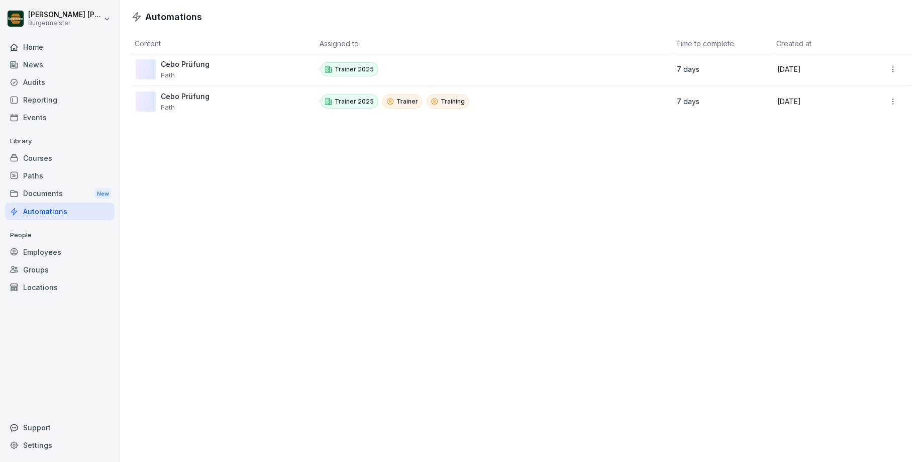
click at [37, 251] on div "Employees" at bounding box center [60, 252] width 110 height 18
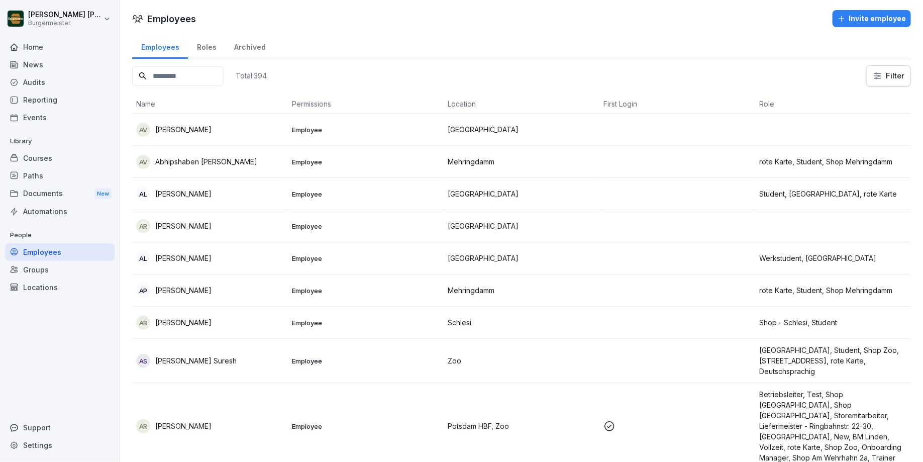
click at [195, 73] on input at bounding box center [177, 76] width 91 height 20
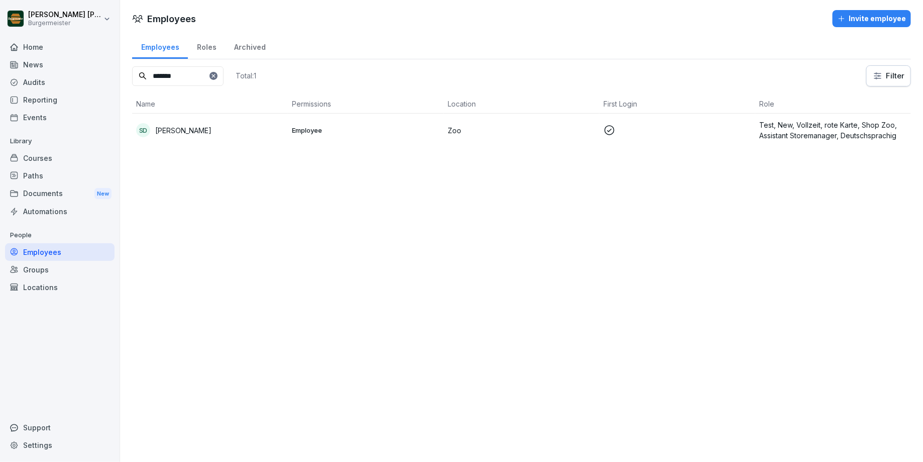
type input "*******"
click at [189, 130] on p "Sardana Dikshant" at bounding box center [183, 130] width 56 height 11
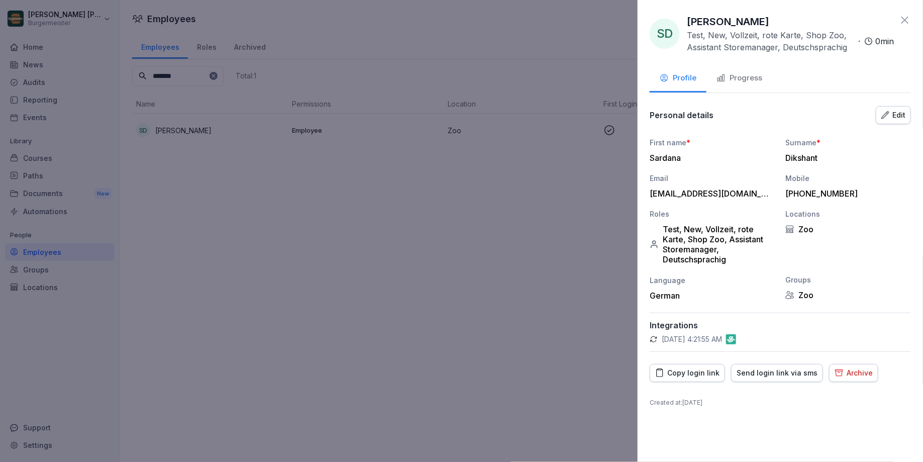
click at [893, 113] on div "Edit" at bounding box center [893, 115] width 24 height 11
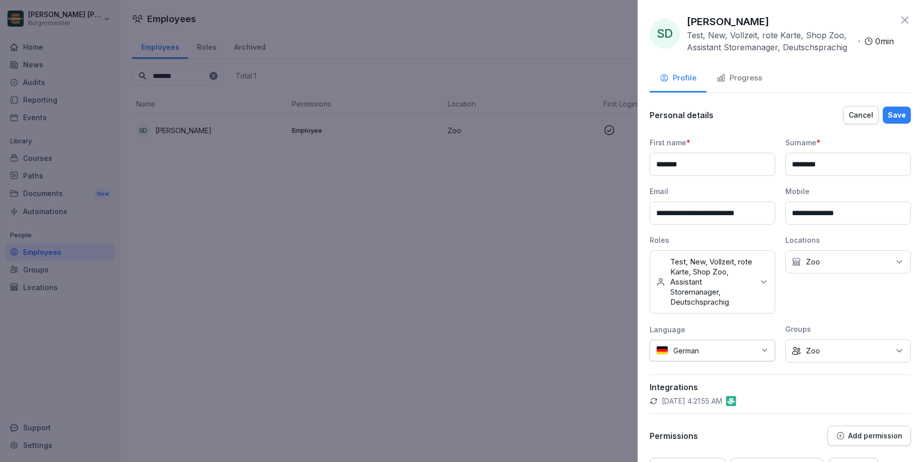
click at [871, 117] on div "Cancel" at bounding box center [861, 115] width 25 height 11
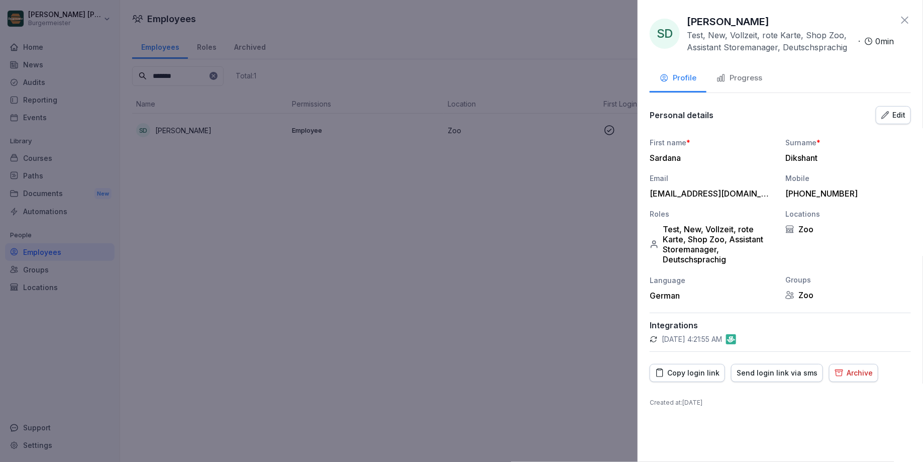
click at [740, 76] on div "Progress" at bounding box center [740, 78] width 46 height 12
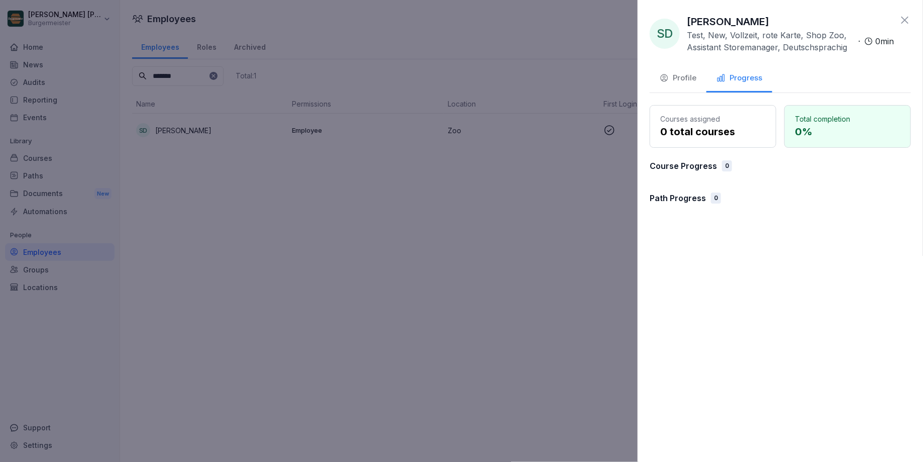
click at [691, 78] on div "Profile" at bounding box center [678, 78] width 37 height 12
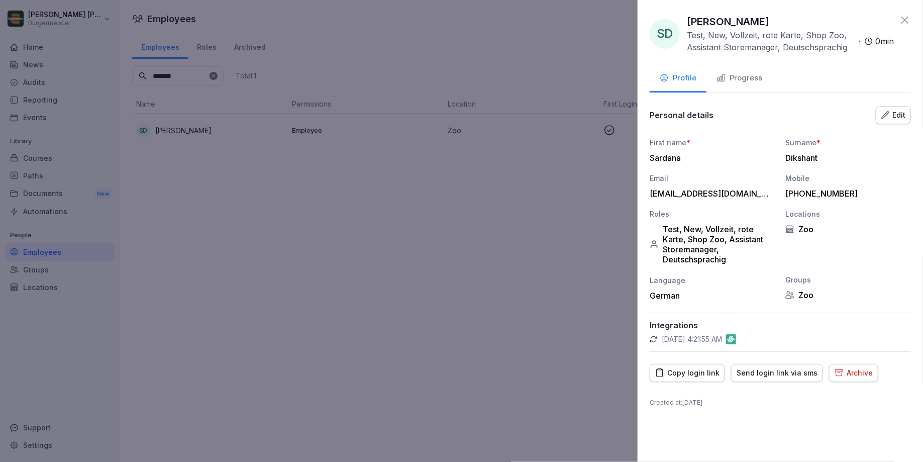
click at [906, 19] on icon at bounding box center [904, 20] width 7 height 7
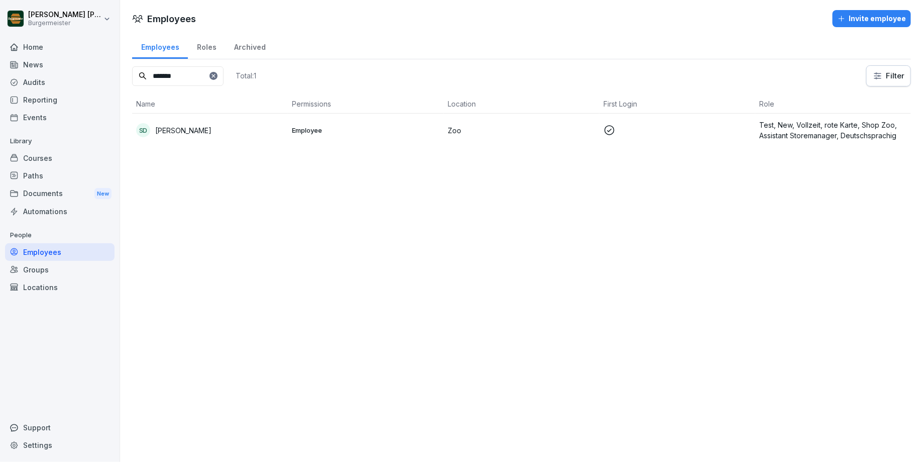
click at [39, 265] on div "Groups" at bounding box center [60, 270] width 110 height 18
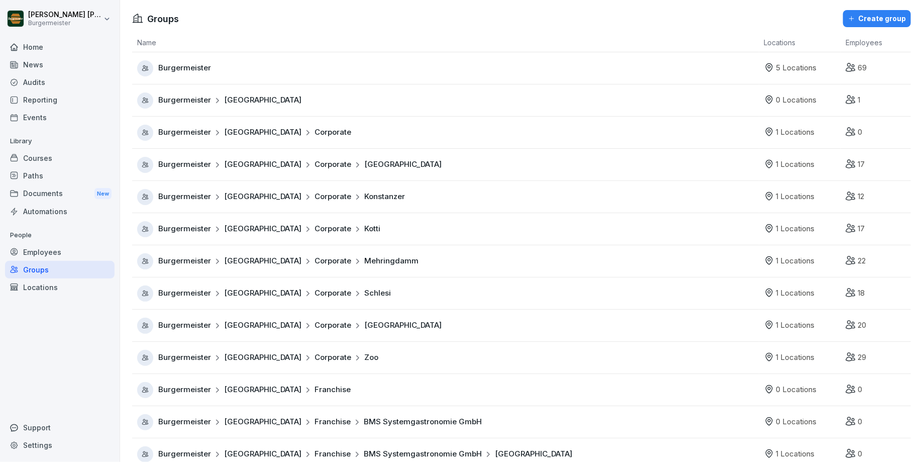
click at [45, 212] on div "Automations" at bounding box center [60, 212] width 110 height 18
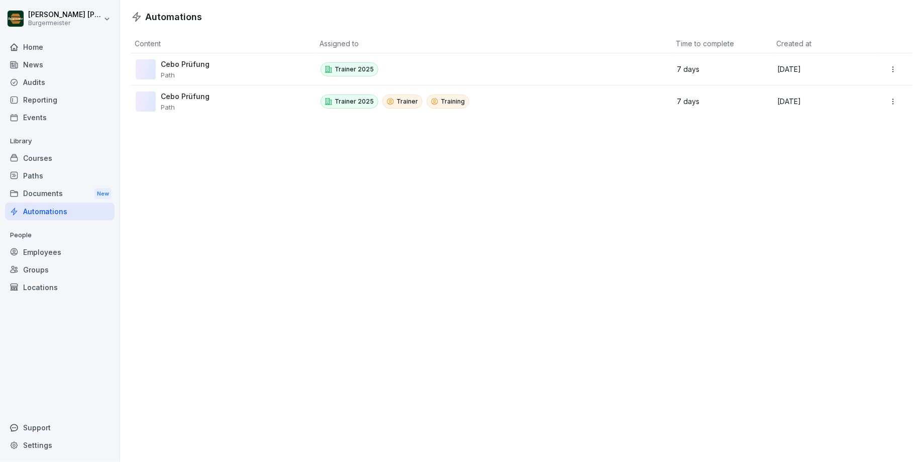
click at [50, 191] on div "Documents New" at bounding box center [60, 193] width 110 height 19
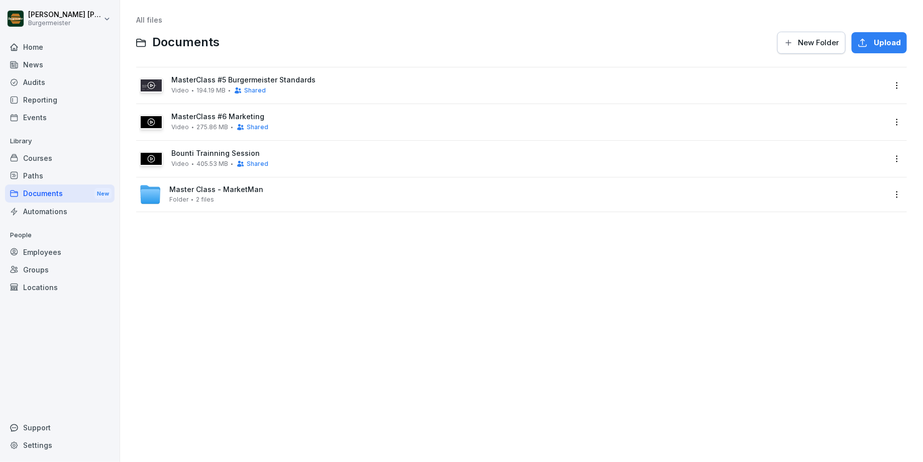
click at [38, 175] on div "Paths" at bounding box center [60, 176] width 110 height 18
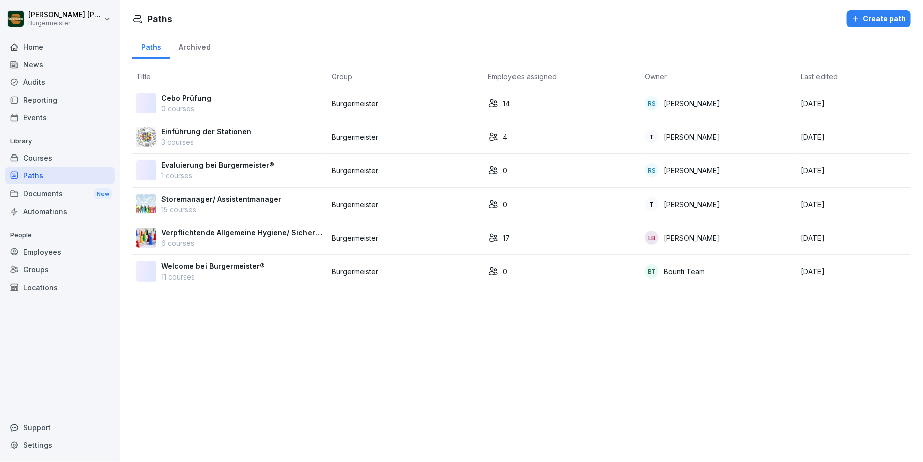
click at [39, 159] on div "Courses" at bounding box center [60, 158] width 110 height 18
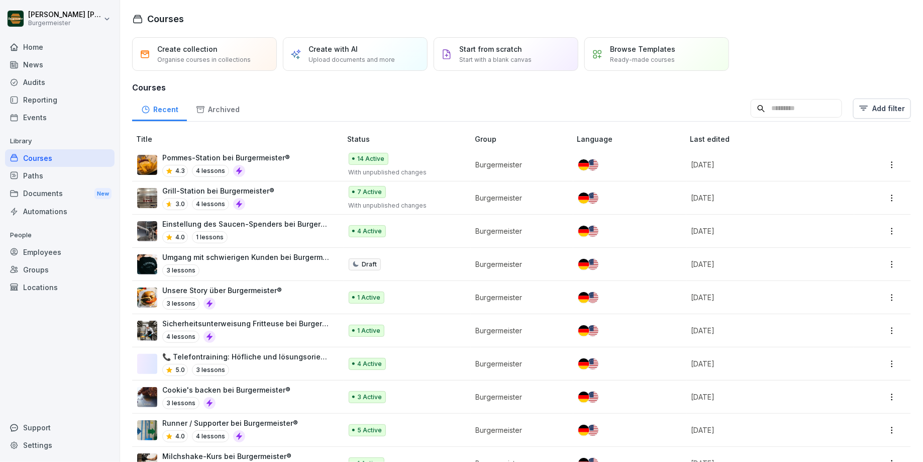
click at [32, 73] on div "Audits" at bounding box center [60, 82] width 110 height 18
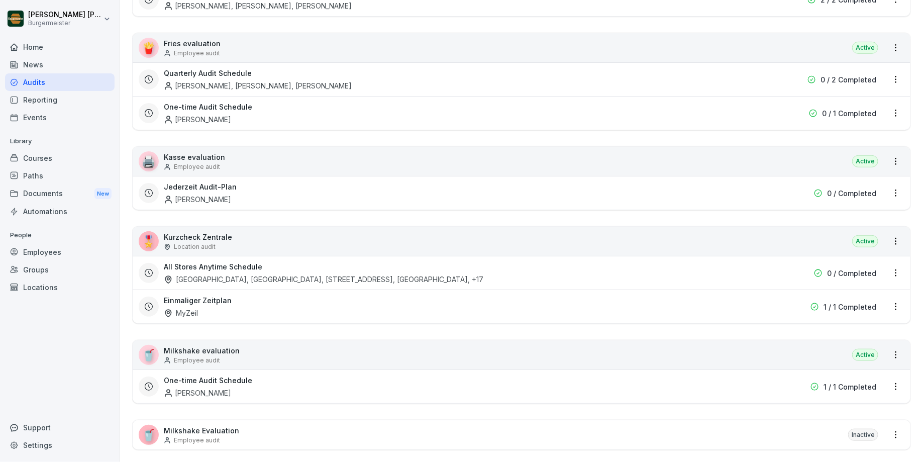
scroll to position [381, 0]
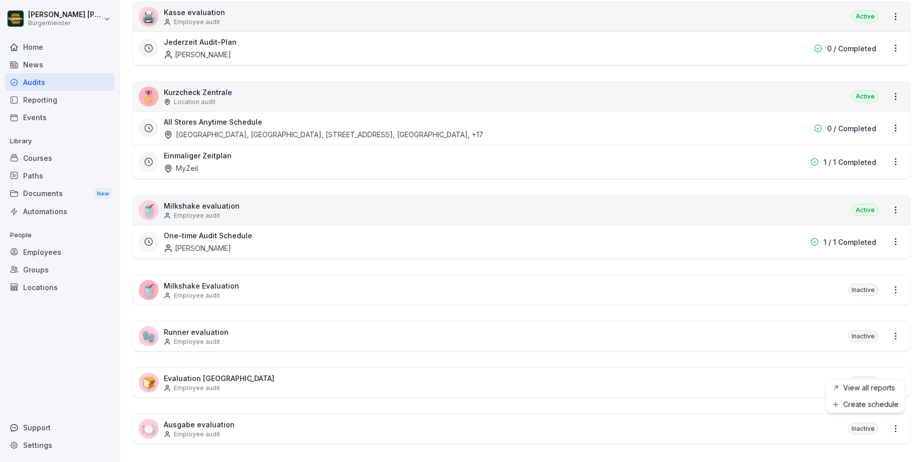
click at [892, 423] on html "Juan Jose Leonardi Gonzalez Burgermeister Home News Audits Reporting Events Lib…" at bounding box center [461, 231] width 923 height 462
click at [896, 422] on html "Juan Jose Leonardi Gonzalez Burgermeister Home News Audits Reporting Events Lib…" at bounding box center [461, 231] width 923 height 462
click at [0, 0] on link "View all reports" at bounding box center [0, 0] width 0 height 0
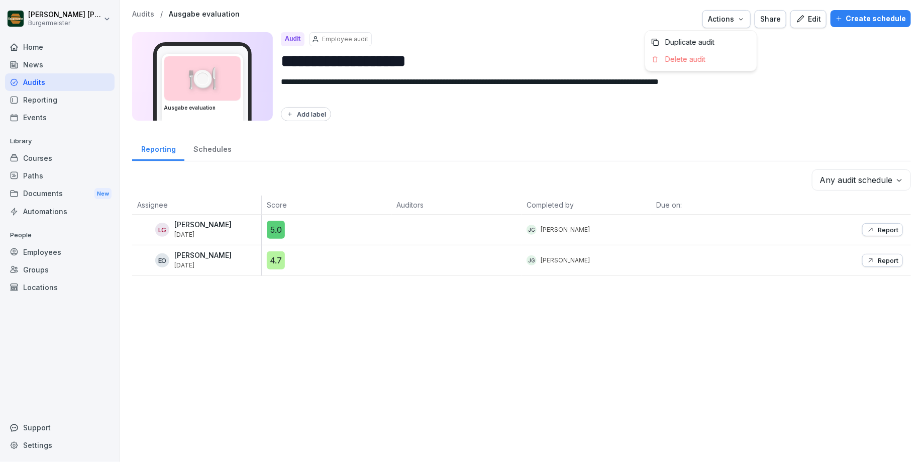
click at [741, 17] on div "Actions" at bounding box center [726, 19] width 37 height 11
click at [781, 20] on div "Share" at bounding box center [770, 19] width 21 height 11
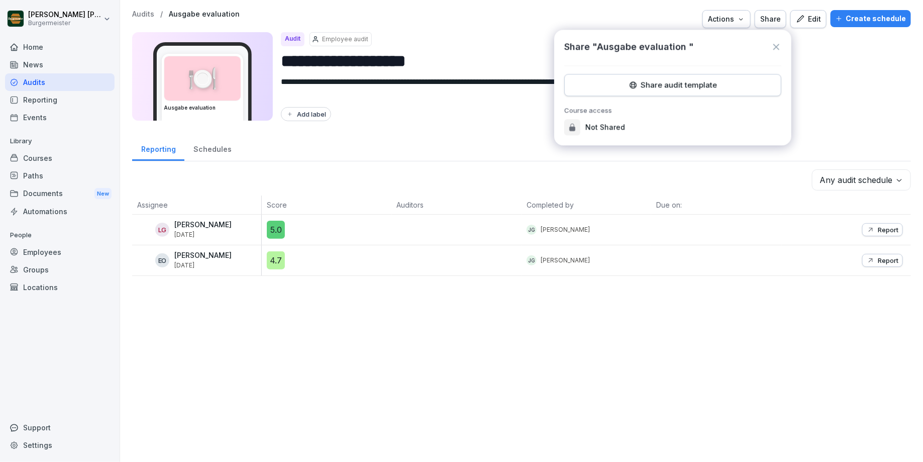
click at [676, 87] on div "Share audit template" at bounding box center [673, 84] width 200 height 11
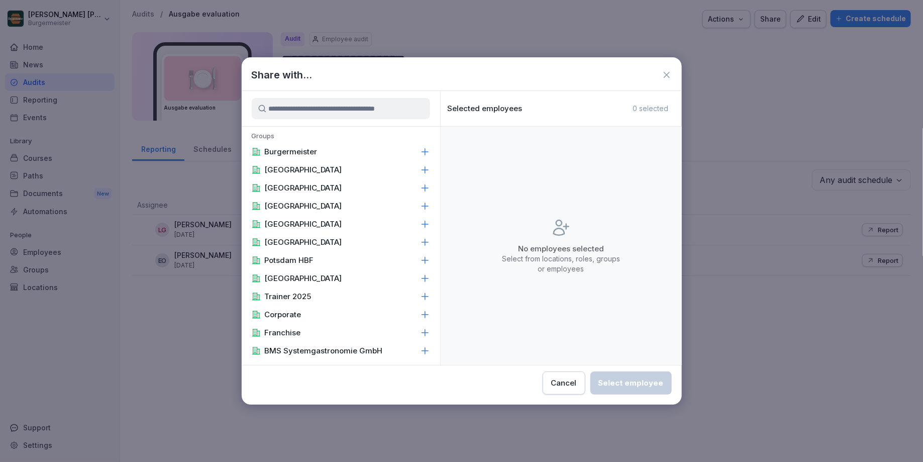
click at [367, 104] on input at bounding box center [341, 108] width 178 height 21
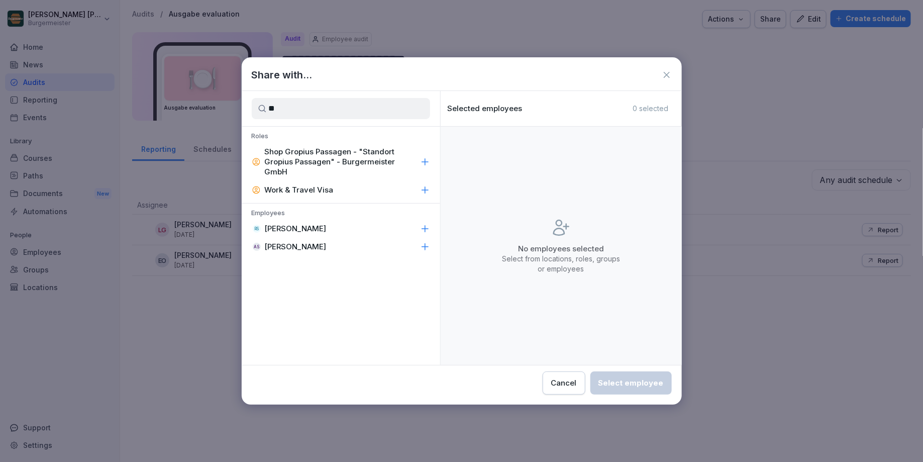
type input "*"
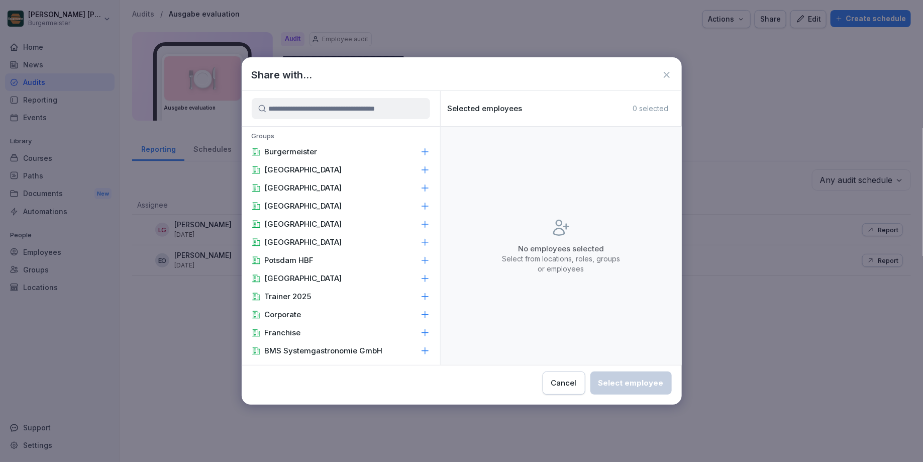
click at [668, 72] on icon at bounding box center [667, 75] width 10 height 10
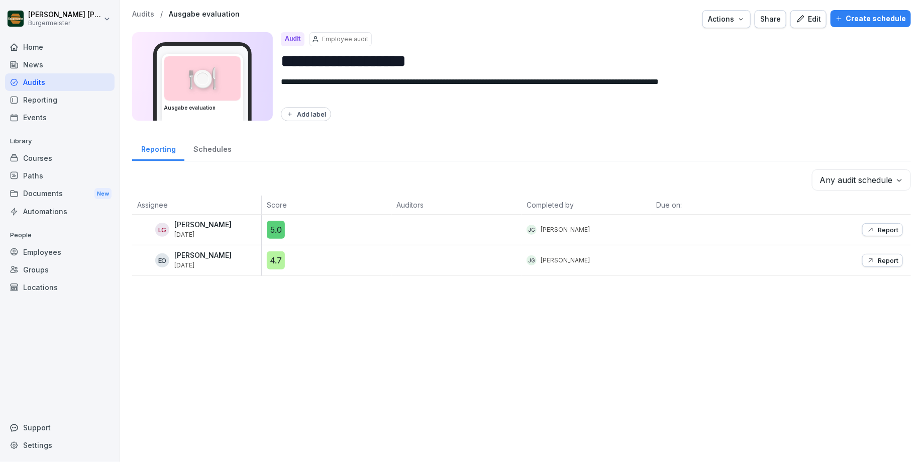
click at [601, 39] on div "Audit Employee audit" at bounding box center [592, 39] width 623 height 14
click at [211, 140] on div "Schedules" at bounding box center [212, 148] width 56 height 26
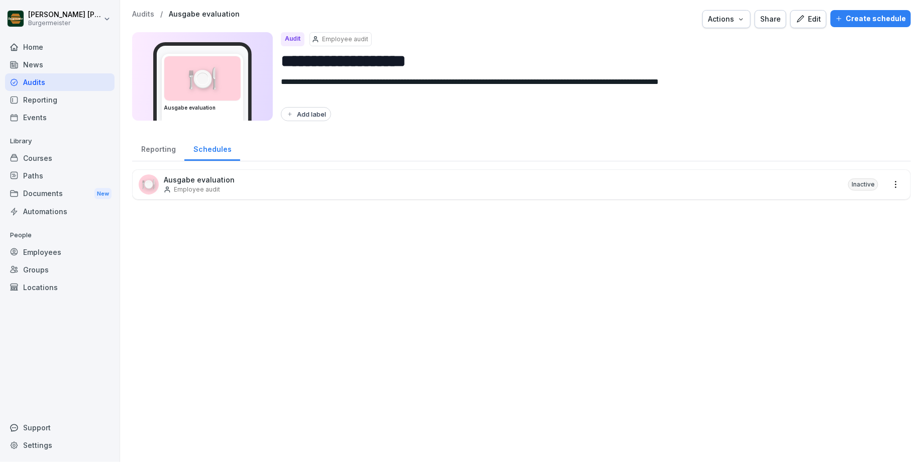
click at [165, 152] on div "Reporting" at bounding box center [158, 148] width 52 height 26
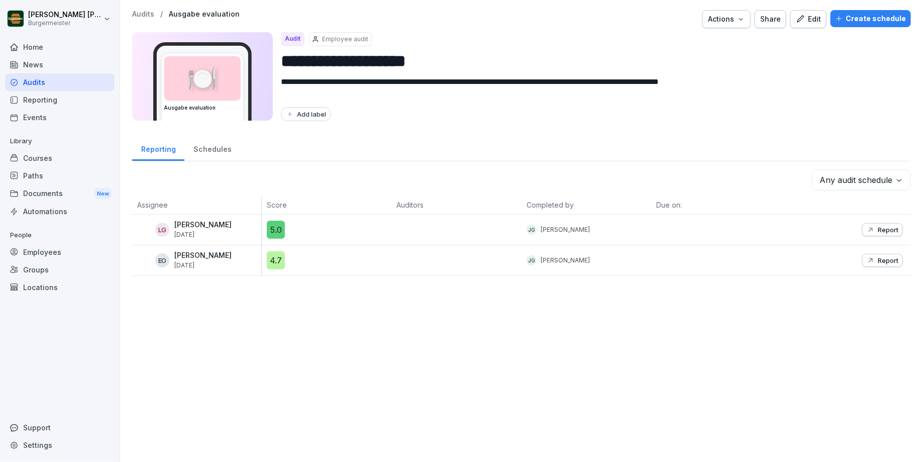
click at [142, 15] on p "Audits" at bounding box center [143, 14] width 22 height 9
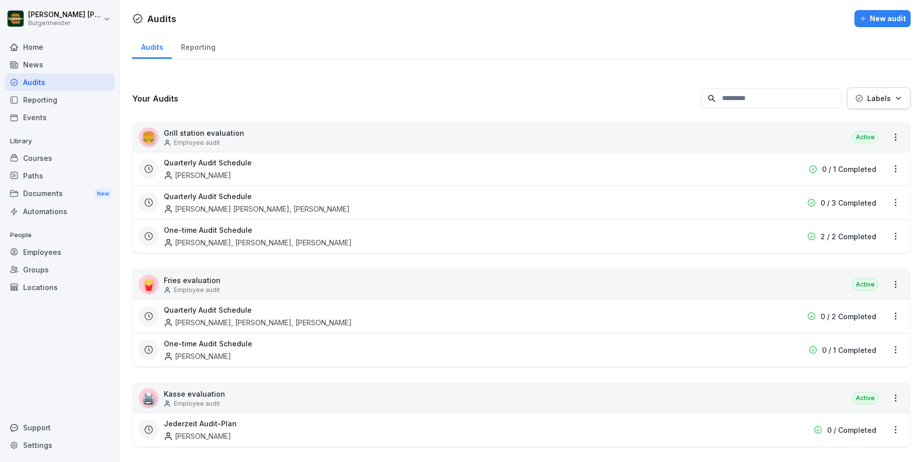
click at [202, 41] on div "Reporting" at bounding box center [198, 46] width 52 height 26
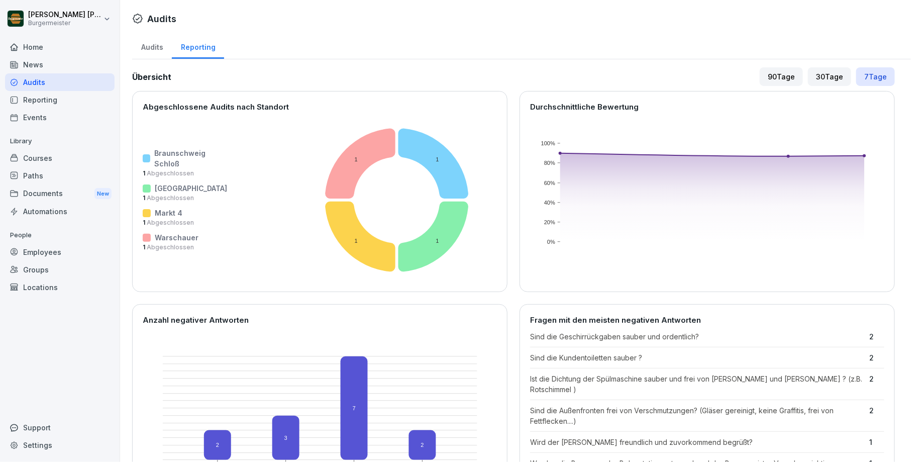
click at [150, 52] on div "Audits" at bounding box center [152, 46] width 40 height 26
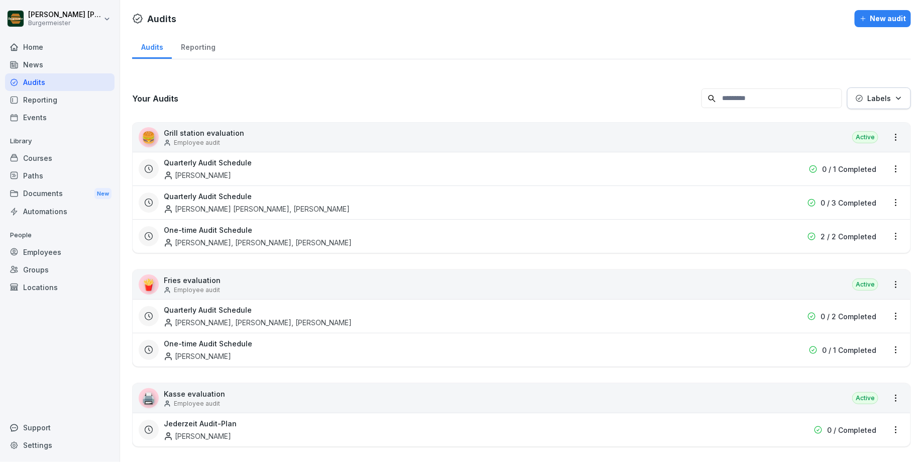
click at [54, 63] on div "News" at bounding box center [60, 65] width 110 height 18
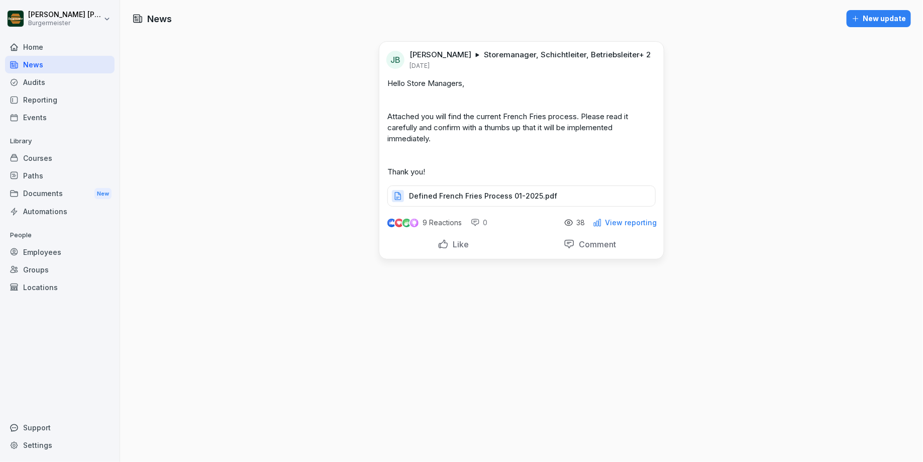
click at [36, 44] on div "Home" at bounding box center [60, 47] width 110 height 18
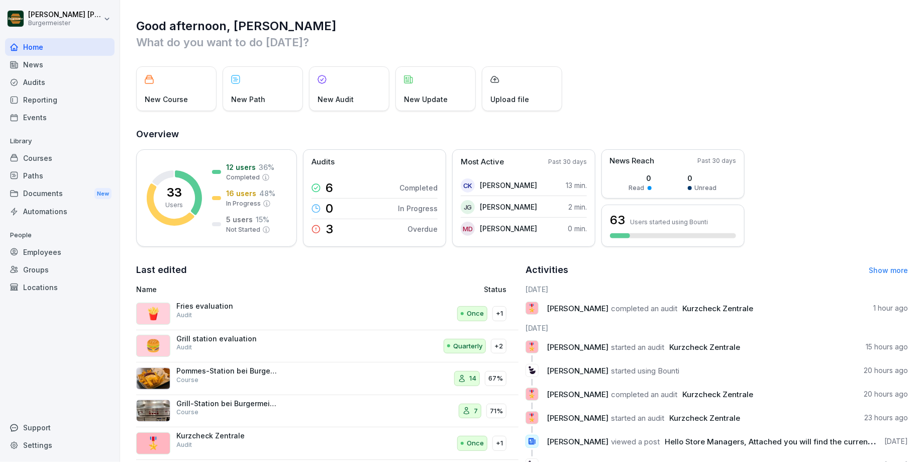
click at [39, 65] on div "News" at bounding box center [60, 65] width 110 height 18
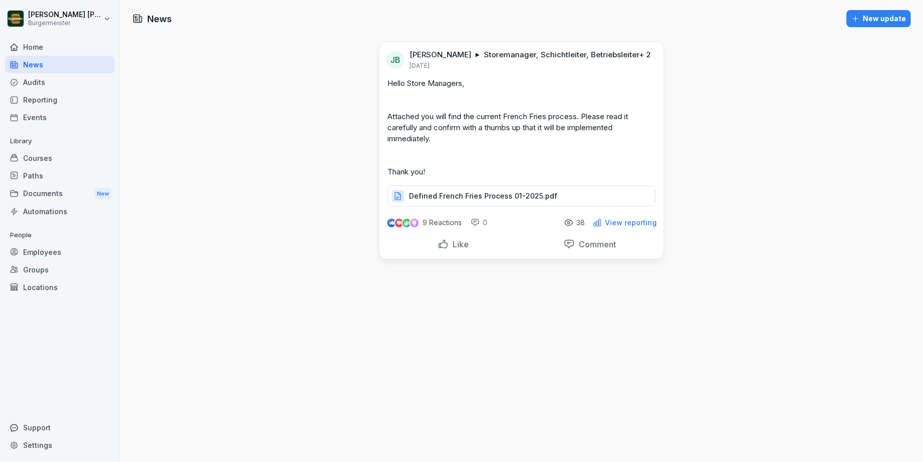
click at [35, 88] on div "Audits" at bounding box center [60, 82] width 110 height 18
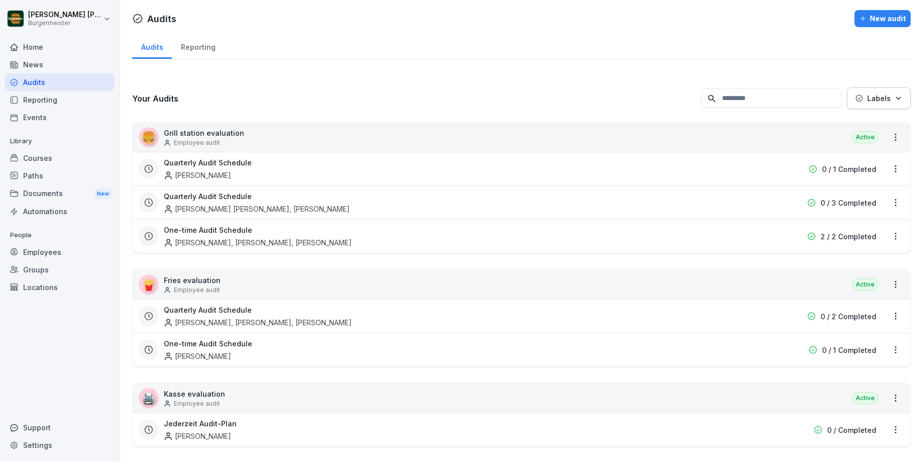
click at [214, 46] on div "Reporting" at bounding box center [198, 46] width 52 height 26
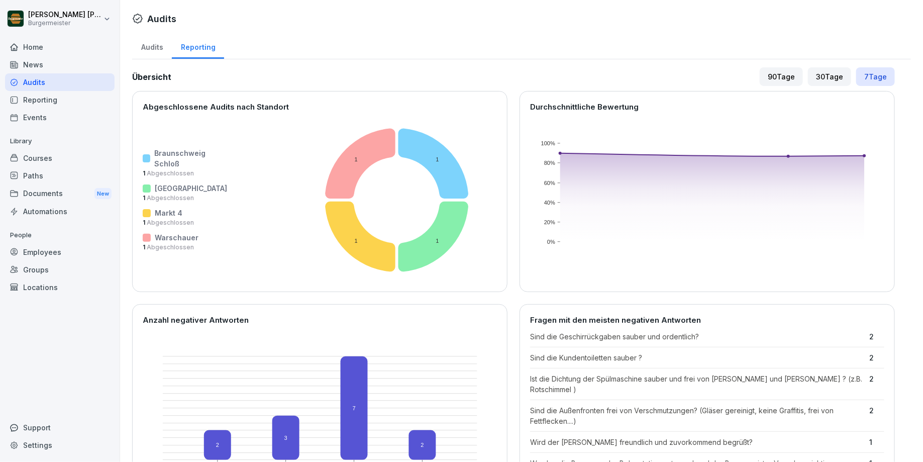
click at [150, 49] on div "Audits" at bounding box center [152, 46] width 40 height 26
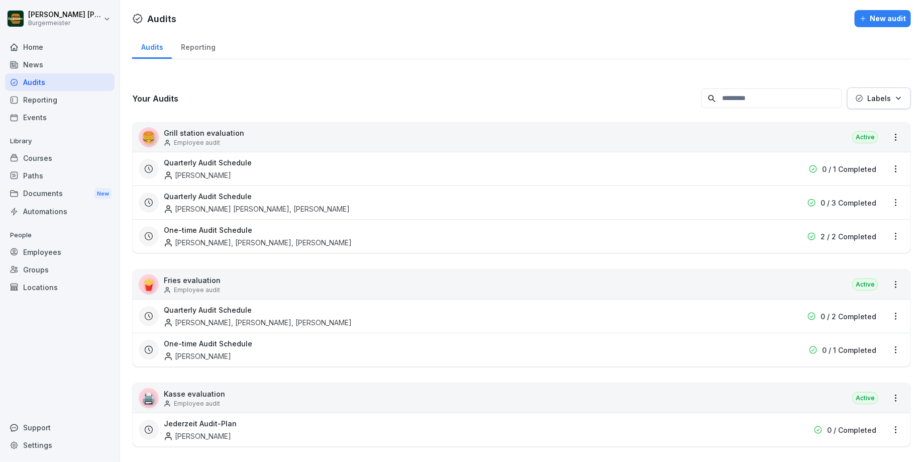
click at [56, 97] on div "Reporting" at bounding box center [60, 100] width 110 height 18
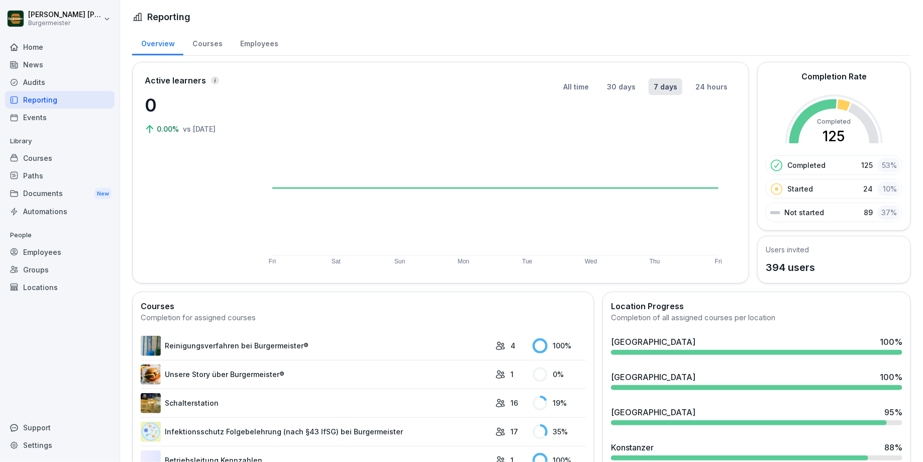
click at [49, 113] on div "Events" at bounding box center [60, 118] width 110 height 18
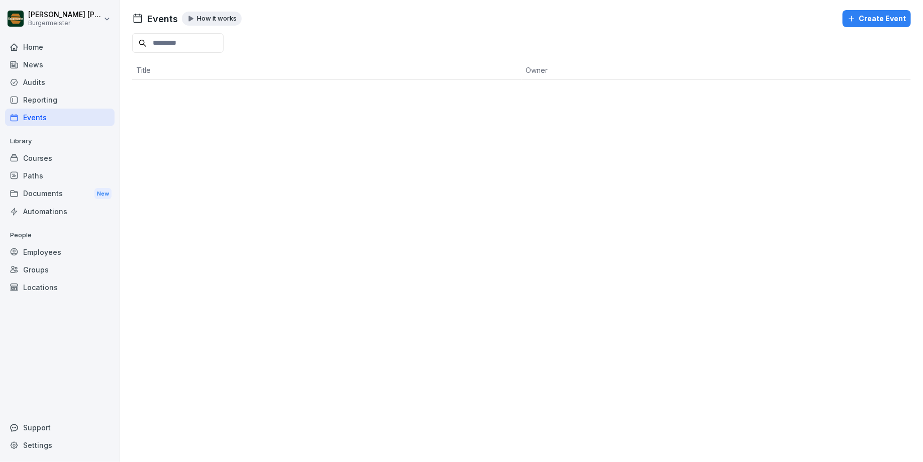
click at [51, 103] on div "Reporting" at bounding box center [60, 100] width 110 height 18
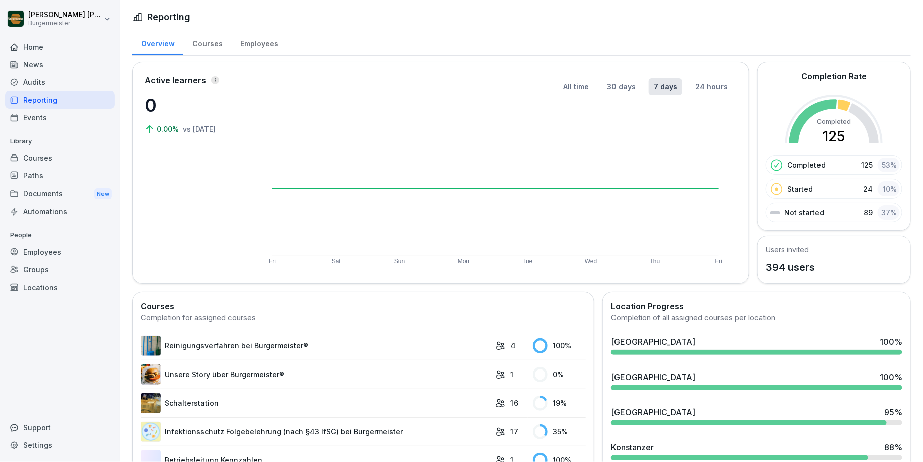
click at [32, 112] on div "Events" at bounding box center [60, 118] width 110 height 18
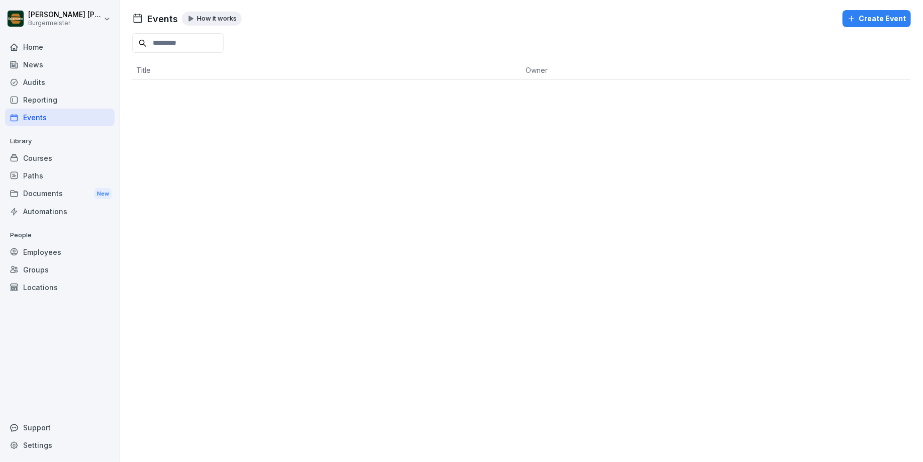
click at [46, 46] on div "Home" at bounding box center [60, 47] width 110 height 18
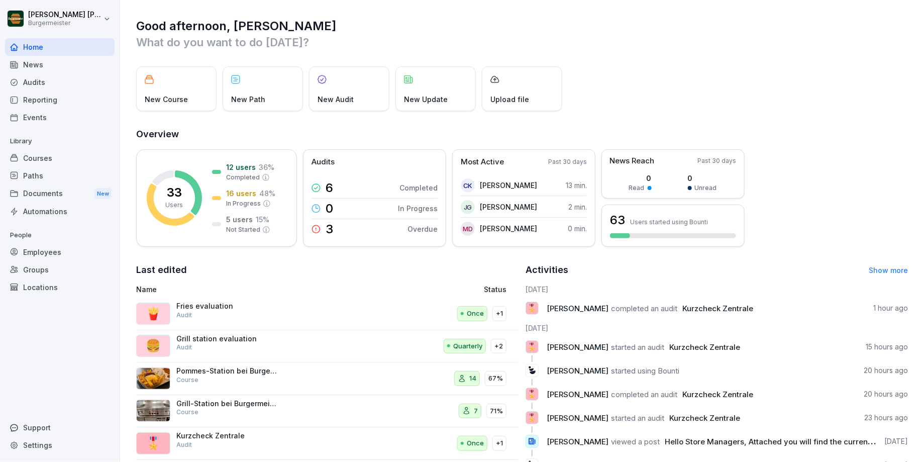
click at [38, 63] on div "News" at bounding box center [60, 65] width 110 height 18
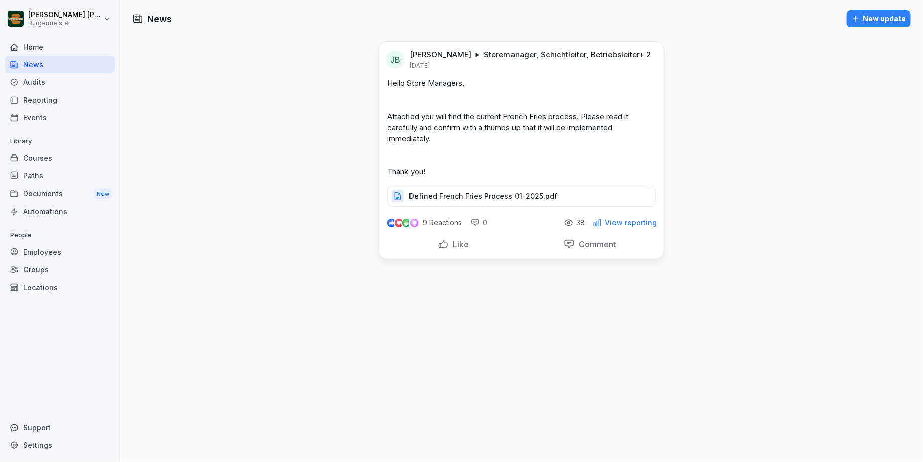
click at [38, 78] on div "Audits" at bounding box center [60, 82] width 110 height 18
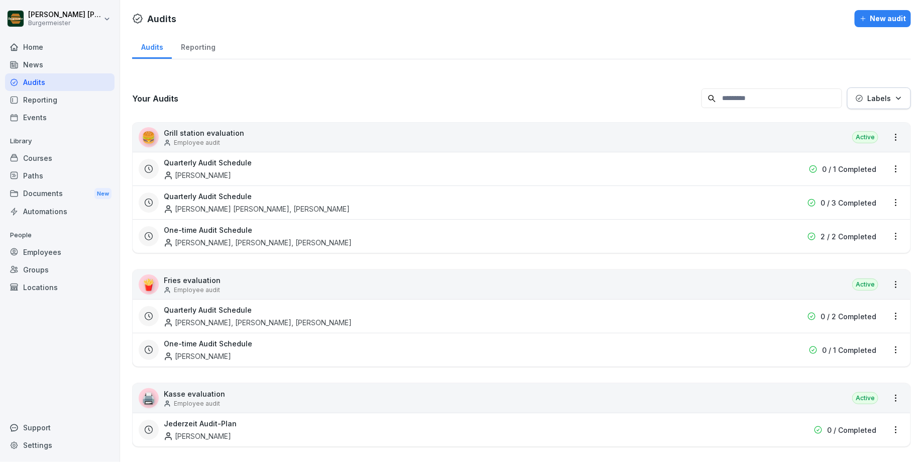
click at [193, 52] on div "Reporting" at bounding box center [198, 46] width 52 height 26
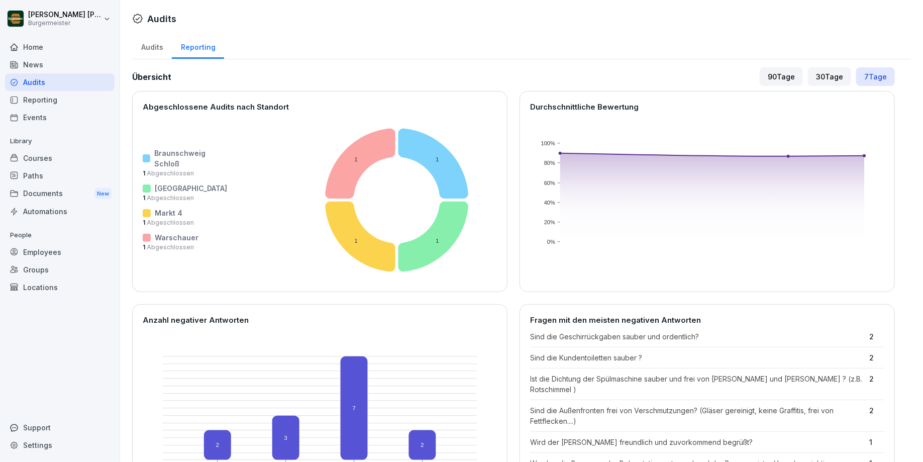
click at [36, 50] on div "Home" at bounding box center [60, 47] width 110 height 18
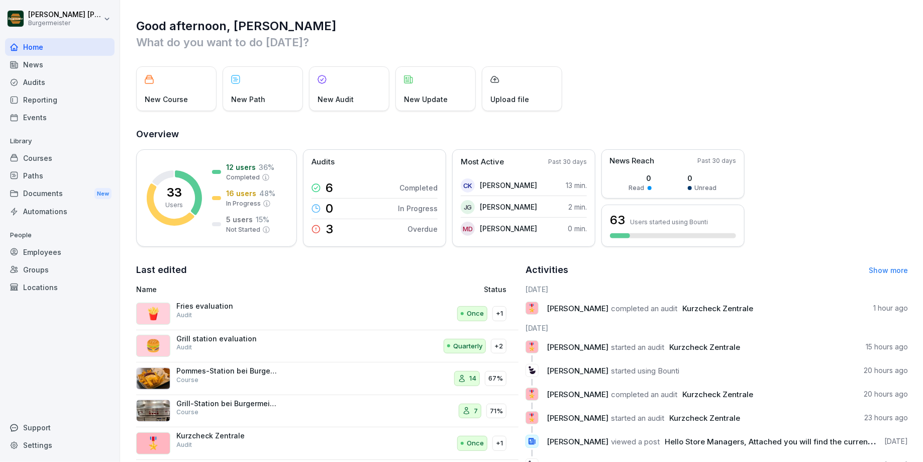
click at [37, 169] on div "Paths" at bounding box center [60, 176] width 110 height 18
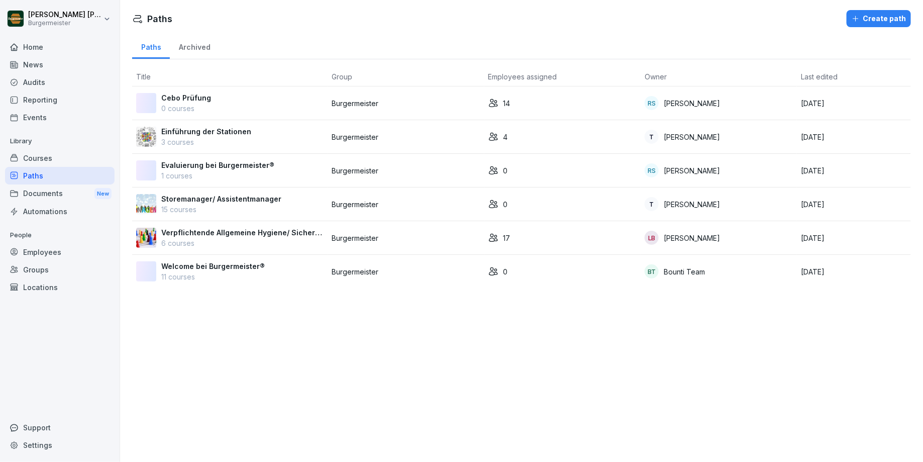
click at [44, 150] on div "Courses" at bounding box center [60, 158] width 110 height 18
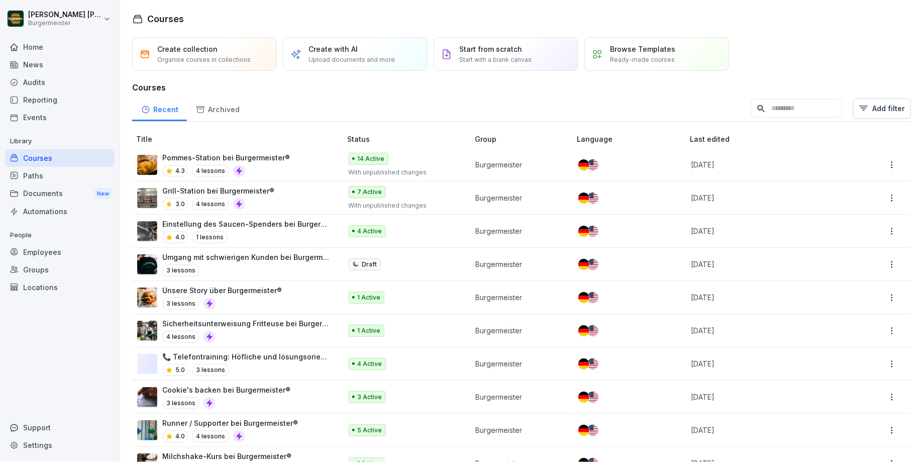
click at [245, 110] on div "Archived" at bounding box center [217, 108] width 61 height 26
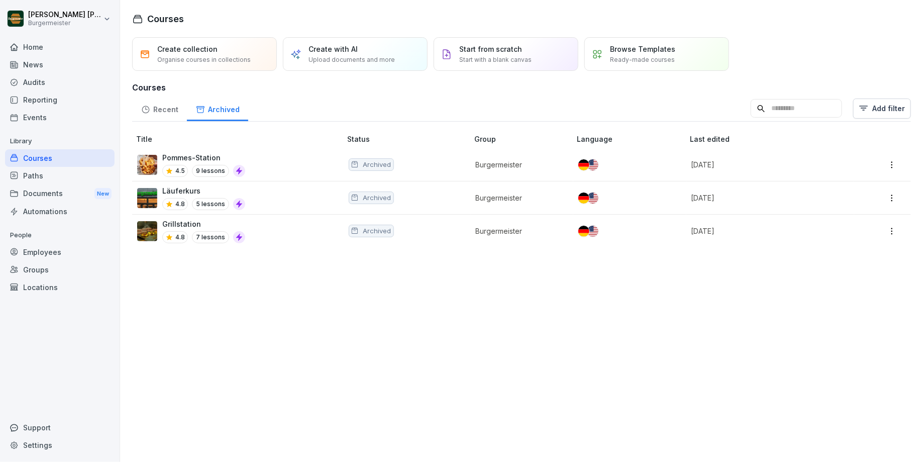
click at [218, 113] on div "Archived" at bounding box center [217, 108] width 61 height 26
click at [29, 176] on div "Paths" at bounding box center [60, 176] width 110 height 18
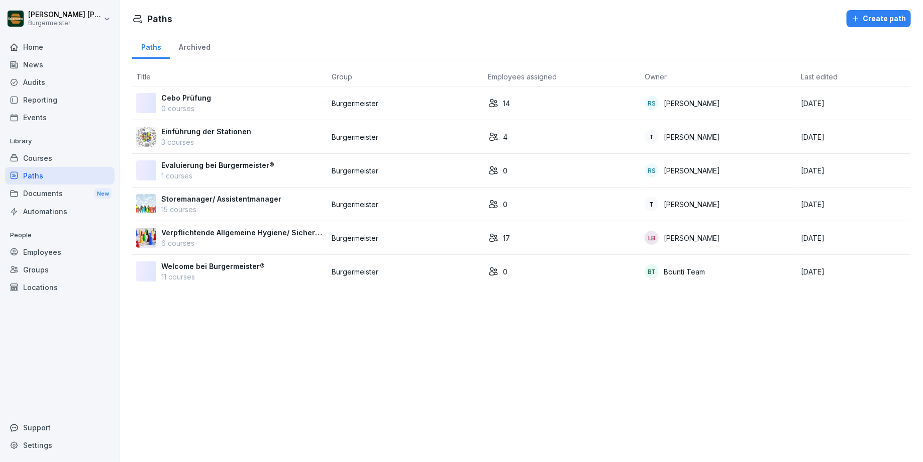
click at [44, 191] on div "Documents New" at bounding box center [60, 193] width 110 height 19
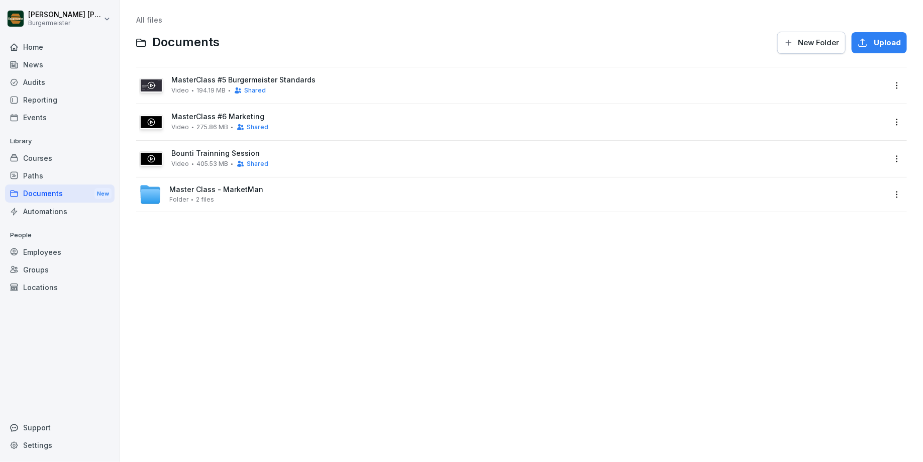
click at [53, 208] on div "Automations" at bounding box center [60, 212] width 110 height 18
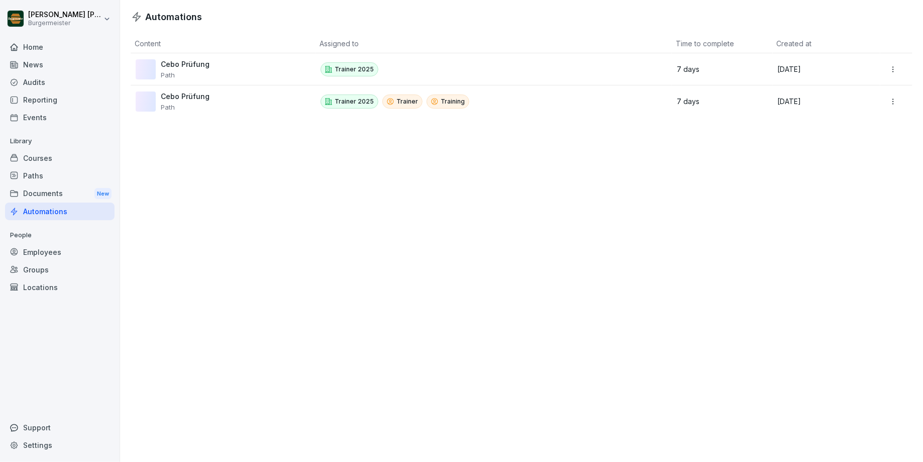
click at [46, 48] on div "Home" at bounding box center [60, 47] width 110 height 18
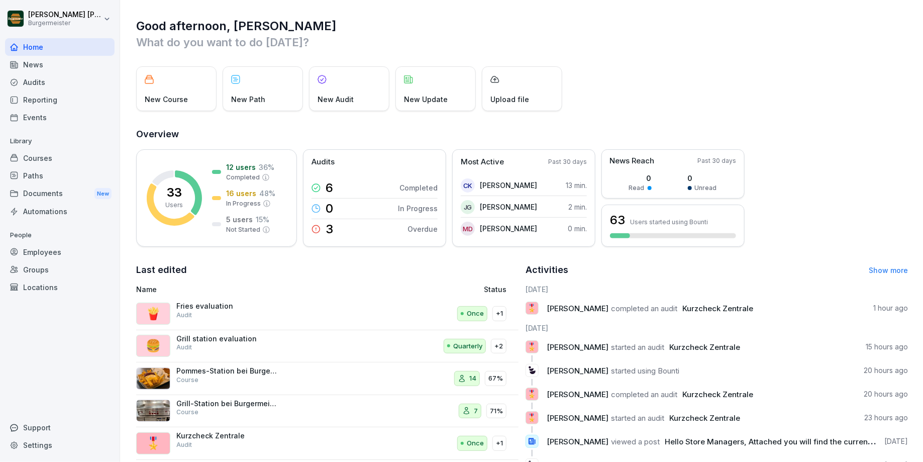
click at [46, 65] on div "News" at bounding box center [60, 65] width 110 height 18
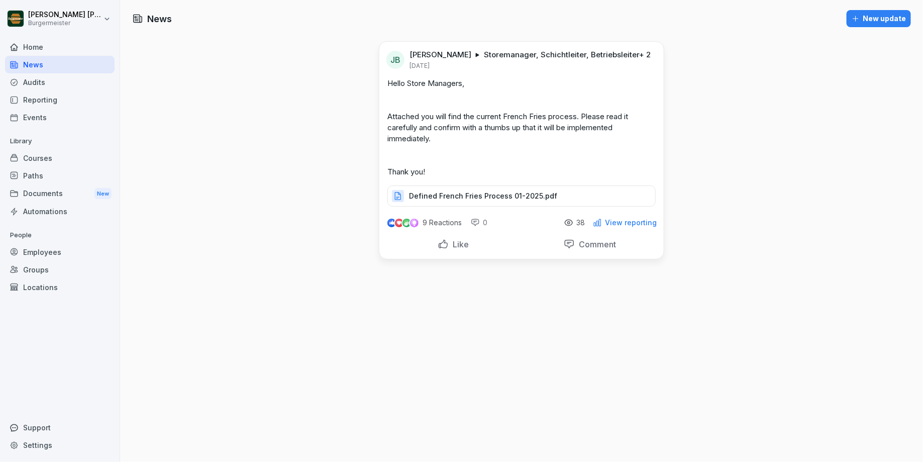
click at [42, 82] on div "Audits" at bounding box center [60, 82] width 110 height 18
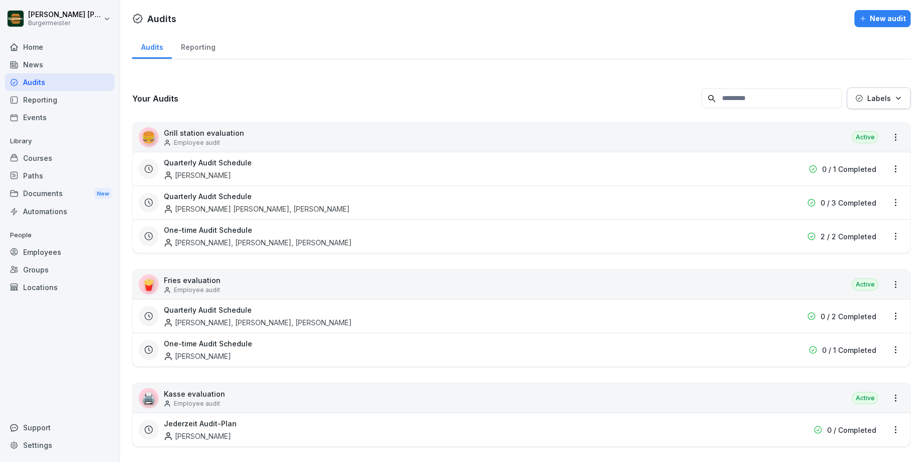
click at [73, 95] on div "Reporting" at bounding box center [60, 100] width 110 height 18
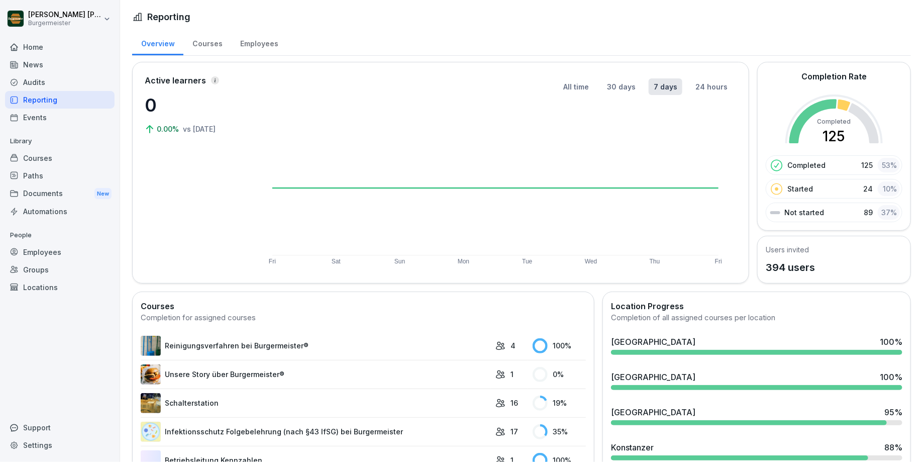
click at [64, 118] on div "Events" at bounding box center [60, 118] width 110 height 18
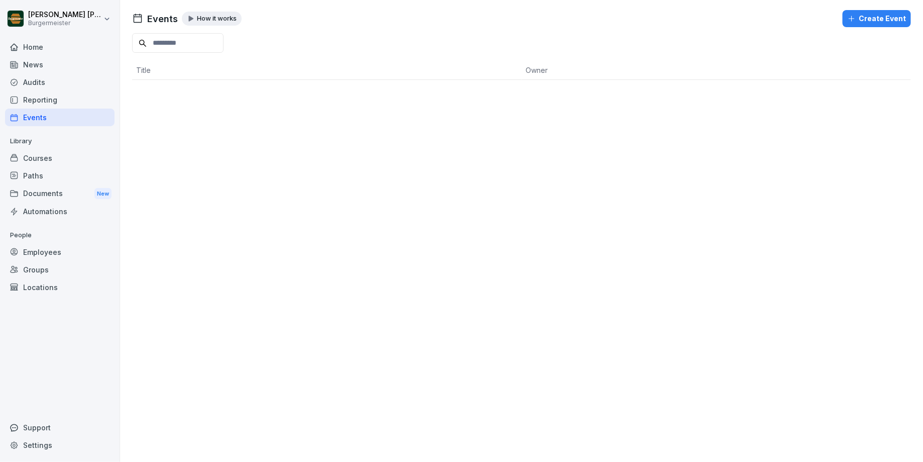
click at [49, 159] on div "Courses" at bounding box center [60, 158] width 110 height 18
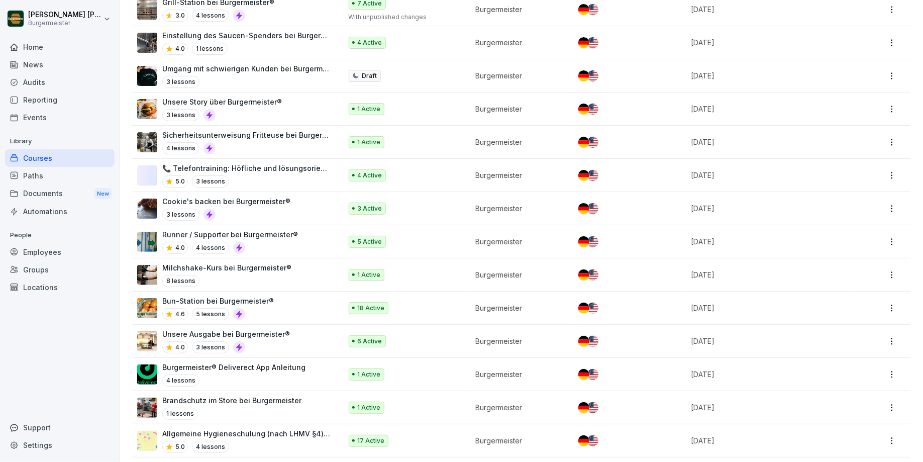
scroll to position [197, 0]
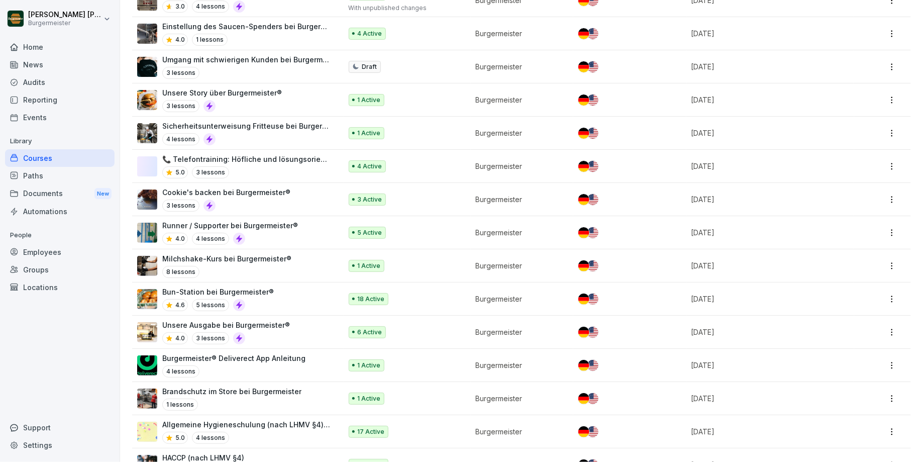
click at [267, 299] on div "4.6 5 lessons" at bounding box center [218, 305] width 112 height 12
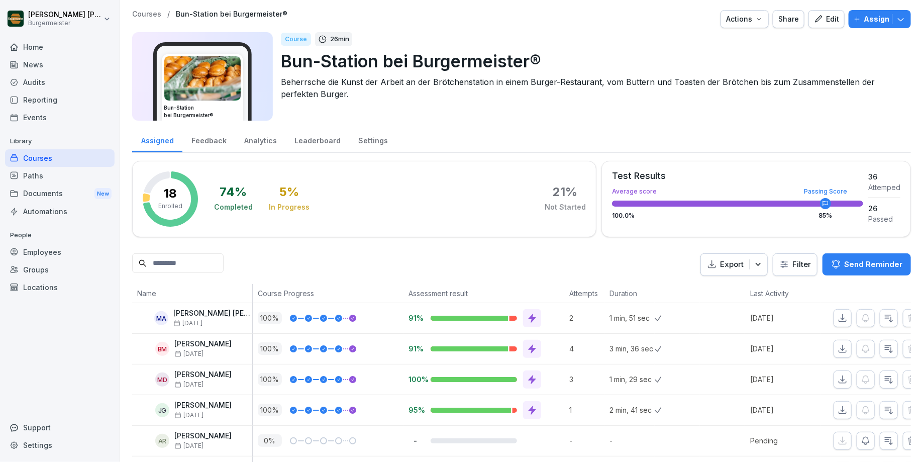
click at [219, 139] on div "Feedback" at bounding box center [208, 140] width 53 height 26
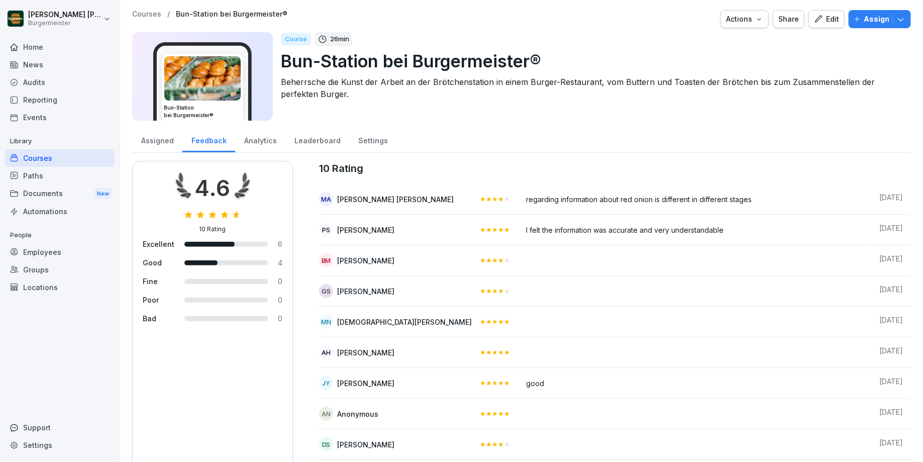
click at [264, 139] on div "Analytics" at bounding box center [260, 140] width 50 height 26
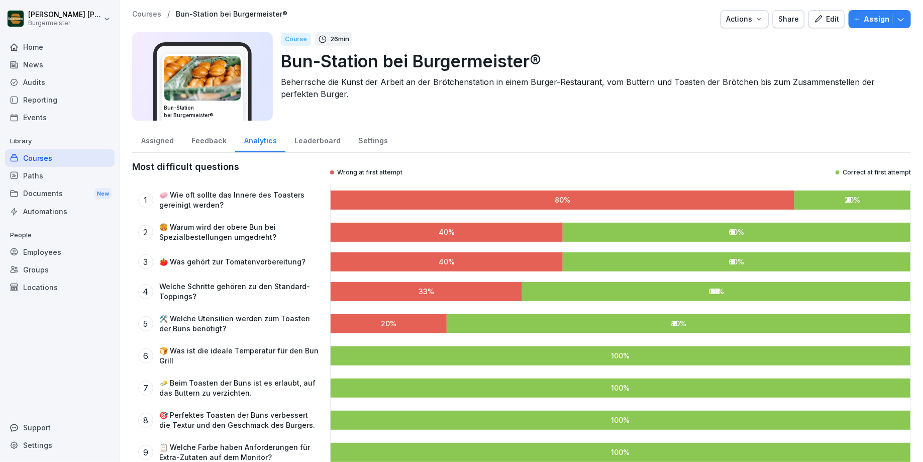
click at [301, 139] on div "Leaderboard" at bounding box center [317, 140] width 64 height 26
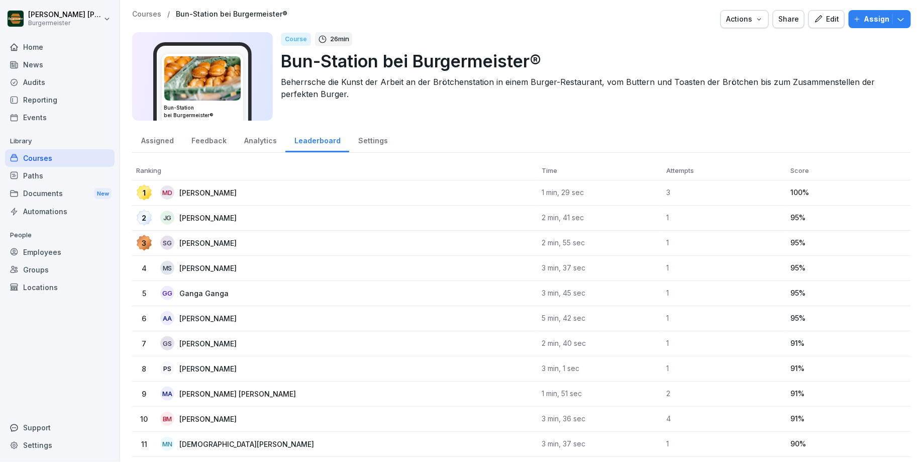
click at [364, 142] on div "Settings" at bounding box center [372, 140] width 47 height 26
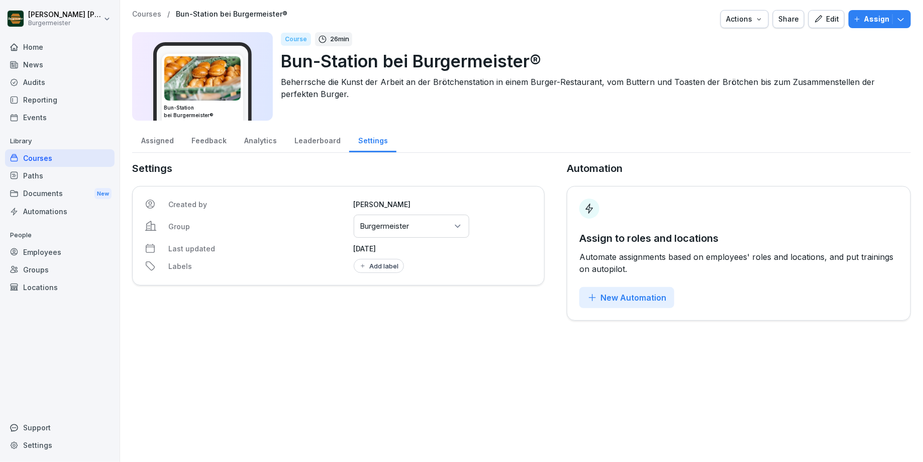
click at [144, 134] on div "Assigned" at bounding box center [157, 140] width 50 height 26
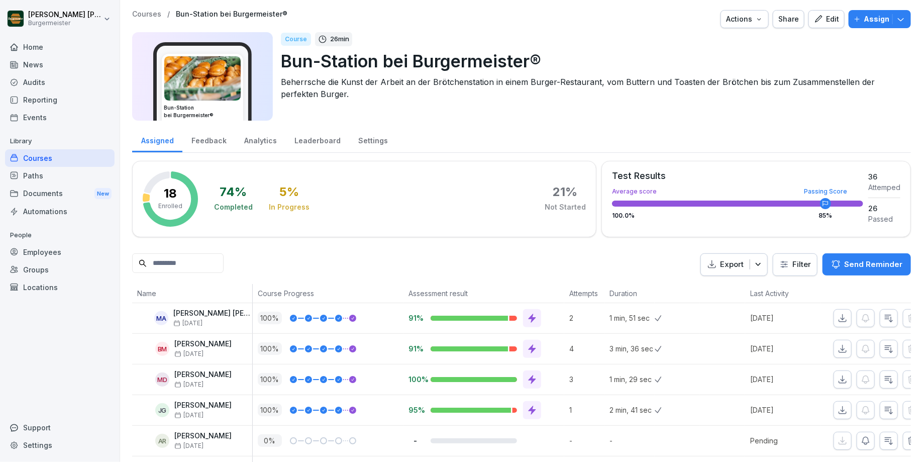
click at [149, 14] on p "Courses" at bounding box center [146, 14] width 29 height 9
